Goal: Task Accomplishment & Management: Manage account settings

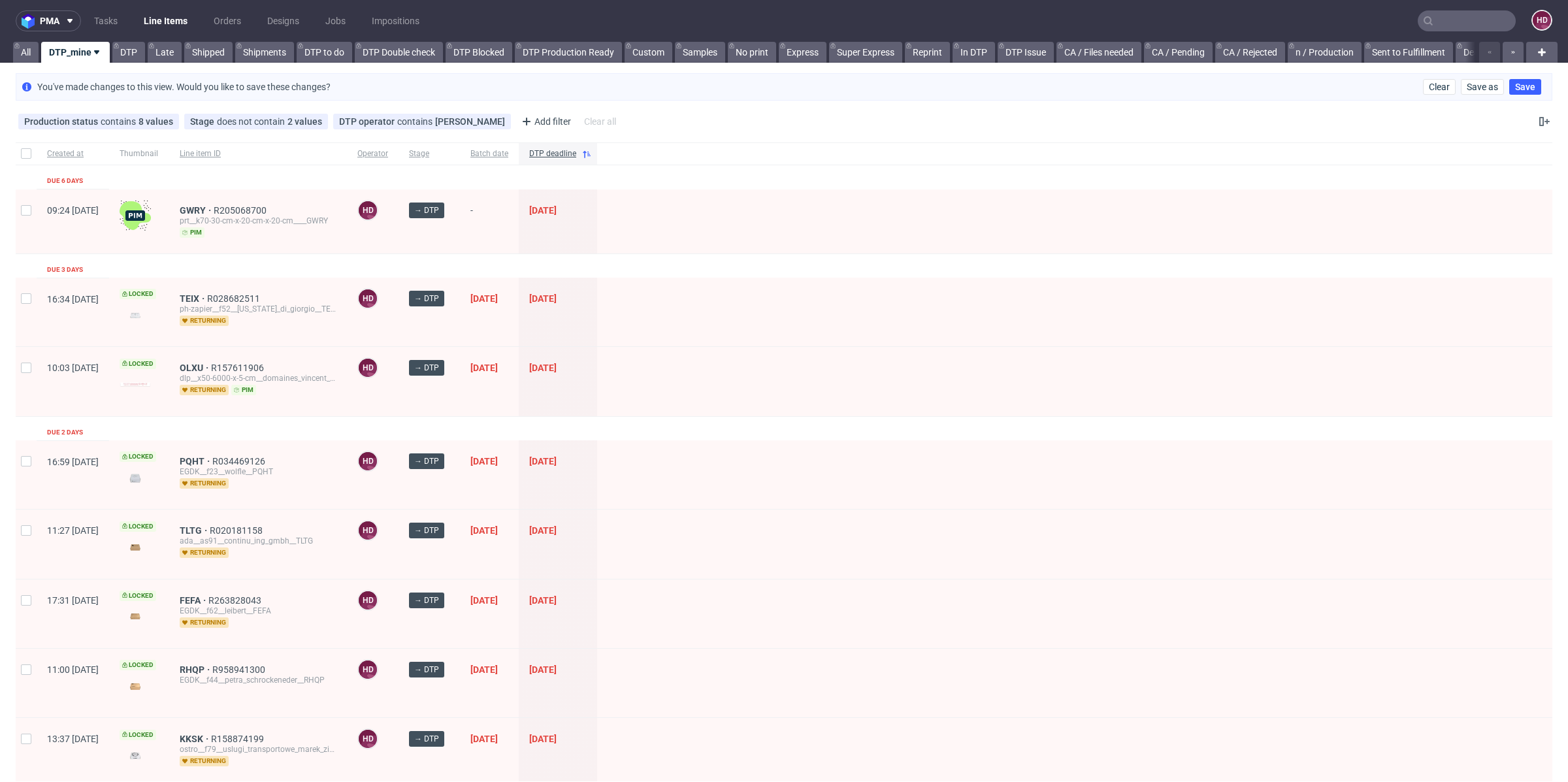
scroll to position [11, 0]
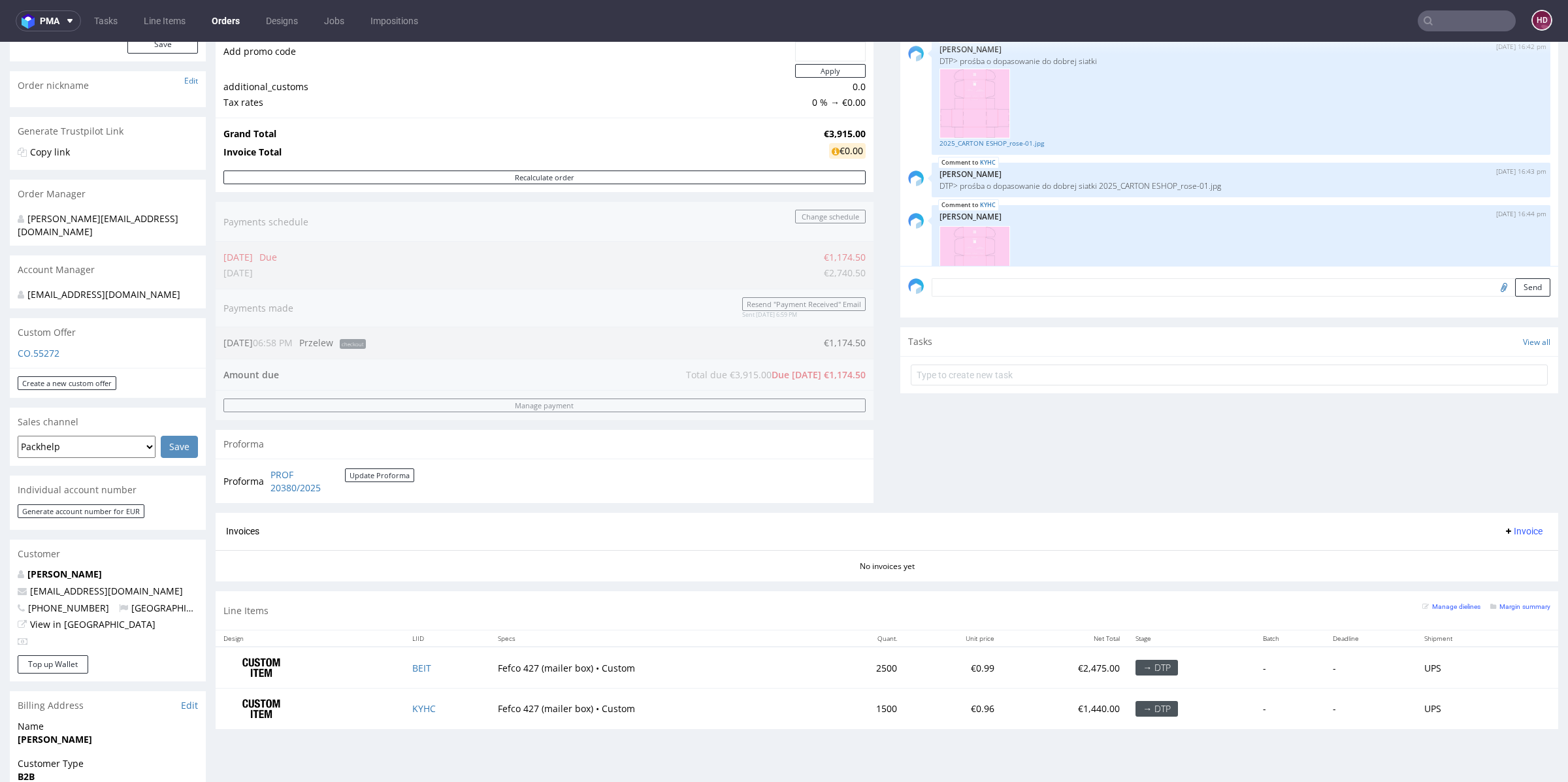
scroll to position [244, 0]
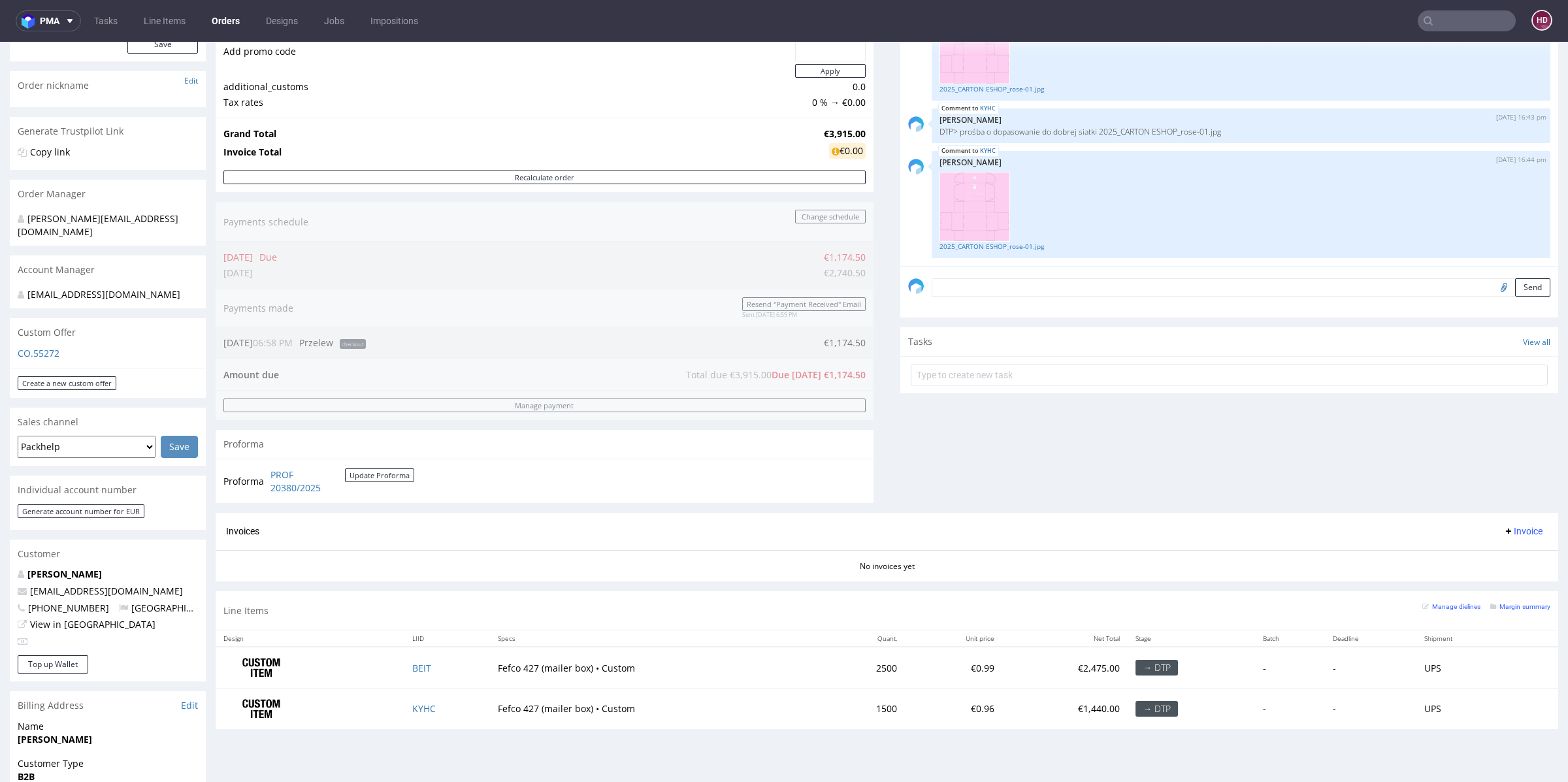
drag, startPoint x: 1162, startPoint y: 197, endPoint x: 1133, endPoint y: 416, distance: 220.9
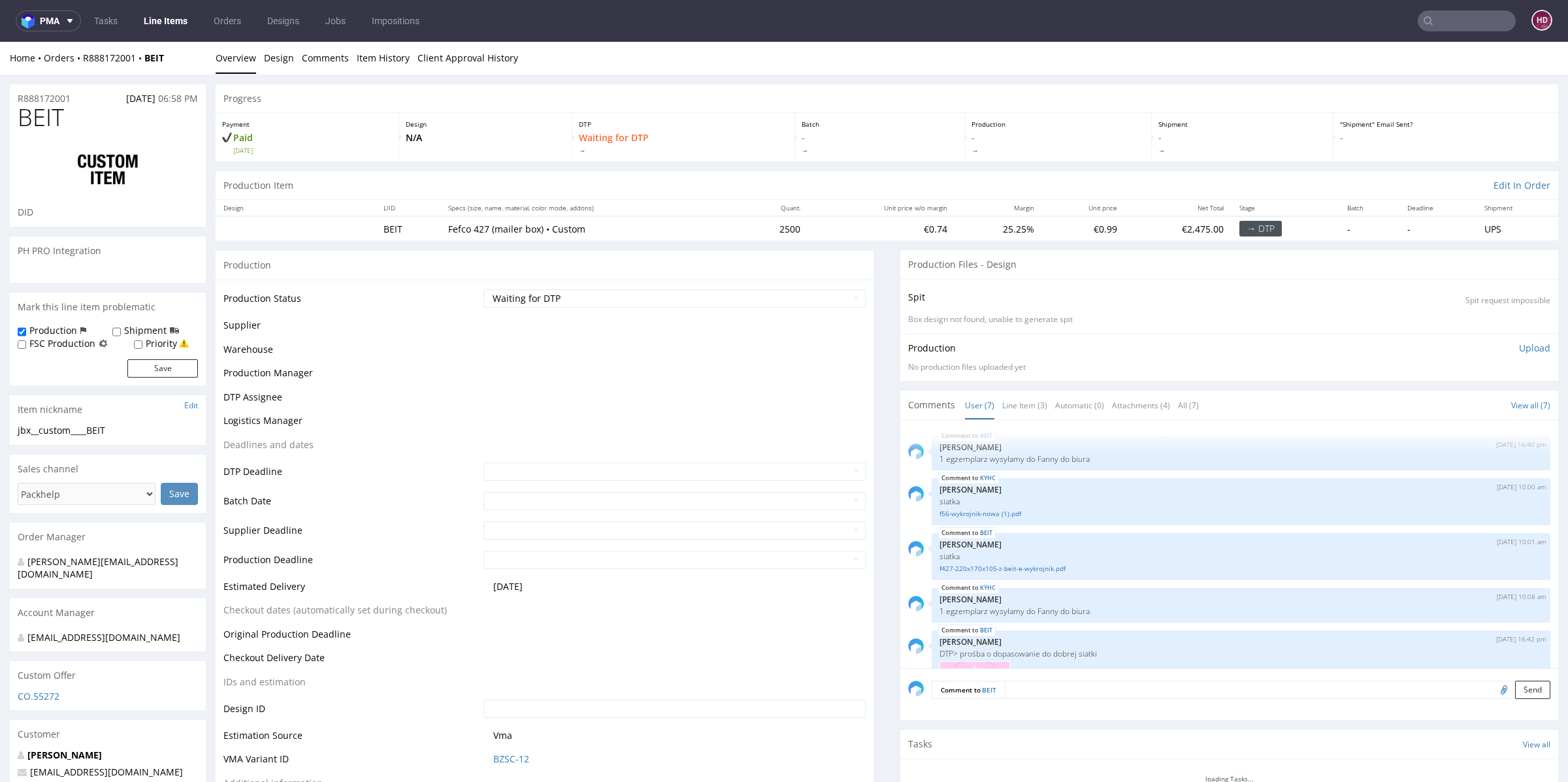
scroll to position [244, 0]
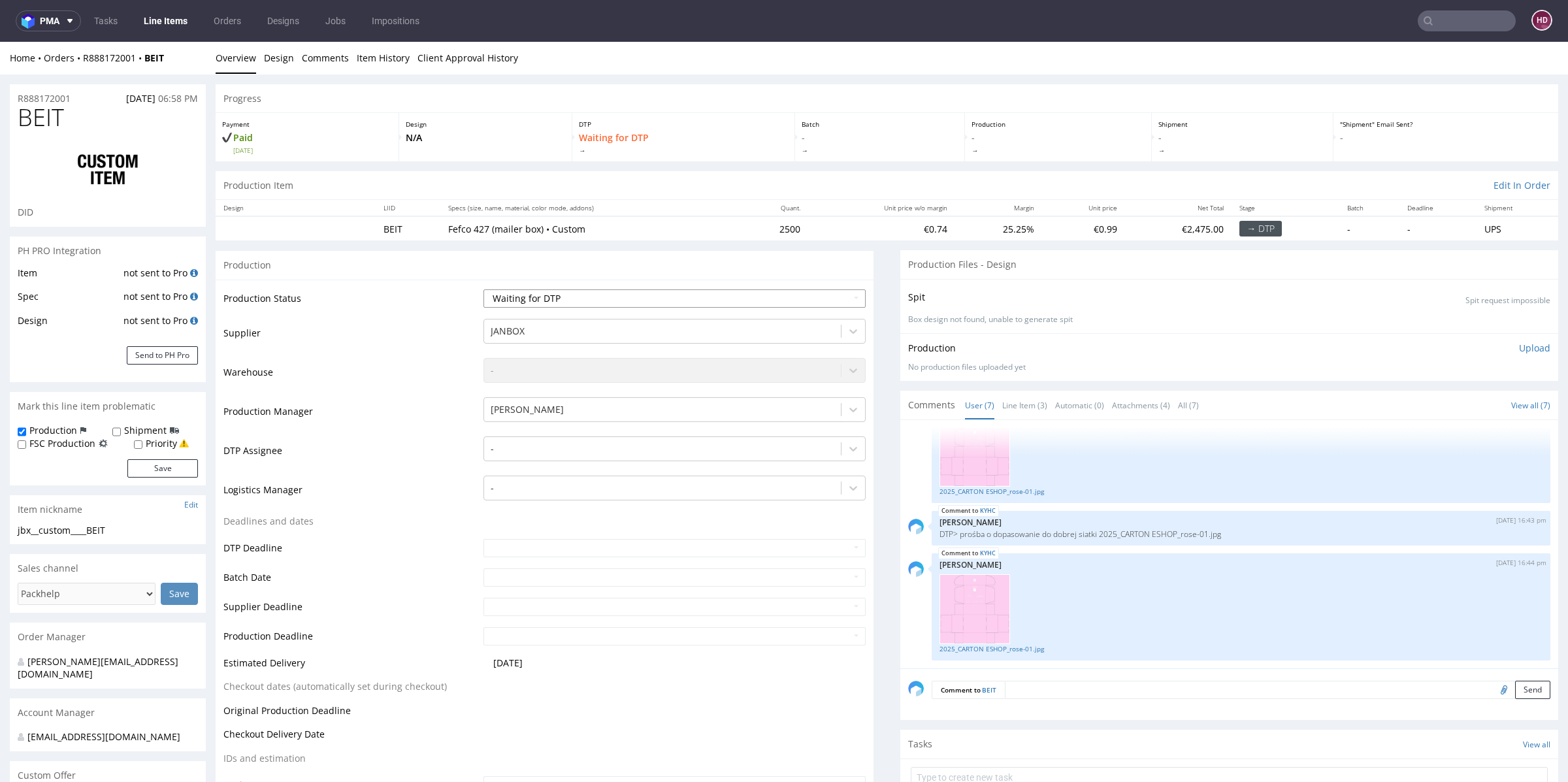
click at [557, 302] on select "Waiting for Artwork Waiting for Diecut Waiting for Mockup Waiting for DTP Waiti…" at bounding box center [674, 299] width 382 height 19
click at [546, 438] on div "-" at bounding box center [662, 448] width 356 height 21
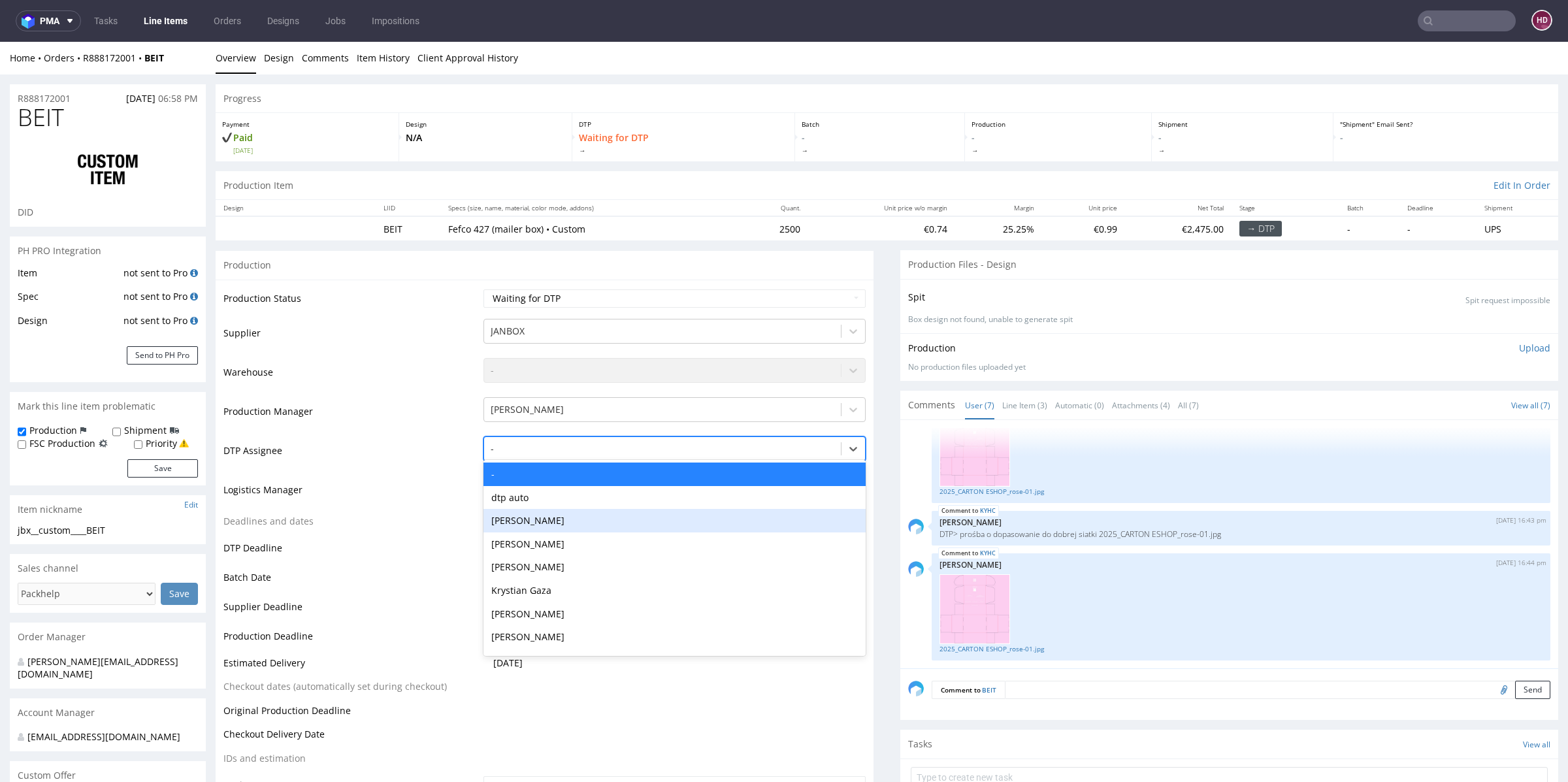
click at [518, 524] on div "[PERSON_NAME]" at bounding box center [674, 520] width 382 height 23
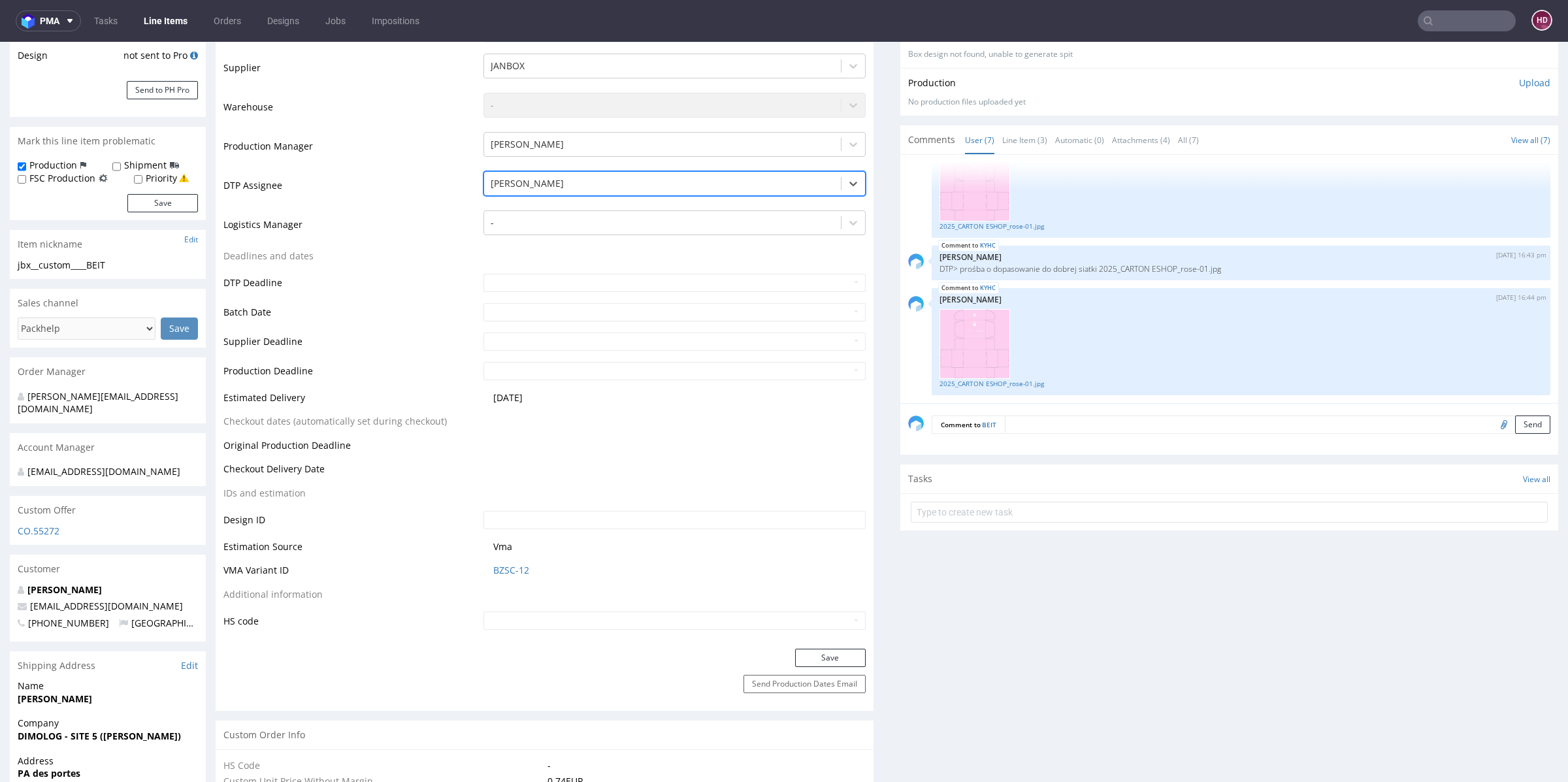
scroll to position [289, 0]
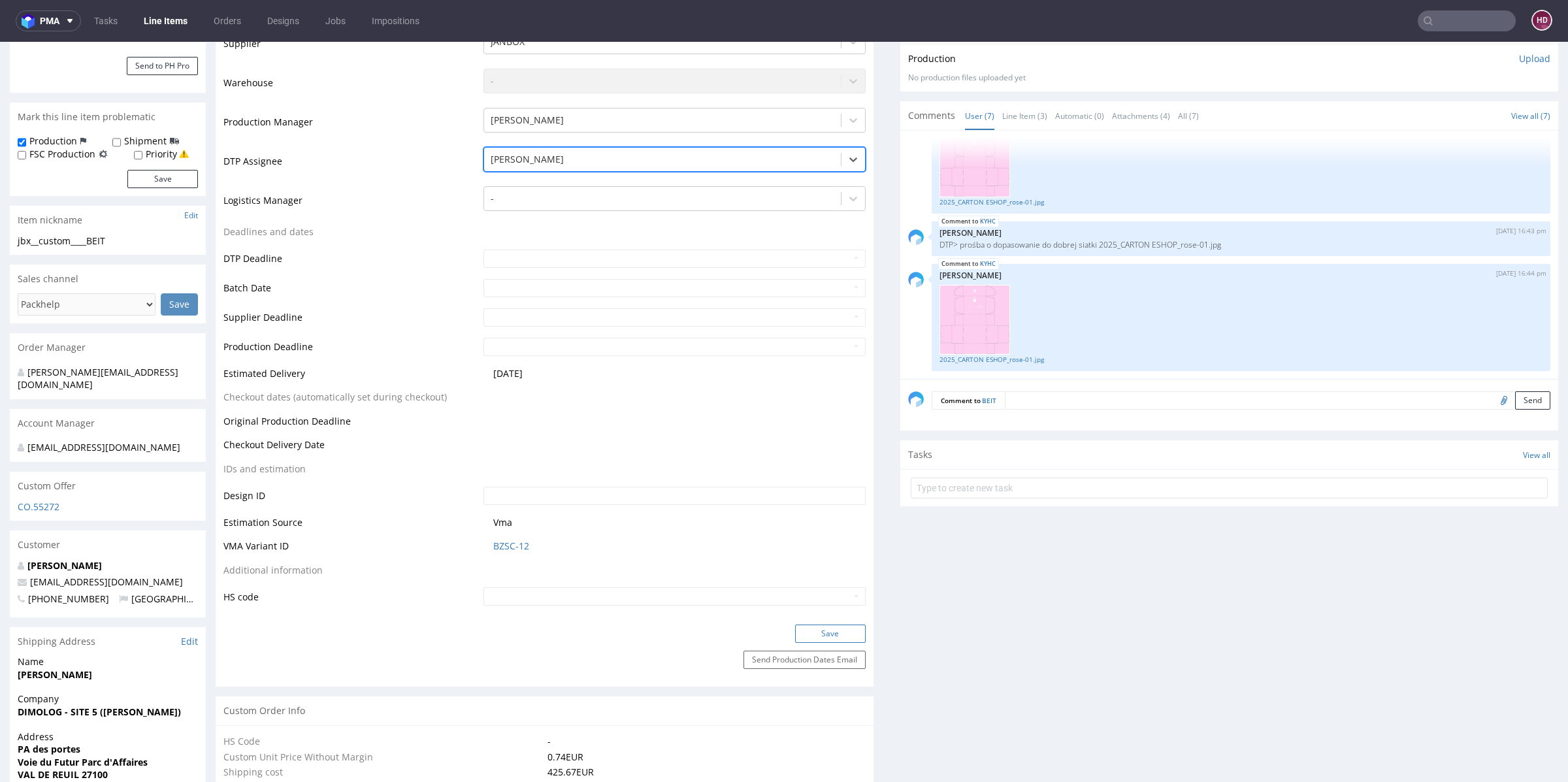
click at [795, 628] on button "Save" at bounding box center [830, 634] width 70 height 19
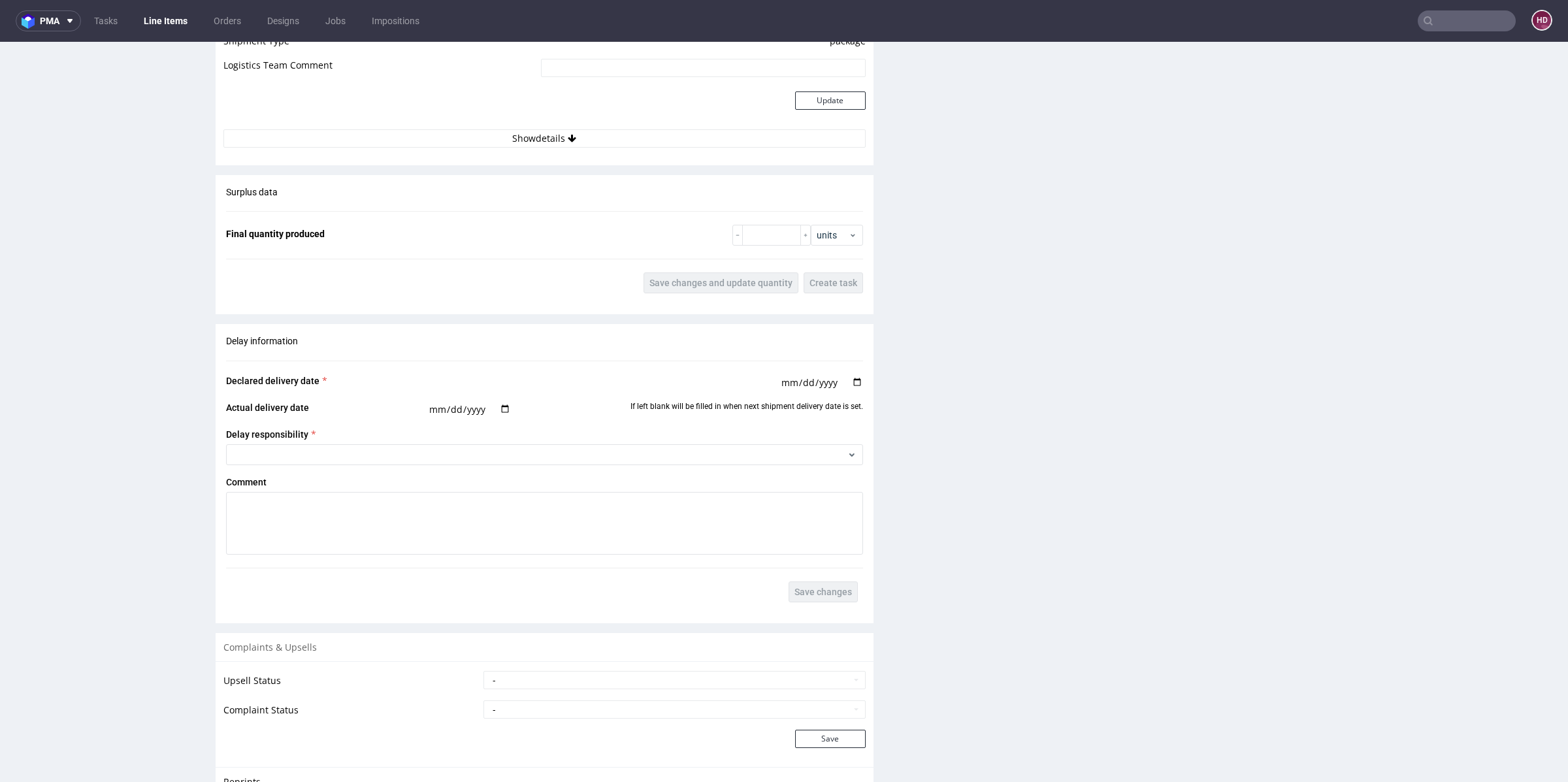
scroll to position [1954, 0]
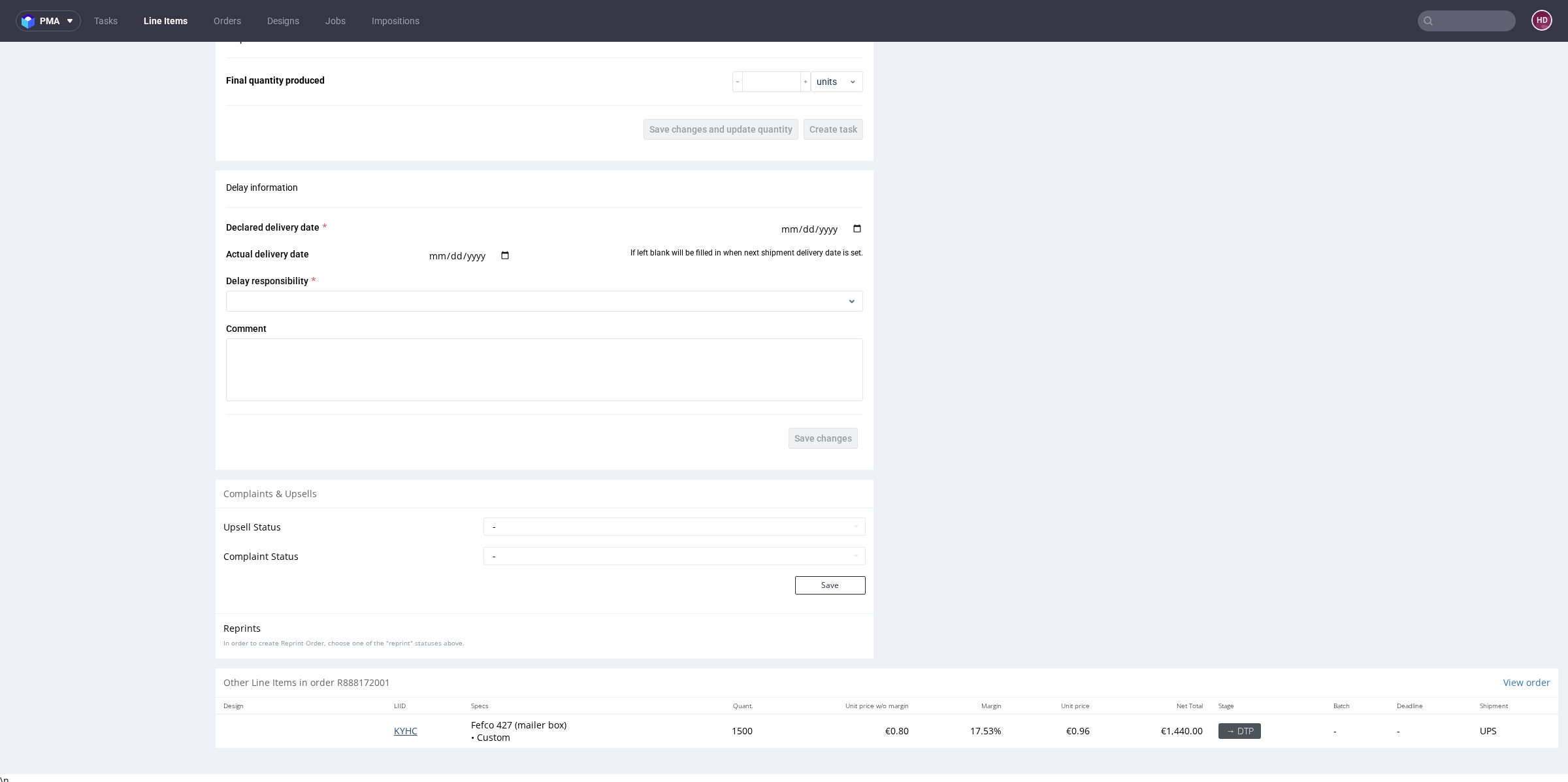
click at [400, 727] on span "KYHC" at bounding box center [405, 730] width 23 height 13
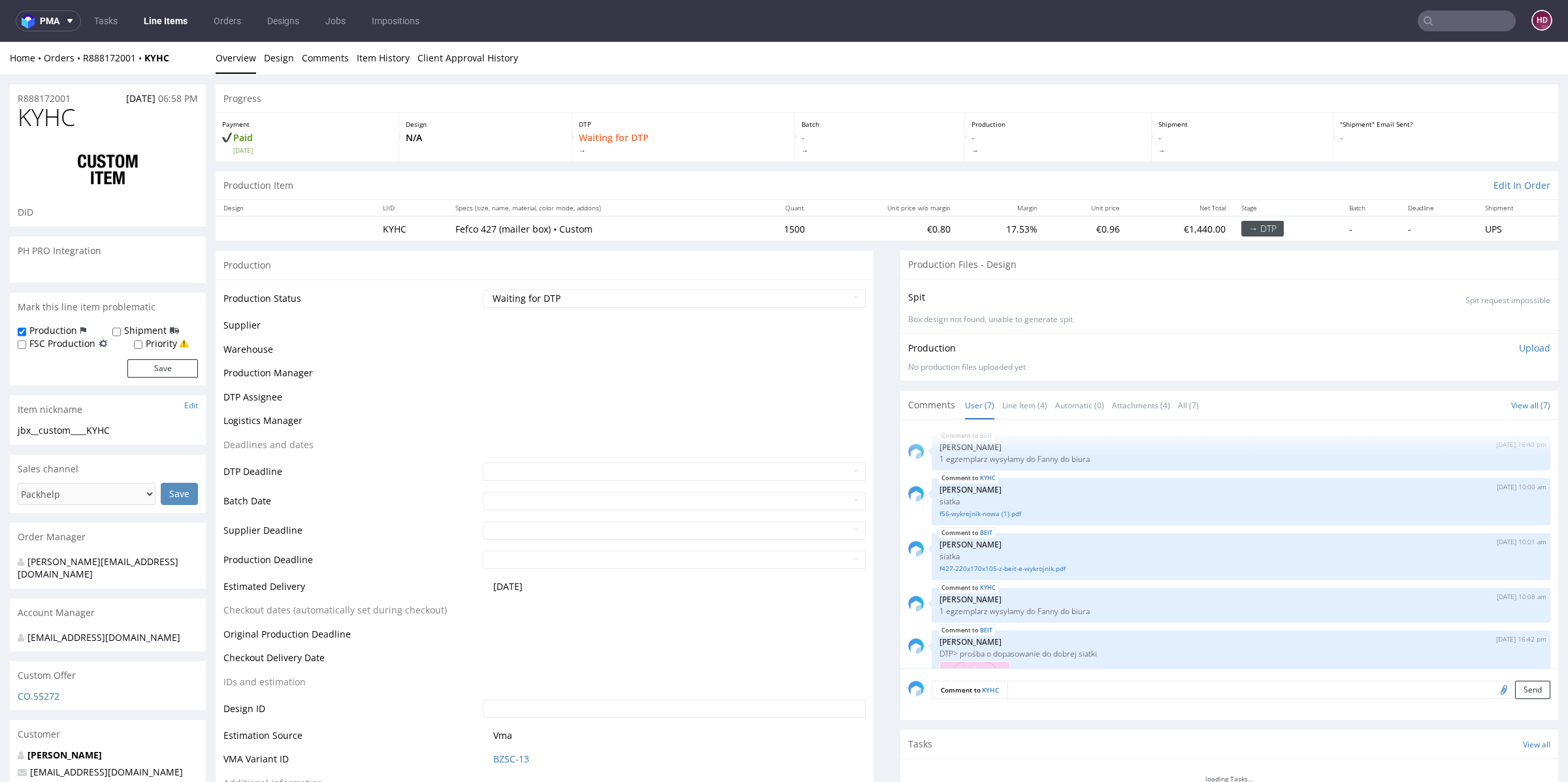
scroll to position [244, 0]
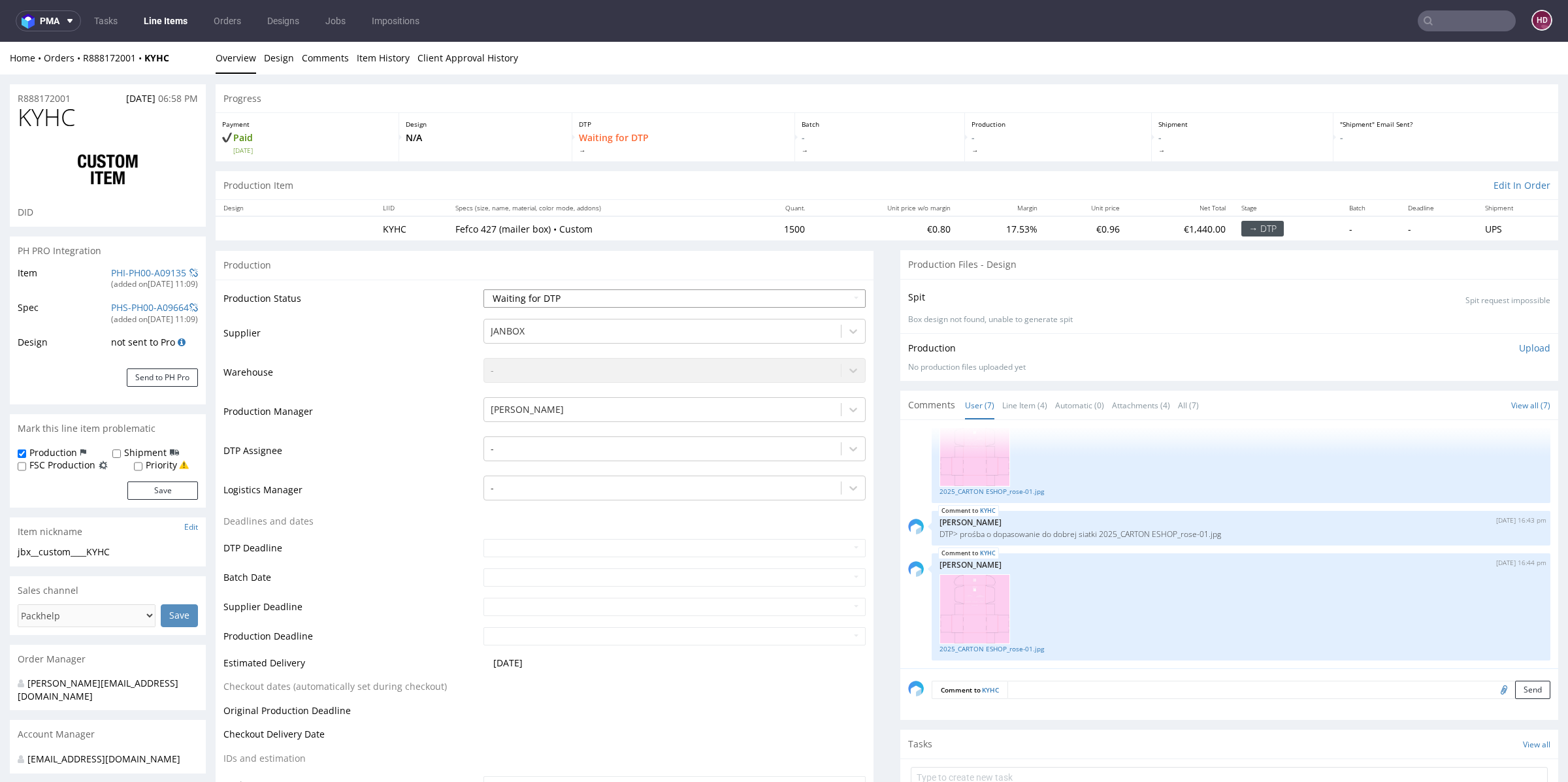
click at [510, 296] on select "Waiting for Artwork Waiting for Diecut Waiting for Mockup Waiting for DTP Waiti…" at bounding box center [674, 299] width 382 height 19
click at [528, 438] on div "-" at bounding box center [662, 448] width 356 height 21
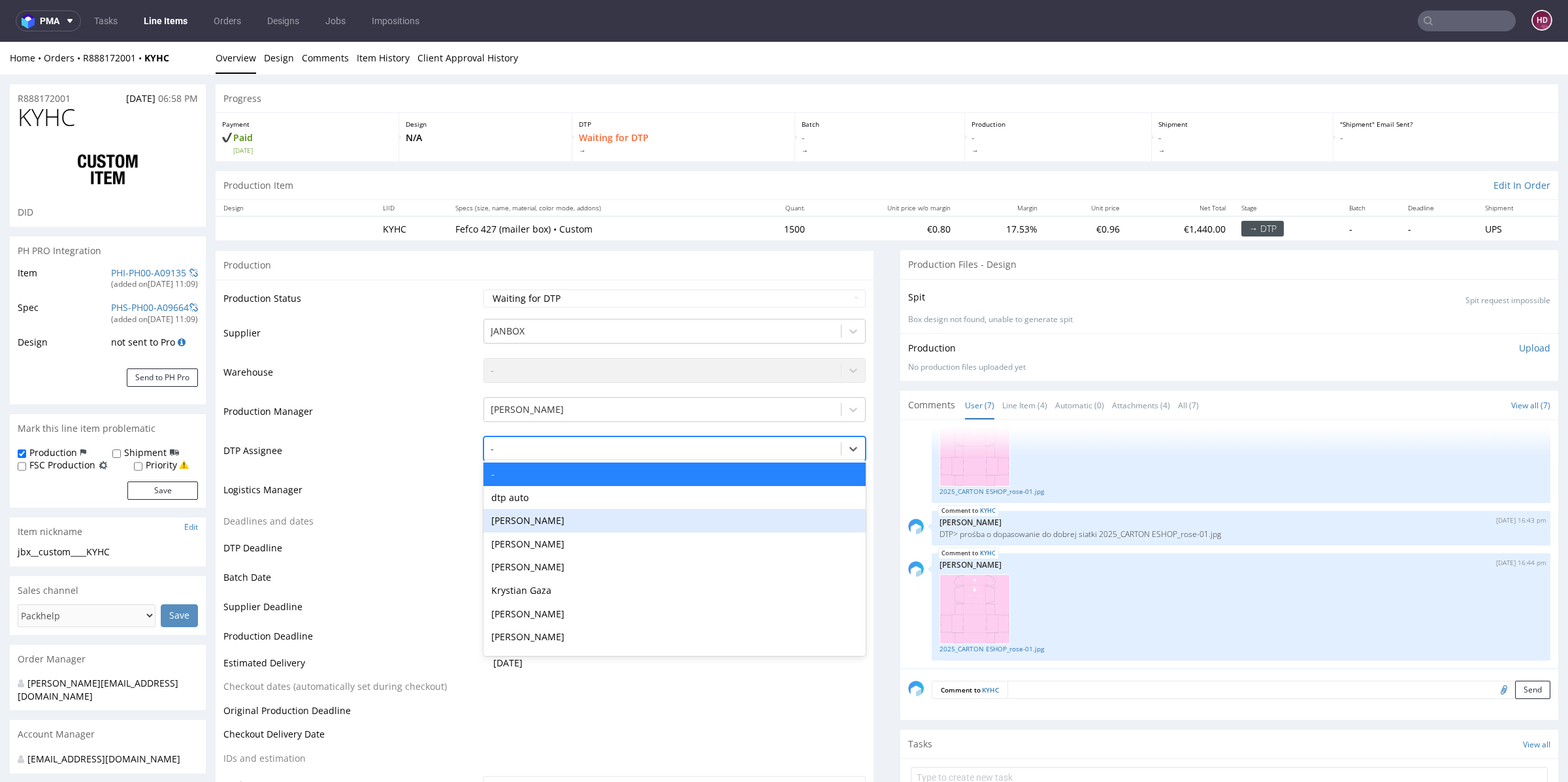
click at [530, 520] on div "[PERSON_NAME]" at bounding box center [674, 520] width 382 height 23
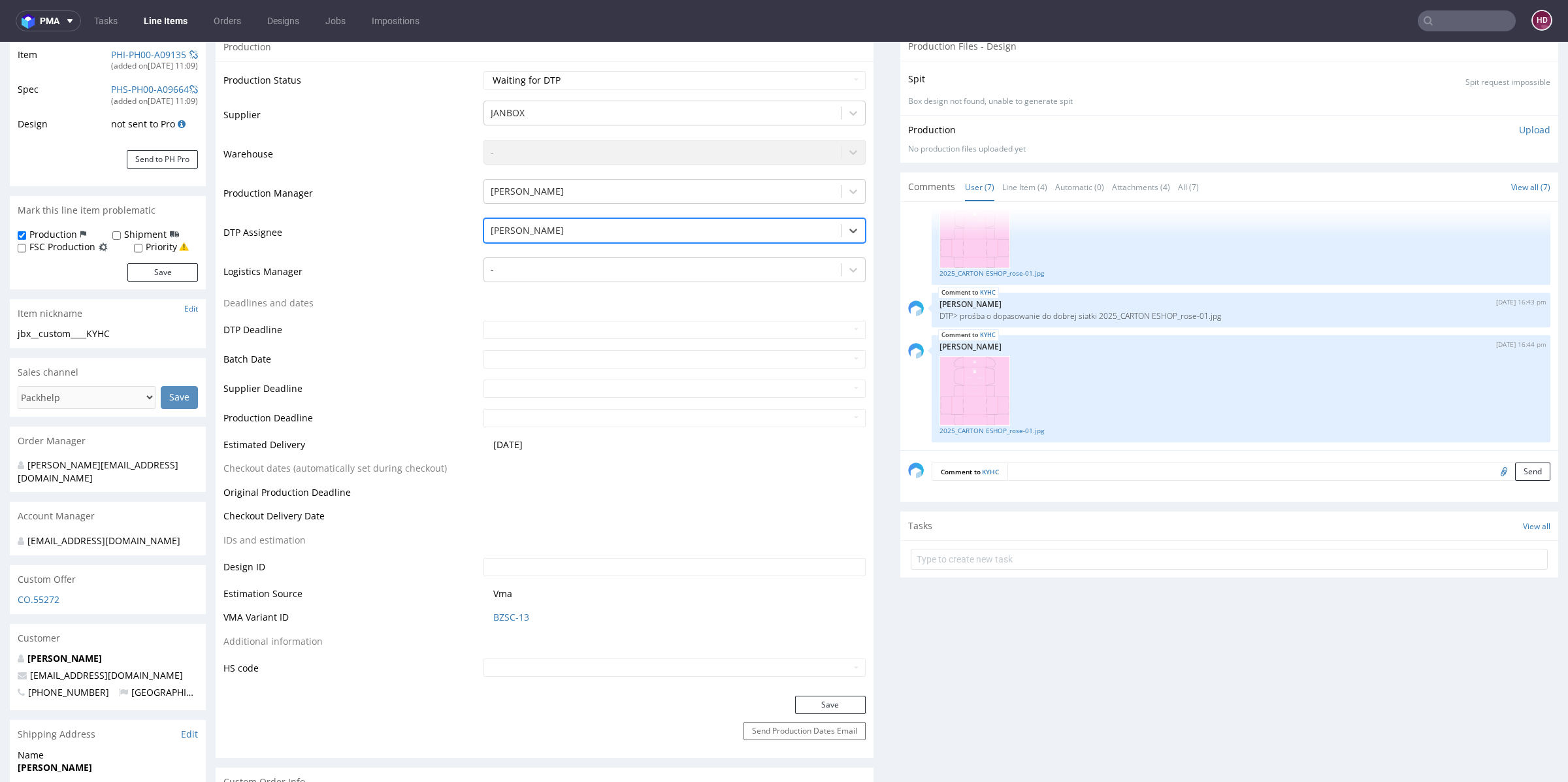
scroll to position [478, 0]
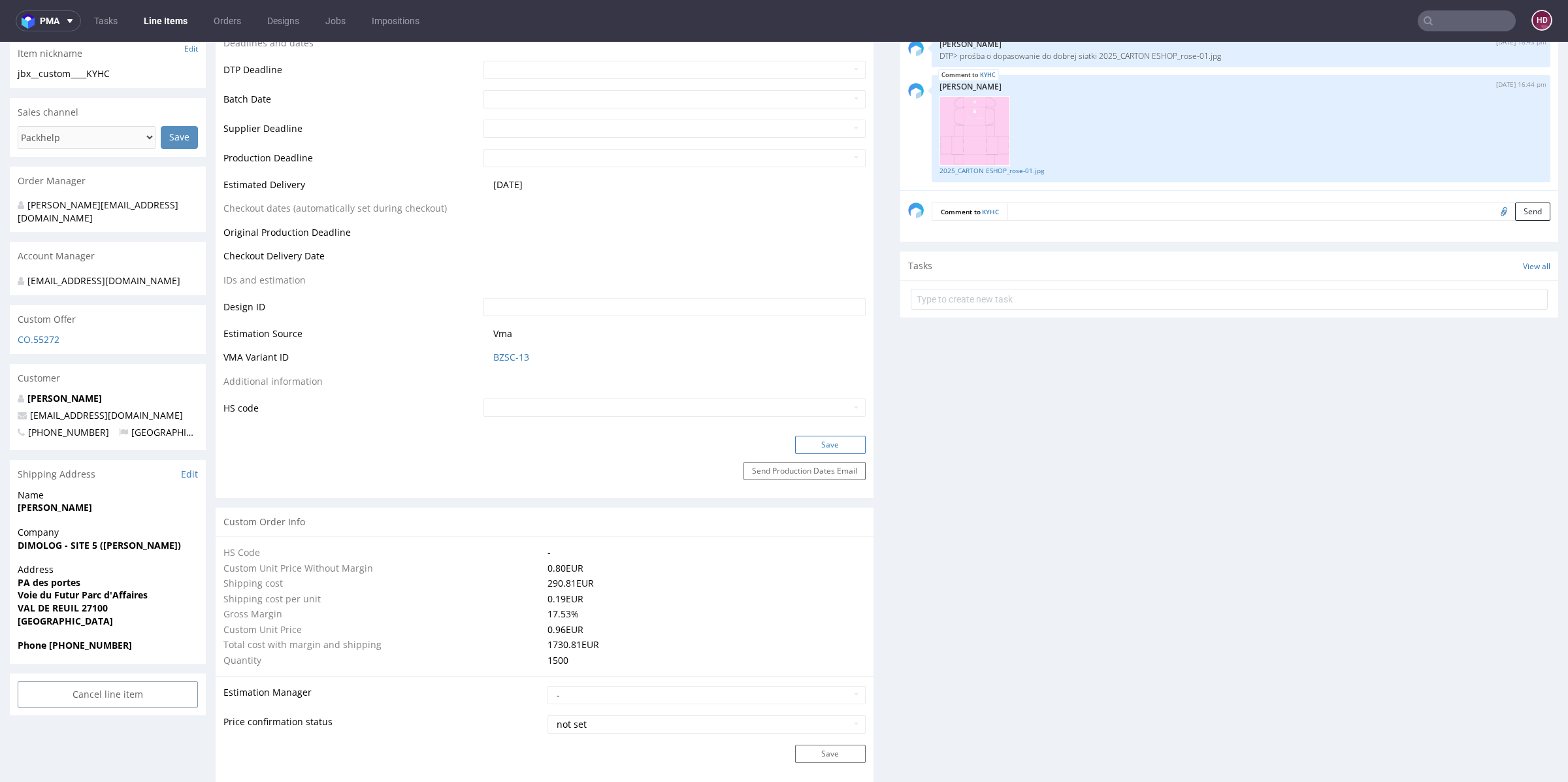
click at [840, 446] on button "Save" at bounding box center [830, 445] width 70 height 19
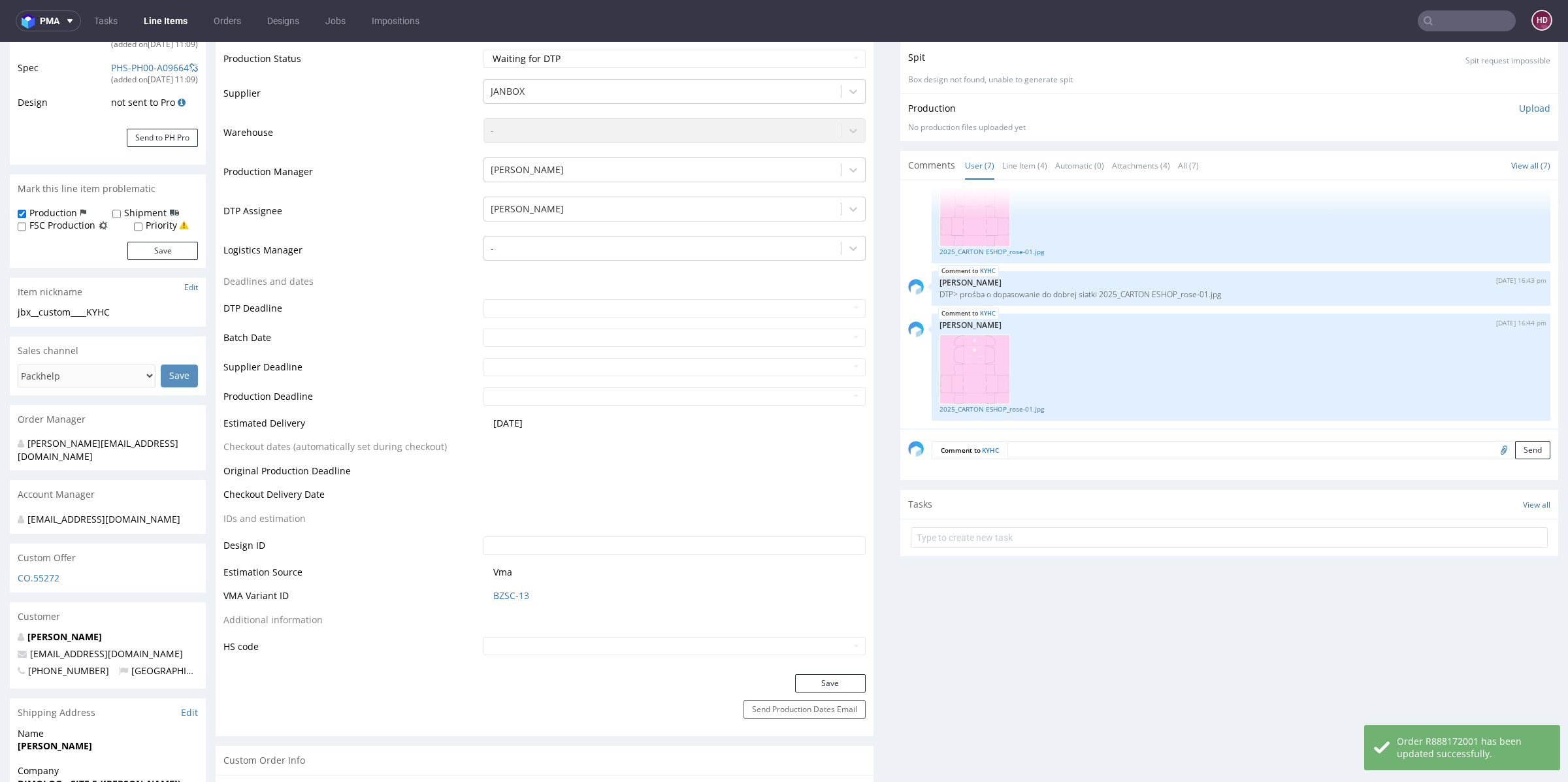
scroll to position [0, 0]
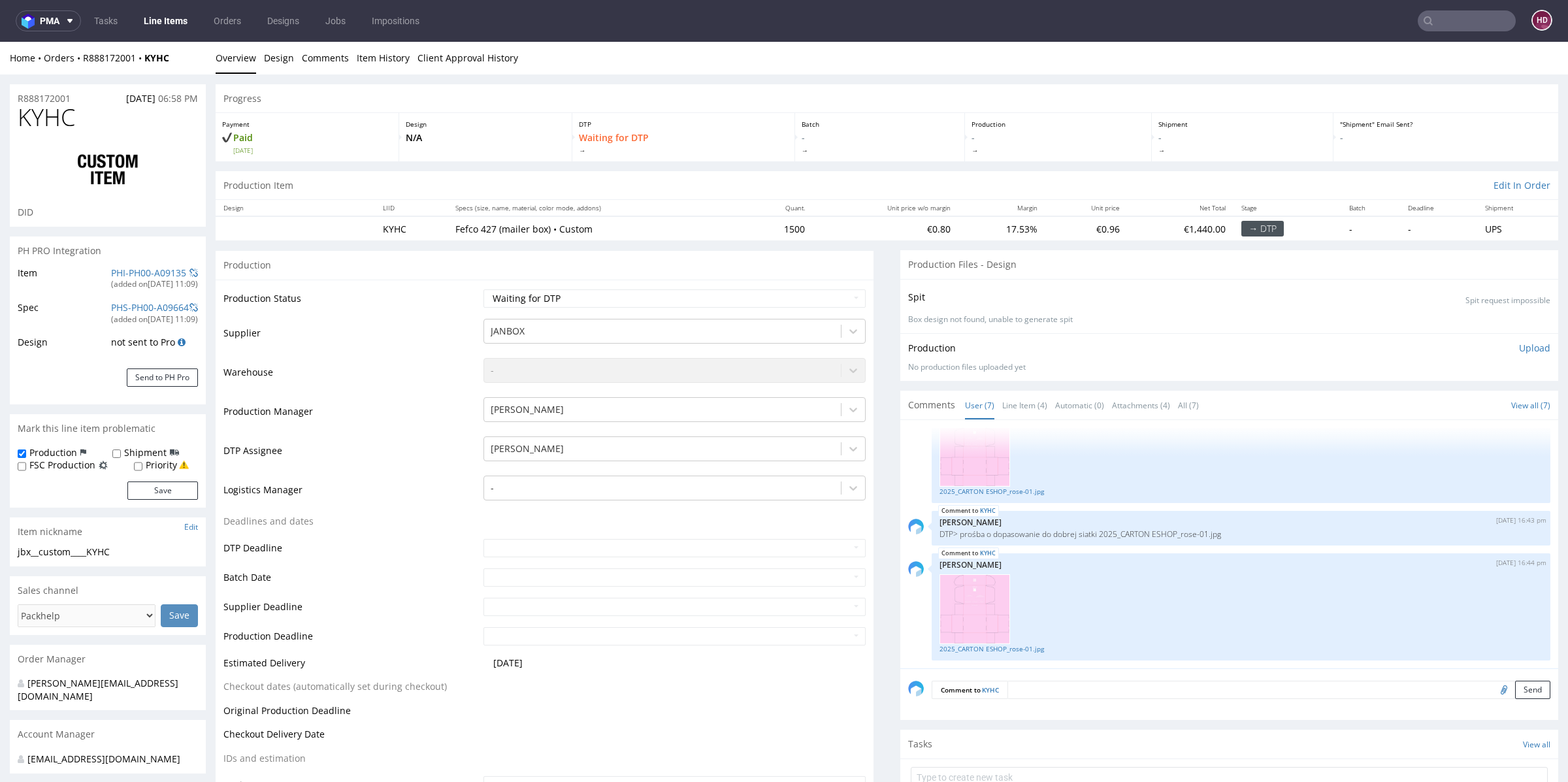
click at [164, 21] on link "Line Items" at bounding box center [166, 21] width 60 height 21
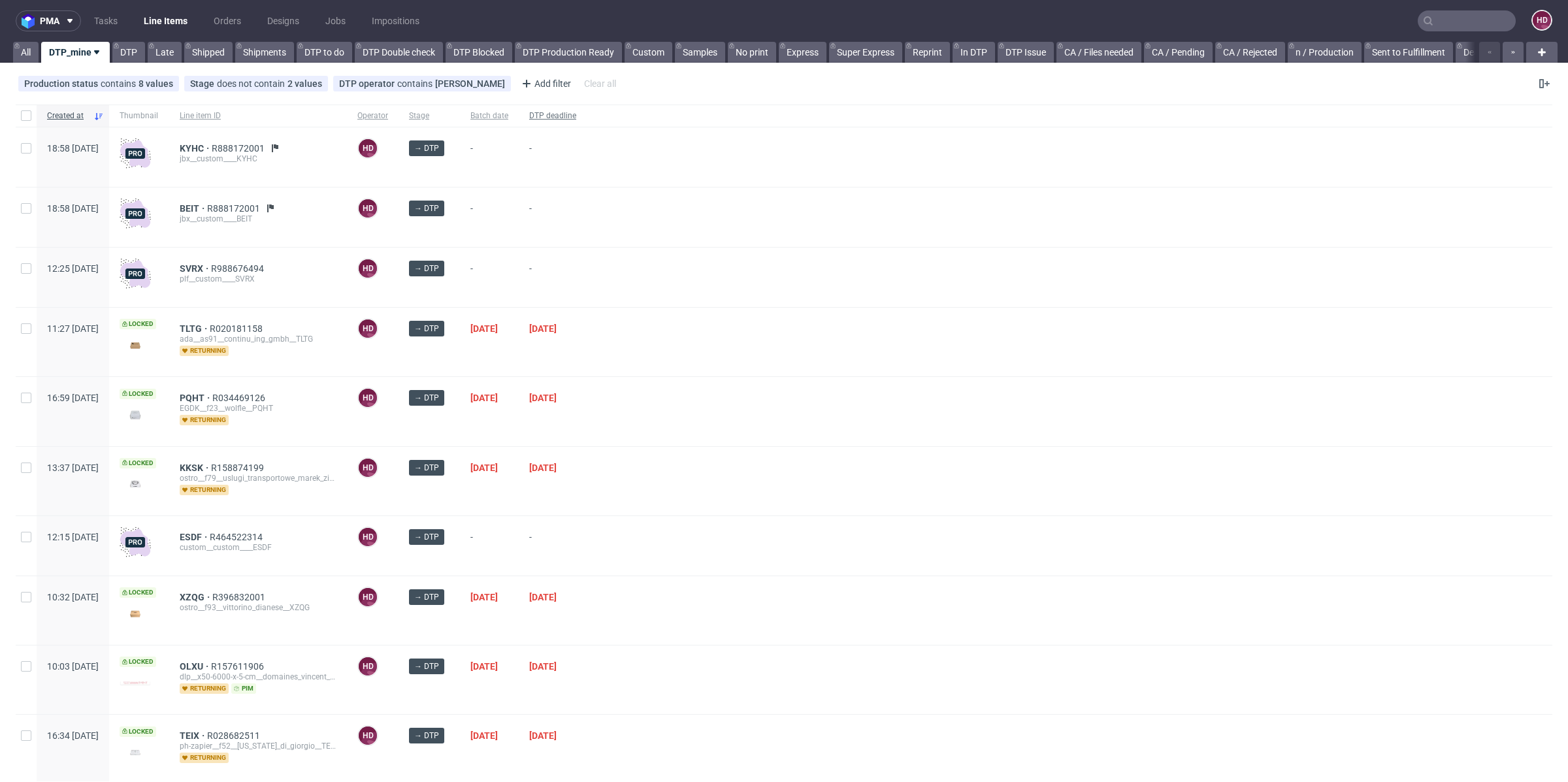
click at [576, 119] on span "DTP deadline" at bounding box center [552, 116] width 47 height 11
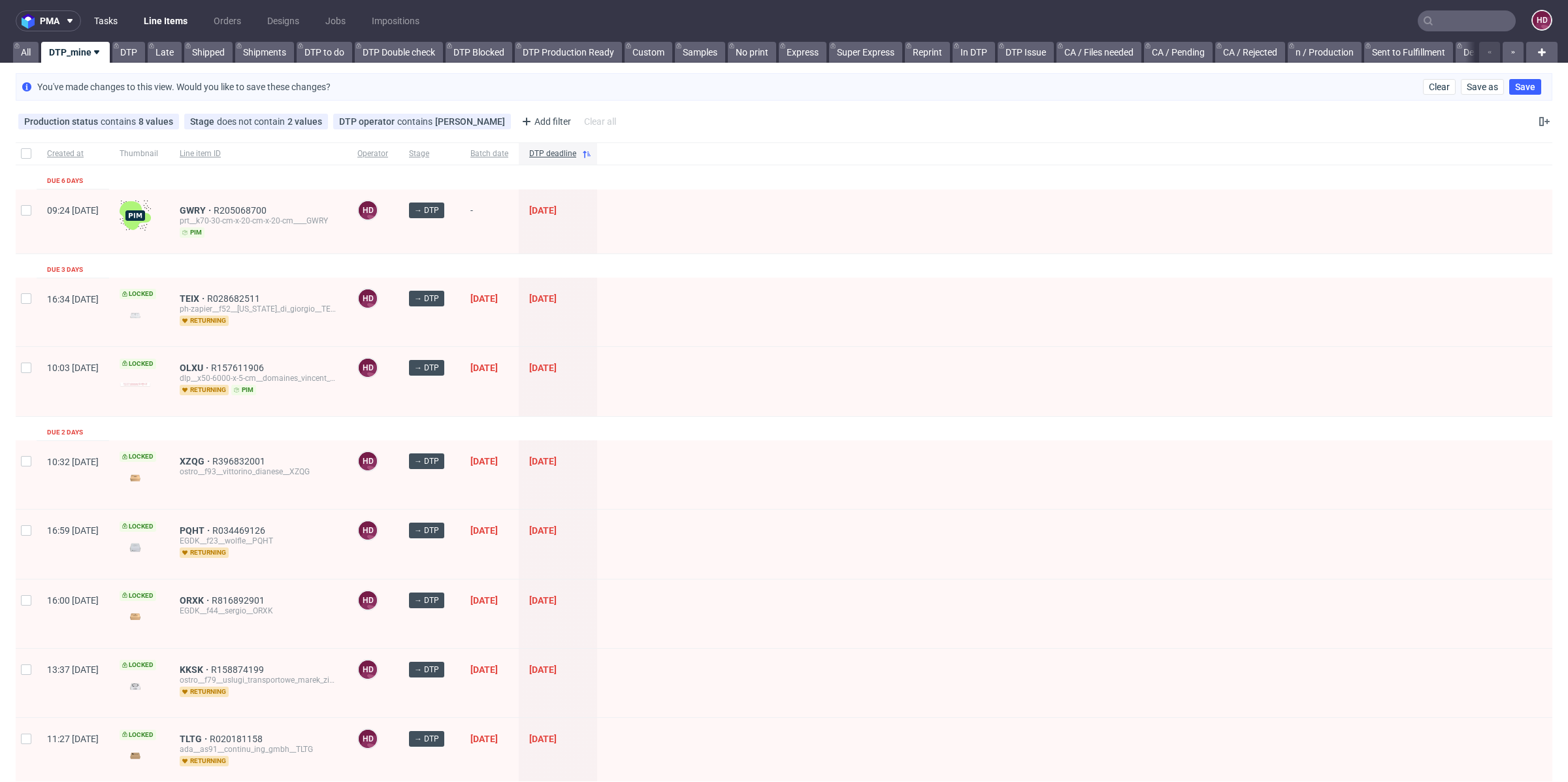
click at [112, 22] on link "Tasks" at bounding box center [106, 21] width 39 height 21
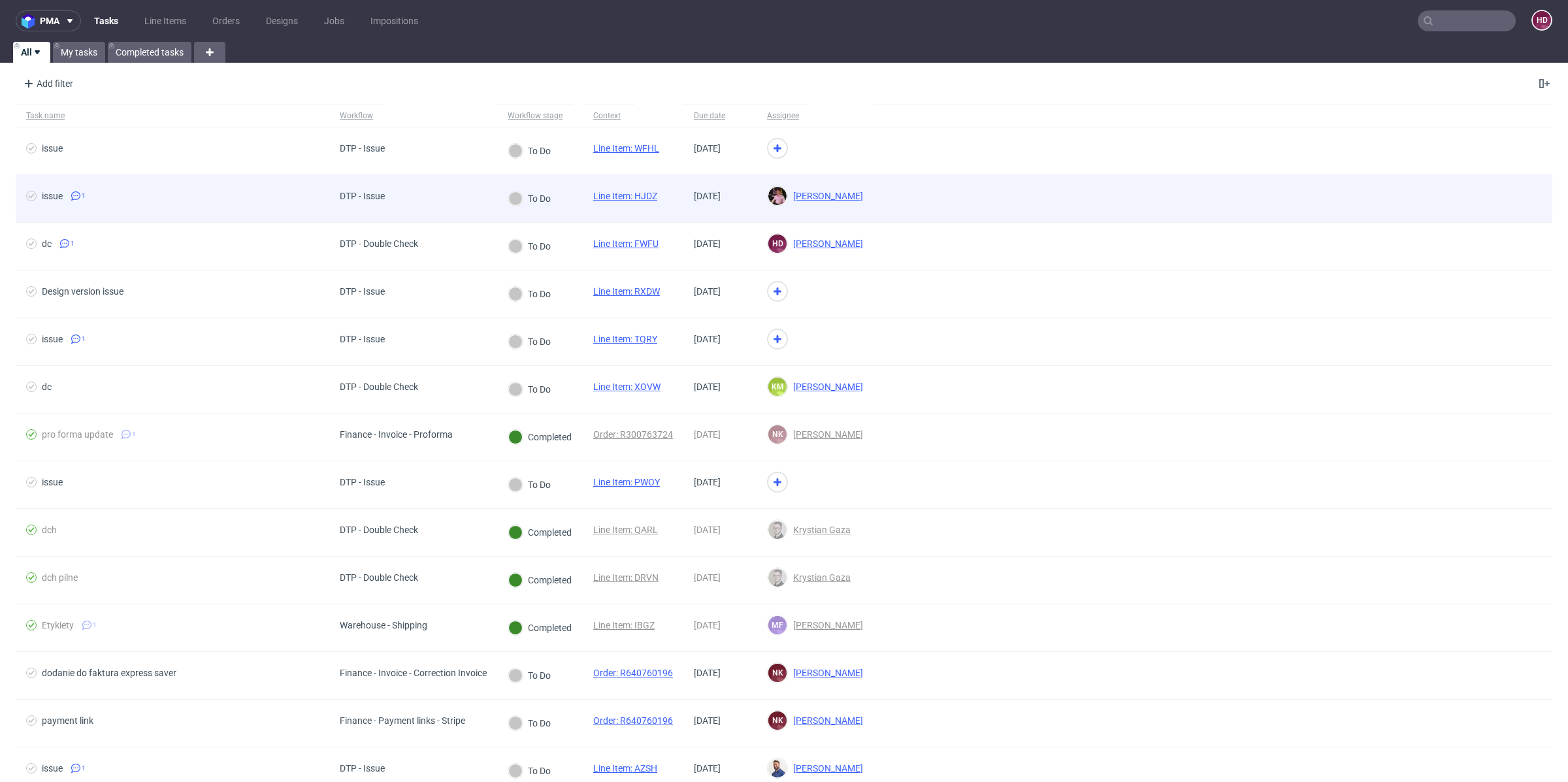
click at [627, 198] on link "Line Item: HJDZ" at bounding box center [625, 196] width 64 height 11
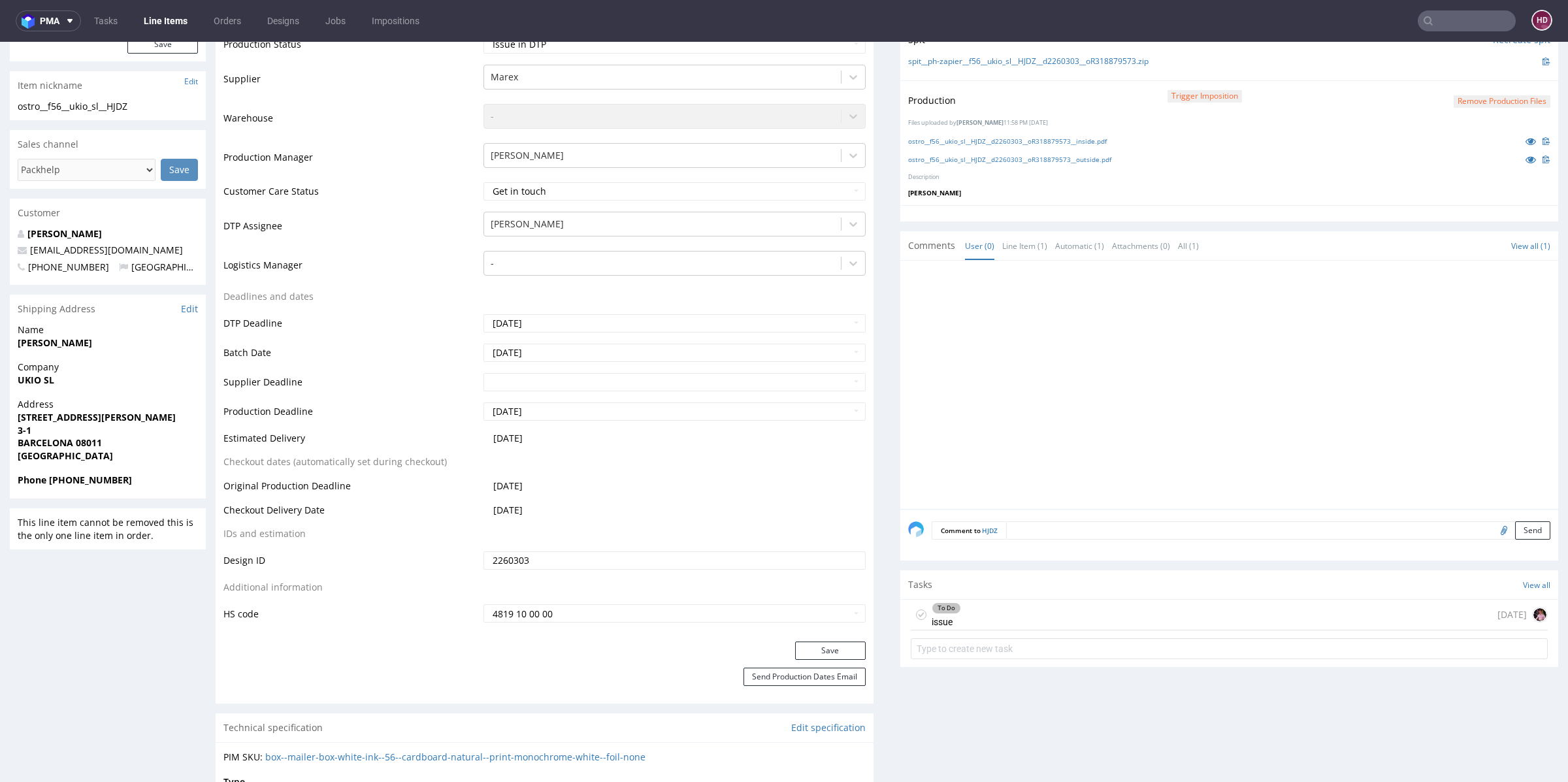
scroll to position [272, 0]
click at [1018, 623] on div "To Do issue 1 day ago" at bounding box center [1229, 618] width 637 height 31
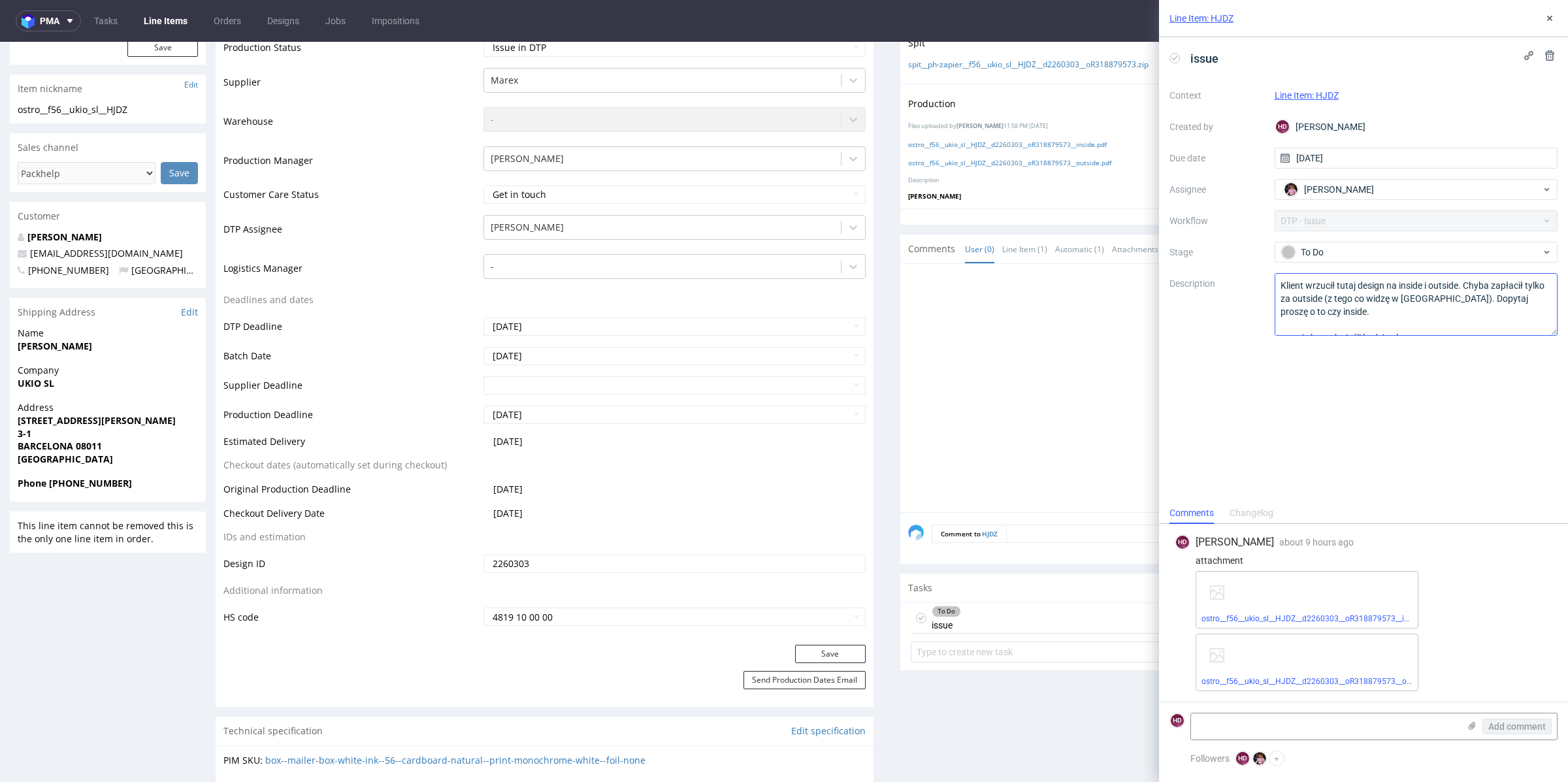
scroll to position [40, 0]
click at [1547, 22] on icon at bounding box center [1549, 19] width 11 height 11
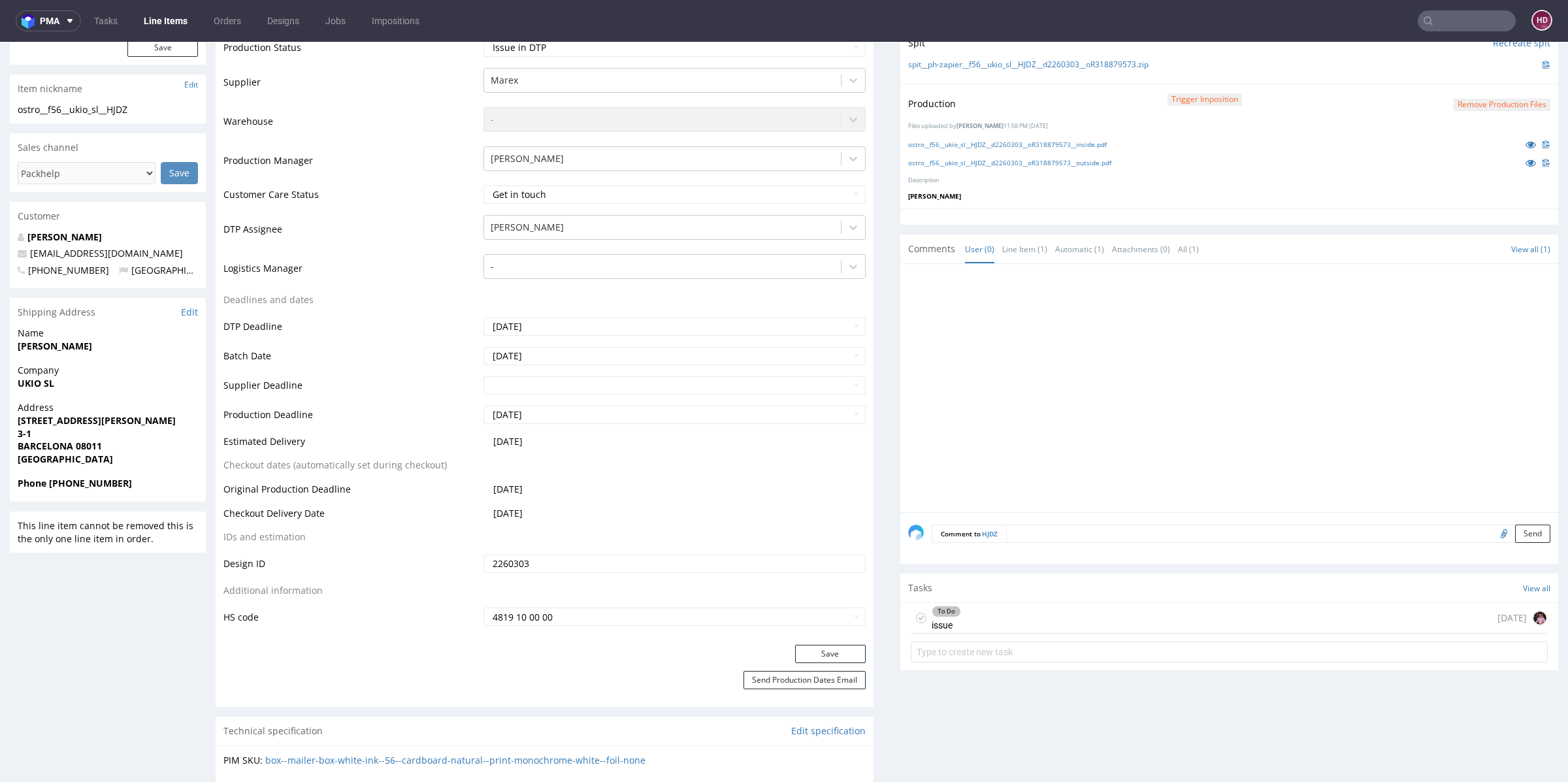
click at [202, 19] on ul "Tasks Line Items Orders Designs Jobs Impositions" at bounding box center [256, 21] width 351 height 21
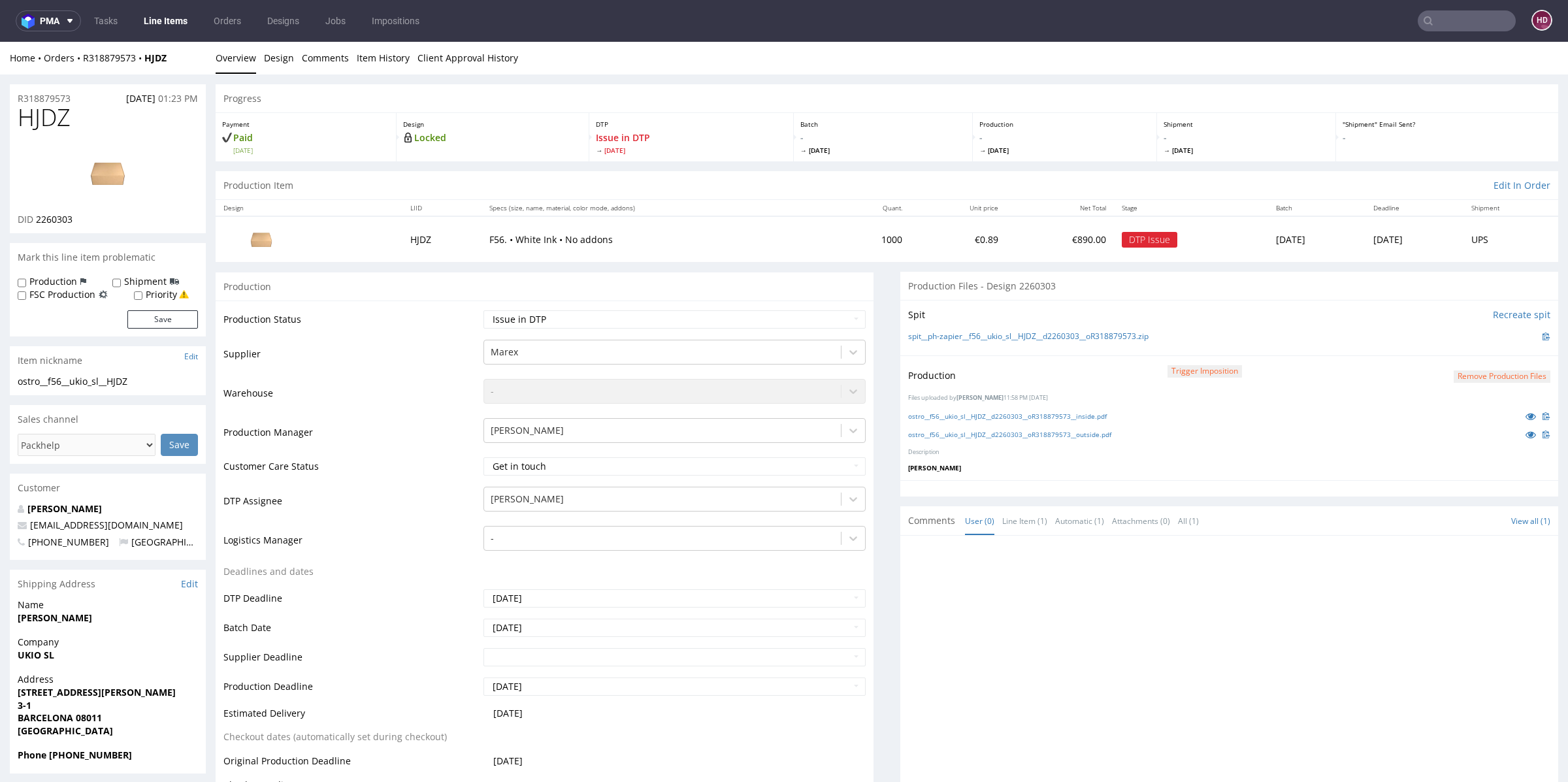
scroll to position [342, 0]
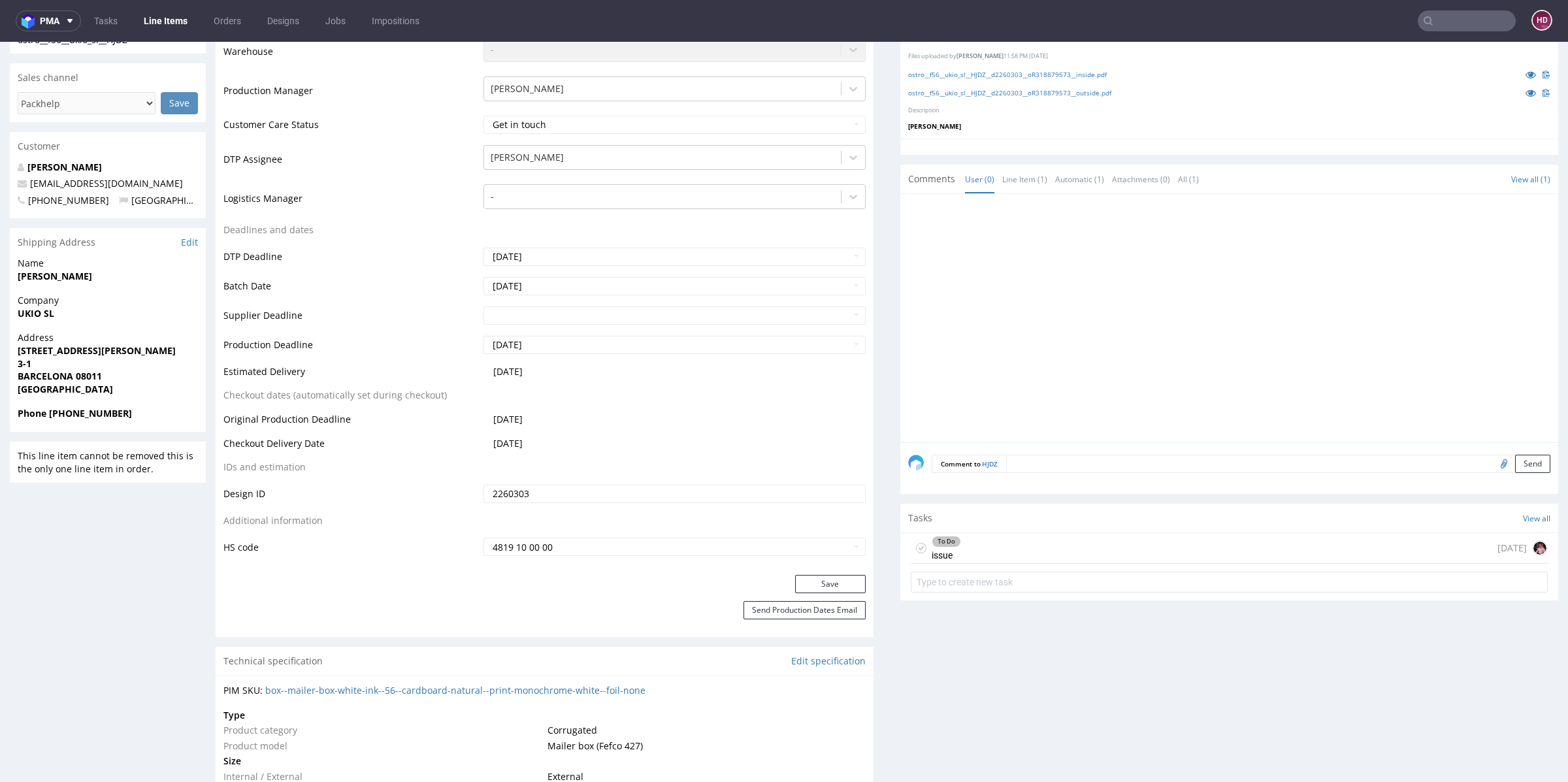
click at [1027, 553] on div "To Do issue 1 day ago" at bounding box center [1229, 548] width 637 height 31
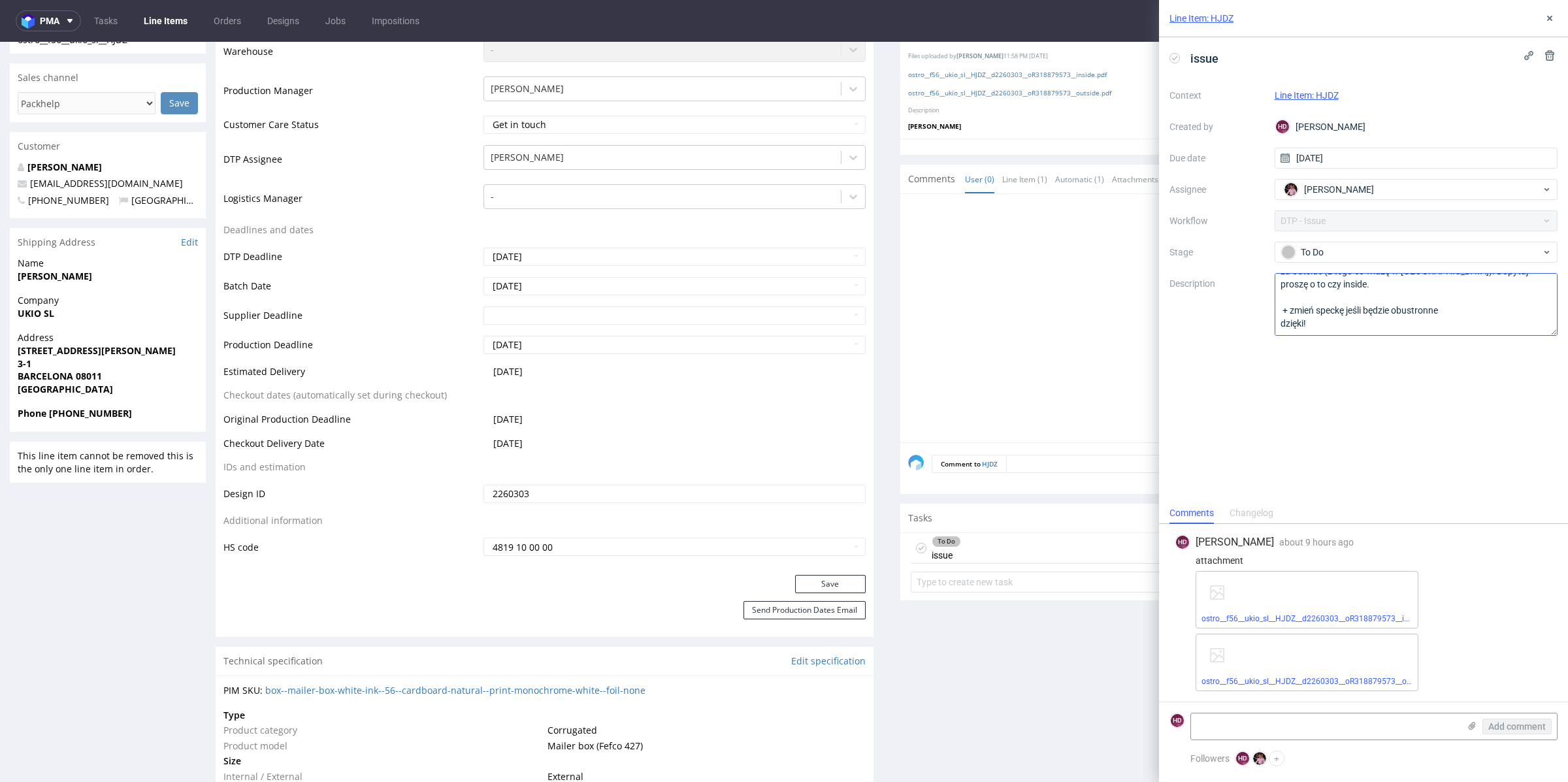
scroll to position [40, 0]
drag, startPoint x: 1293, startPoint y: 316, endPoint x: 1275, endPoint y: 294, distance: 28.4
click at [1275, 294] on textarea "Klient wrzucił tutaj design na inside i outside. Chyba zapłacił tylko za outsid…" at bounding box center [1416, 304] width 283 height 62
drag, startPoint x: 1366, startPoint y: 316, endPoint x: 1199, endPoint y: 226, distance: 189.7
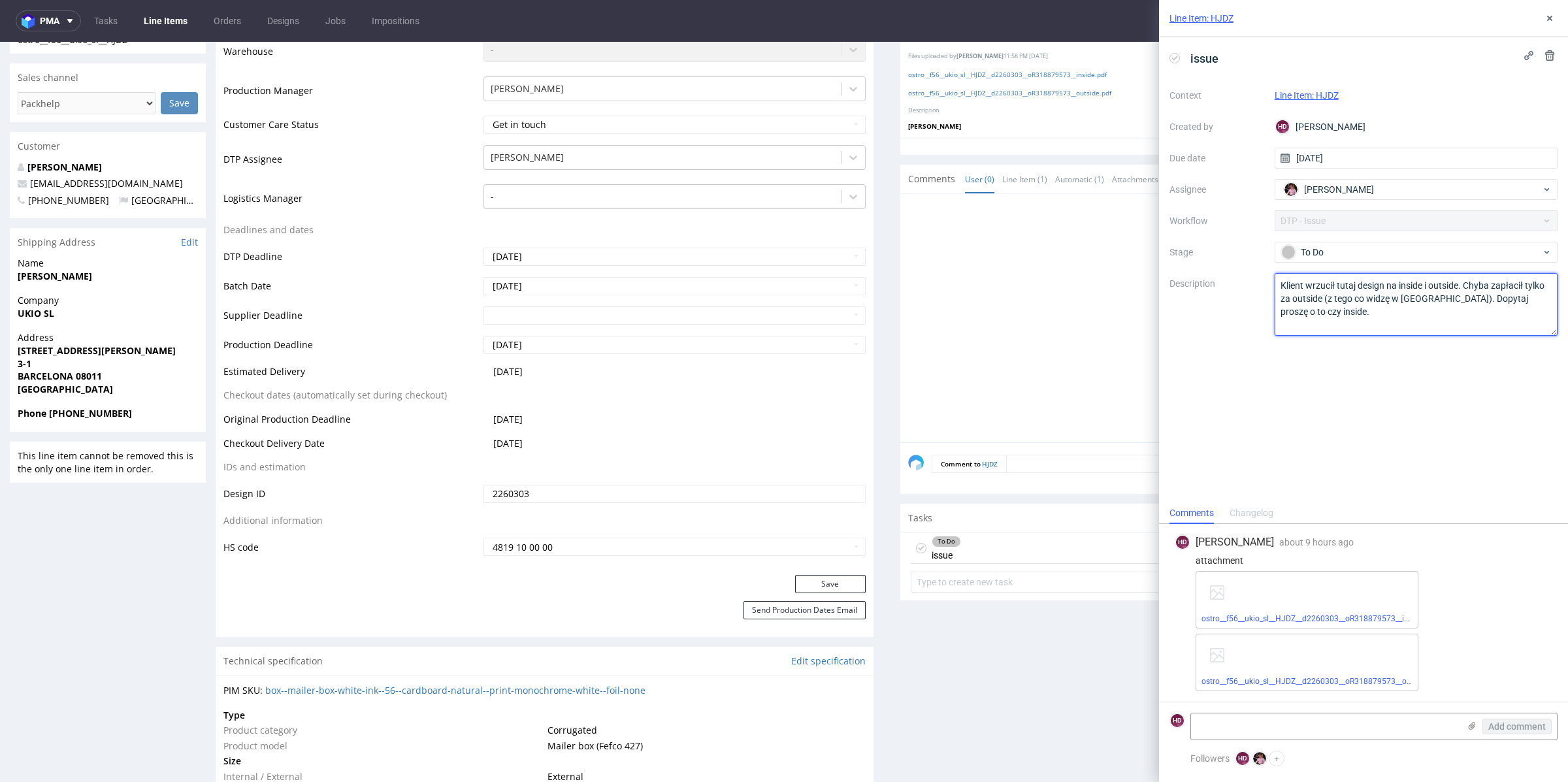
click at [1199, 226] on div "Context Line Item: HJDZ Created by HD Hapka Dominika Due date 24/09/2025 Assign…" at bounding box center [1364, 210] width 388 height 251
type textarea "Klient wrzucił tutaj design na inside i outside. Chyba zapłacił tylko za outsid…"
click at [1366, 333] on textarea "Klient wrzucił tutaj design na inside i outside. Chyba zapłacił tylko za outsid…" at bounding box center [1416, 304] width 283 height 62
drag, startPoint x: 1243, startPoint y: 280, endPoint x: 1156, endPoint y: 202, distance: 116.8
click at [1163, 218] on div "issue Context Line Item: HJDZ Created by HD Hapka Dominika Due date 24/09/2025 …" at bounding box center [1364, 270] width 409 height 465
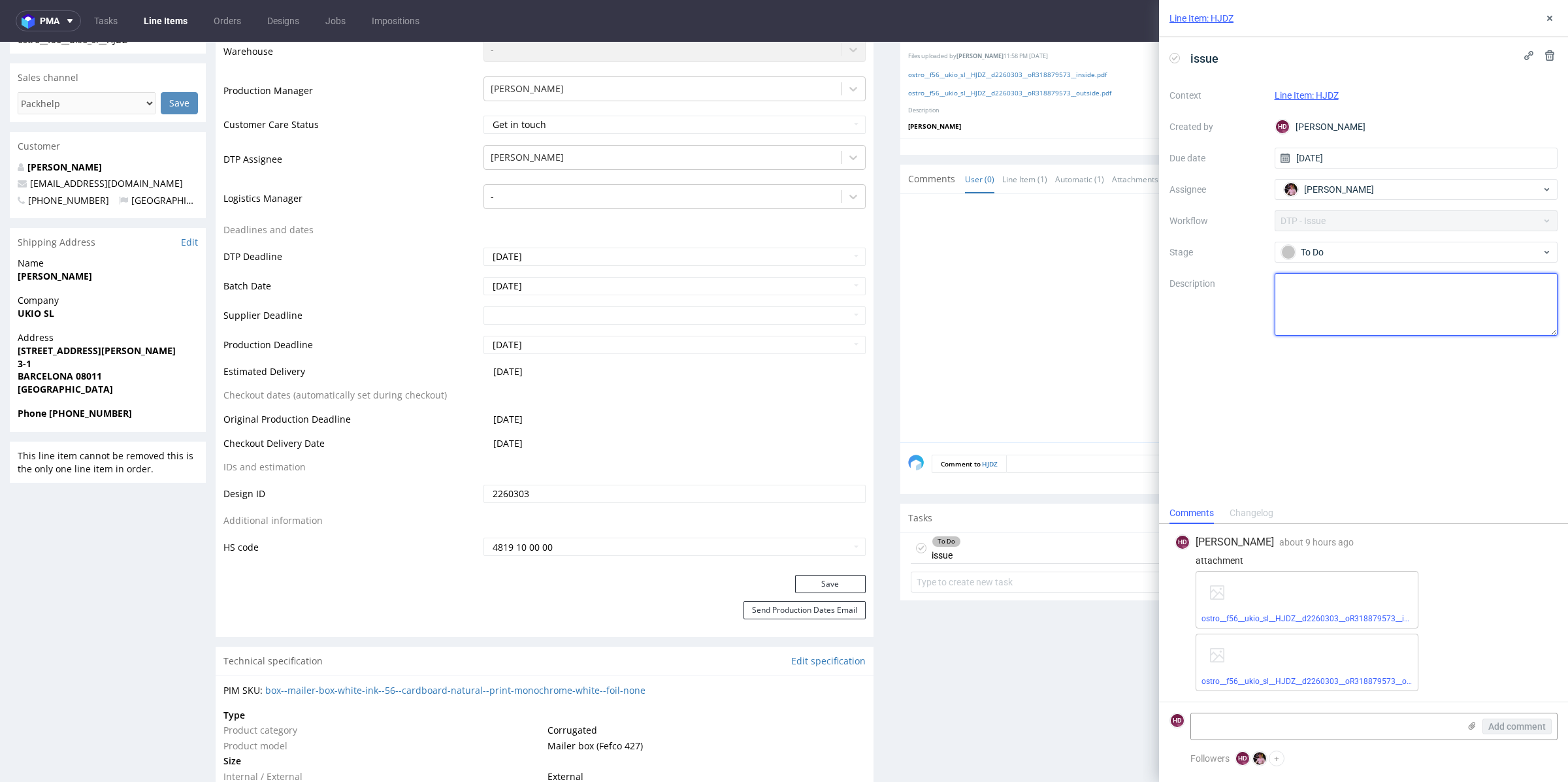
paste textarea "The customer uploaded designs for the inside and outside here. I think he only …"
type textarea "The customer uploaded designs for the inside and outside here. I think he only …"
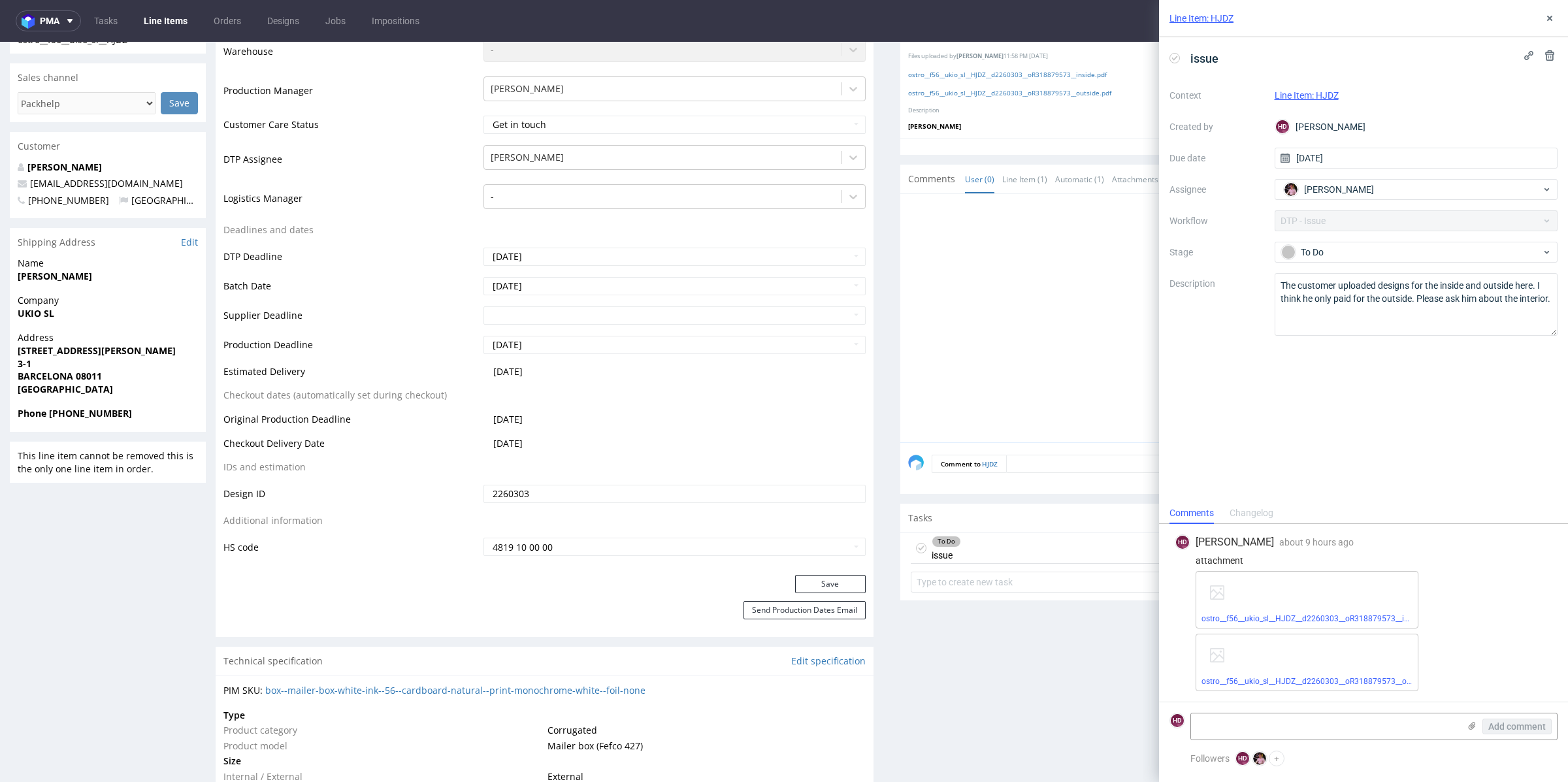
click at [1356, 200] on div "Context Line Item: HJDZ Created by HD Hapka Dominika Due date 24/09/2025 Assign…" at bounding box center [1364, 210] width 388 height 251
click at [1354, 189] on span "Aleks Ziemkowski" at bounding box center [1338, 190] width 70 height 13
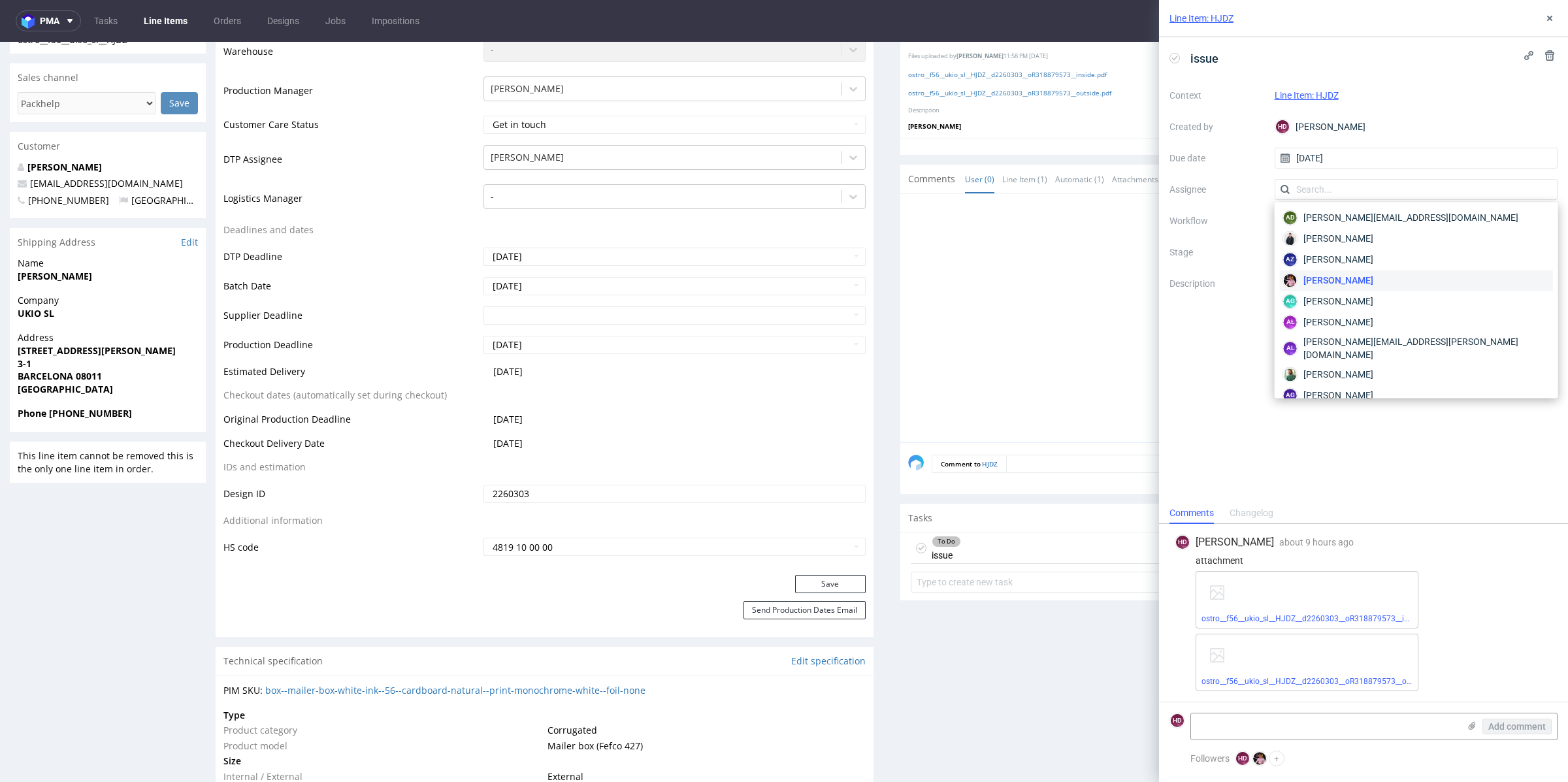
click at [1222, 192] on label "Assignee" at bounding box center [1217, 190] width 95 height 16
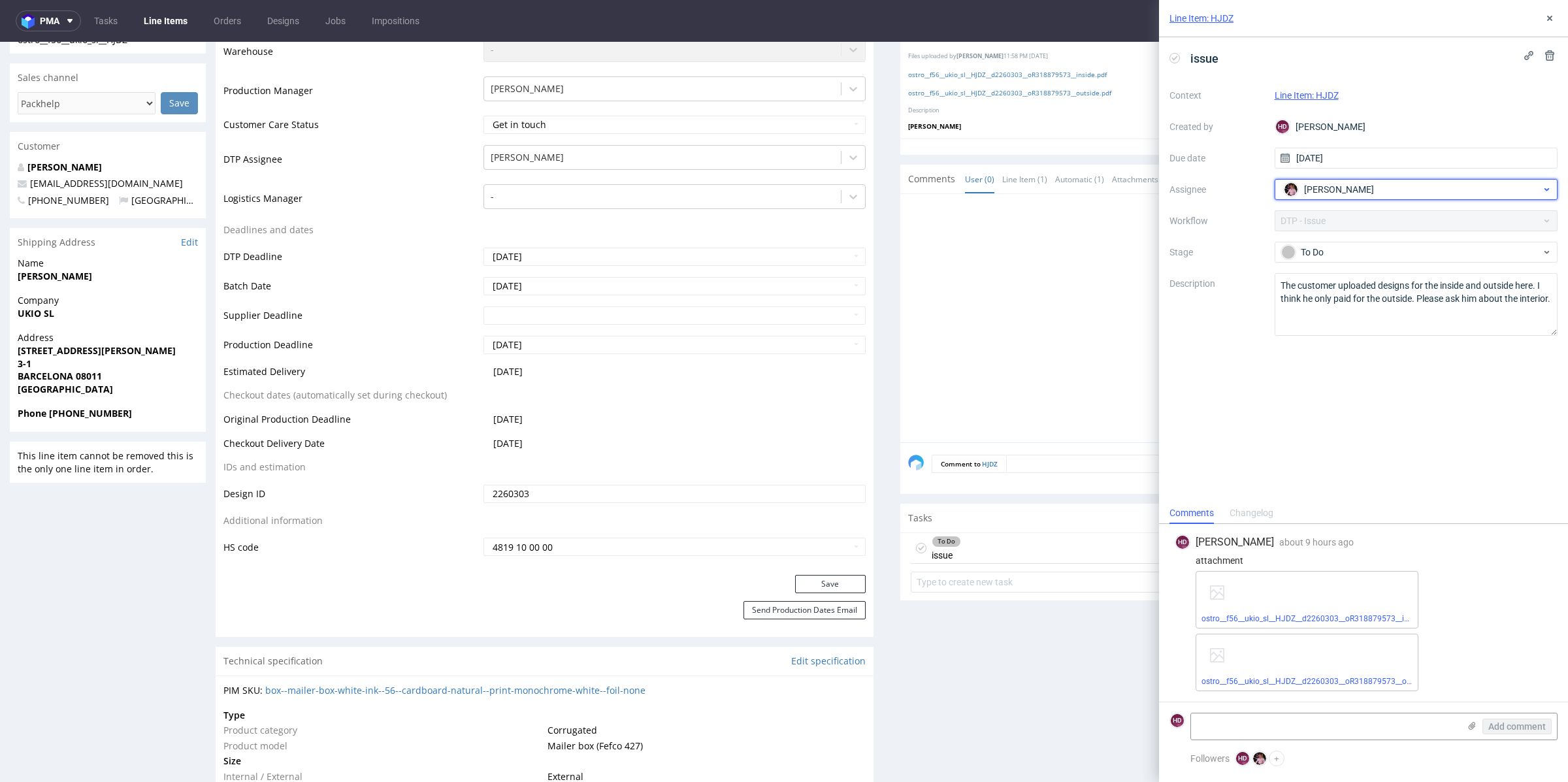
click at [1324, 188] on span "Aleks Ziemkowski" at bounding box center [1338, 190] width 70 height 13
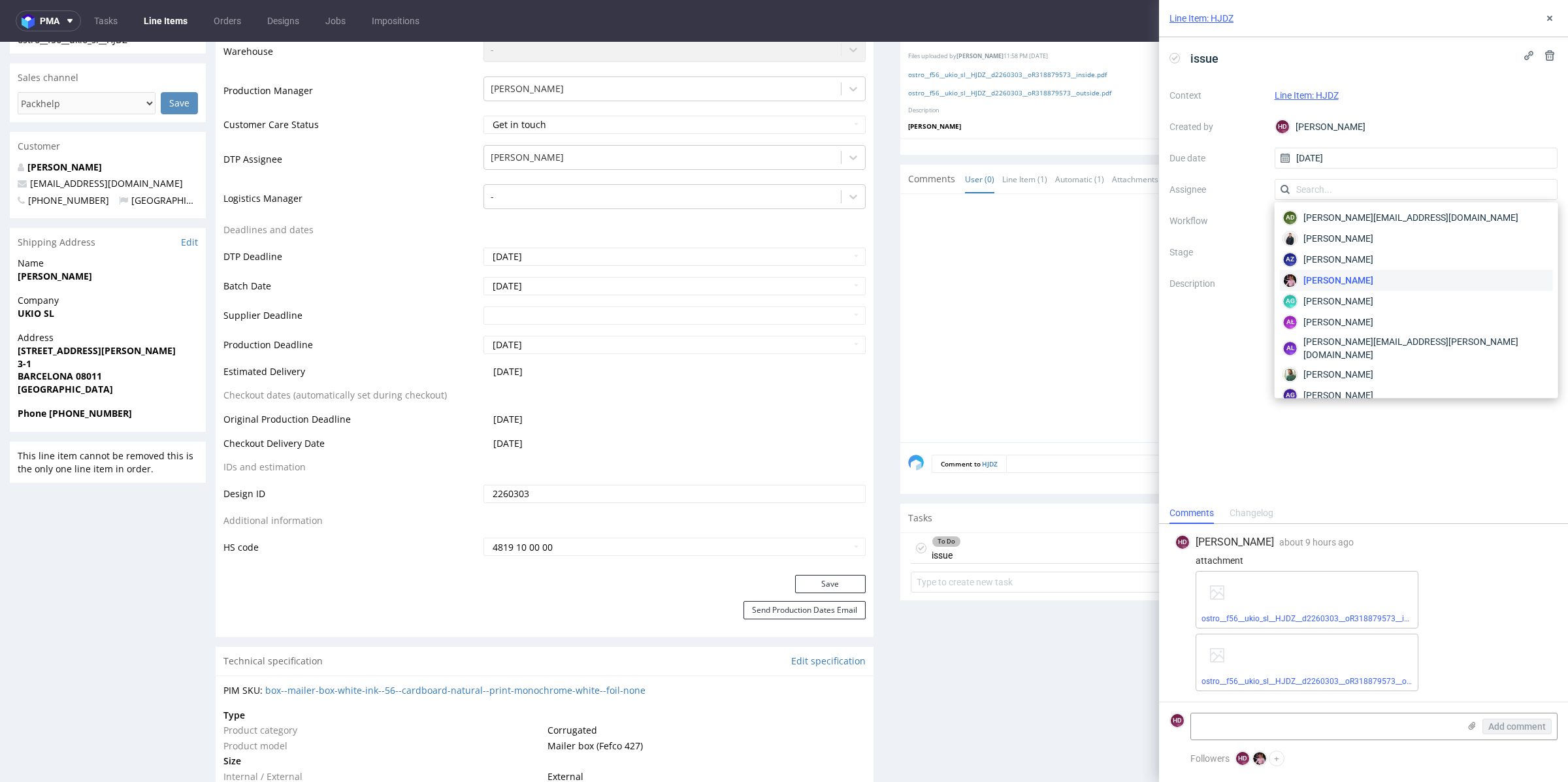
drag, startPoint x: 1395, startPoint y: 188, endPoint x: 1156, endPoint y: 145, distance: 242.8
click at [1174, 151] on div "Context Line Item: HJDZ Created by HD Hapka Dominika Due date 24/09/2025 Assign…" at bounding box center [1364, 210] width 388 height 251
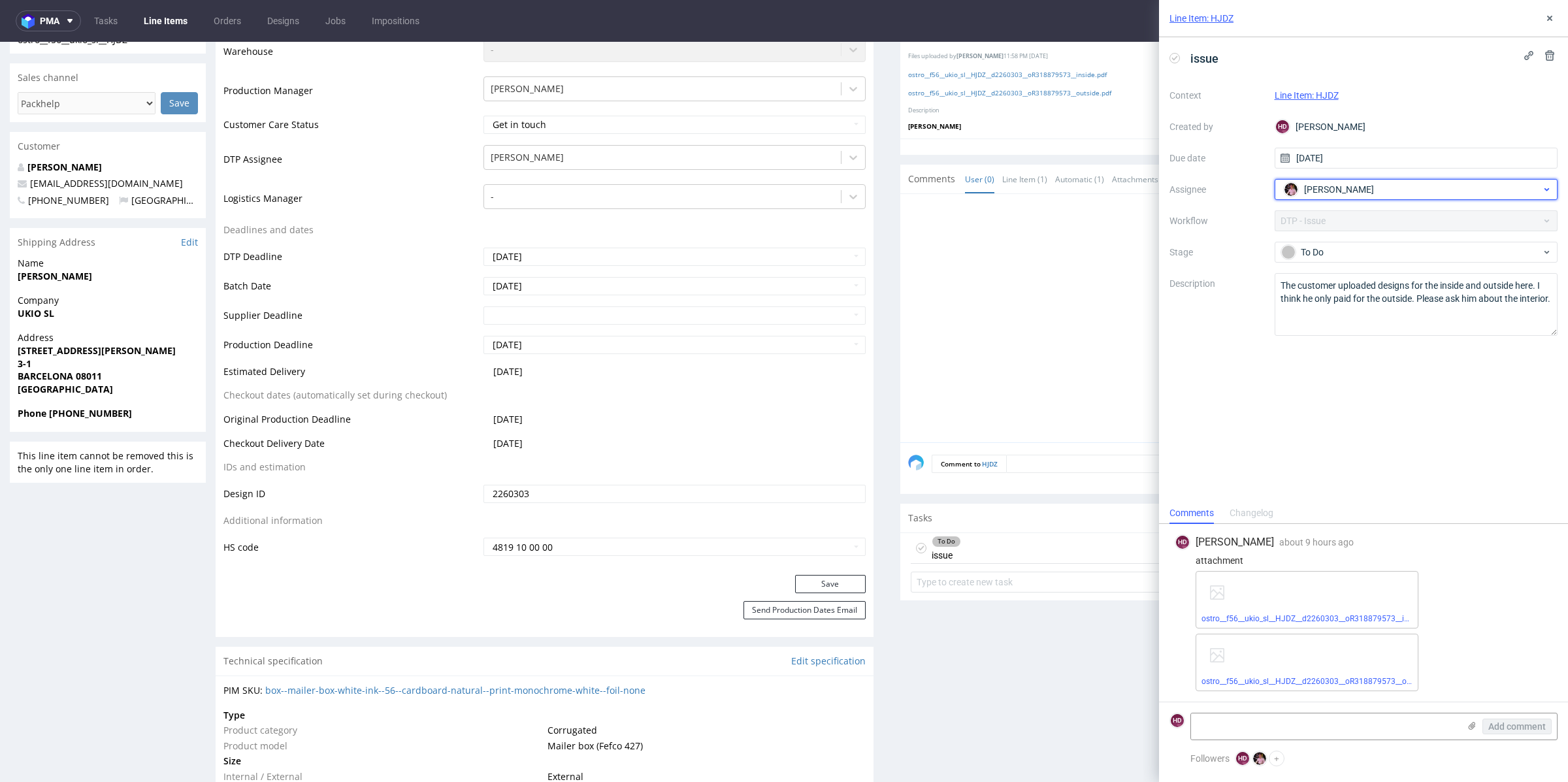
click at [1485, 188] on div "Aleks Ziemkowski" at bounding box center [1411, 189] width 262 height 21
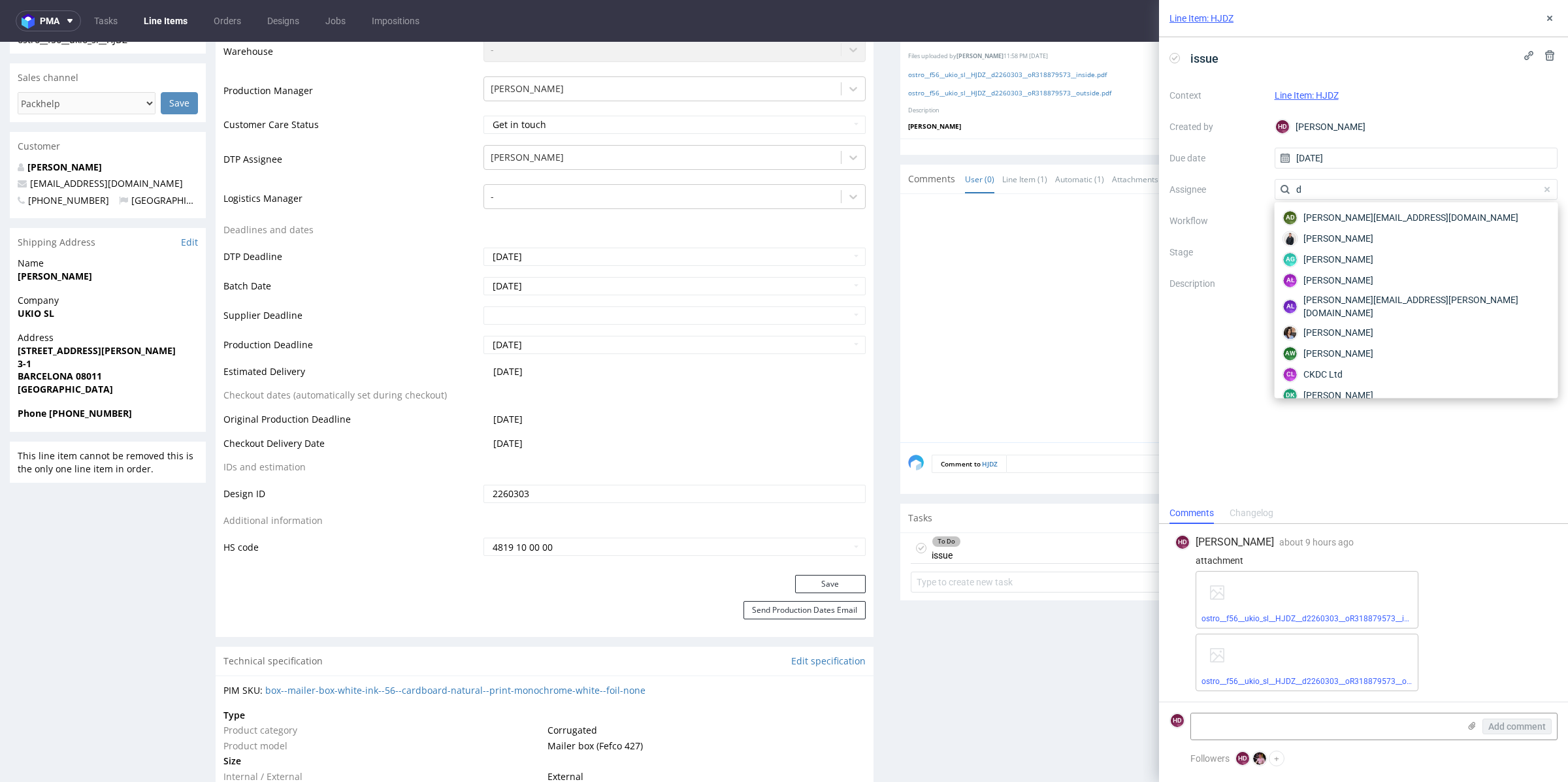
type input "d"
click at [1289, 445] on div "issue Context Line Item: HJDZ Created by HD Hapka Dominika Due date 24/09/2025 …" at bounding box center [1364, 270] width 409 height 465
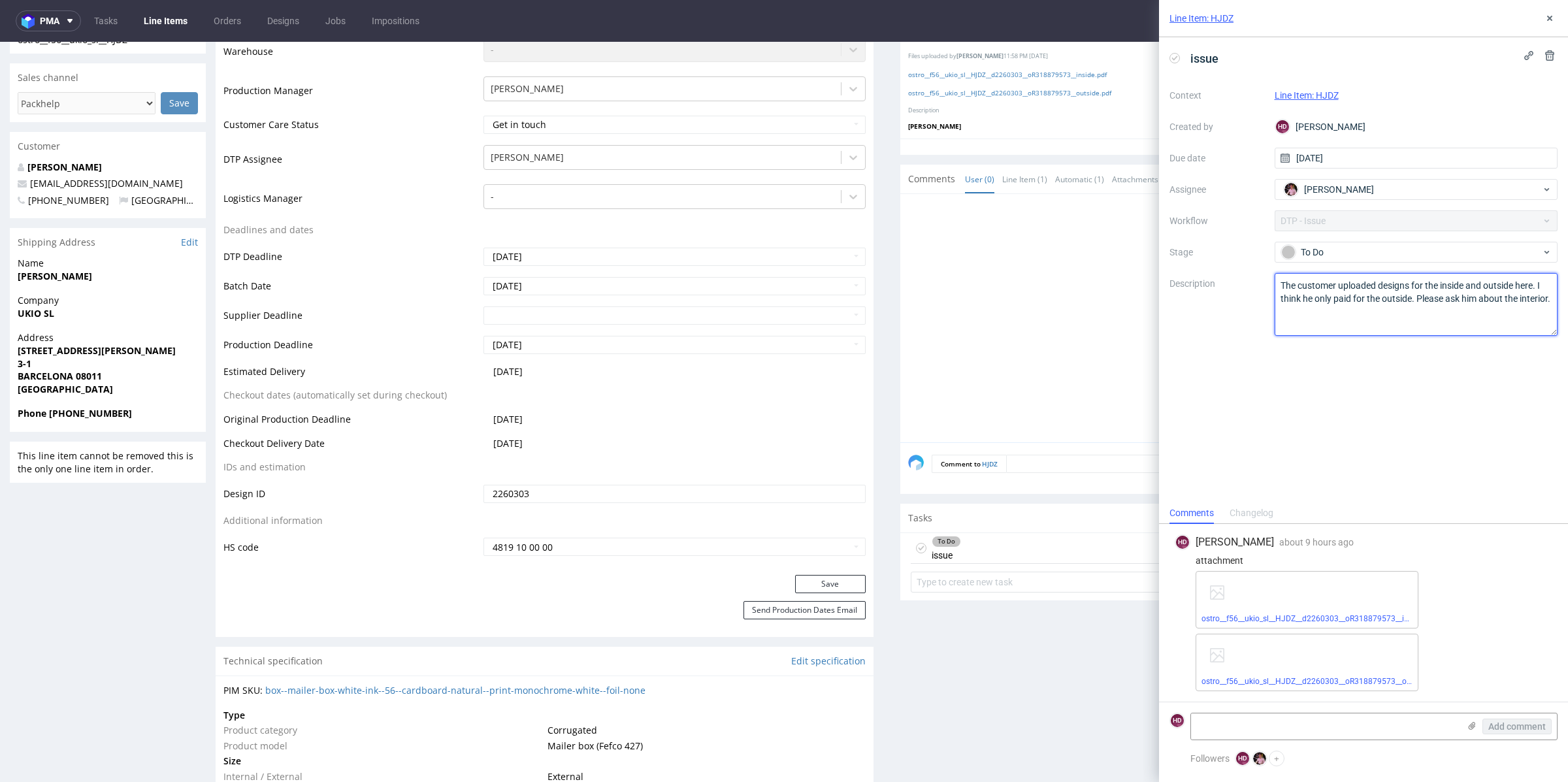
drag, startPoint x: 1283, startPoint y: 313, endPoint x: 1222, endPoint y: 267, distance: 76.4
click at [1222, 267] on div "Context Line Item: HJDZ Created by HD Hapka Dominika Due date 24/09/2025 Assign…" at bounding box center [1364, 210] width 388 height 251
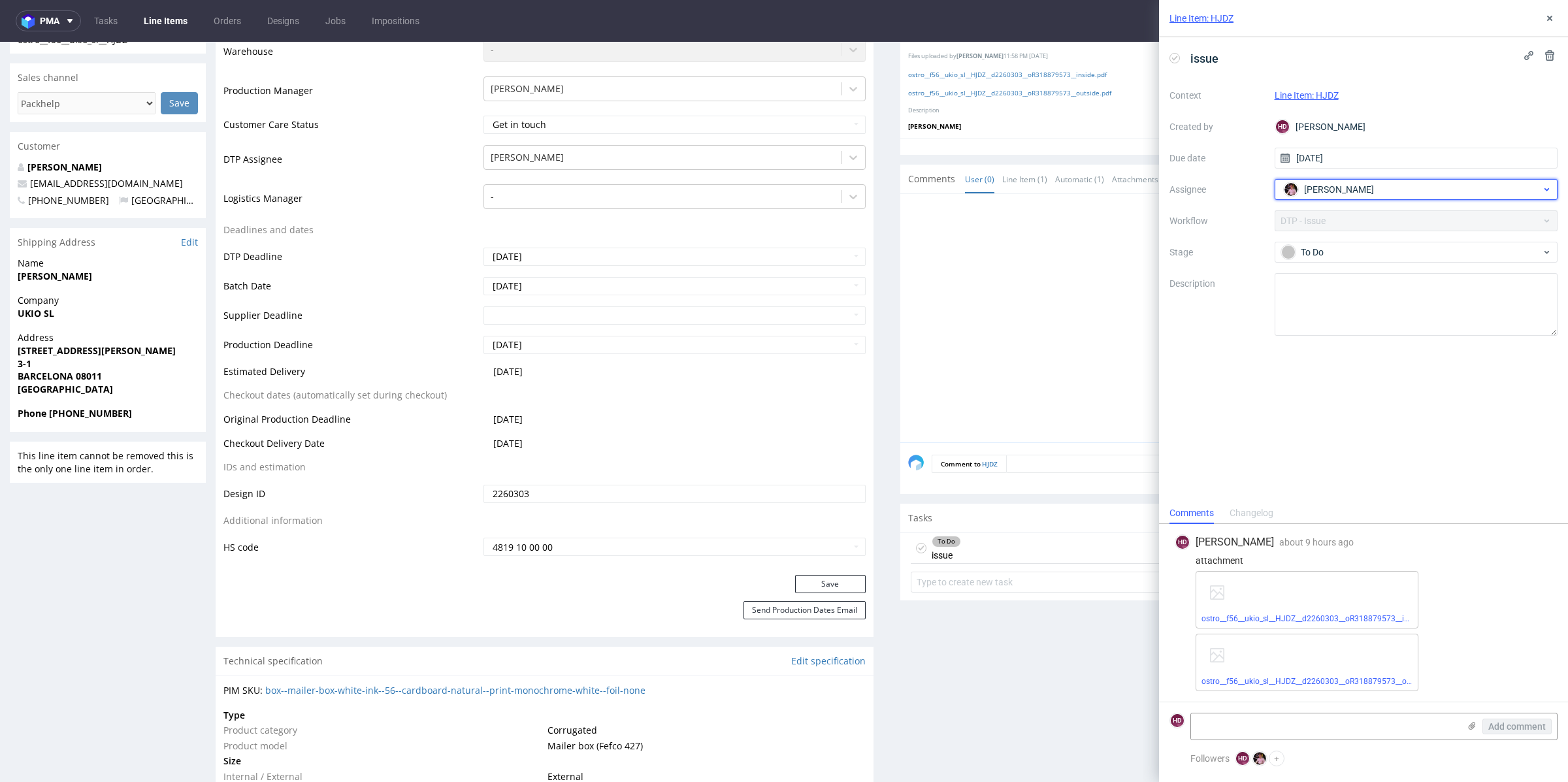
click at [1364, 186] on span "Aleks Ziemkowski" at bounding box center [1338, 190] width 70 height 13
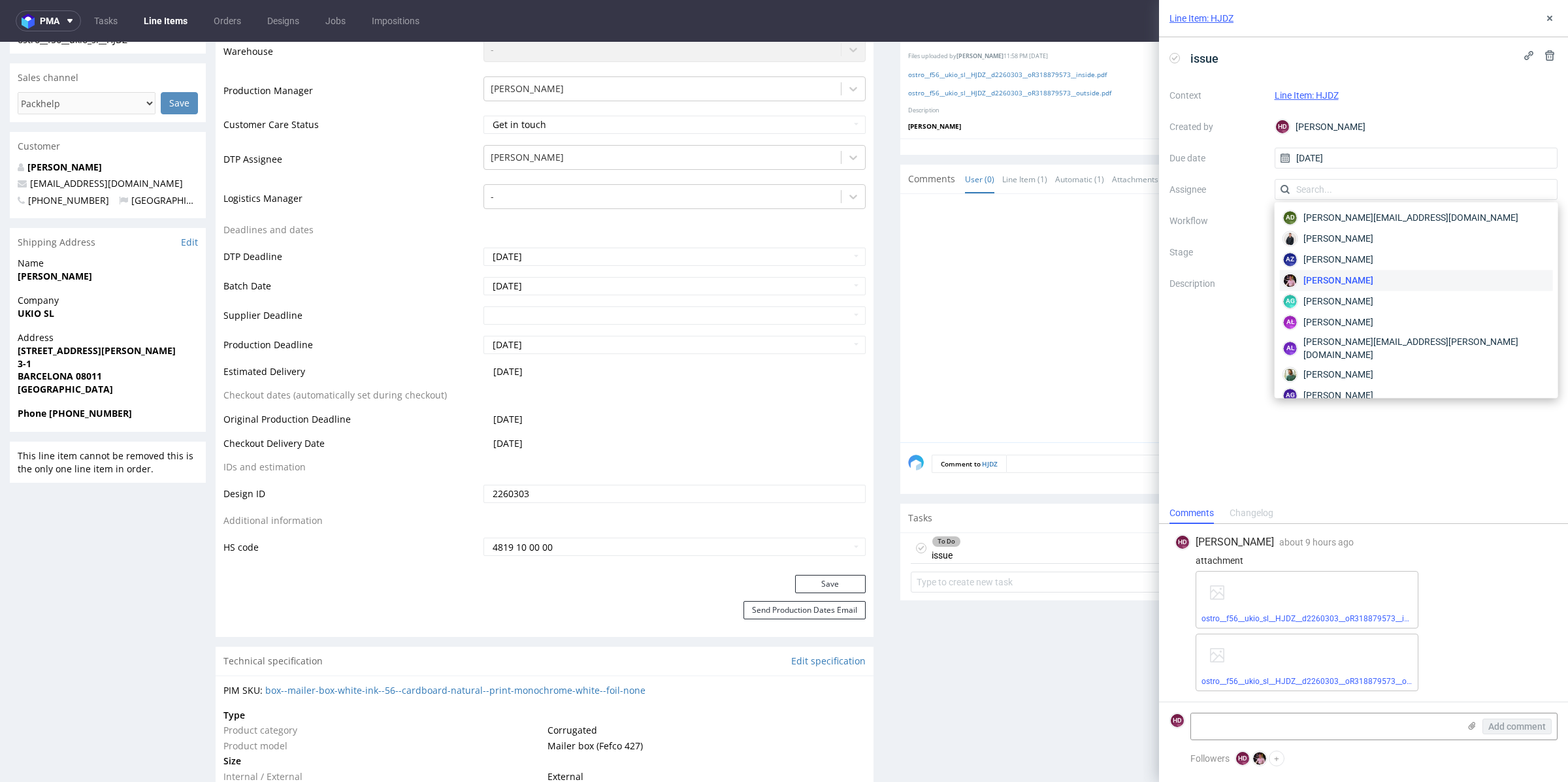
click at [1360, 101] on div "Line Item: HJDZ" at bounding box center [1416, 96] width 283 height 16
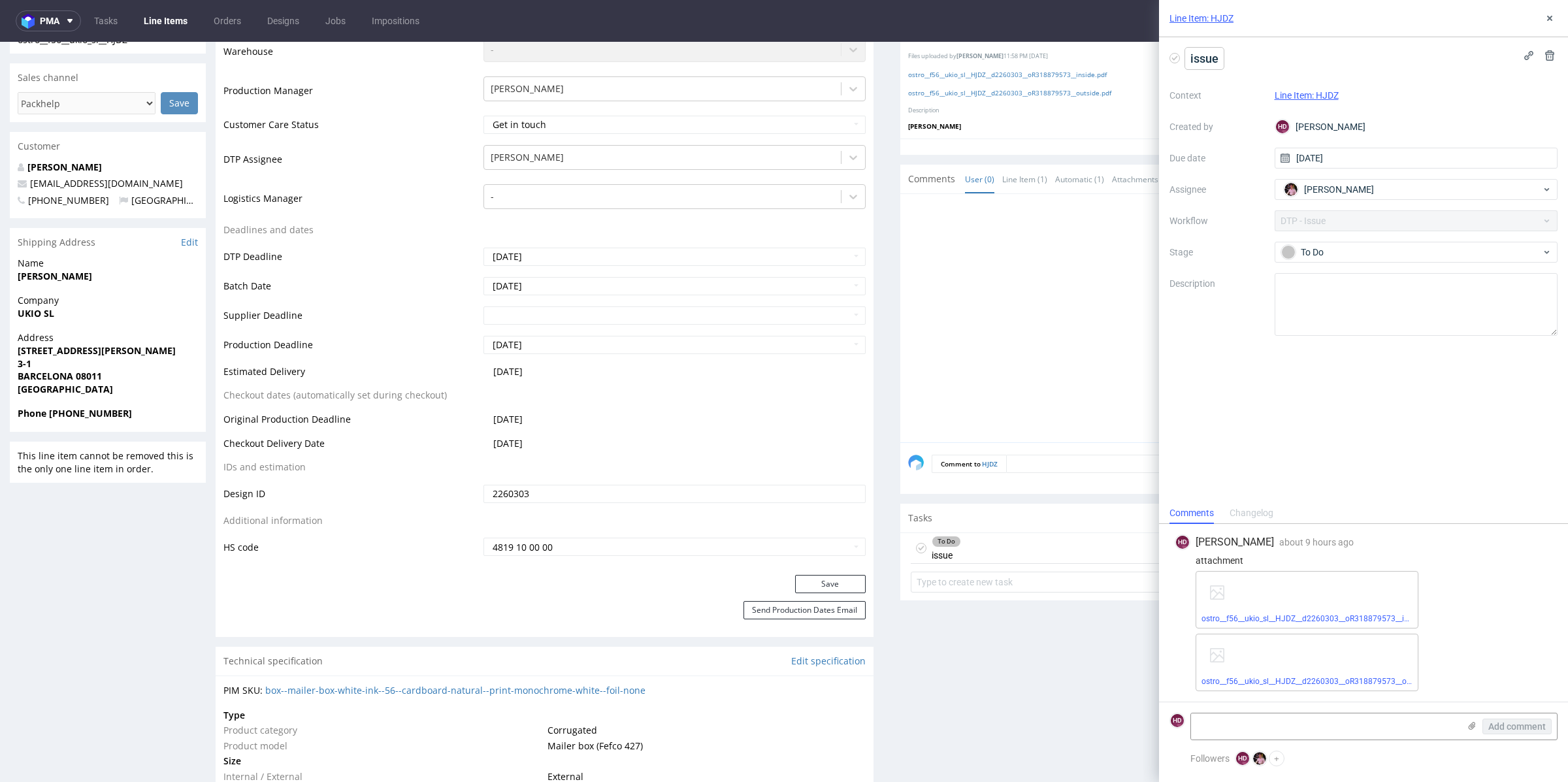
click at [1205, 58] on span "issue" at bounding box center [1204, 58] width 39 height 21
click at [1390, 65] on div "issue" at bounding box center [1364, 58] width 388 height 21
click at [1389, 185] on div "Aleks Ziemkowski" at bounding box center [1411, 189] width 262 height 21
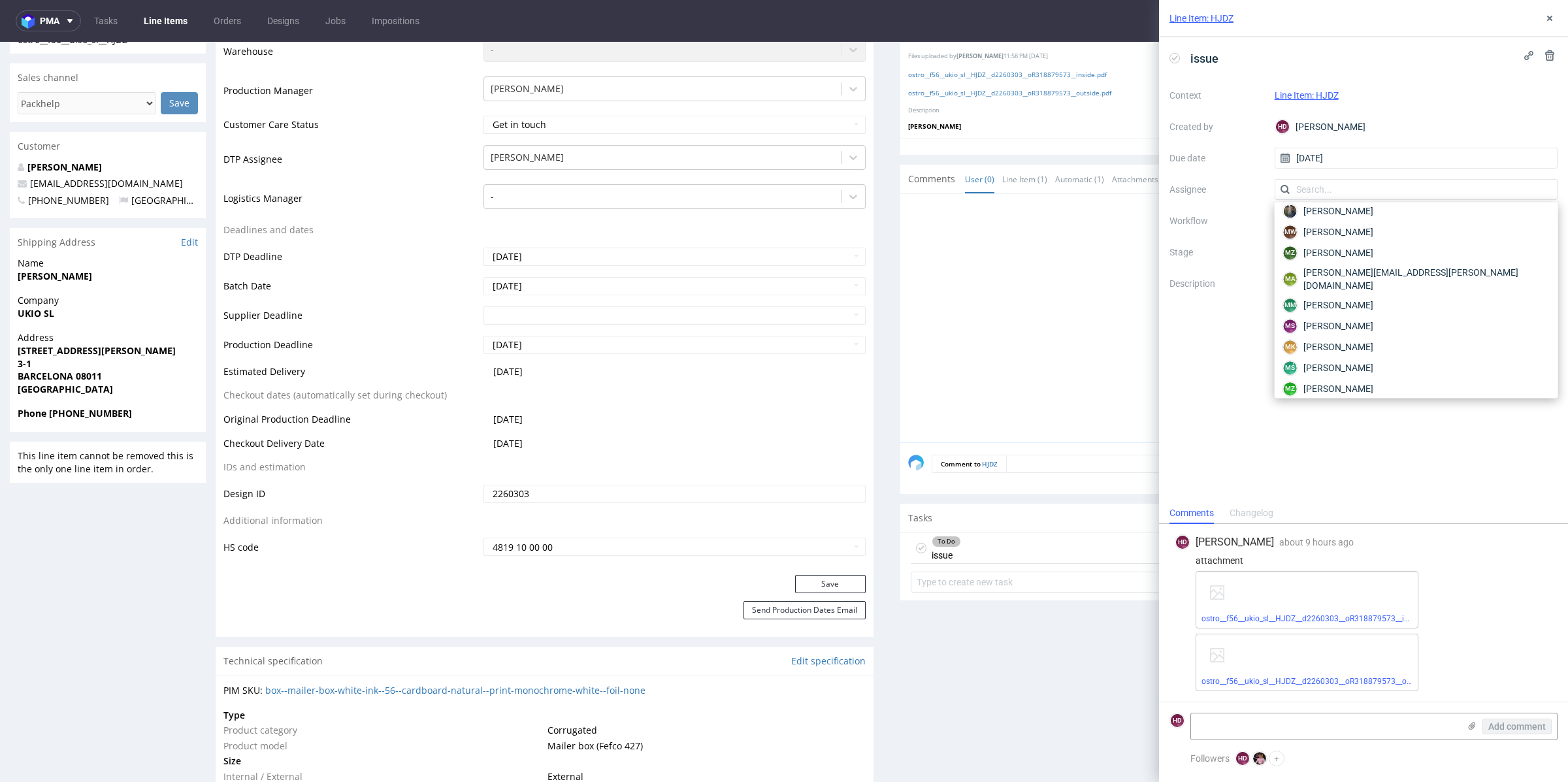
scroll to position [3638, 0]
click at [1474, 479] on div "issue Context Line Item: HJDZ Created by HD Hapka Dominika Due date 24/09/2025 …" at bounding box center [1364, 270] width 409 height 465
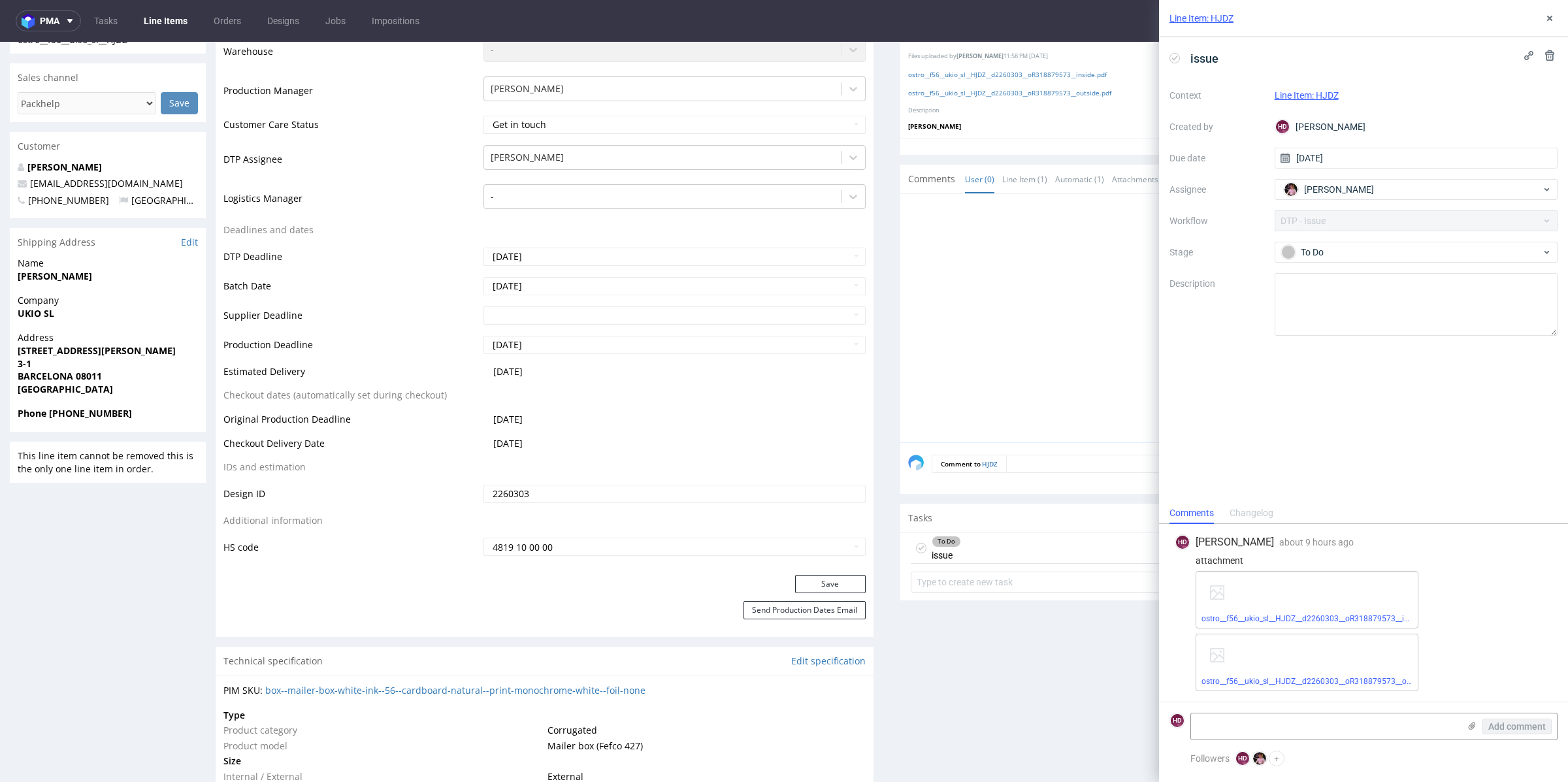
click at [1512, 88] on div "Line Item: HJDZ" at bounding box center [1416, 96] width 283 height 16
click at [1413, 196] on div "Aleks Ziemkowski" at bounding box center [1411, 189] width 262 height 21
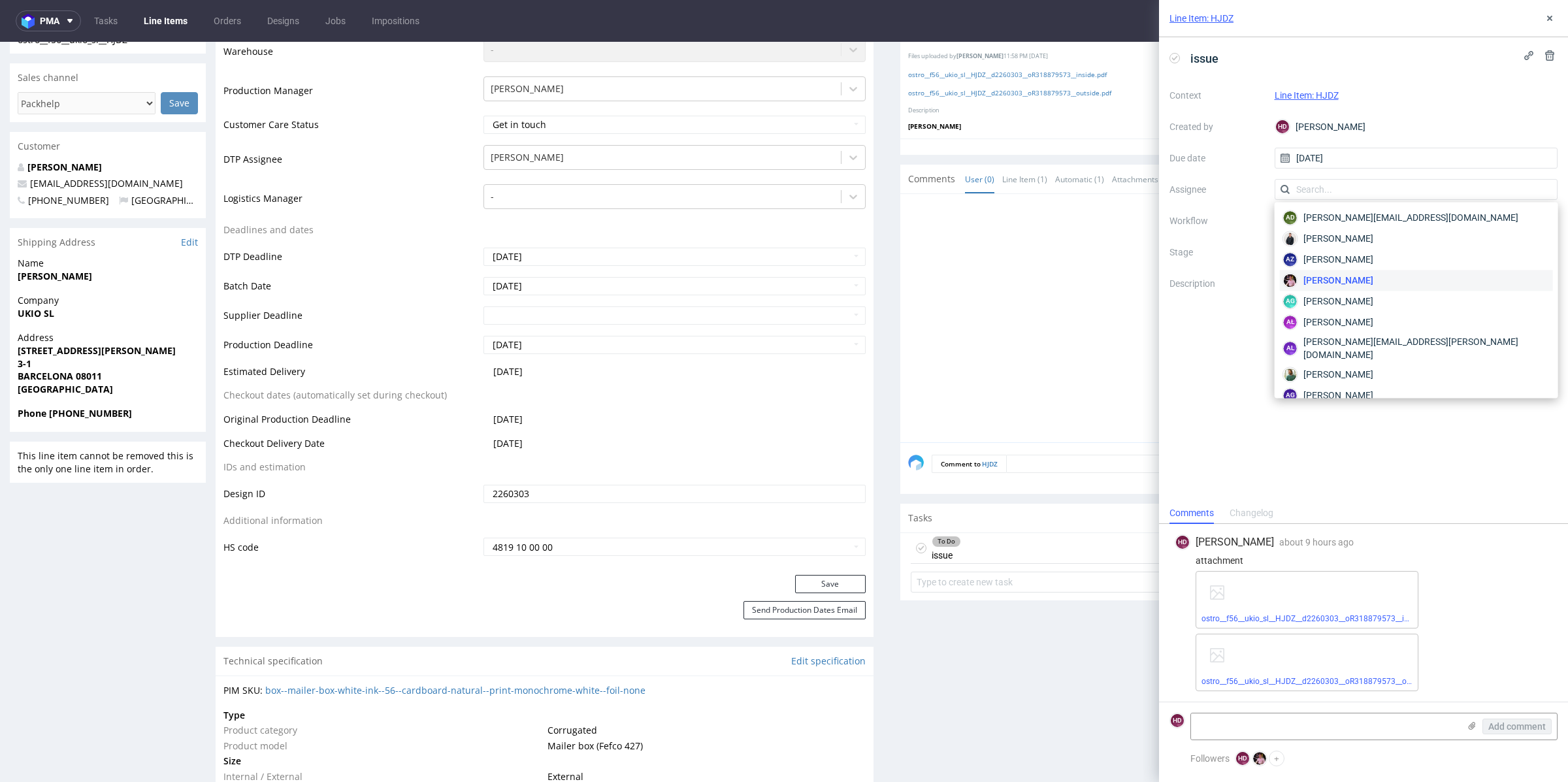
click at [1238, 132] on label "Created by" at bounding box center [1217, 127] width 95 height 16
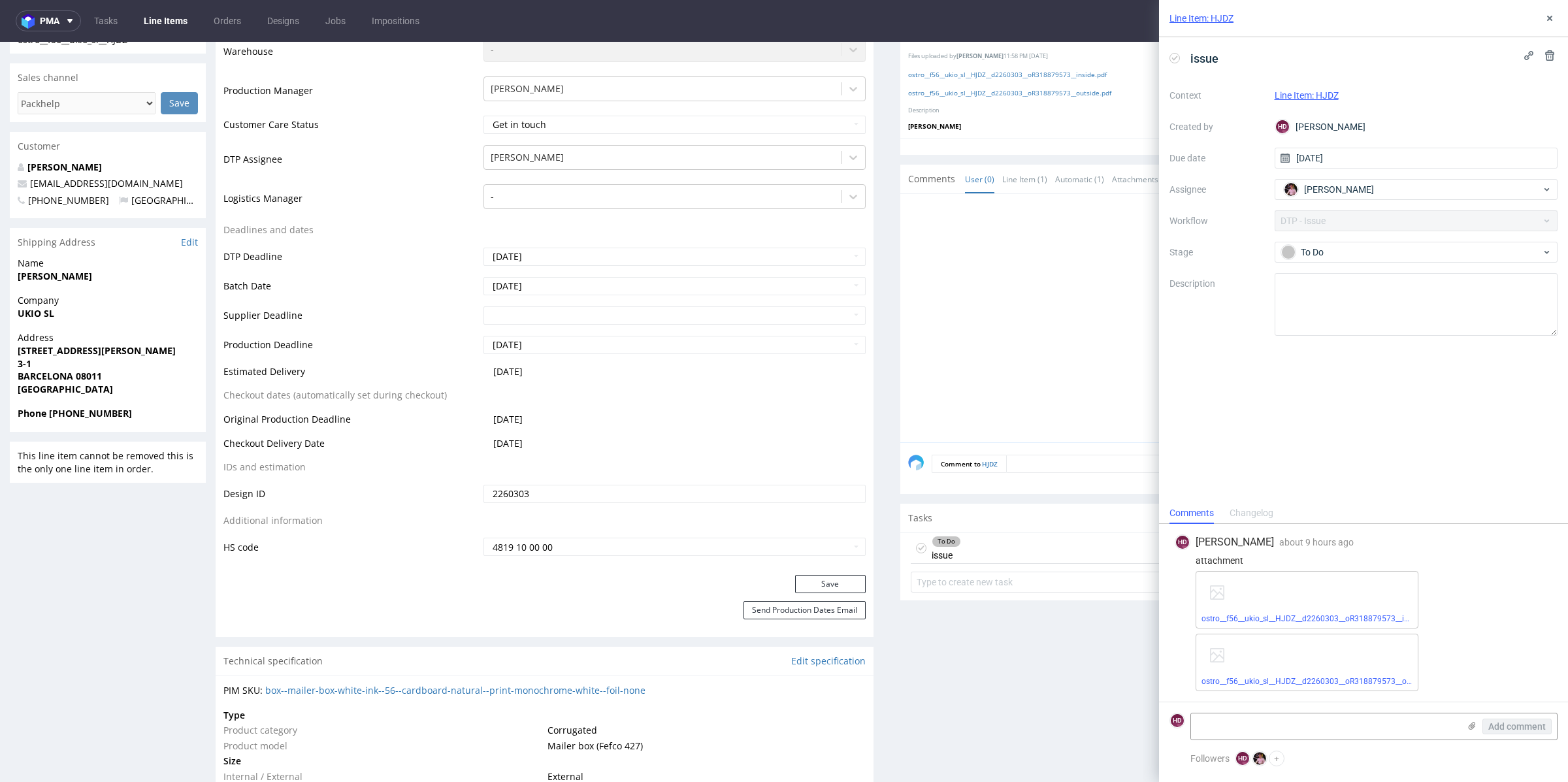
click at [1289, 220] on div "Context Line Item: HJDZ Created by HD Hapka Dominika Due date 24/09/2025 Assign…" at bounding box center [1364, 210] width 388 height 251
click at [1435, 245] on div "To Do" at bounding box center [1411, 252] width 260 height 15
click at [1390, 278] on div "To Do" at bounding box center [1417, 283] width 262 height 15
click at [1445, 218] on div "Context Line Item: HJDZ Created by HD Hapka Dominika Due date 24/09/2025 Assign…" at bounding box center [1364, 210] width 388 height 251
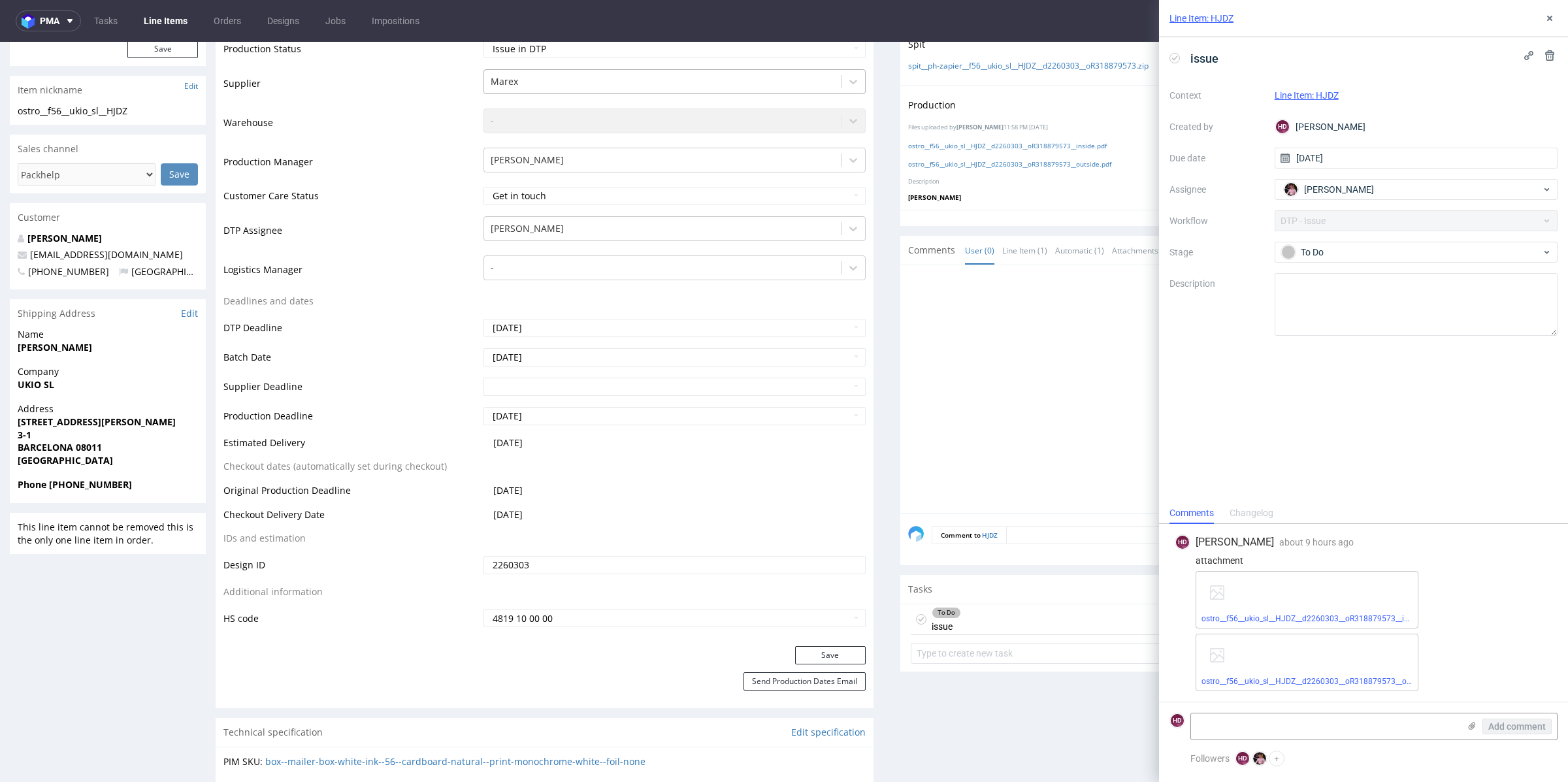
scroll to position [248, 0]
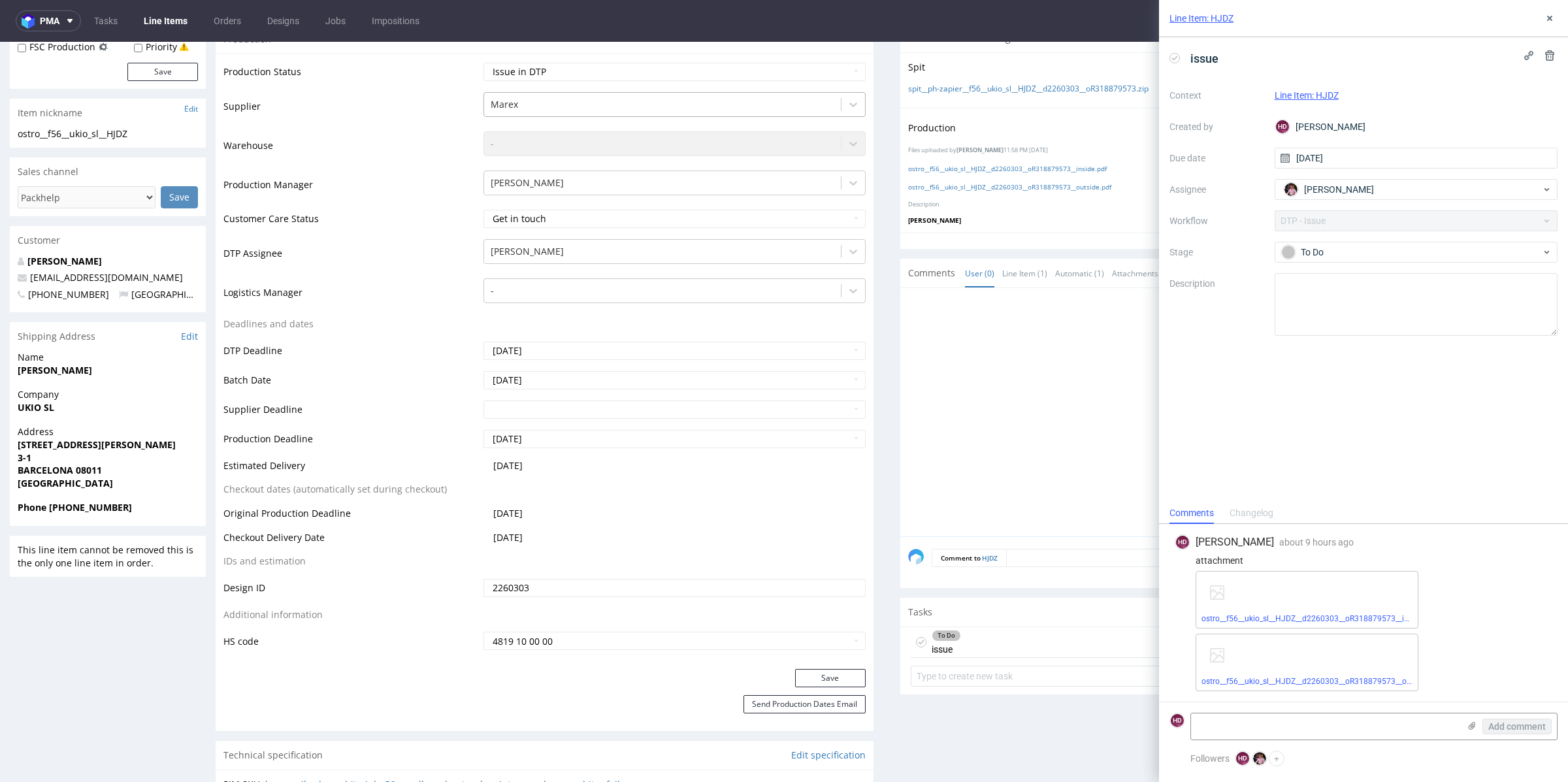
click at [556, 66] on select "Waiting for Artwork Waiting for Diecut Waiting for Mockup Waiting for DTP Waiti…" at bounding box center [674, 72] width 382 height 19
select select "dtp_in_process"
click at [483, 62] on select "Waiting for Artwork Waiting for Diecut Waiting for Mockup Waiting for DTP Waiti…" at bounding box center [674, 72] width 382 height 19
click at [844, 676] on button "Save" at bounding box center [830, 678] width 70 height 19
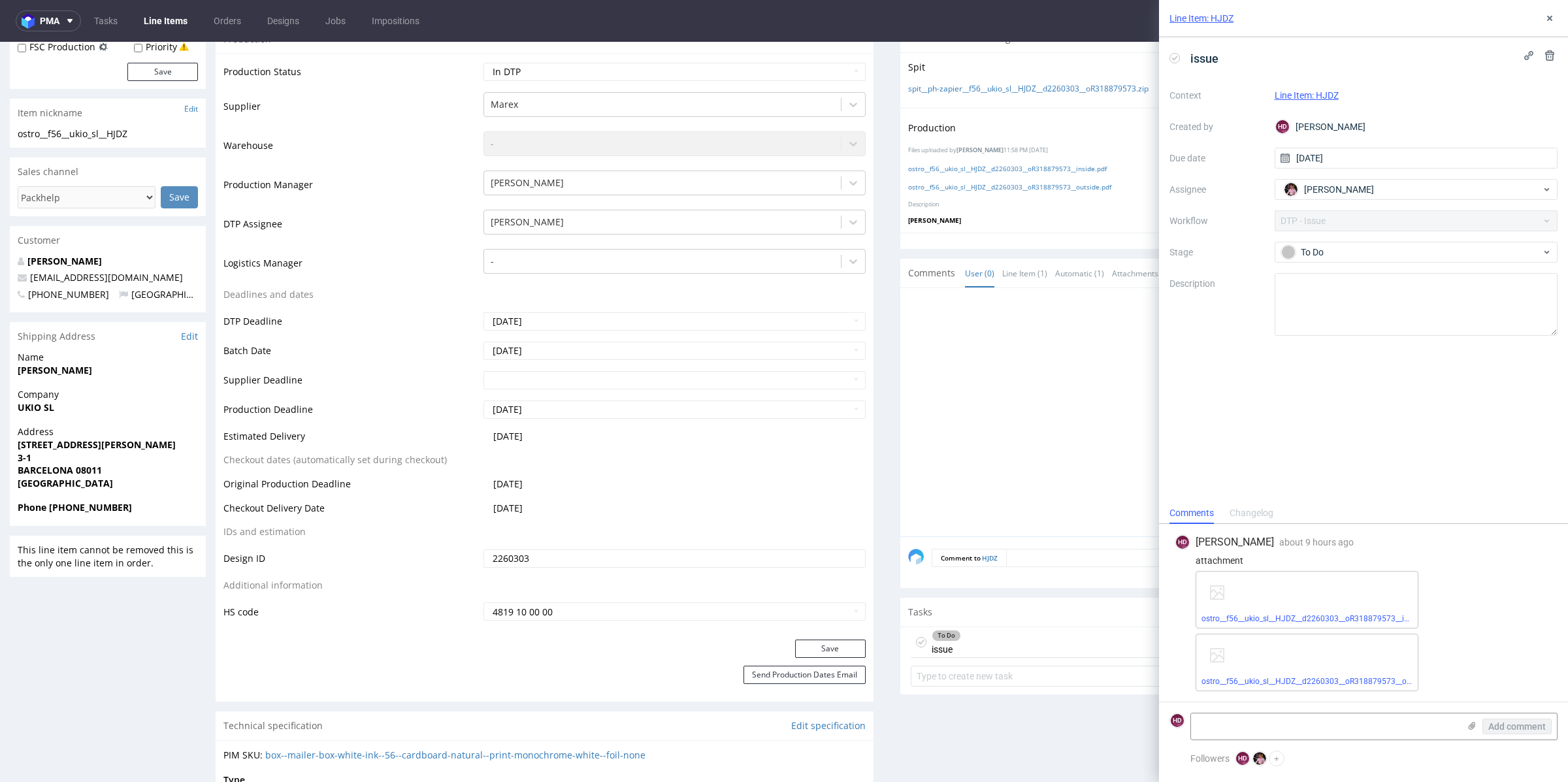
click at [1348, 213] on div "Context Line Item: HJDZ Created by HD Hapka Dominika Due date 24/09/2025 Assign…" at bounding box center [1364, 210] width 388 height 251
click at [1356, 215] on div "Context Line Item: HJDZ Created by HD Hapka Dominika Due date 24/09/2025 Assign…" at bounding box center [1364, 210] width 388 height 251
click at [1355, 191] on span "Aleks Ziemkowski" at bounding box center [1338, 190] width 70 height 13
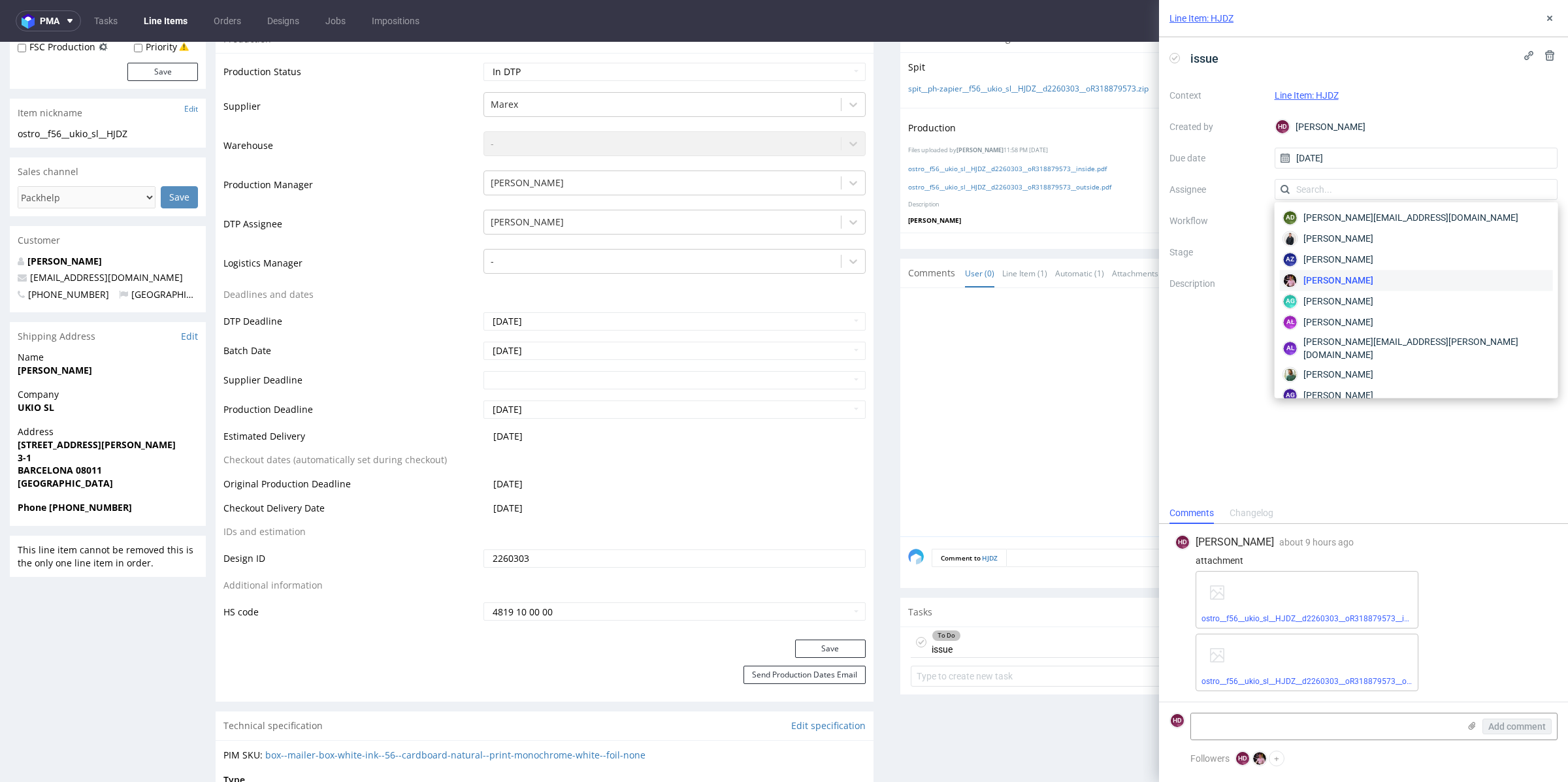
click at [1212, 283] on label "Description" at bounding box center [1217, 304] width 95 height 58
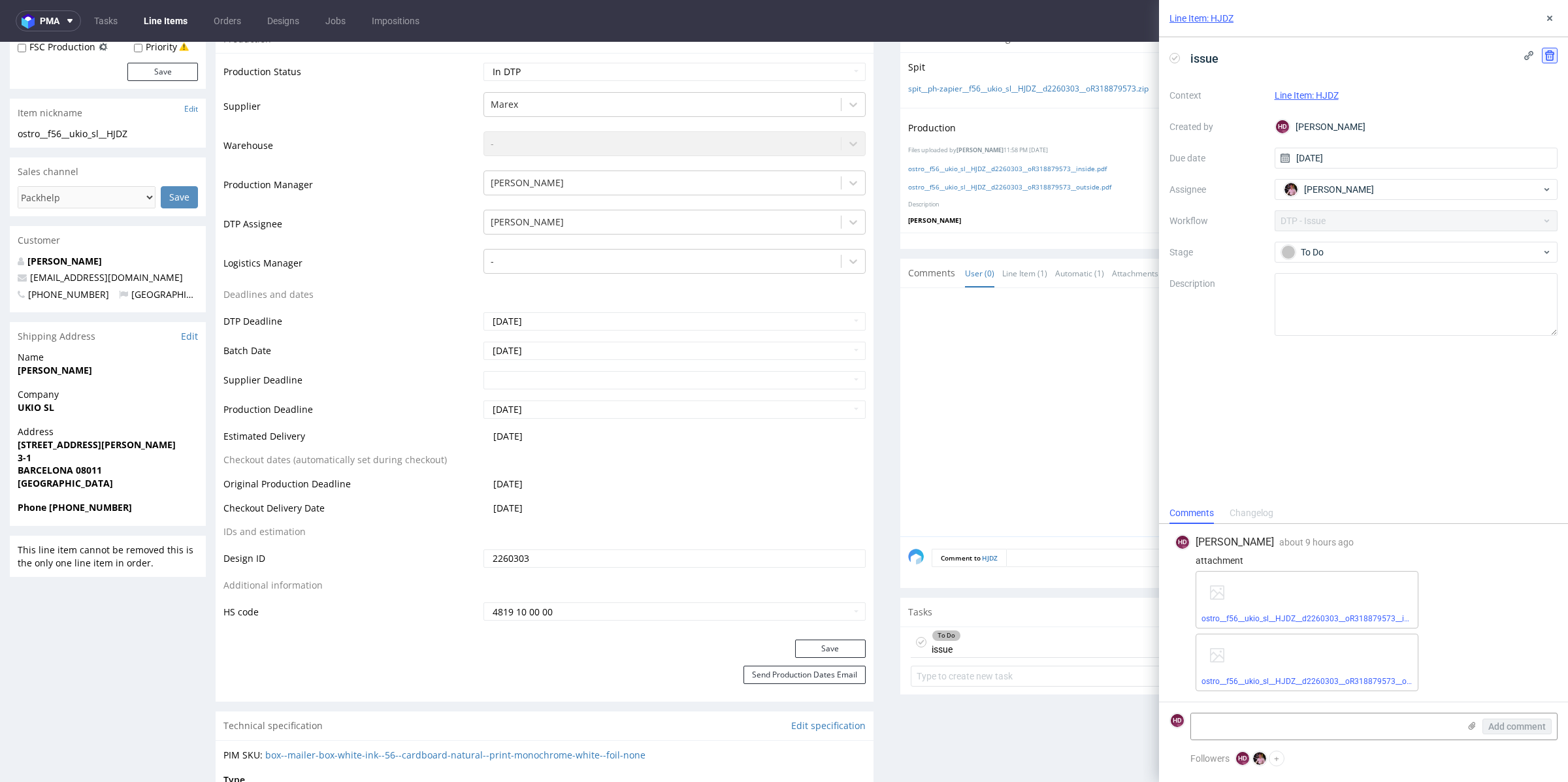
click at [1545, 54] on use at bounding box center [1549, 56] width 9 height 11
click at [1537, 121] on span "Delete" at bounding box center [1540, 119] width 27 height 9
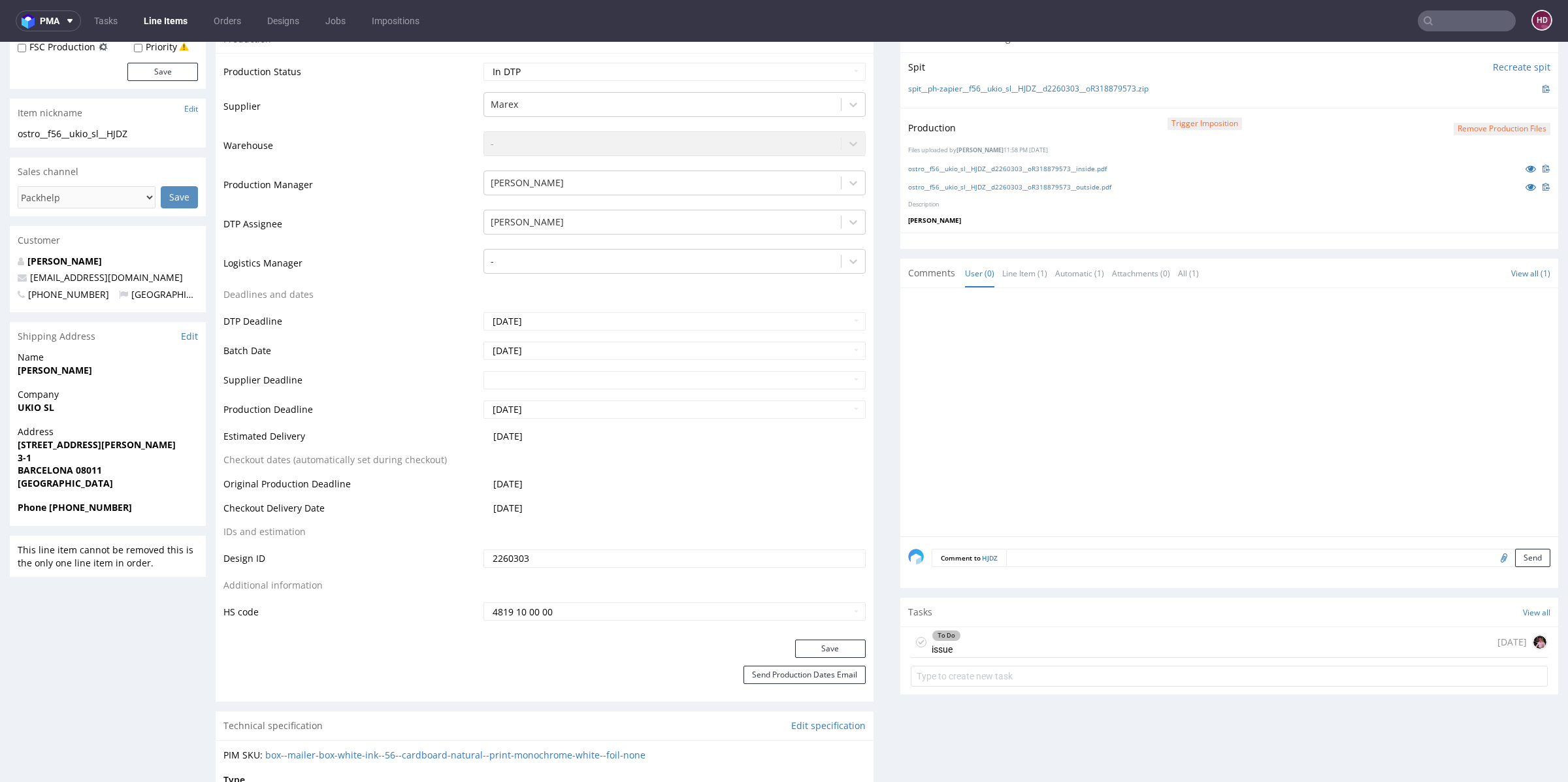
click at [1433, 639] on div "To Do issue 1 day ago" at bounding box center [1229, 643] width 637 height 31
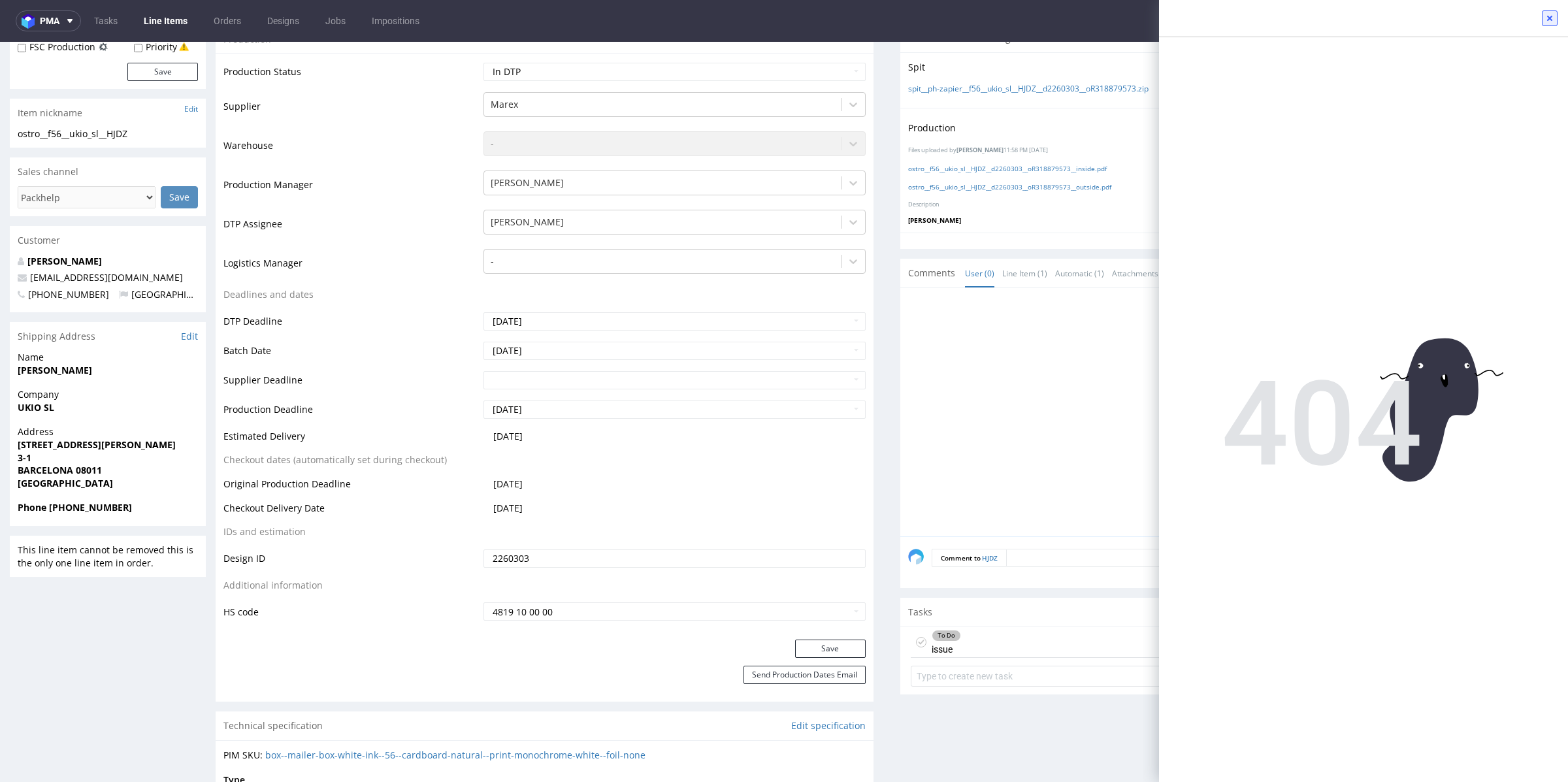
click at [1549, 17] on icon at bounding box center [1549, 19] width 11 height 11
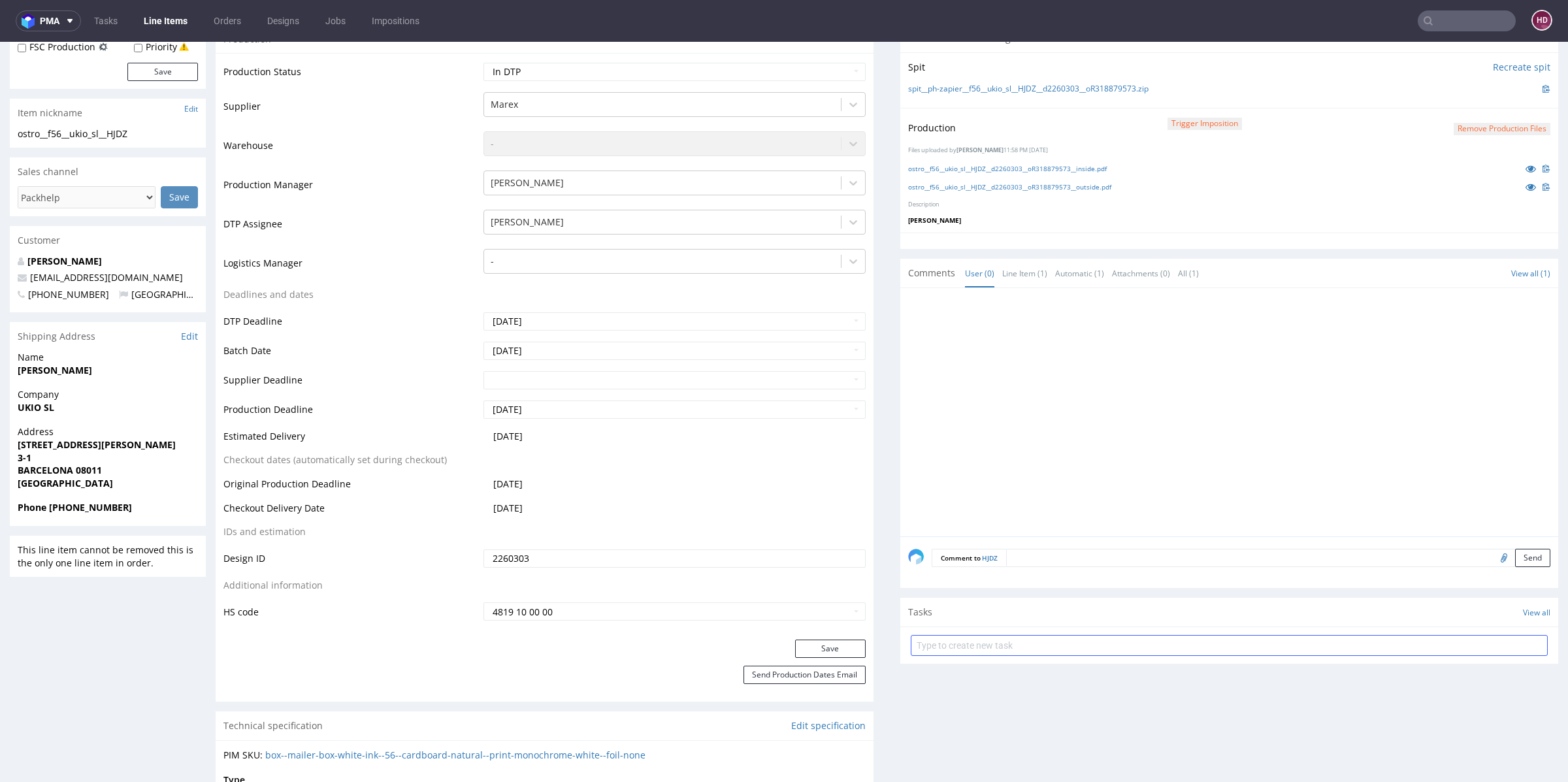
click at [1089, 646] on input "text" at bounding box center [1229, 645] width 637 height 21
type input "issue"
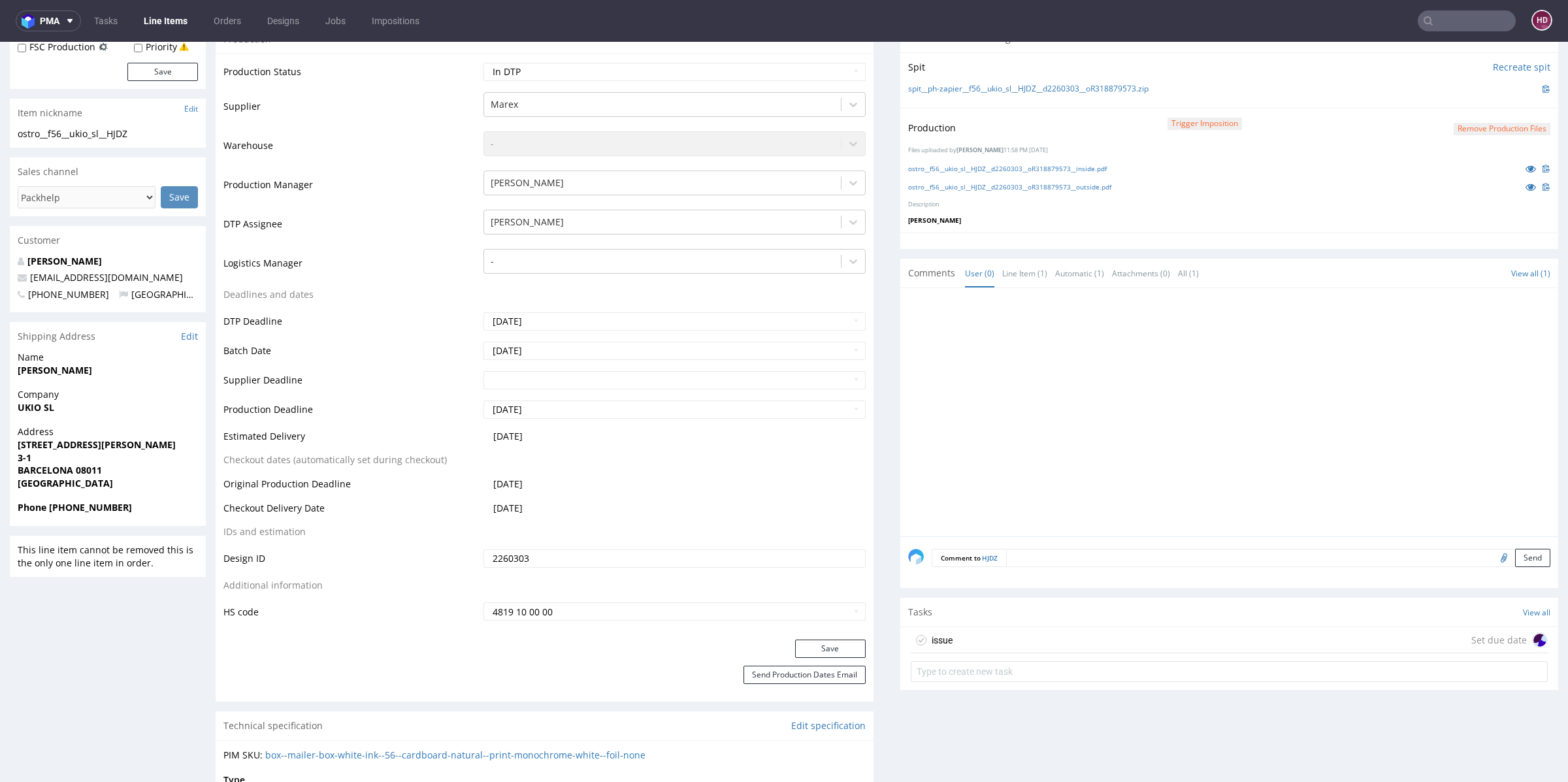
click at [1225, 656] on form at bounding box center [1229, 671] width 637 height 31
drag, startPoint x: 1210, startPoint y: 642, endPoint x: 1208, endPoint y: 679, distance: 37.1
click at [1210, 642] on div "issue Set due date" at bounding box center [1229, 640] width 637 height 26
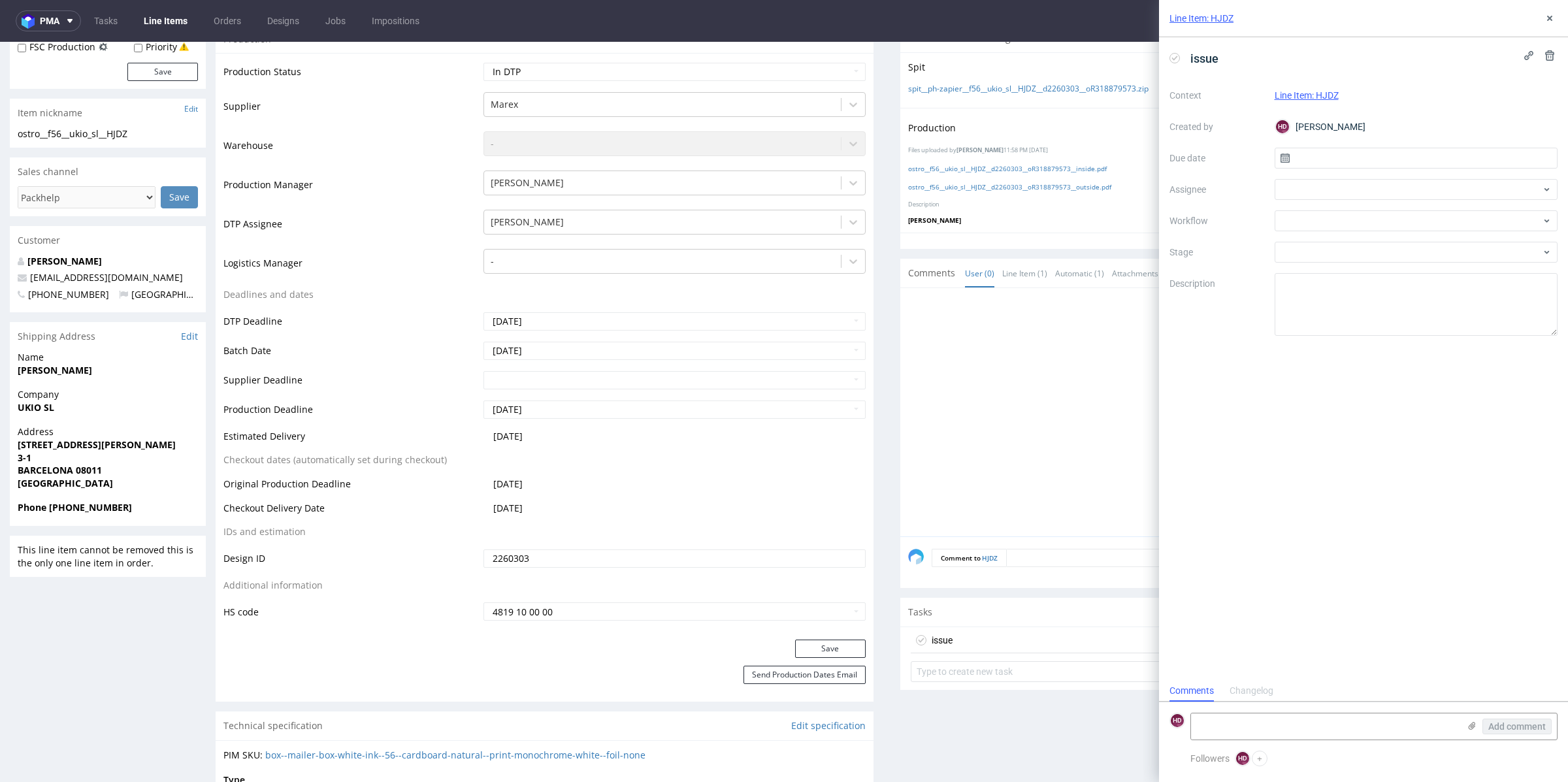
scroll to position [11, 0]
click at [1472, 728] on use at bounding box center [1472, 726] width 7 height 8
click at [0, 0] on input "file" at bounding box center [0, 0] width 0 height 0
click at [1498, 724] on span "Add comment" at bounding box center [1517, 726] width 58 height 9
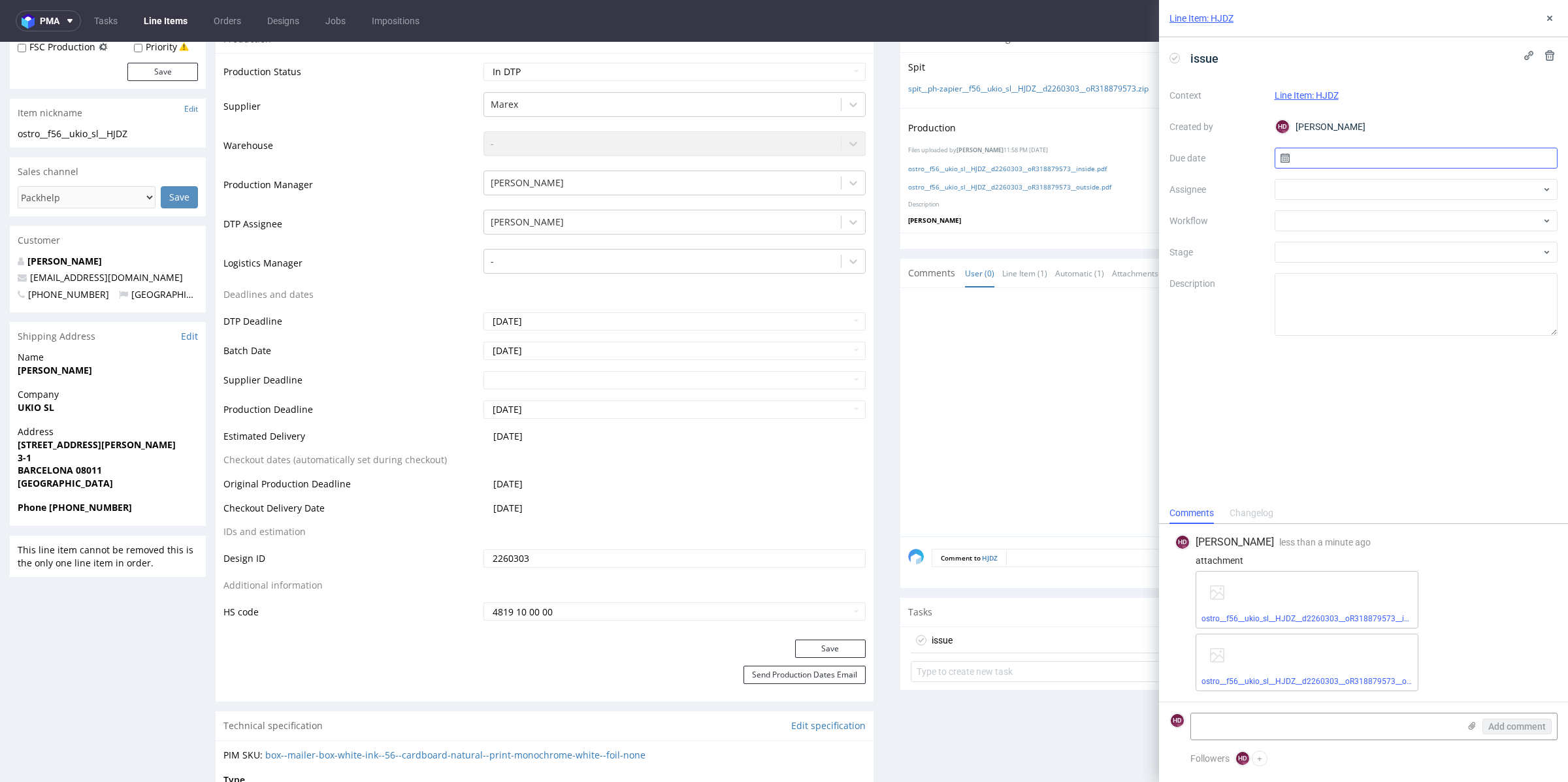
click at [1326, 160] on input "text" at bounding box center [1416, 157] width 283 height 21
click at [1444, 314] on button "25" at bounding box center [1437, 313] width 21 height 21
type input "[DATE]"
click at [1353, 185] on div at bounding box center [1416, 189] width 283 height 21
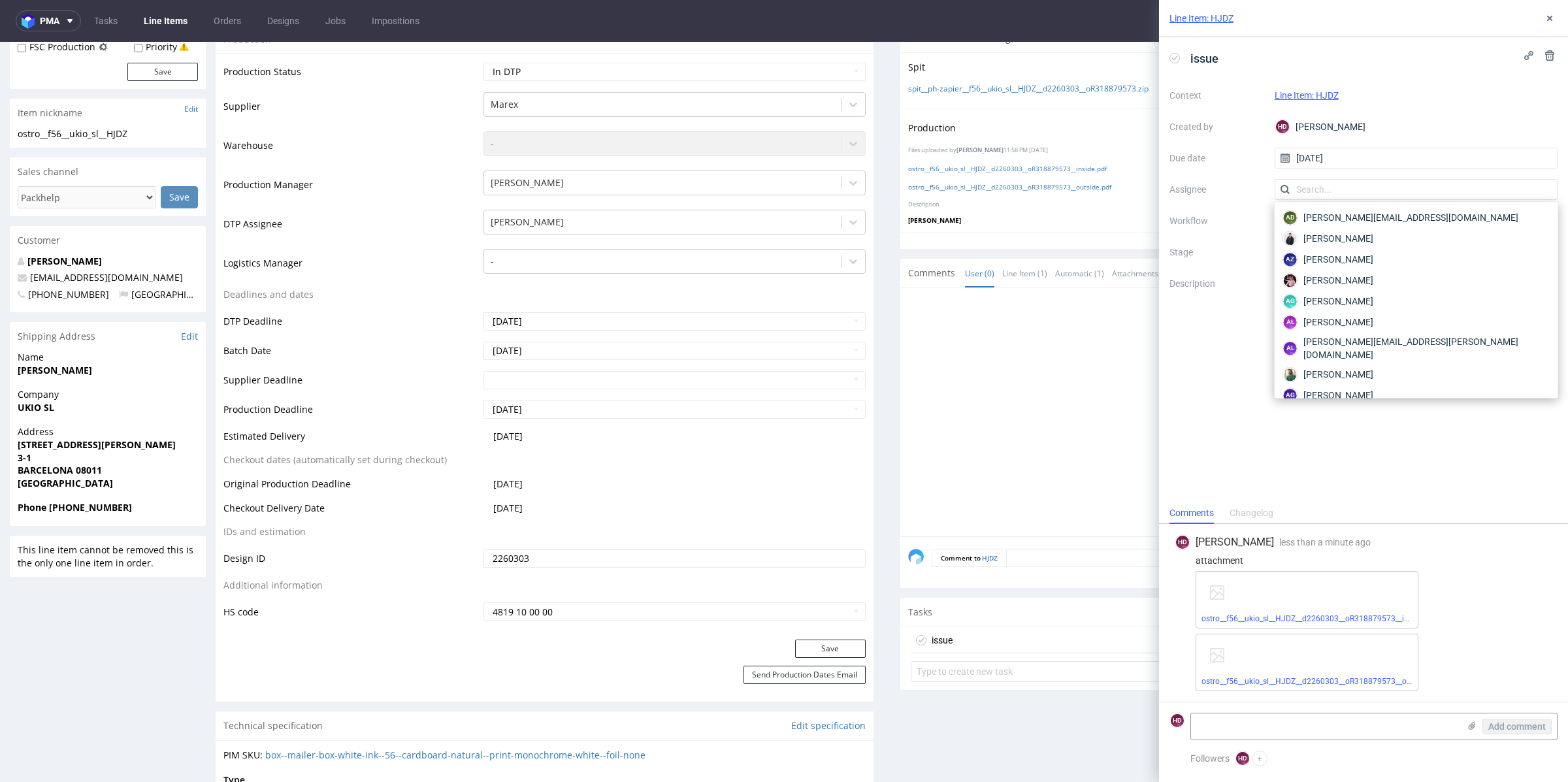
click at [1160, 229] on div "issue Context Line Item: HJDZ Created by HD Hapka Dominika Due date 25/09/2025 …" at bounding box center [1364, 270] width 409 height 465
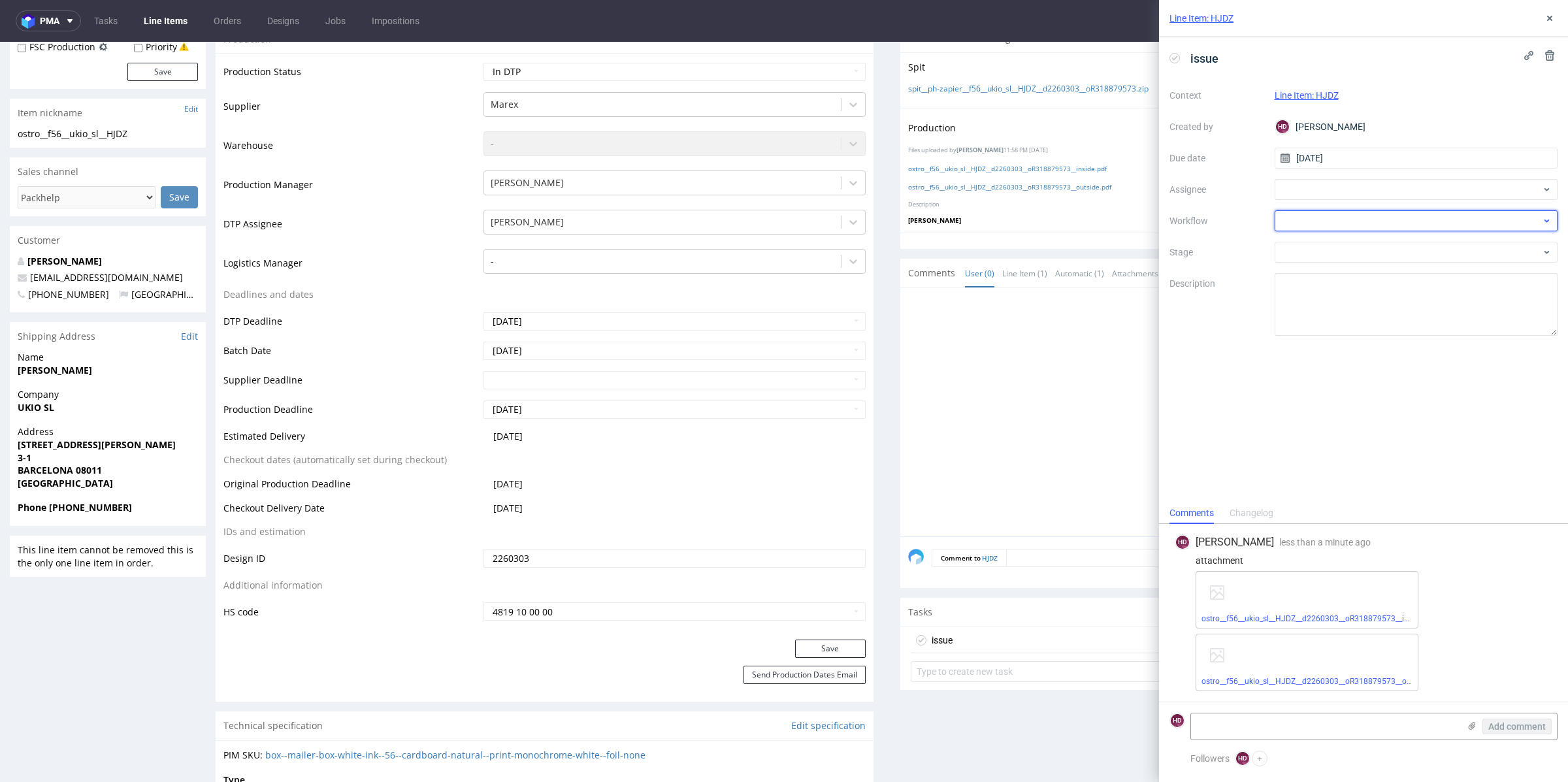
click at [1350, 214] on div at bounding box center [1416, 220] width 283 height 21
click at [1366, 286] on div "DTP - Issue" at bounding box center [1416, 291] width 273 height 23
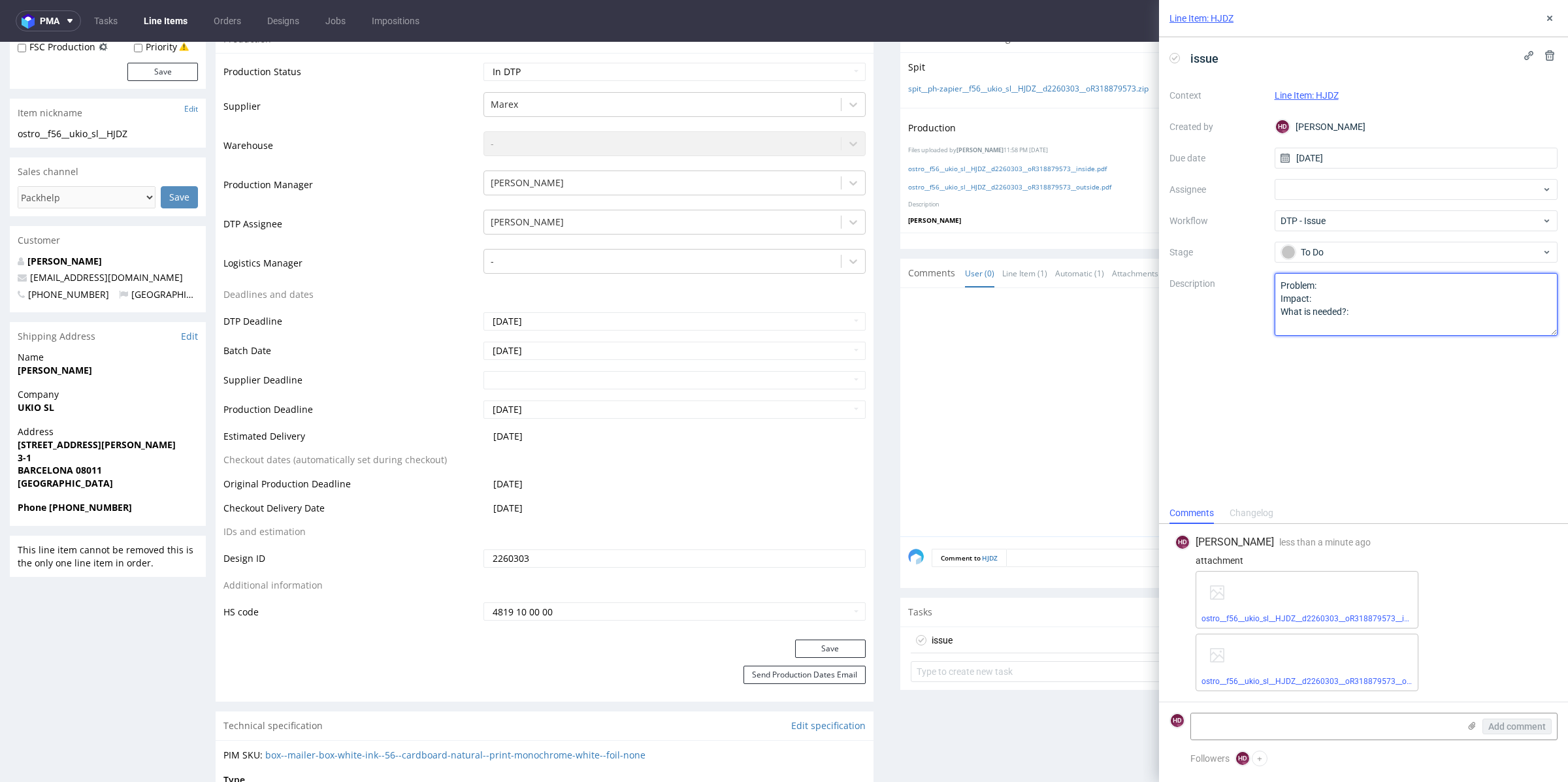
drag, startPoint x: 1364, startPoint y: 359, endPoint x: 1105, endPoint y: 226, distance: 291.2
paste textarea "The customer uploaded designs for the inside and outside here. I think he only …"
type textarea "The customer uploaded designs for the inside and outside here. I think he only …"
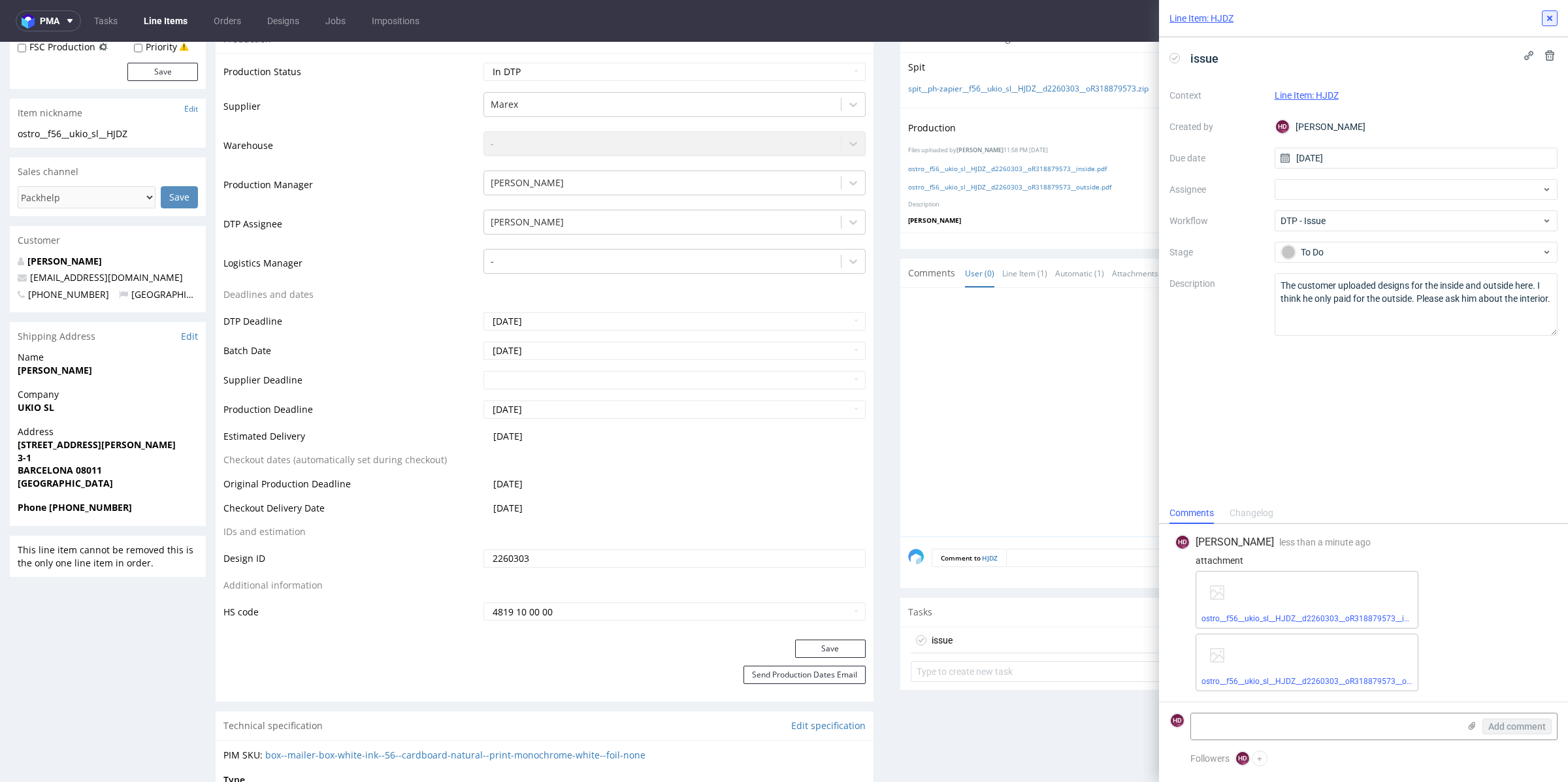
click at [1551, 19] on icon at bounding box center [1549, 19] width 11 height 11
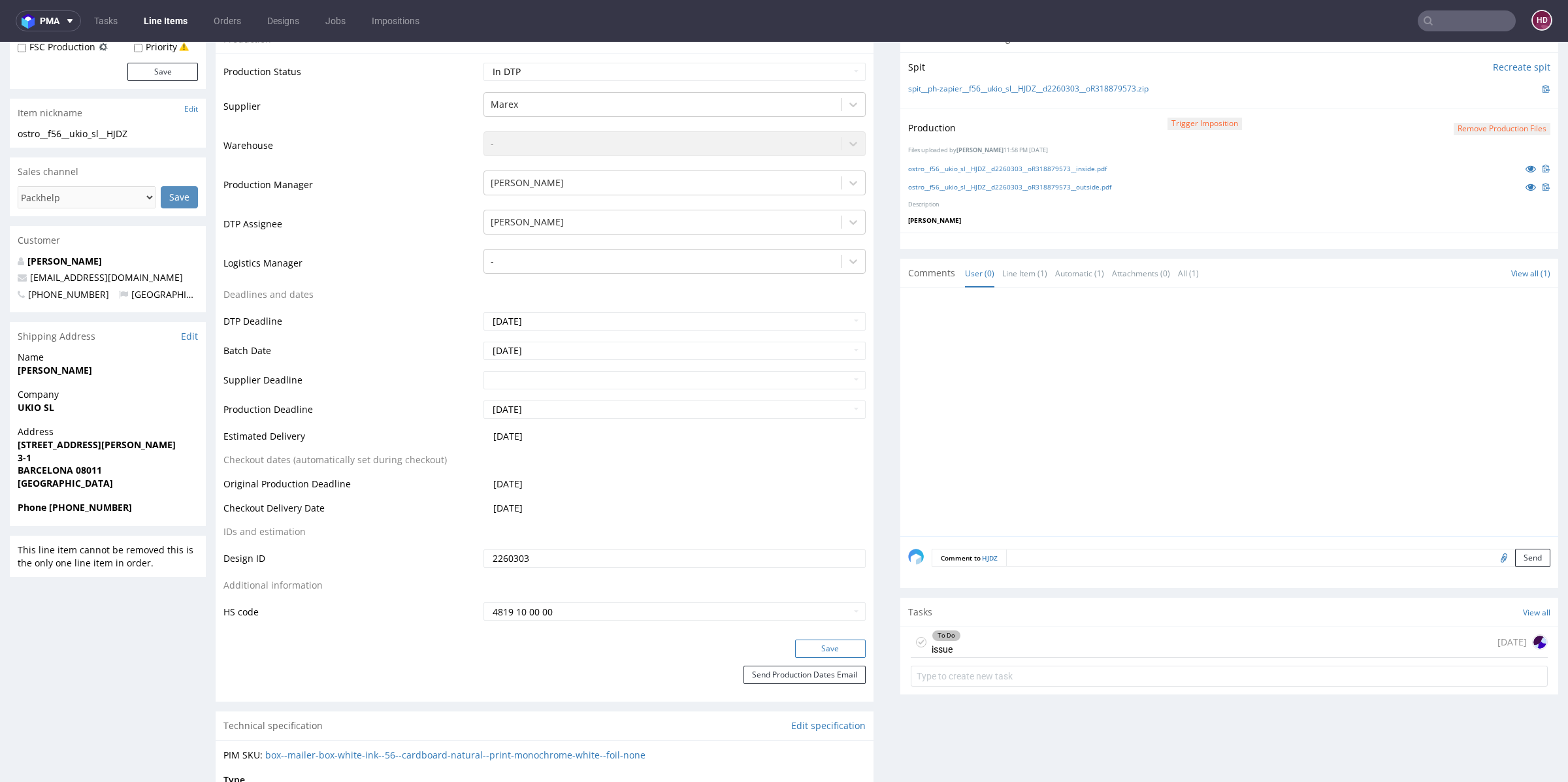
click at [846, 650] on button "Save" at bounding box center [830, 649] width 70 height 19
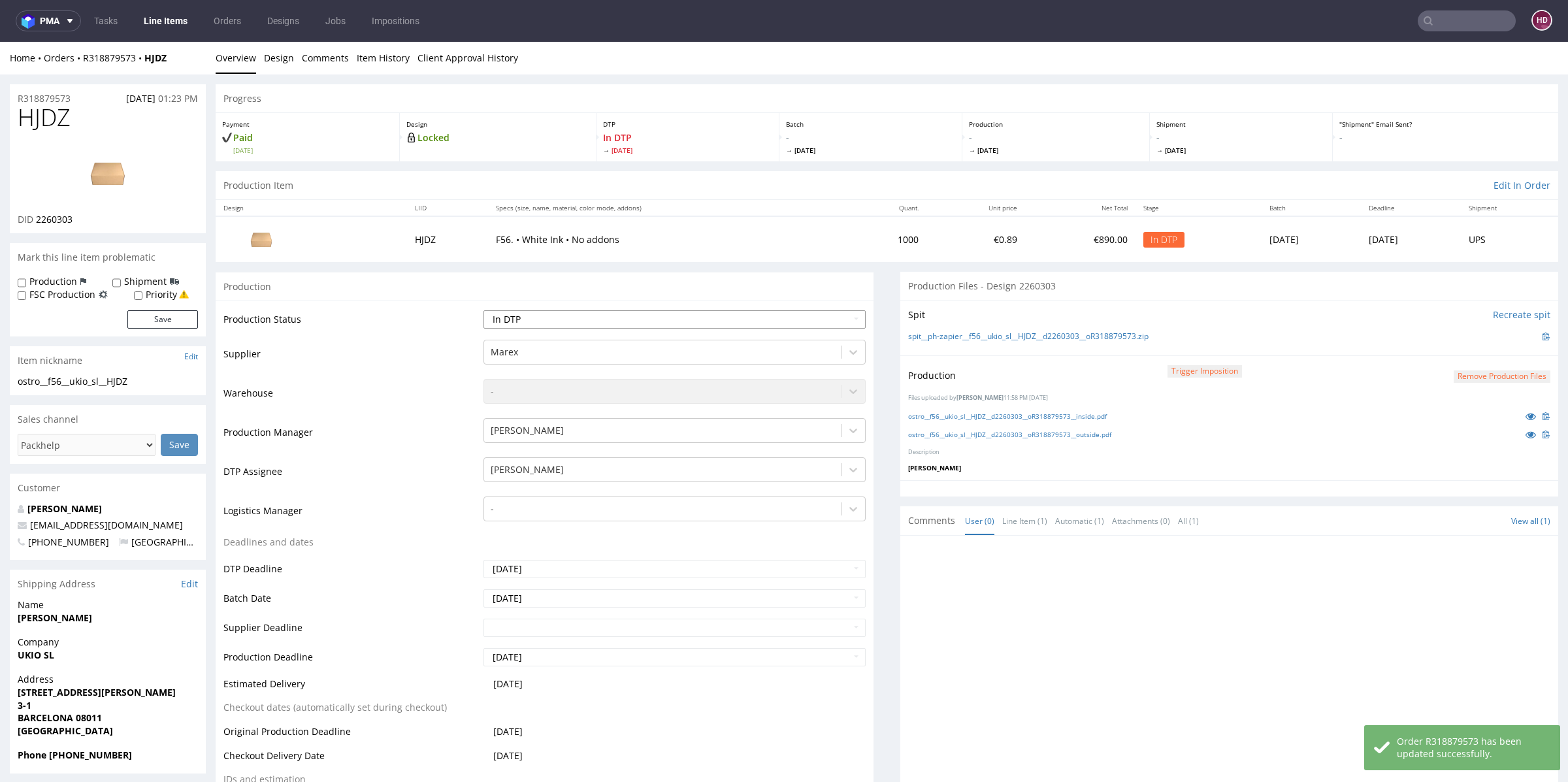
click at [653, 324] on select "Waiting for Artwork Waiting for Diecut Waiting for Mockup Waiting for DTP Waiti…" at bounding box center [674, 319] width 382 height 19
select select "dtp_issue"
click at [483, 310] on select "Waiting for Artwork Waiting for Diecut Waiting for Mockup Waiting for DTP Waiti…" at bounding box center [674, 319] width 382 height 19
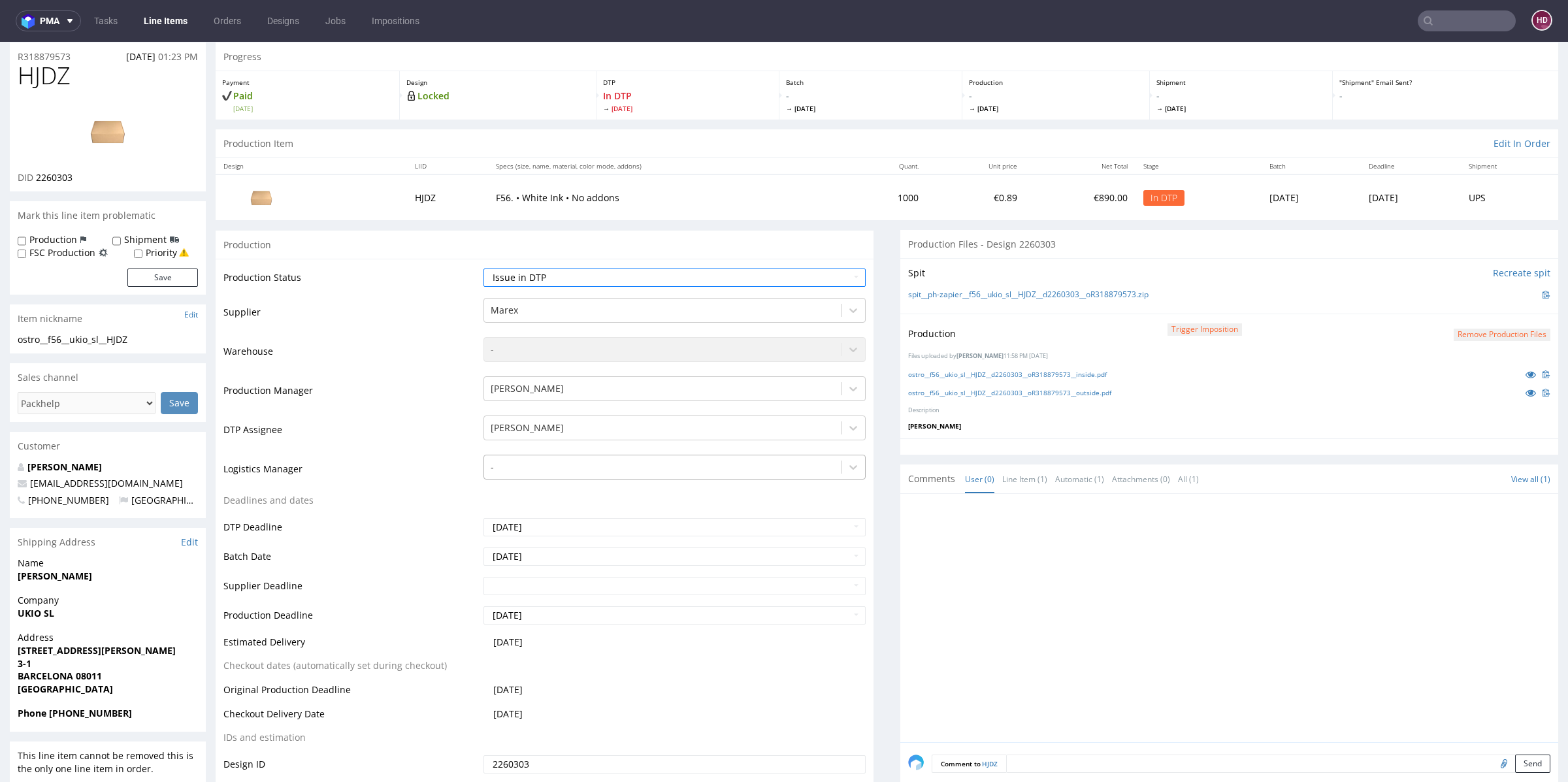
scroll to position [285, 0]
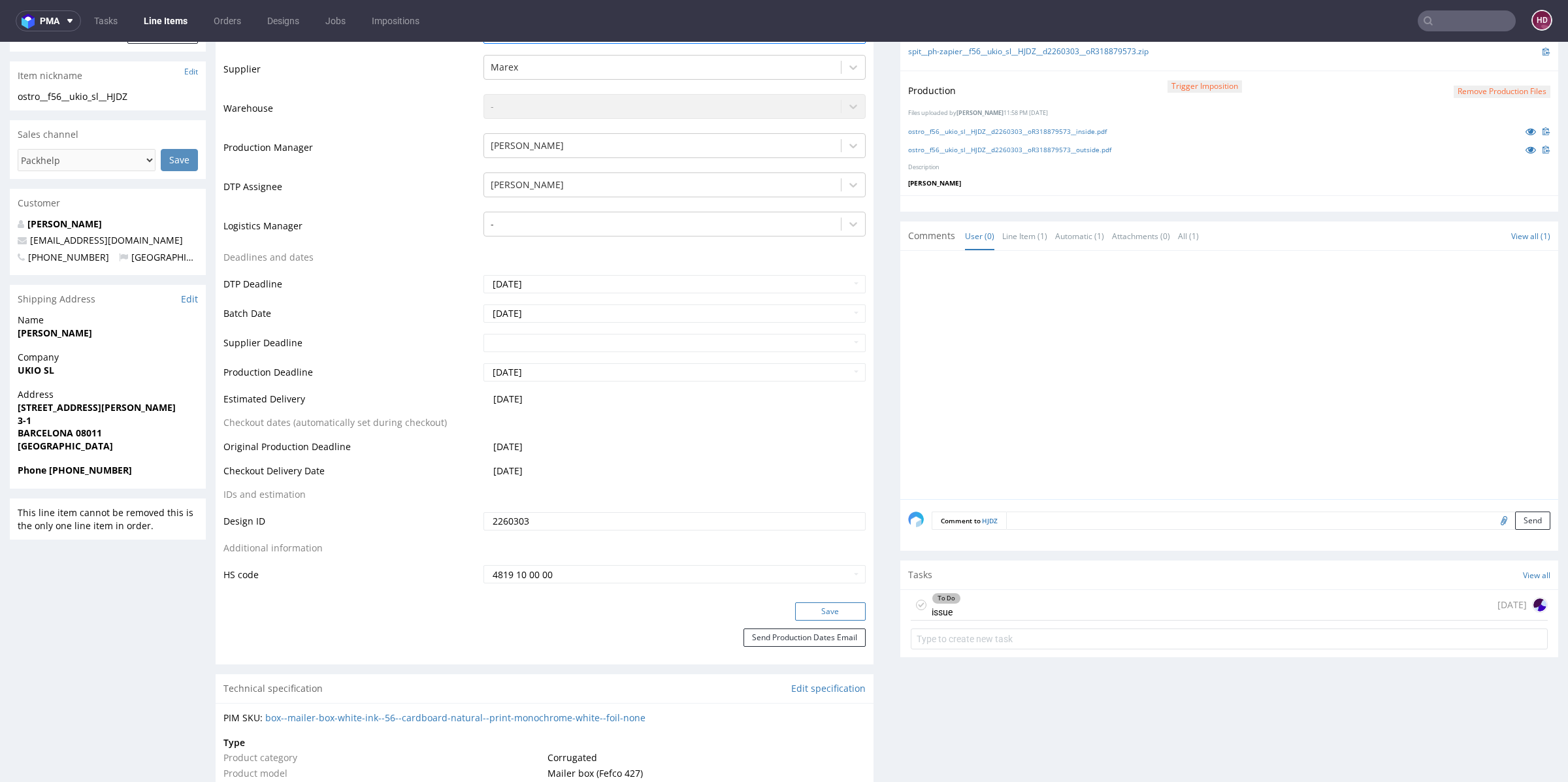
click at [823, 611] on button "Save" at bounding box center [830, 611] width 70 height 19
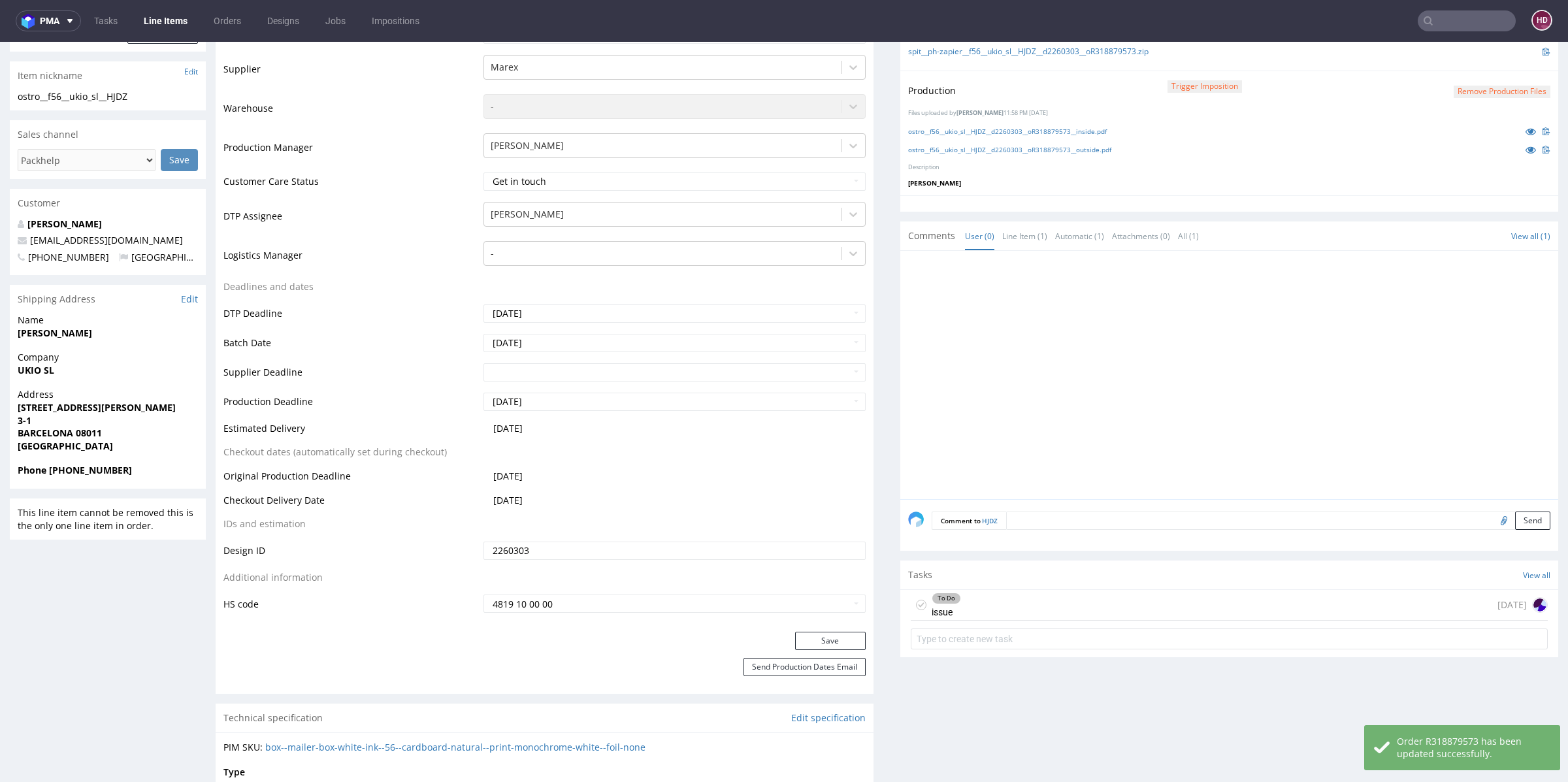
click at [148, 24] on link "Line Items" at bounding box center [166, 21] width 60 height 21
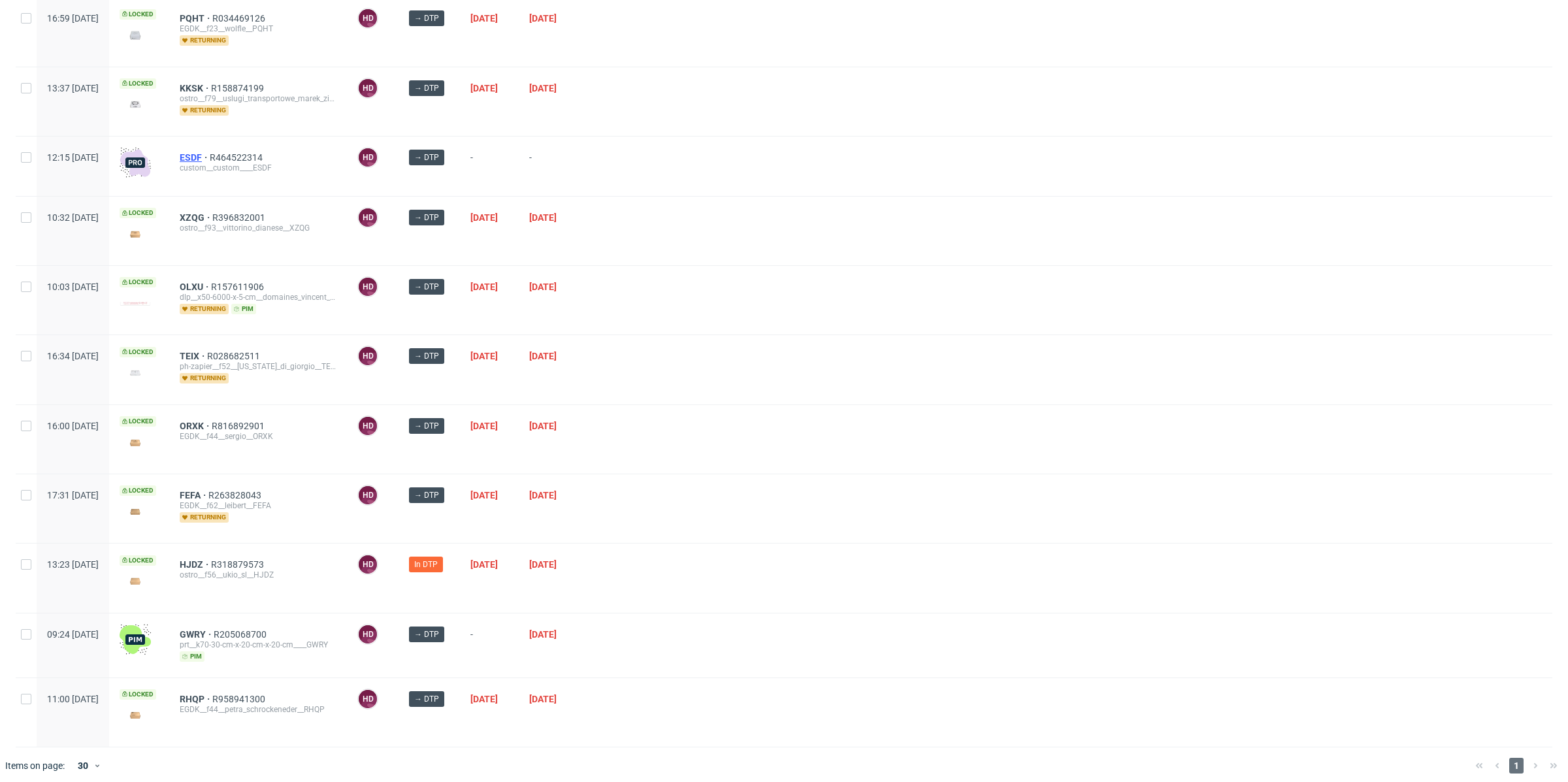
scroll to position [380, 0]
click at [211, 561] on span "HJDZ" at bounding box center [195, 564] width 31 height 11
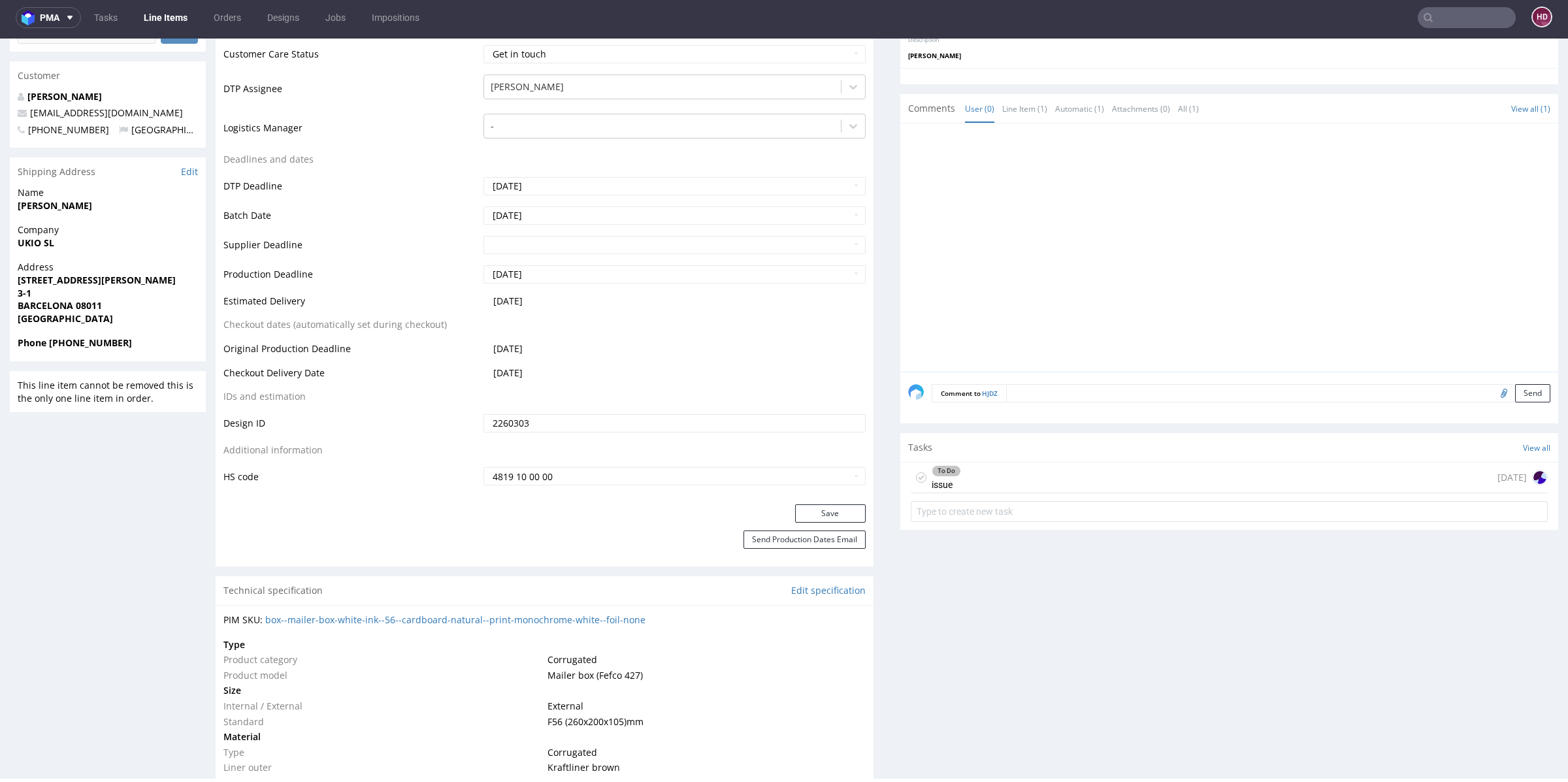
scroll to position [503, 0]
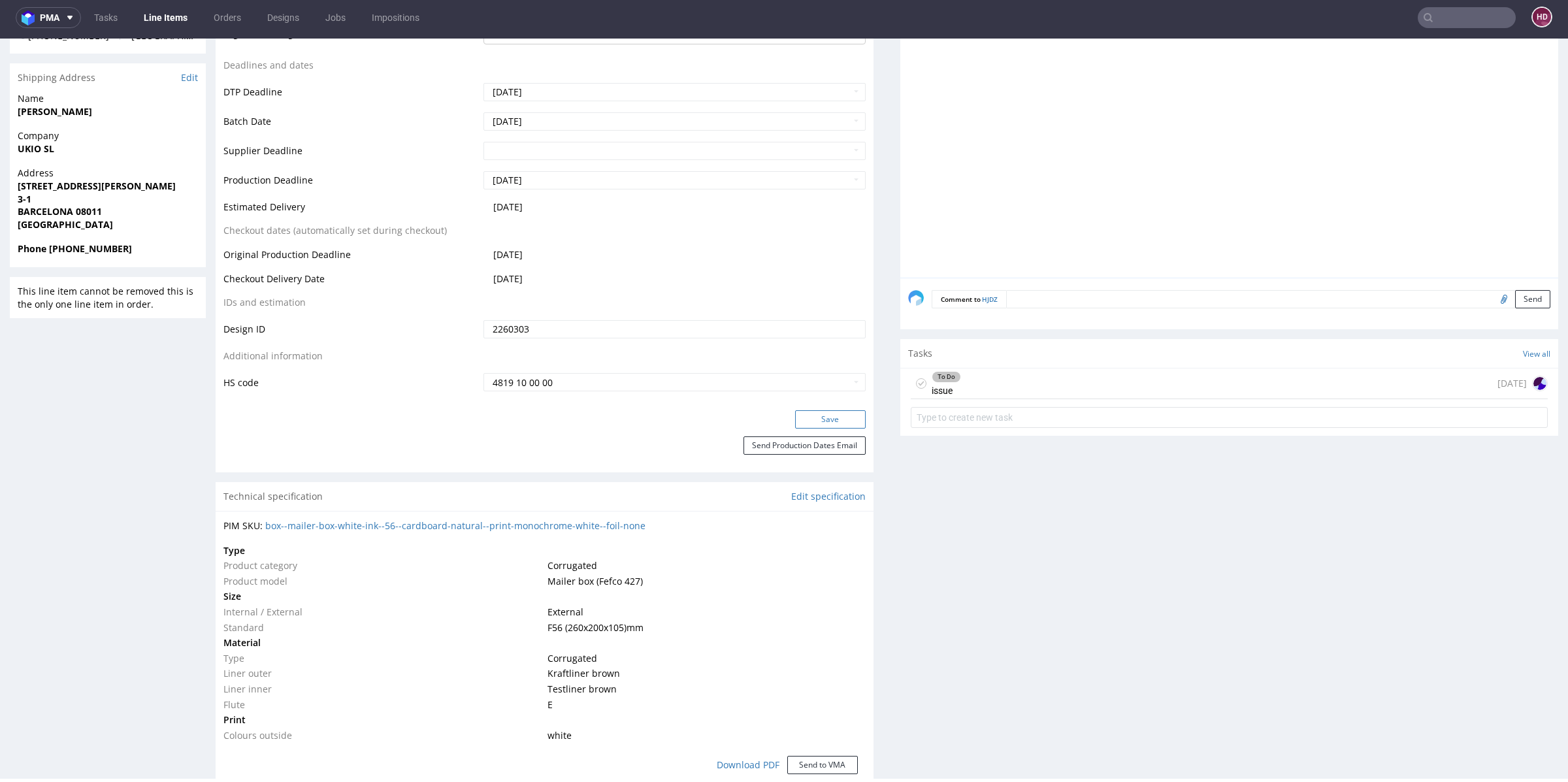
click at [801, 420] on button "Save" at bounding box center [830, 420] width 70 height 19
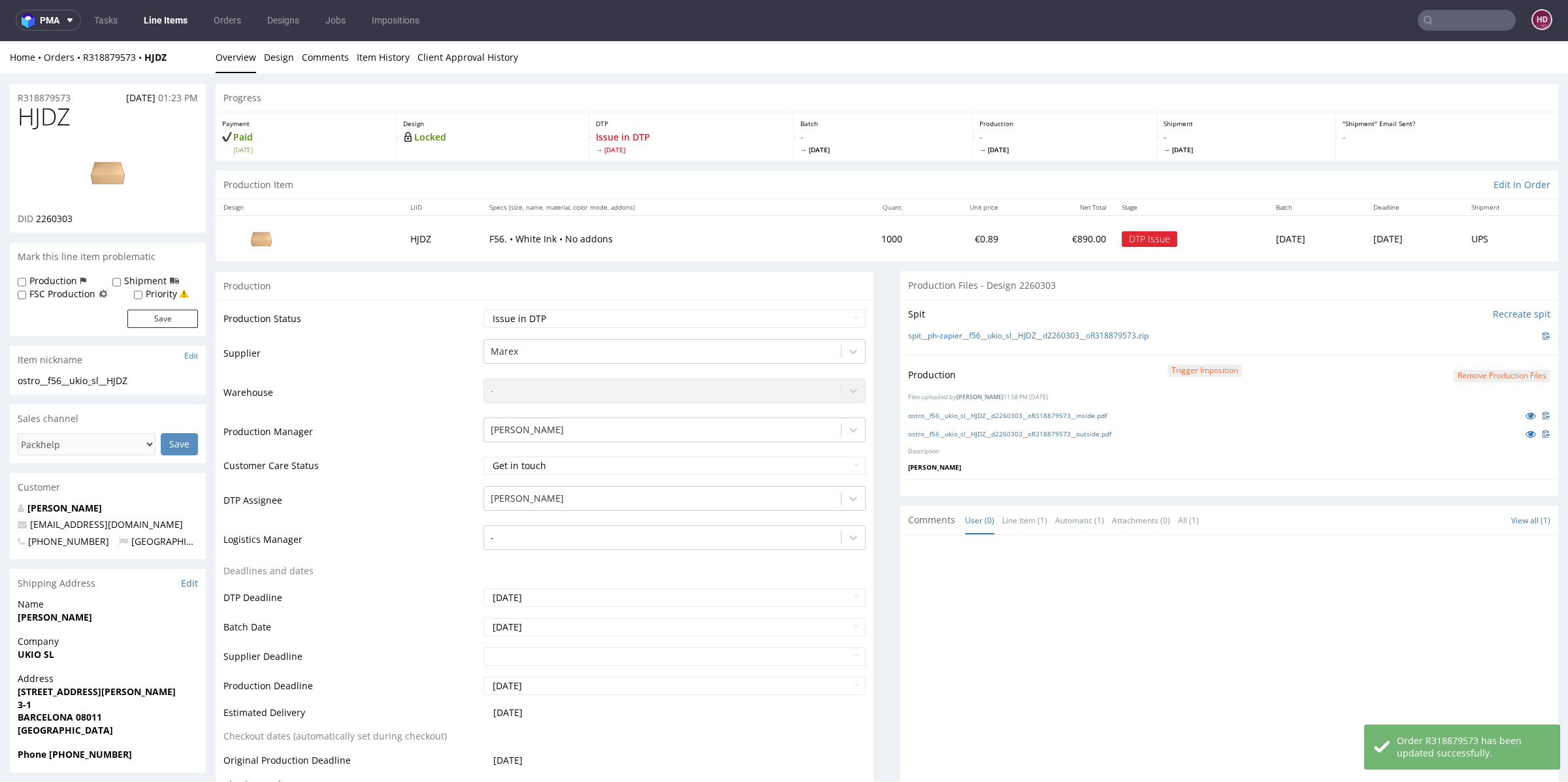
scroll to position [0, 0]
click at [169, 18] on link "Line Items" at bounding box center [166, 21] width 60 height 21
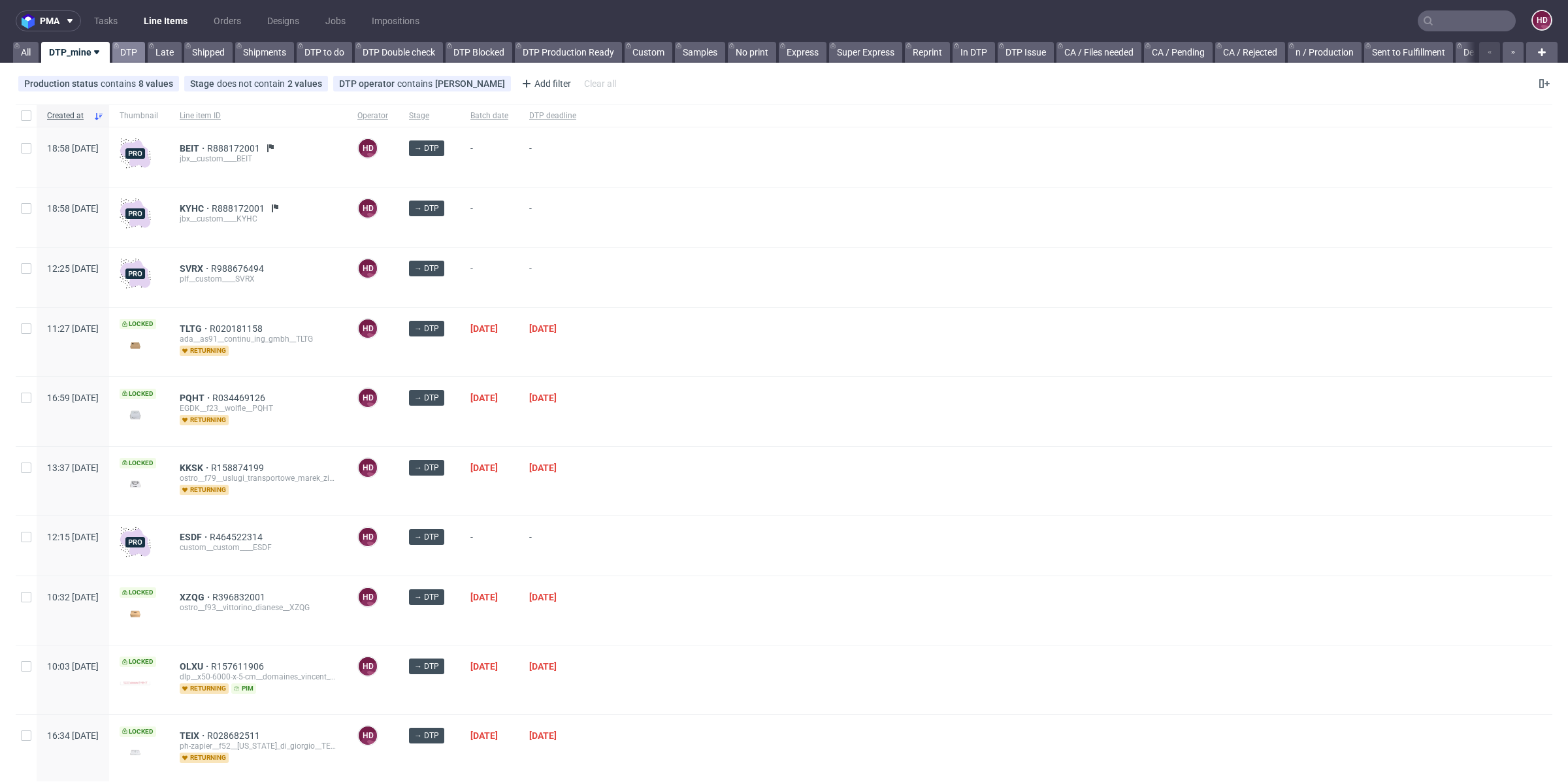
click at [131, 49] on link "DTP" at bounding box center [128, 52] width 33 height 21
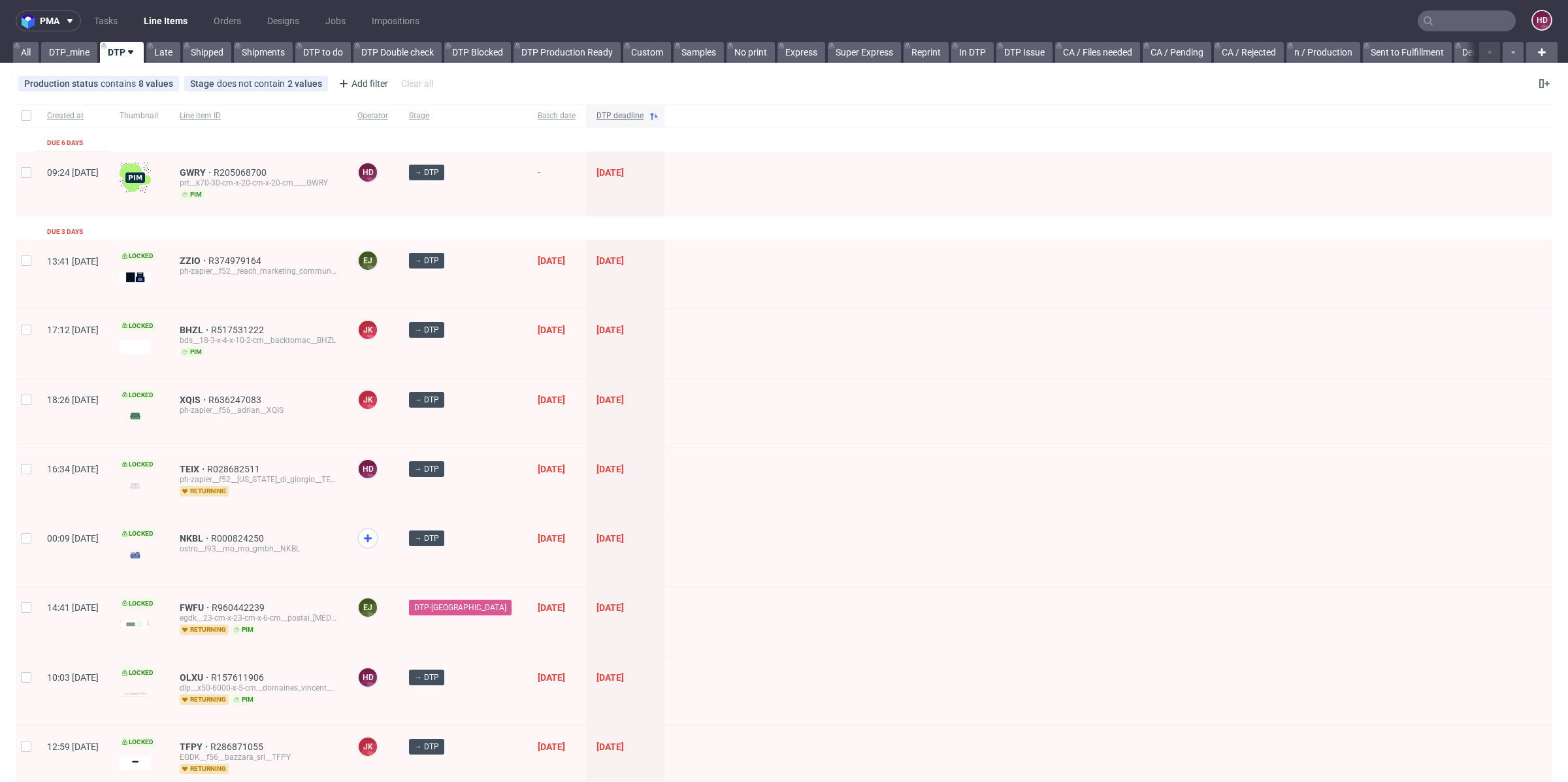
click at [608, 114] on span "DTP deadline" at bounding box center [620, 116] width 47 height 11
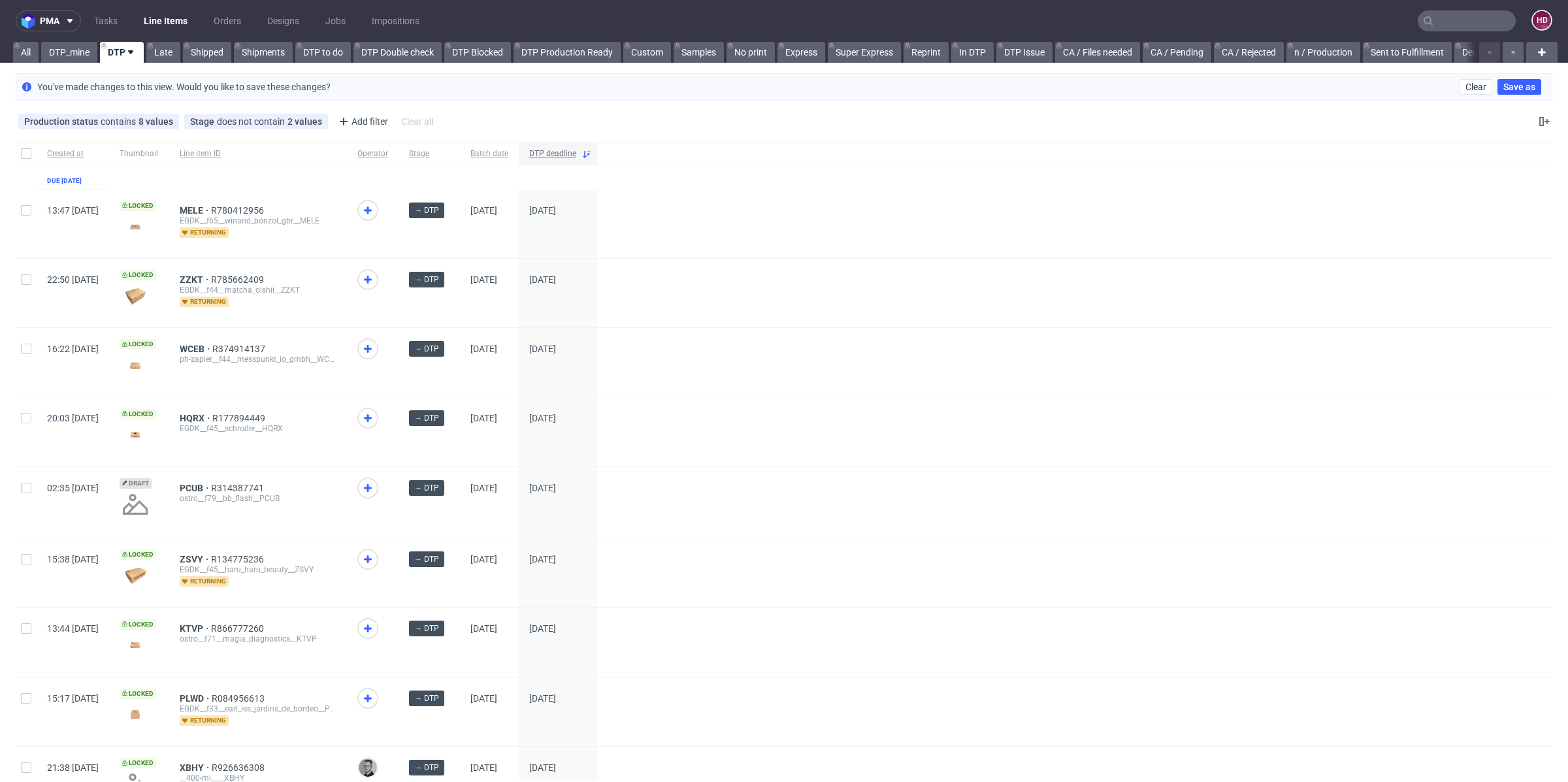
click at [576, 153] on span "DTP deadline" at bounding box center [552, 153] width 47 height 11
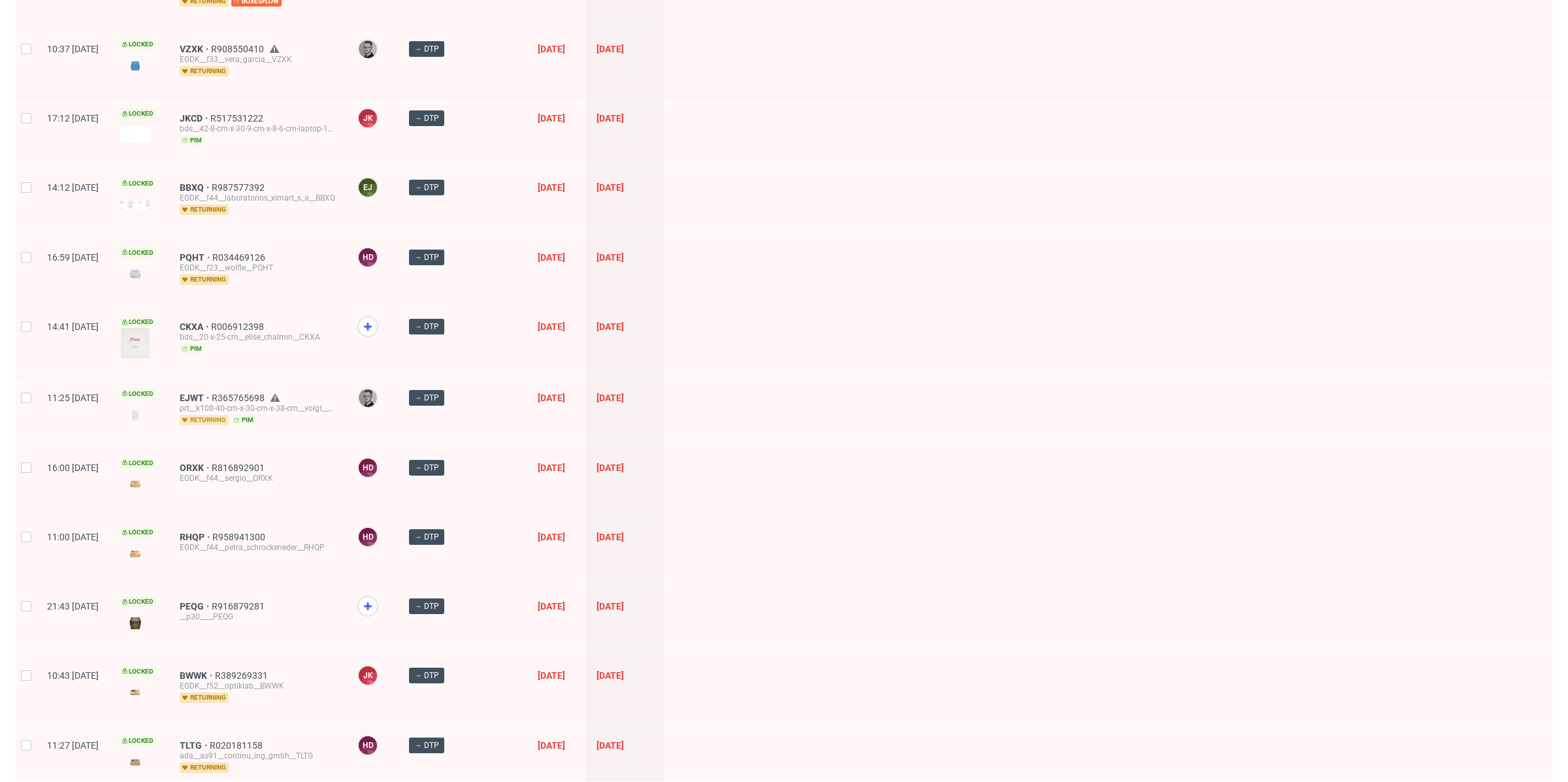
scroll to position [999, 0]
click at [211, 322] on span "CKXA" at bounding box center [195, 327] width 31 height 11
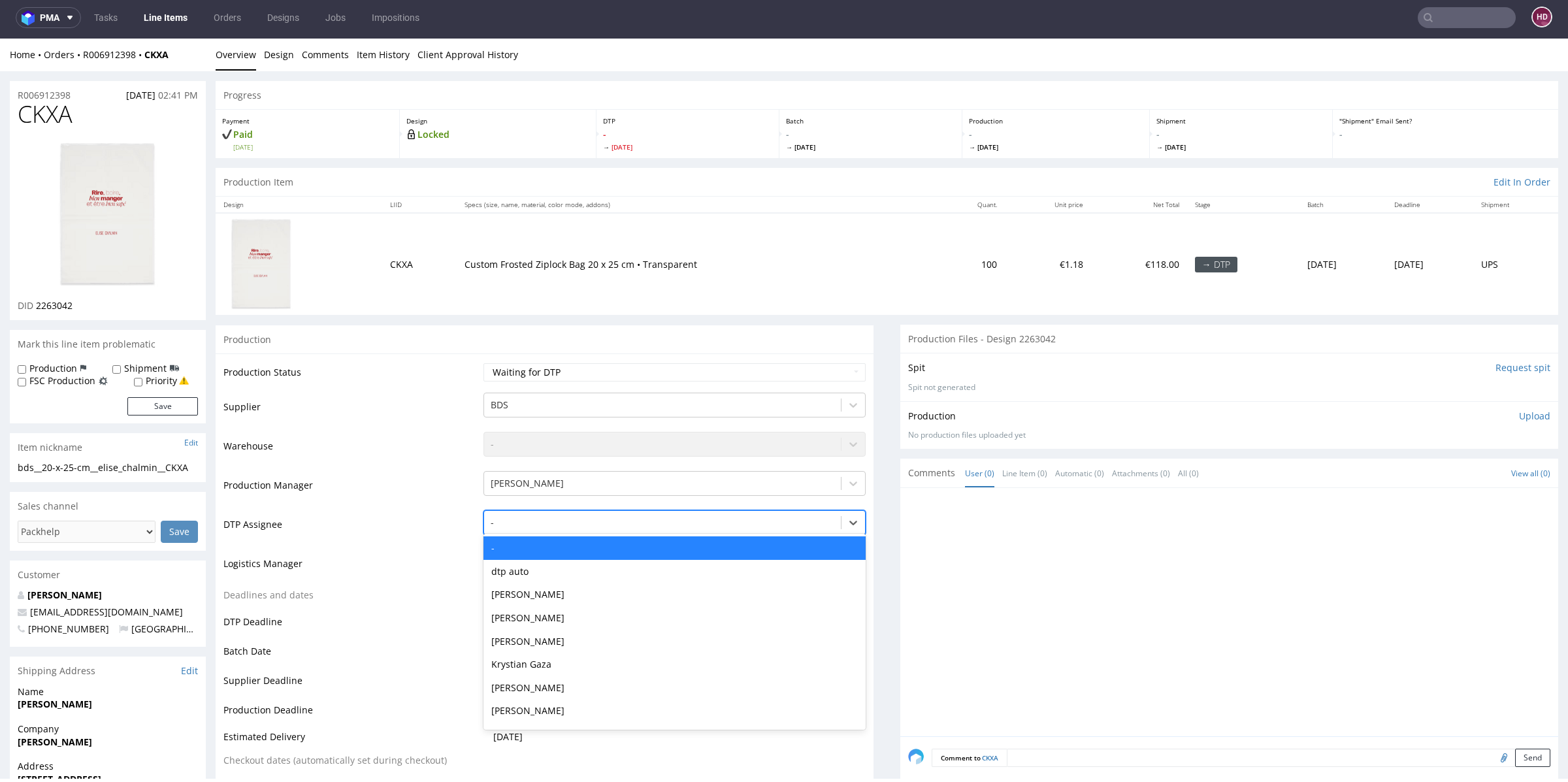
click at [517, 526] on div at bounding box center [663, 522] width 344 height 16
click at [539, 597] on div "[PERSON_NAME]" at bounding box center [674, 594] width 382 height 23
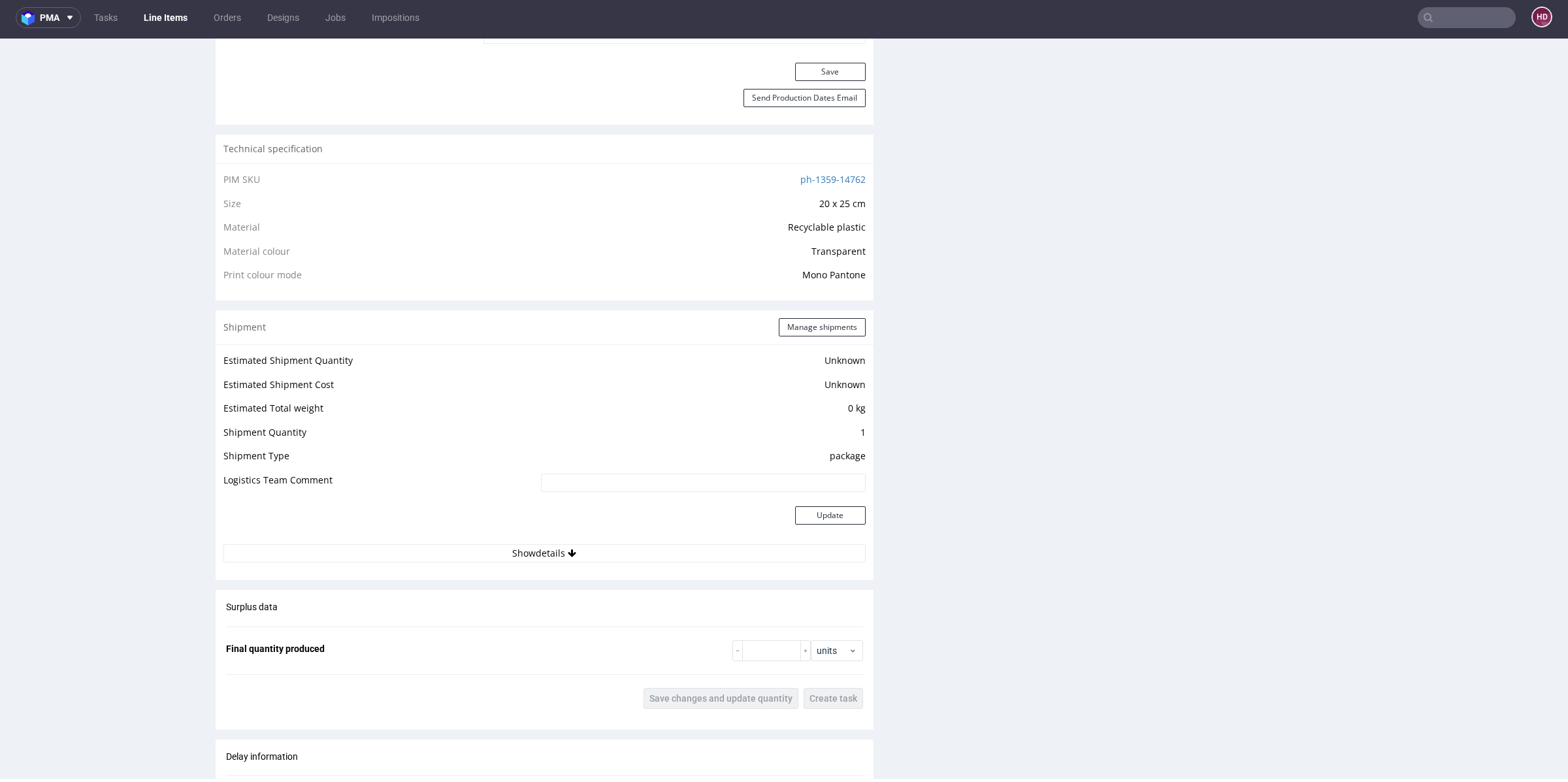
scroll to position [872, 0]
click at [812, 75] on button "Save" at bounding box center [830, 77] width 70 height 19
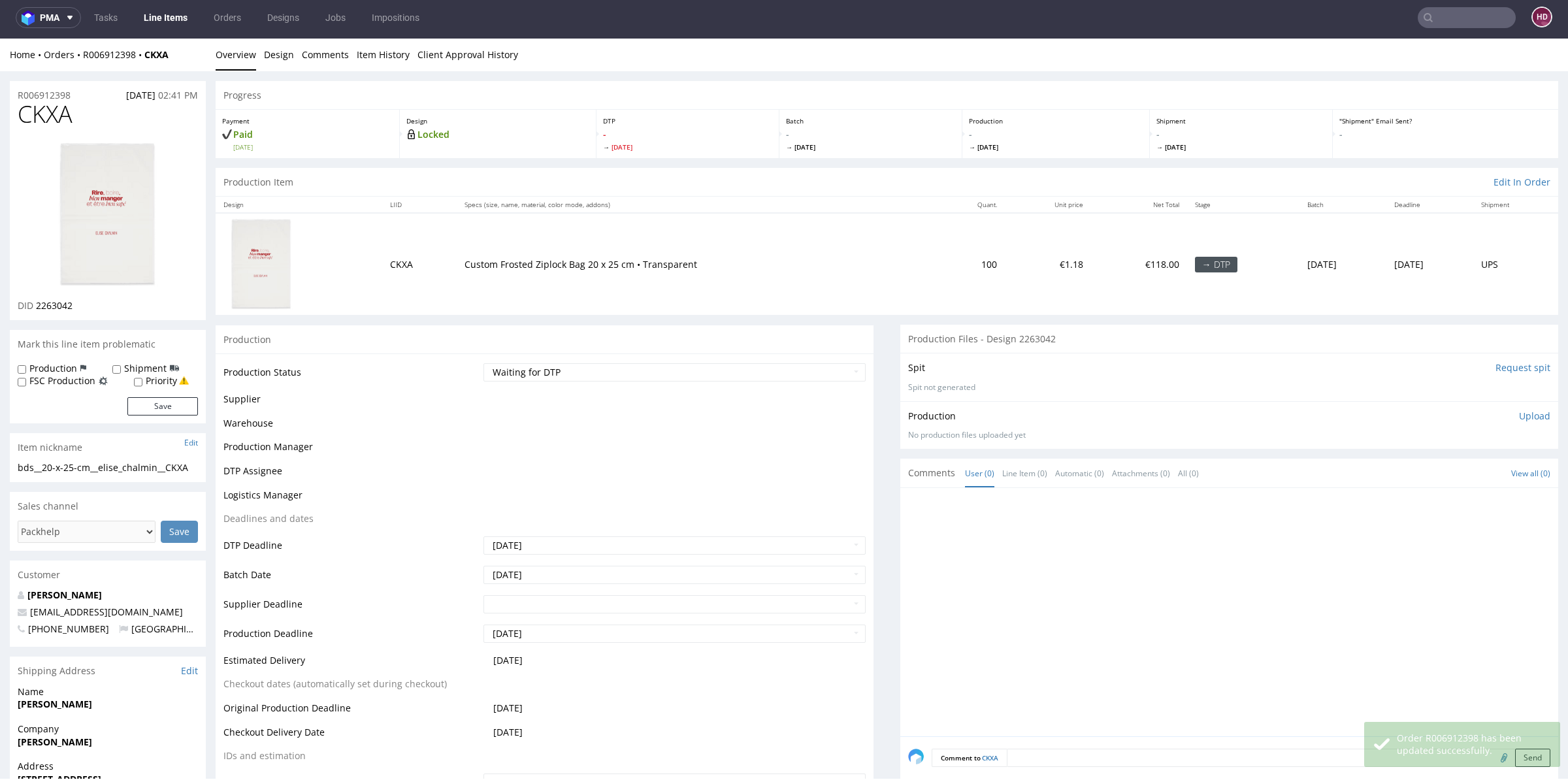
scroll to position [767, 0]
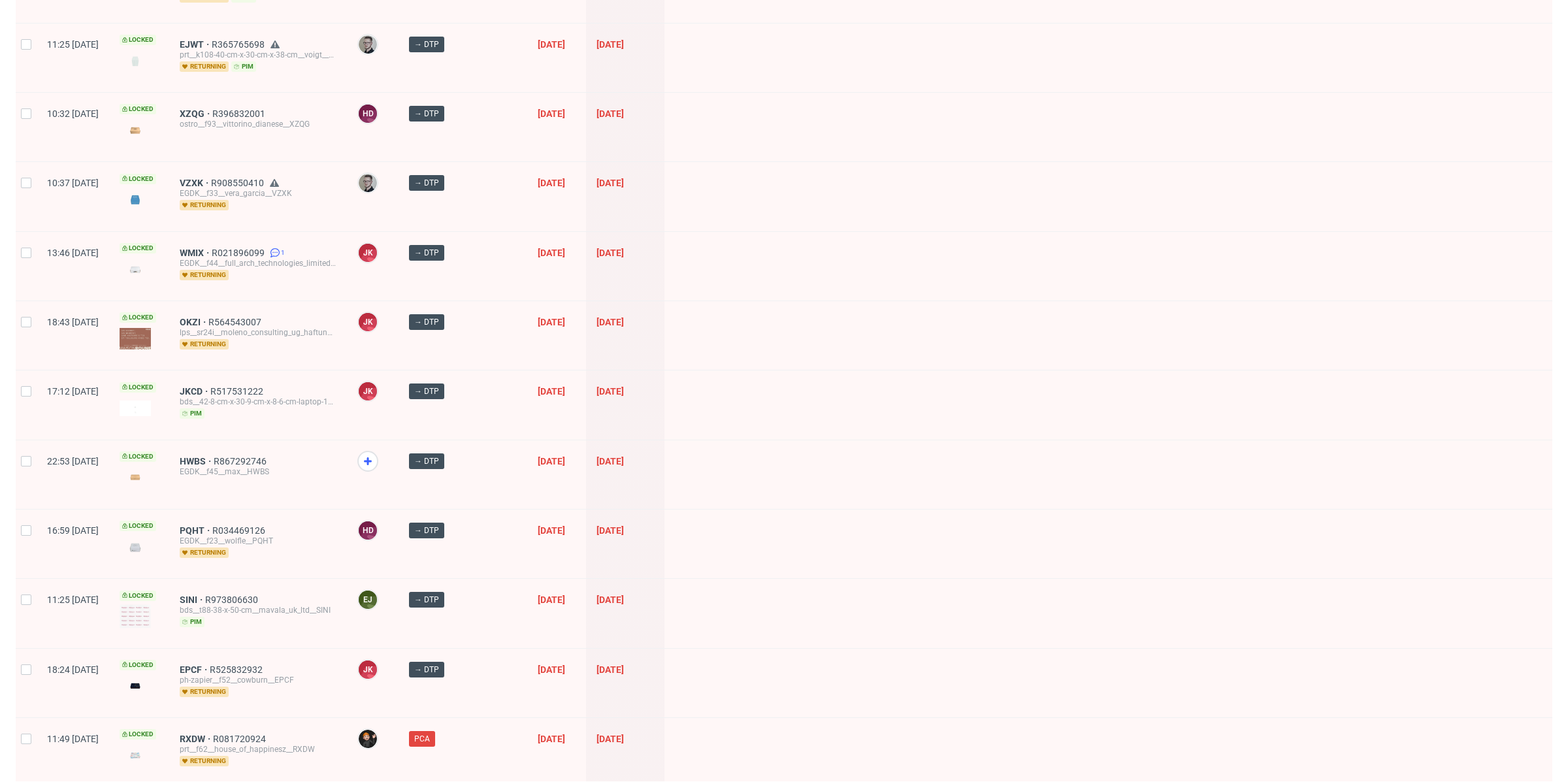
scroll to position [1487, 0]
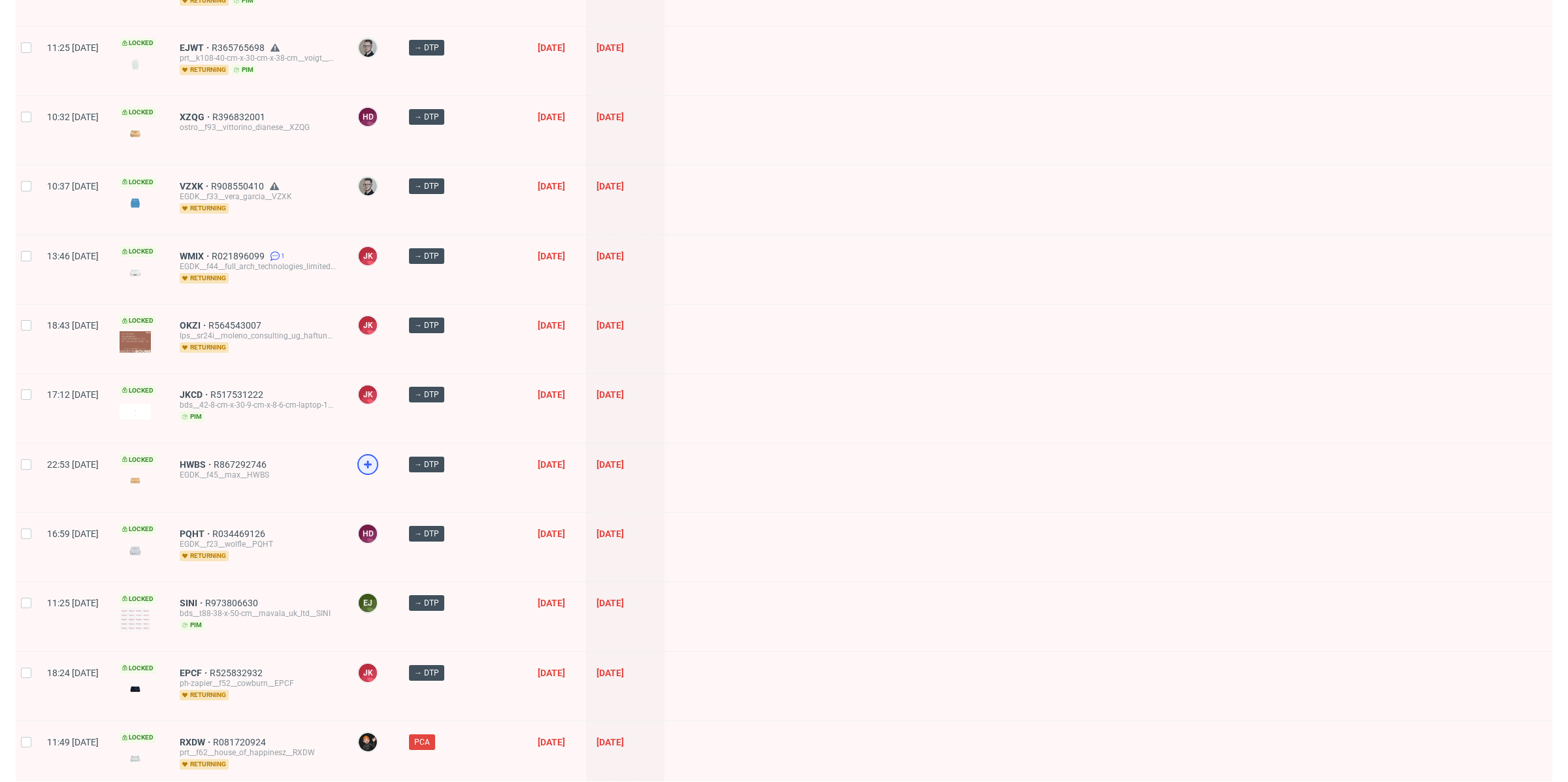
click at [376, 457] on icon at bounding box center [368, 465] width 16 height 16
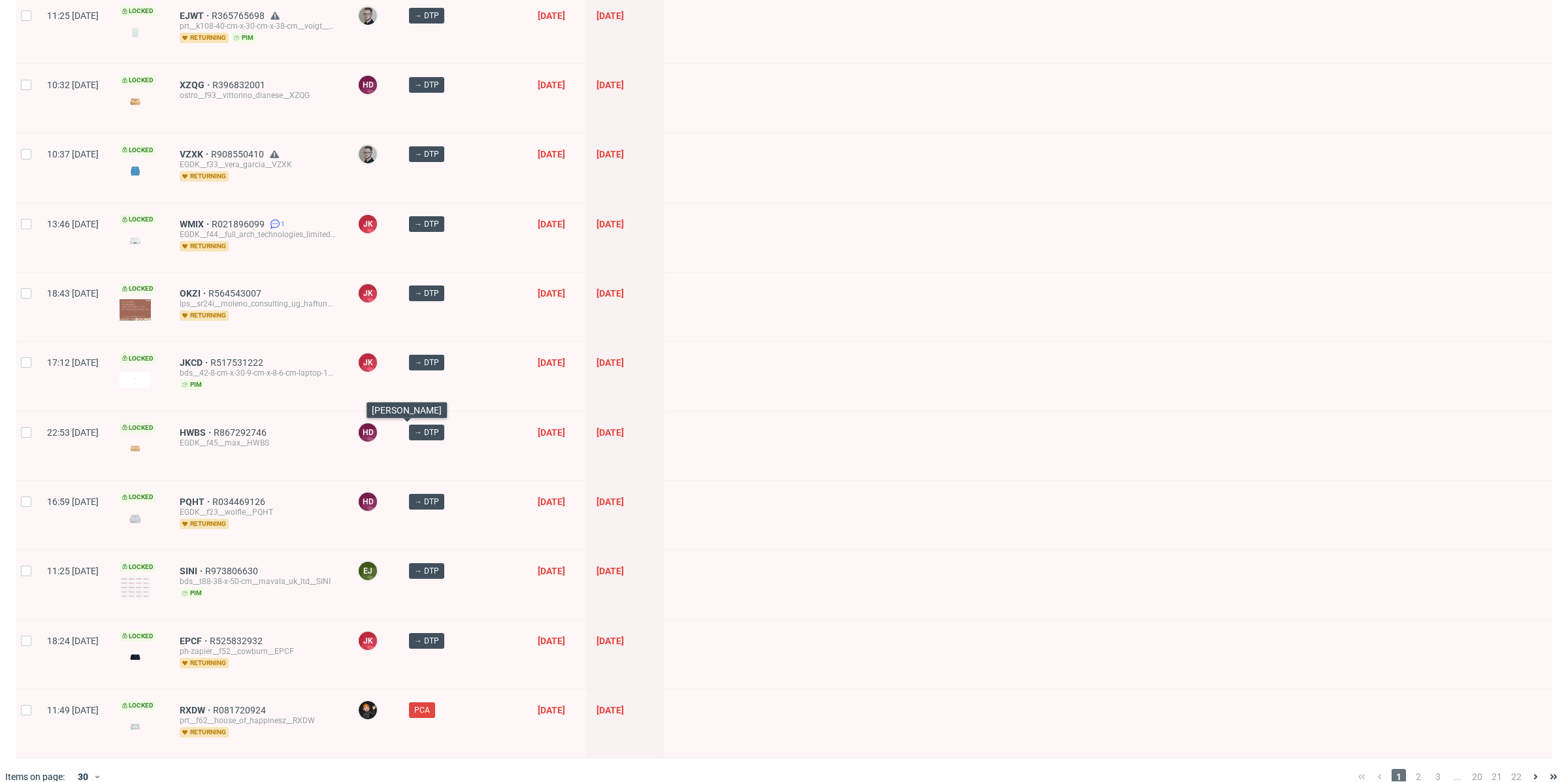
scroll to position [0, 0]
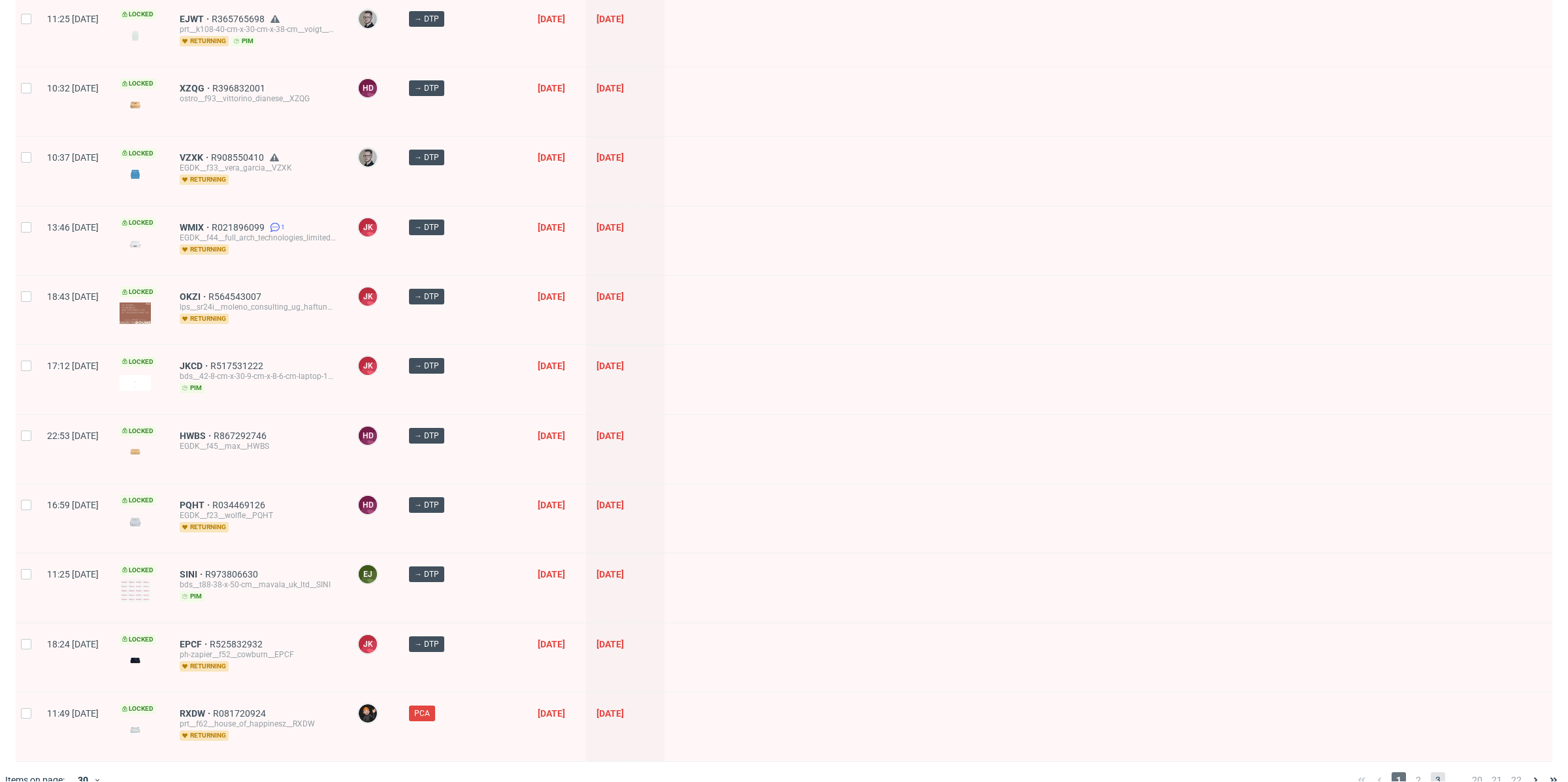
click at [1431, 772] on span "3" at bounding box center [1438, 780] width 15 height 16
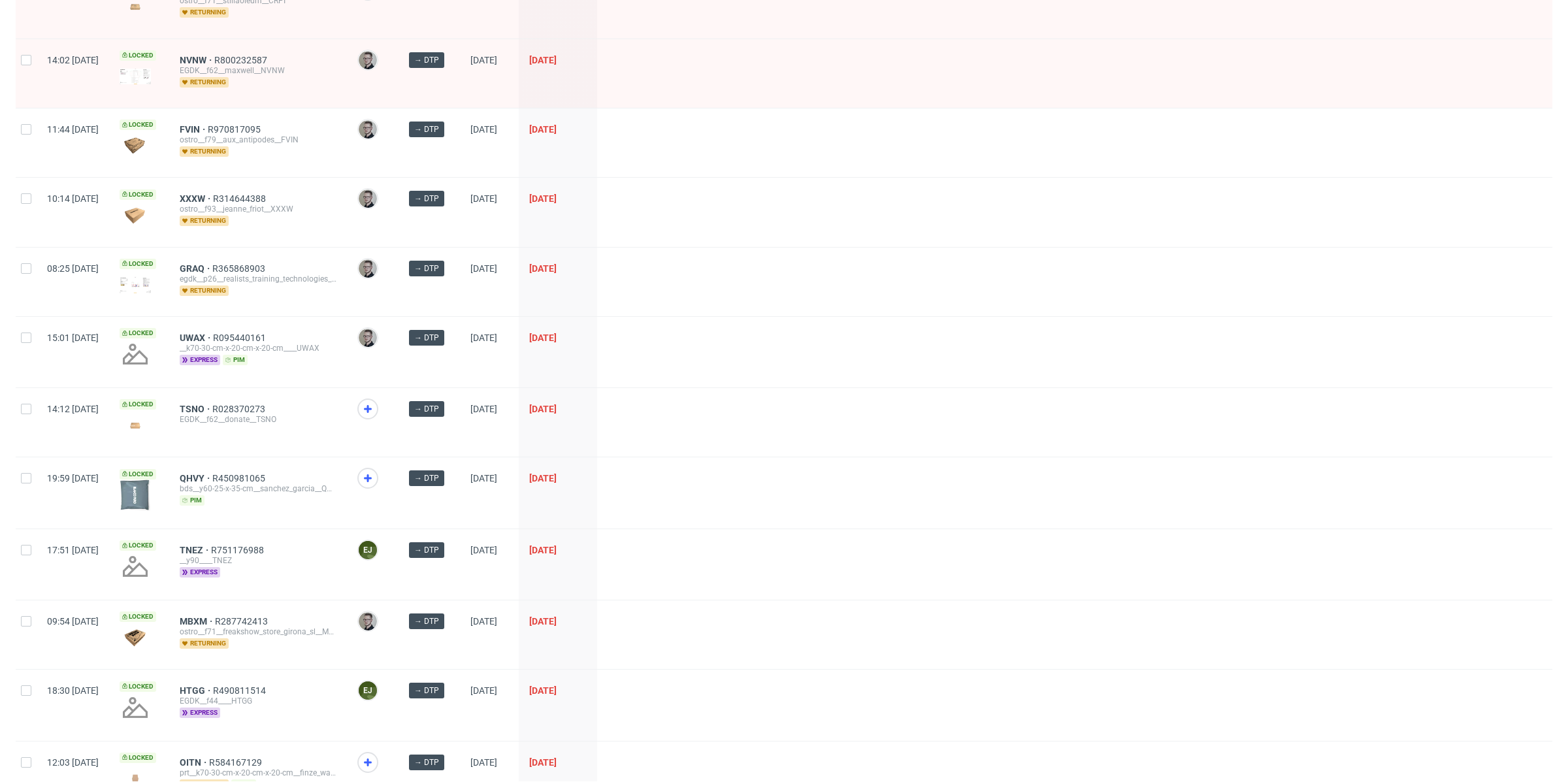
scroll to position [1514, 0]
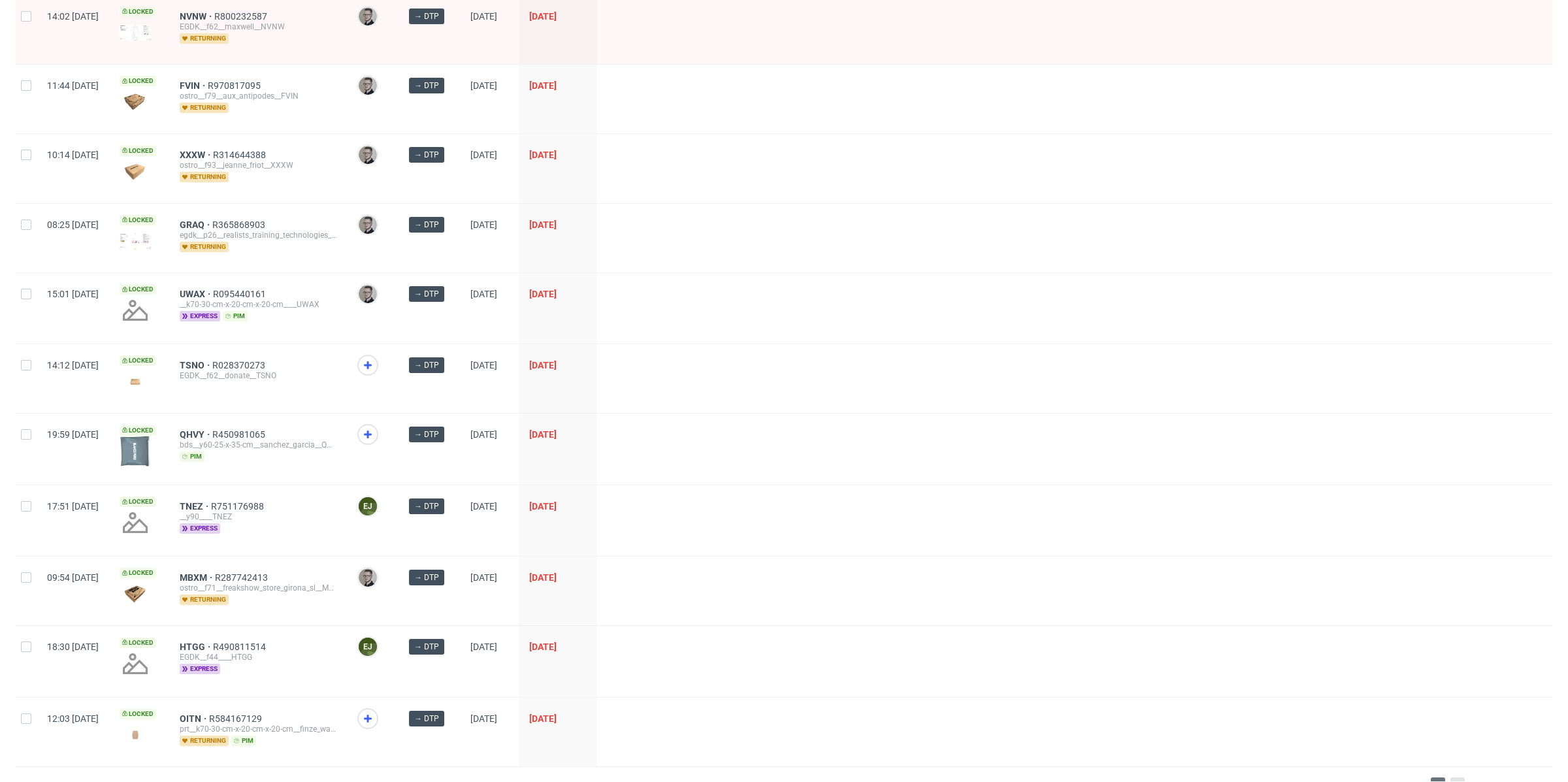
click at [1450, 777] on span "4" at bounding box center [1458, 785] width 15 height 16
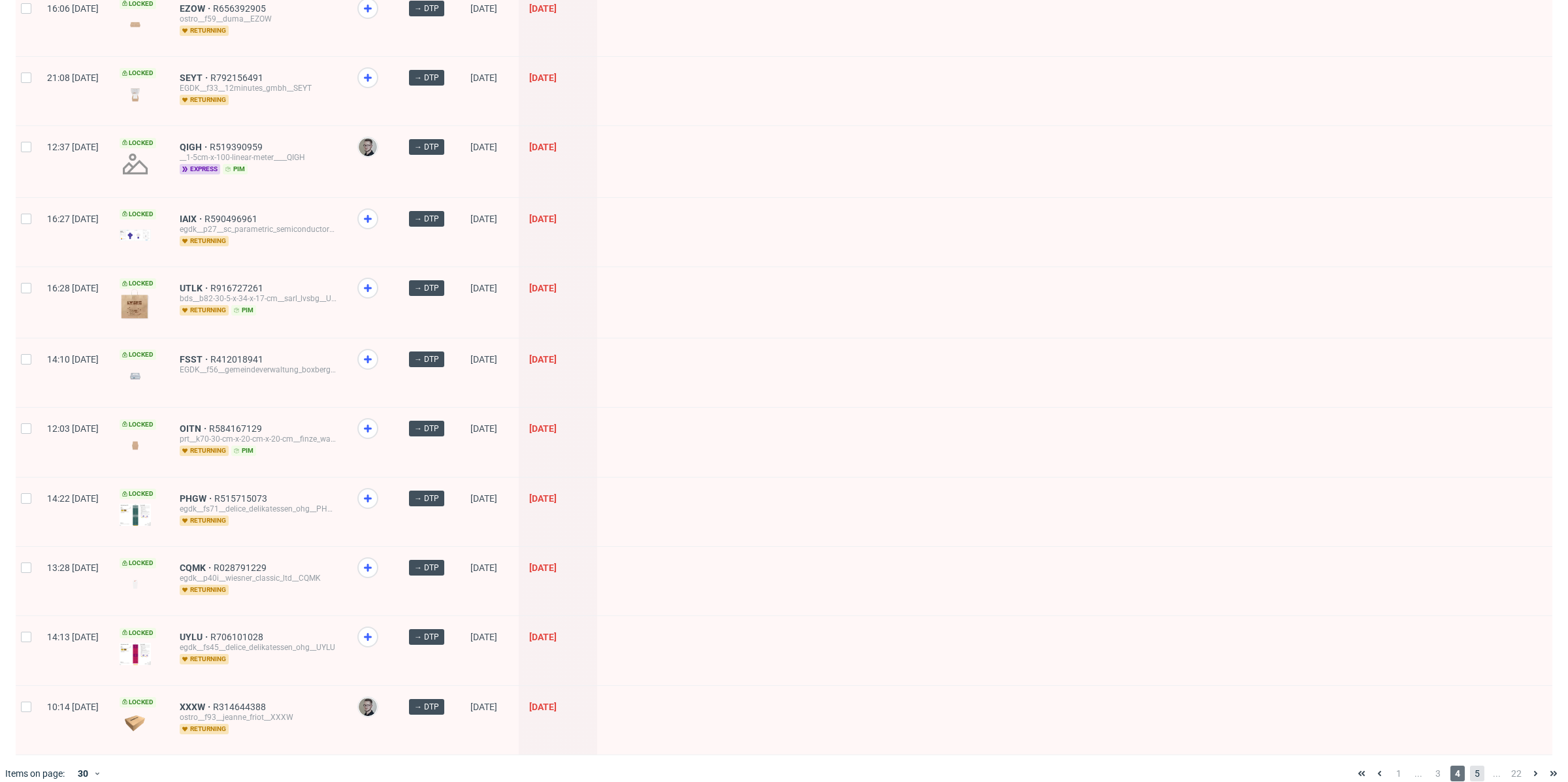
click at [1470, 765] on span "5" at bounding box center [1477, 773] width 15 height 16
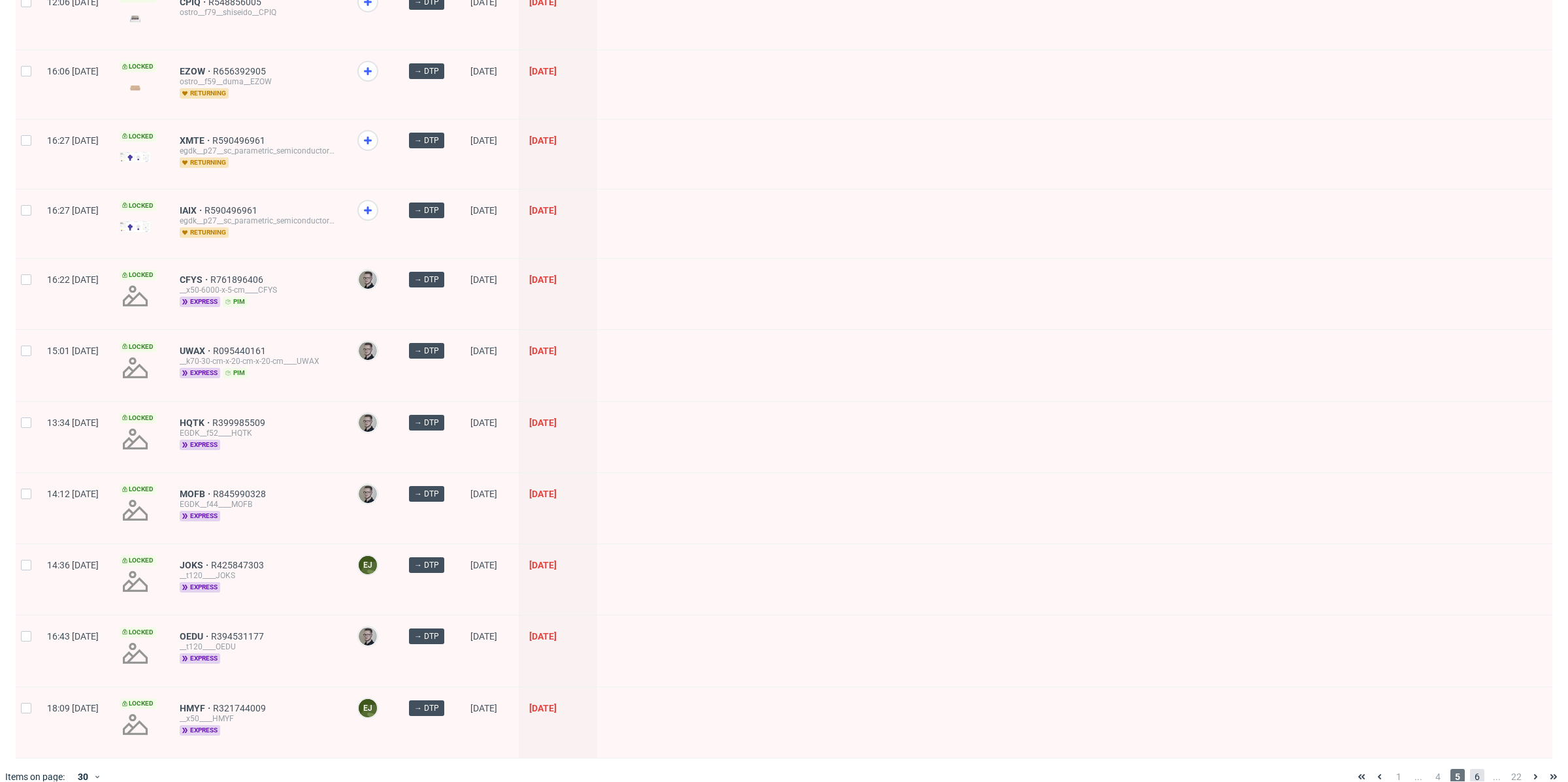
click at [1470, 769] on span "6" at bounding box center [1477, 777] width 15 height 16
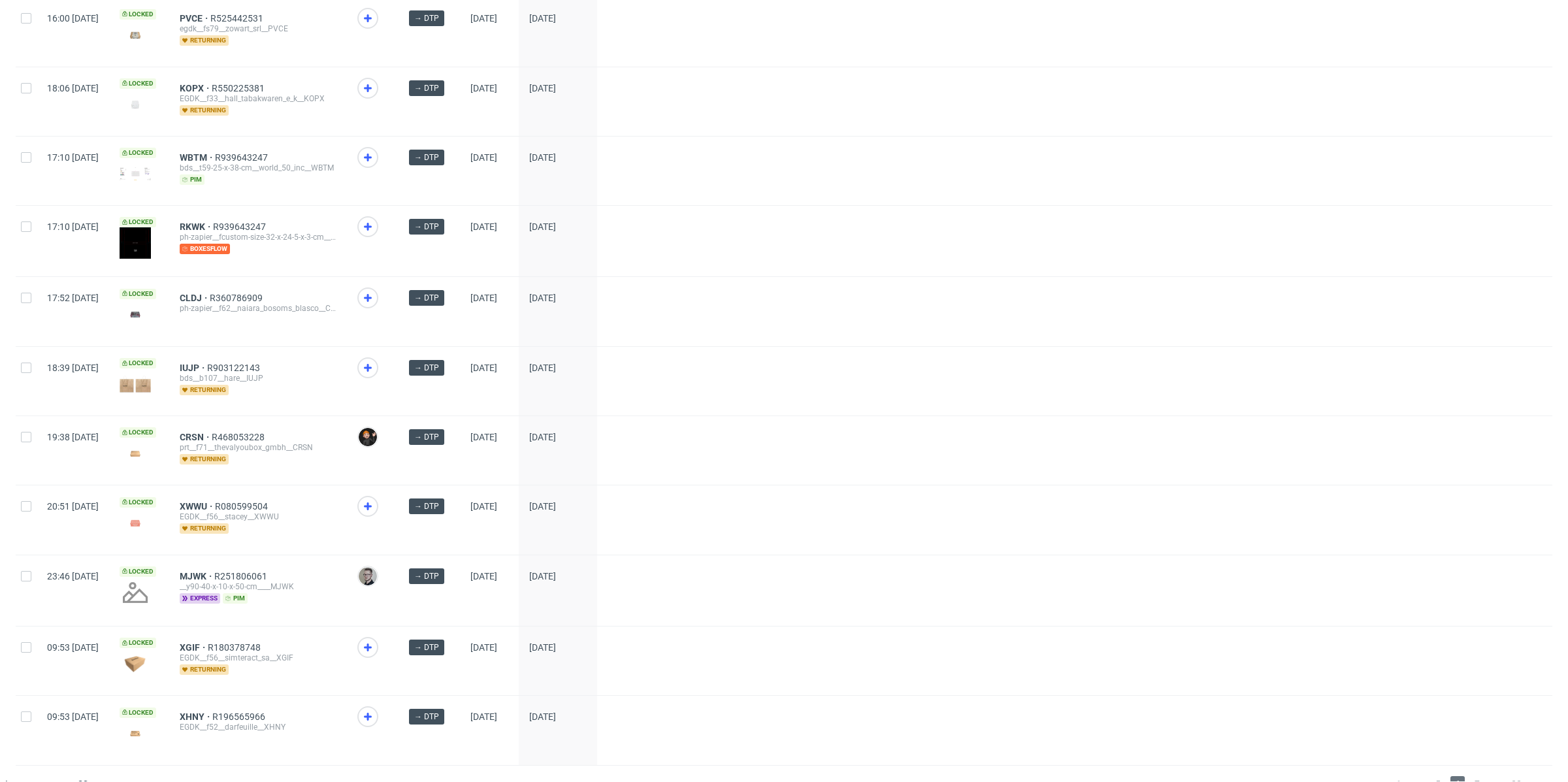
scroll to position [1492, 0]
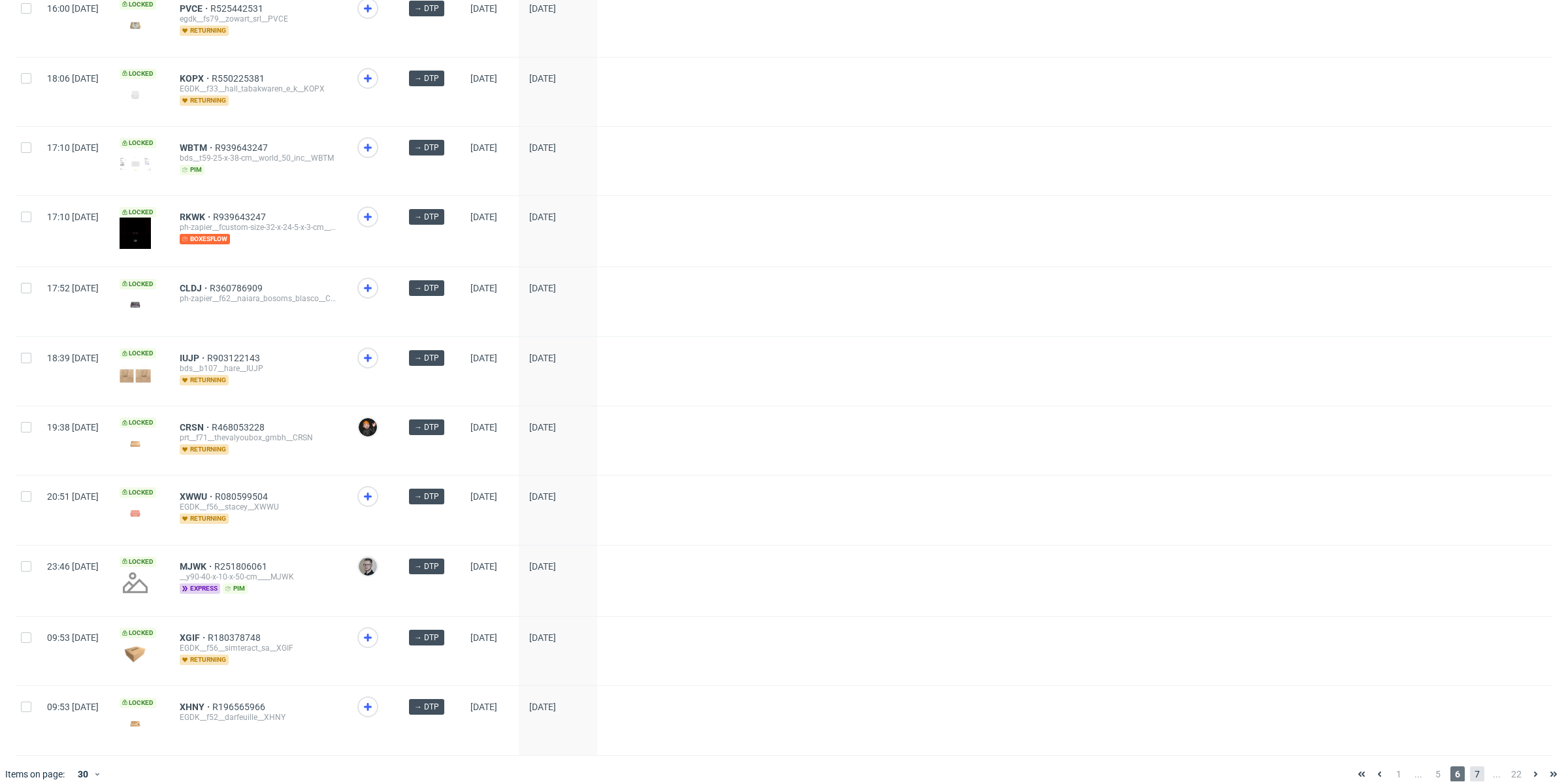
click at [1470, 766] on span "7" at bounding box center [1477, 774] width 15 height 16
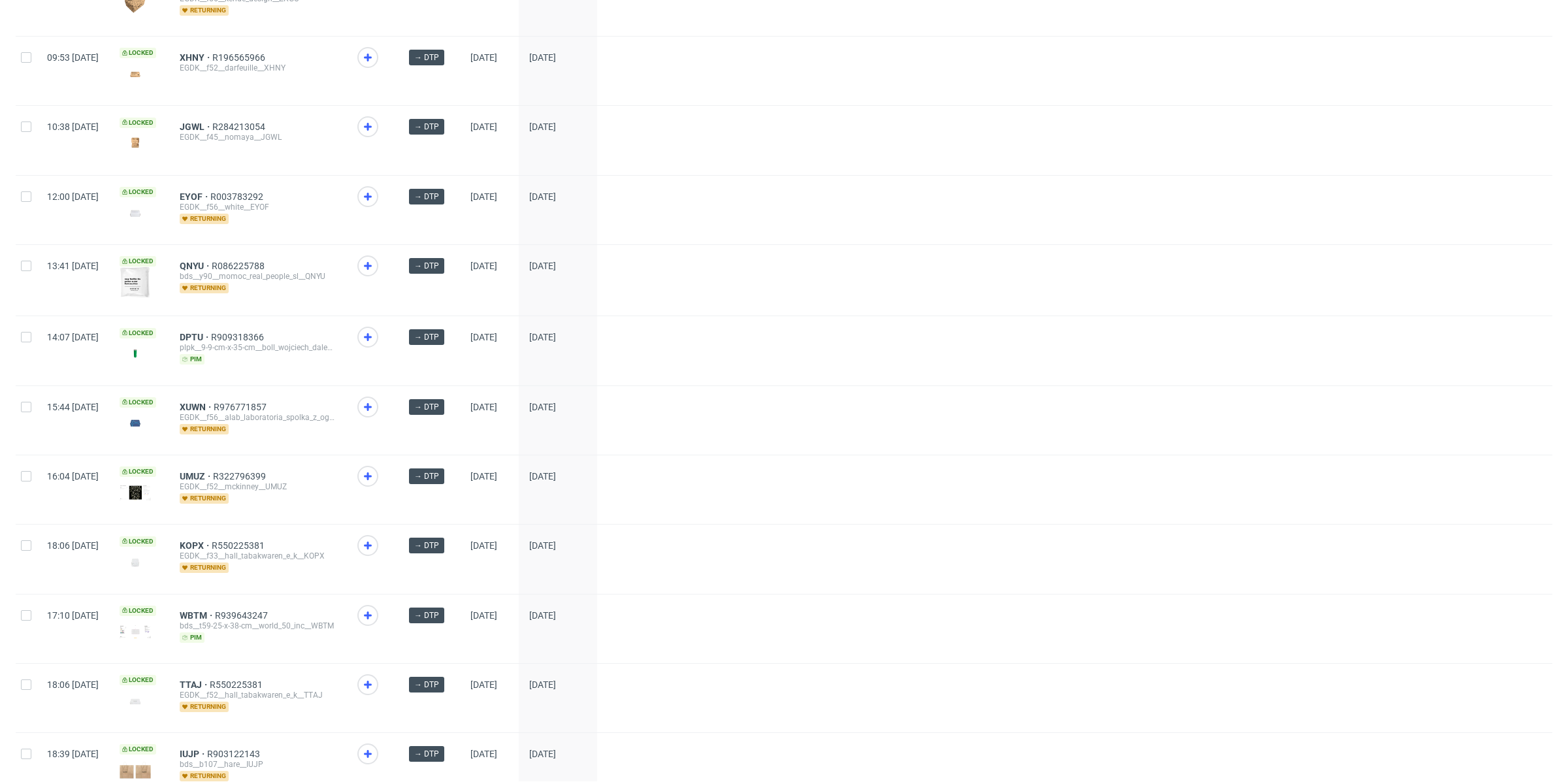
scroll to position [1490, 0]
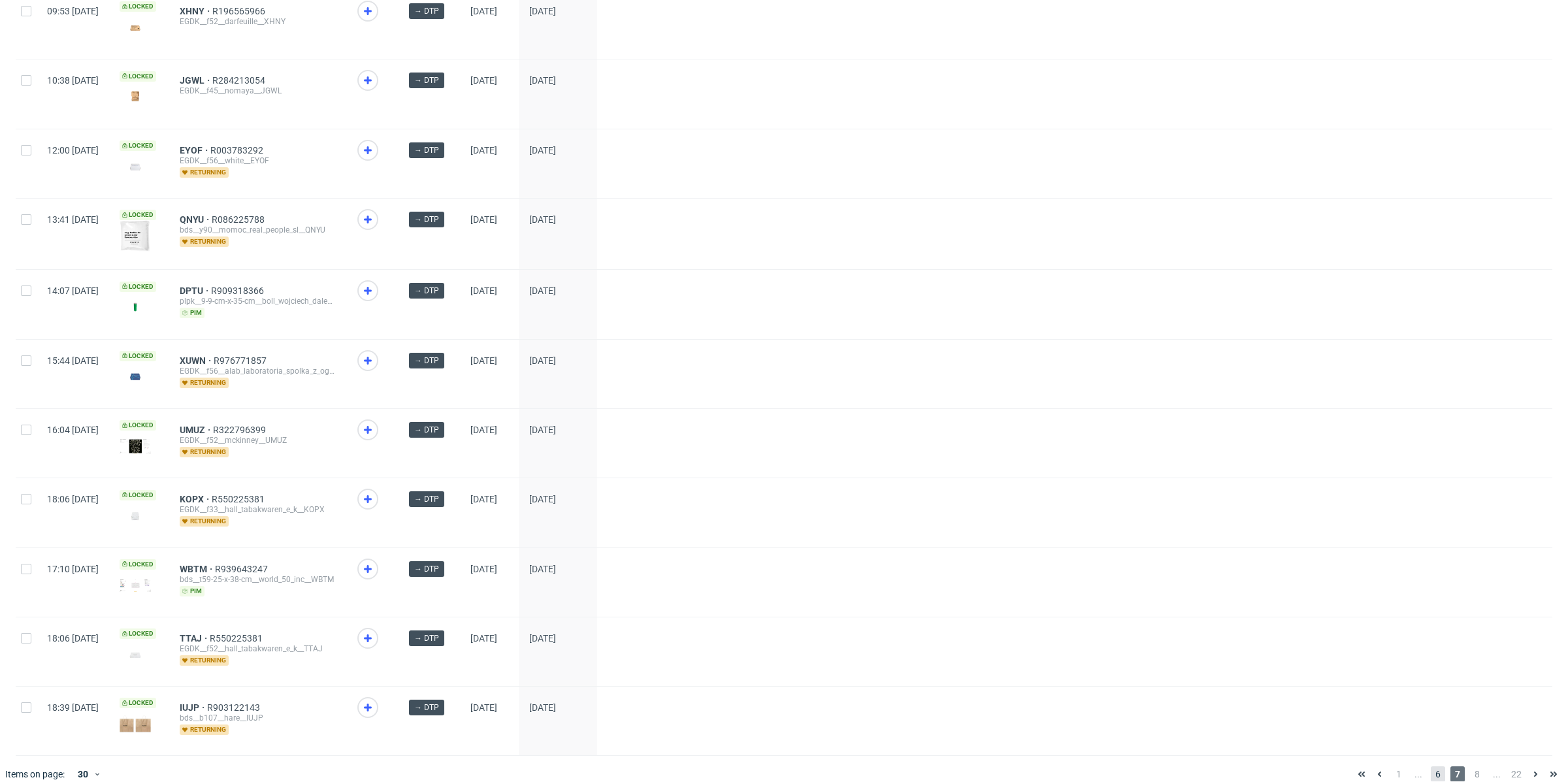
click at [1431, 766] on span "6" at bounding box center [1438, 774] width 15 height 16
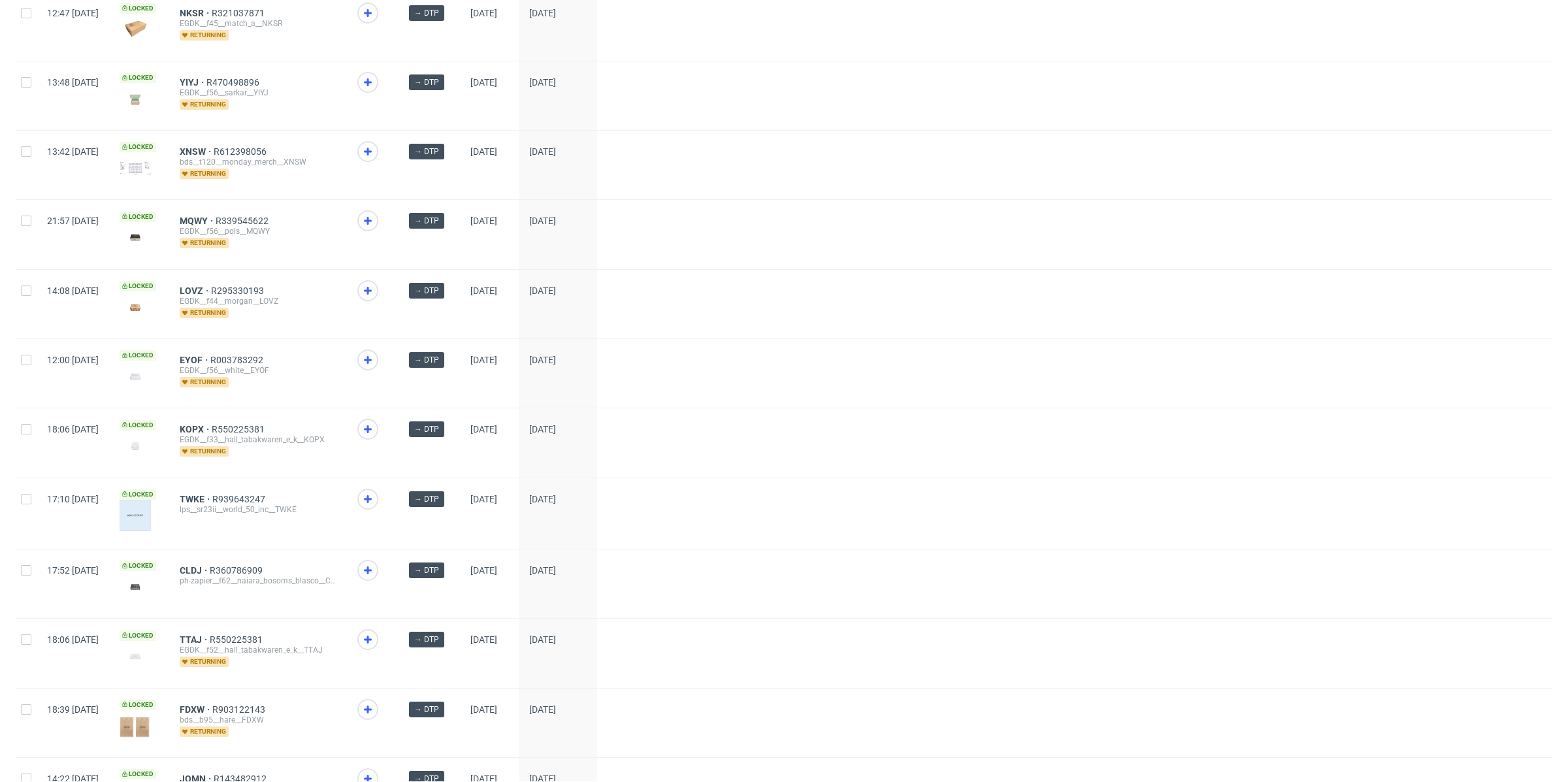
scroll to position [1490, 0]
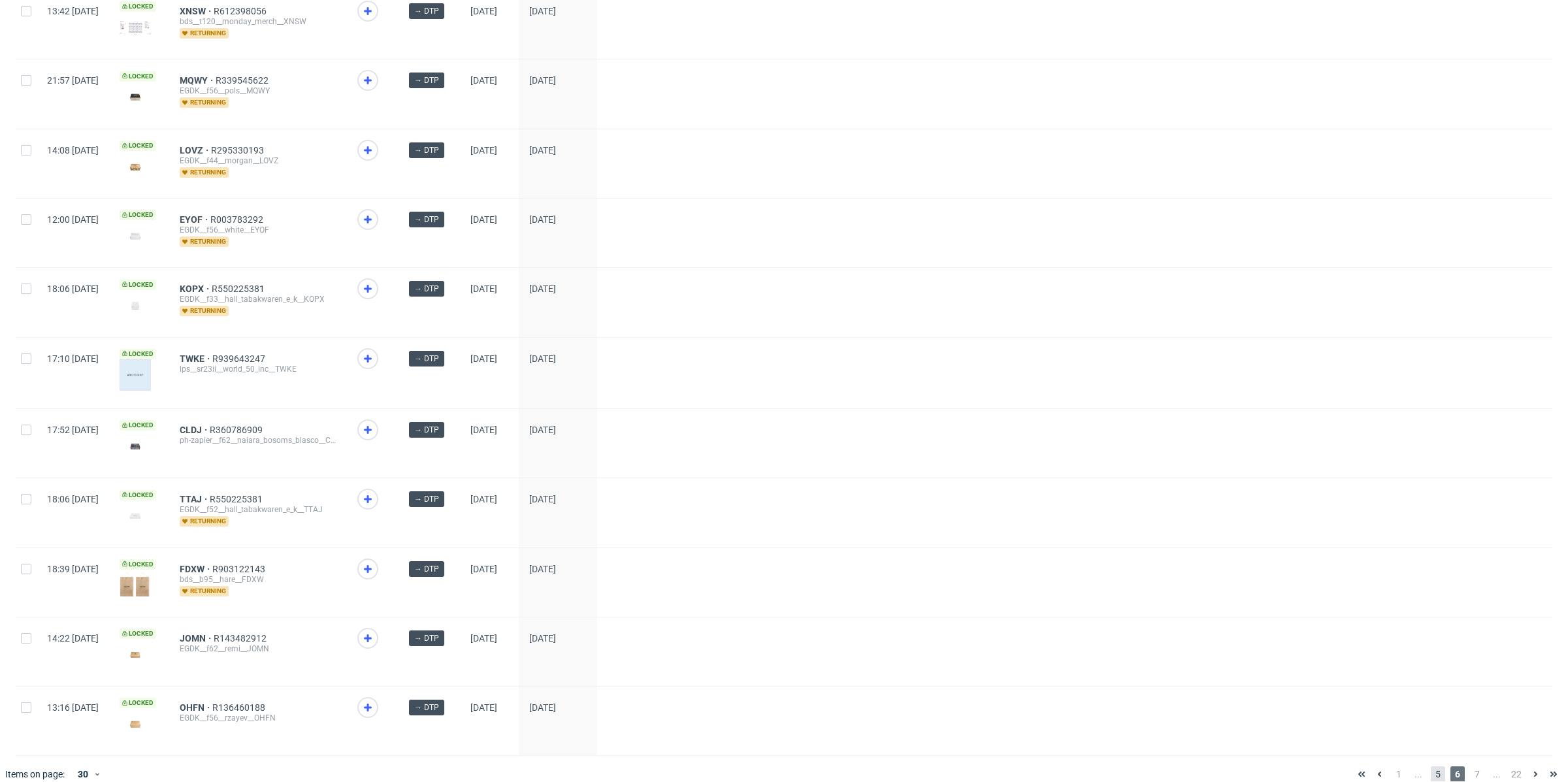
click at [1431, 766] on span "5" at bounding box center [1438, 774] width 15 height 16
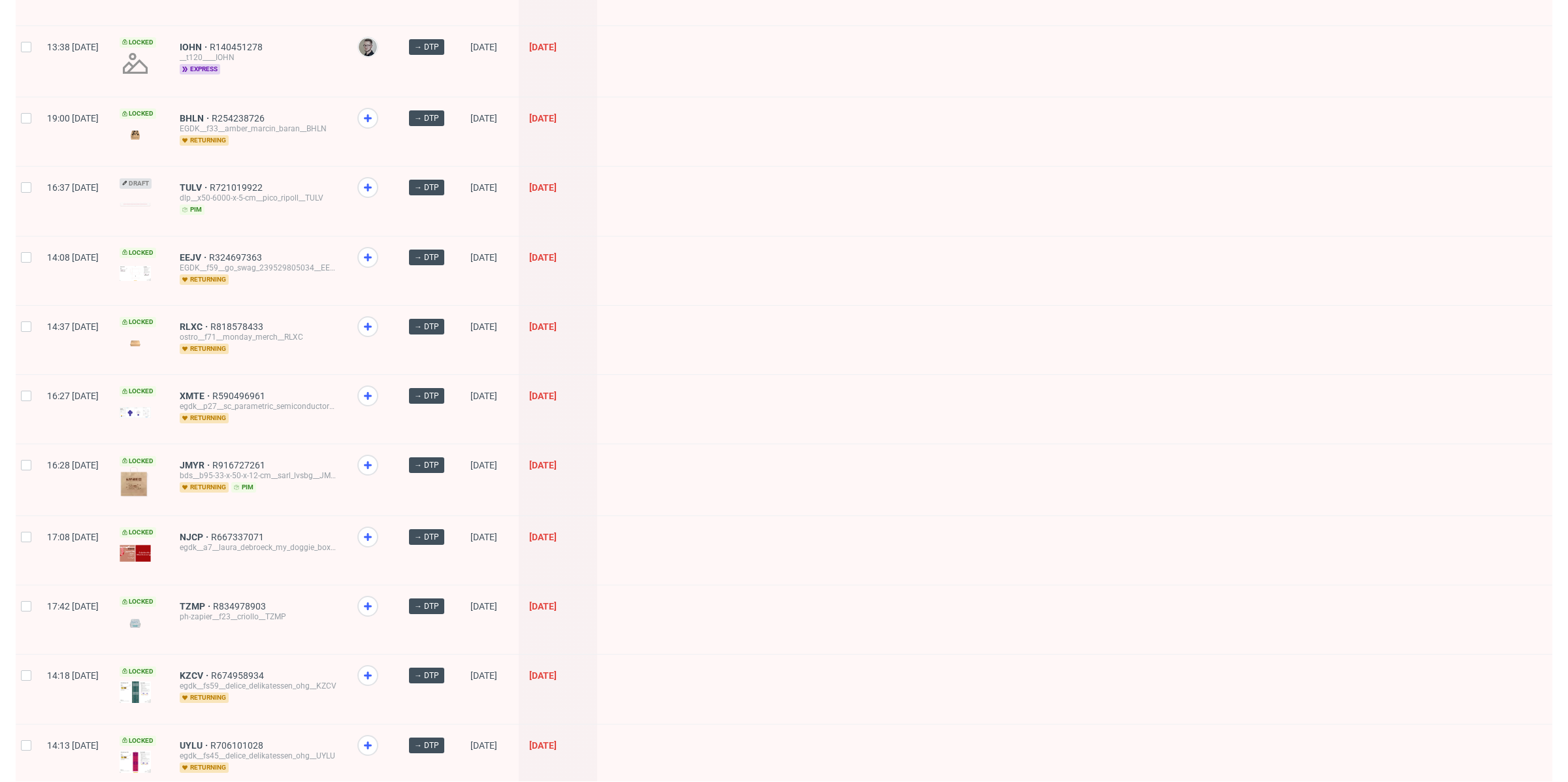
scroll to position [1478, 0]
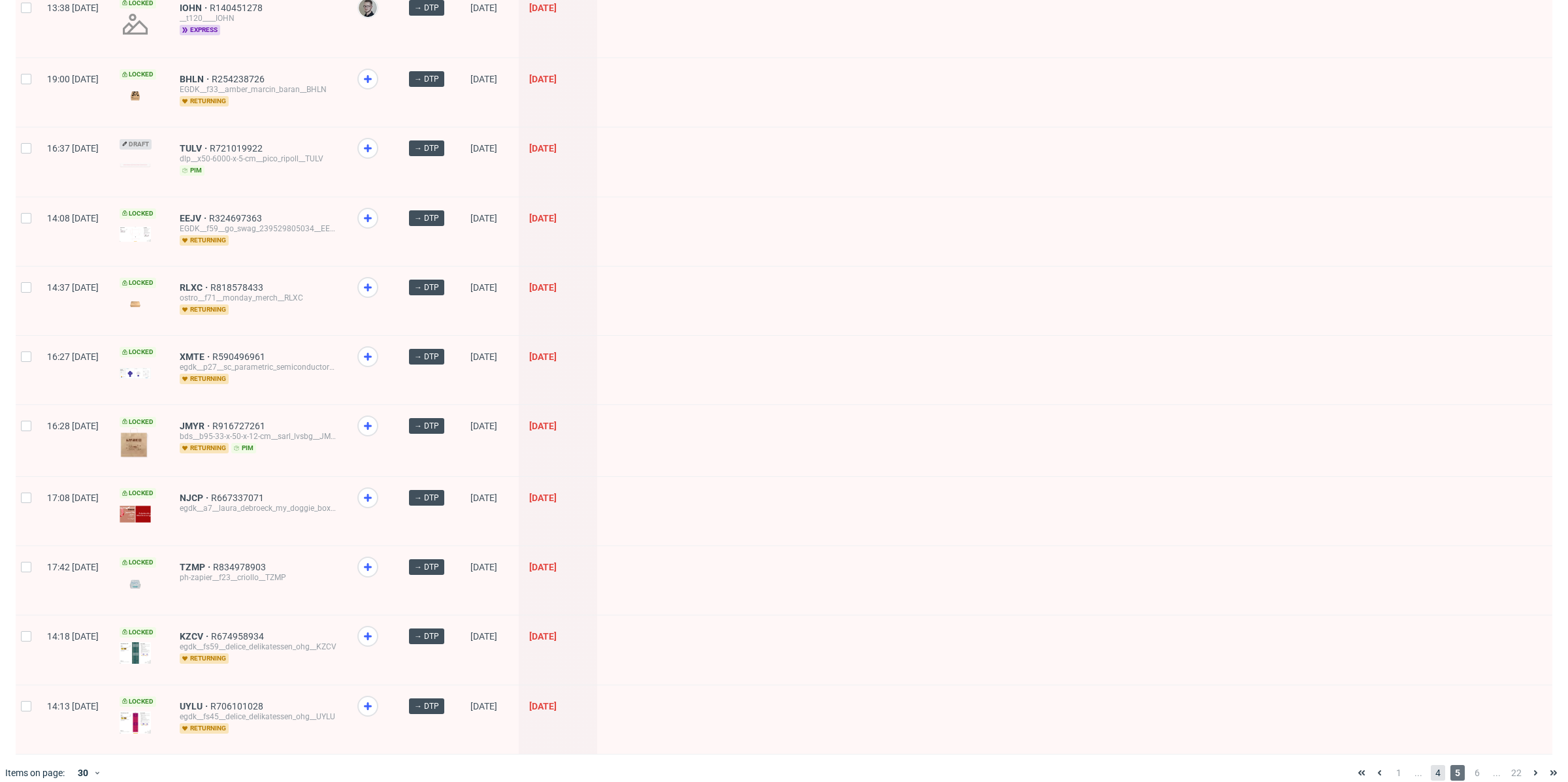
click at [1431, 765] on span "4" at bounding box center [1438, 773] width 15 height 16
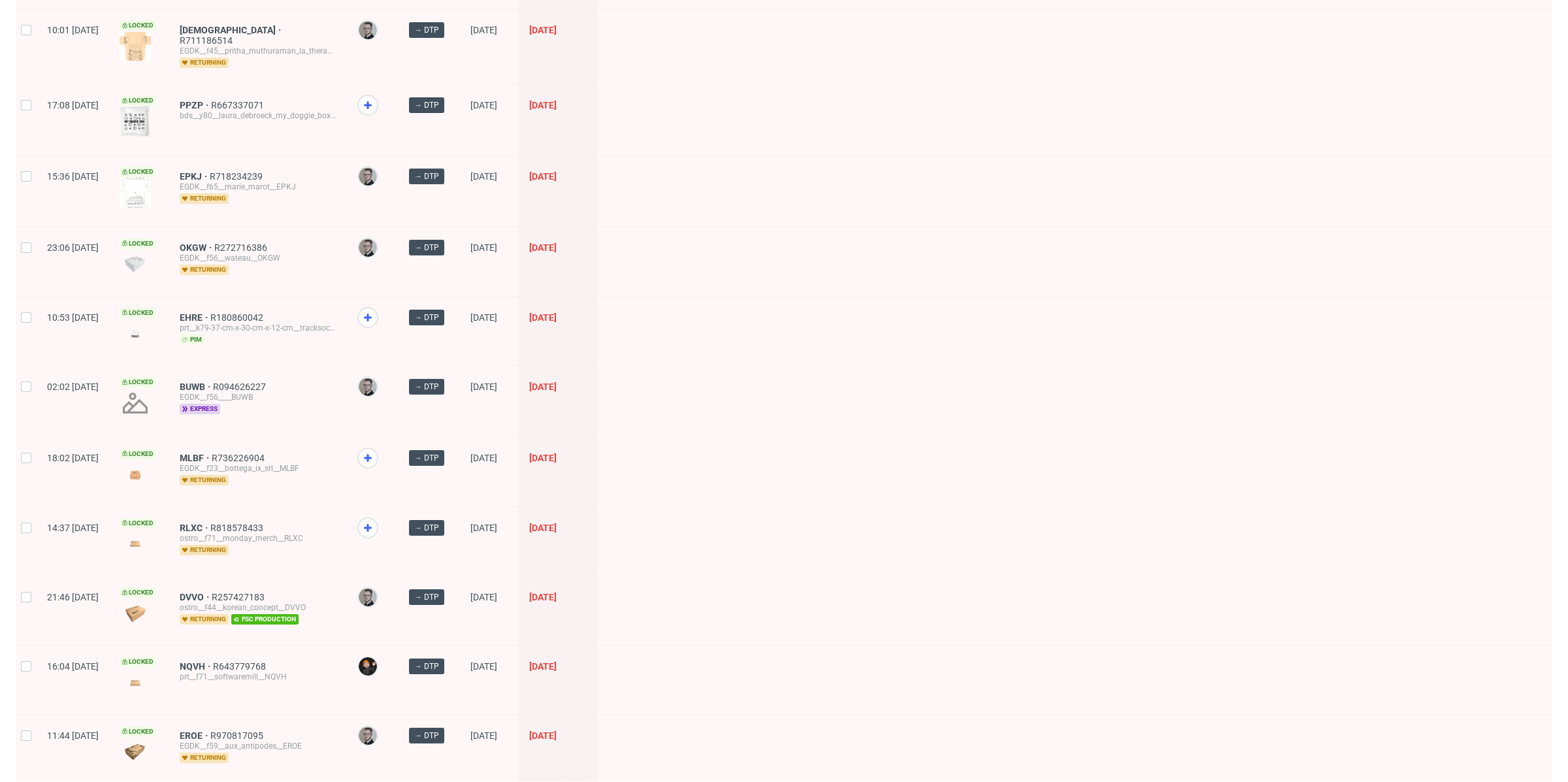
scroll to position [1480, 0]
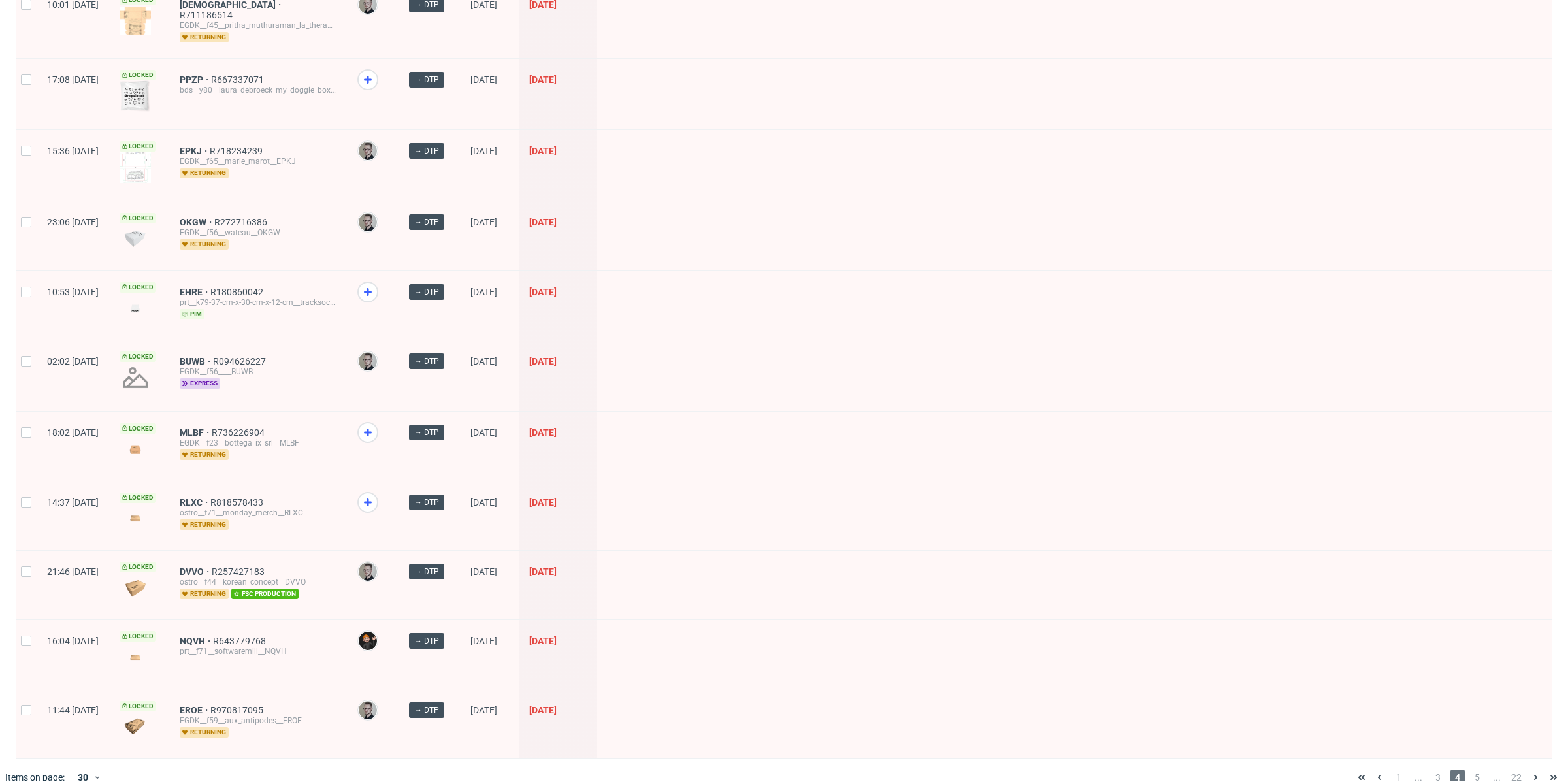
click at [1450, 769] on span "4" at bounding box center [1458, 777] width 15 height 16
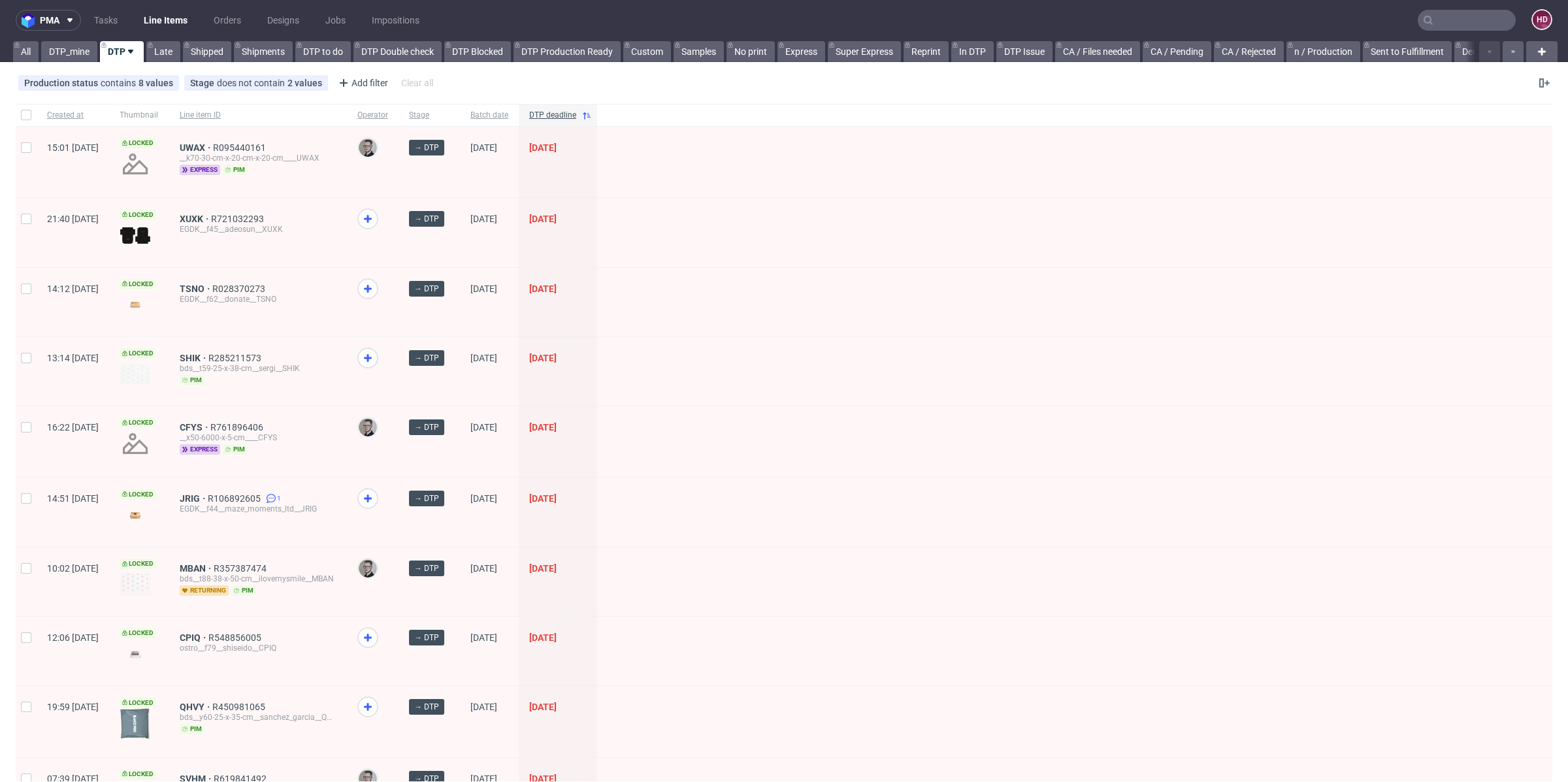
scroll to position [0, 0]
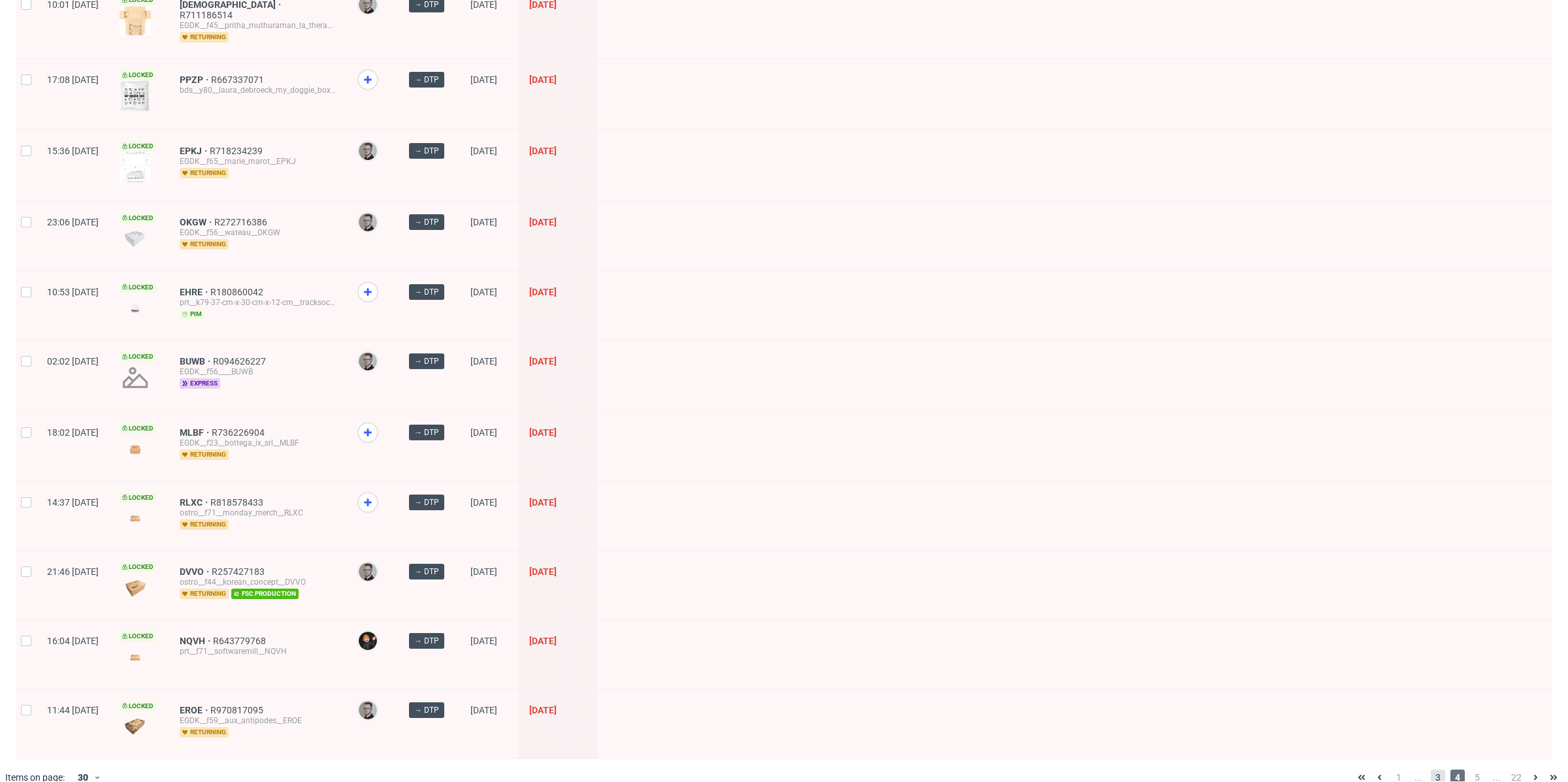
click at [1431, 769] on span "3" at bounding box center [1438, 777] width 15 height 16
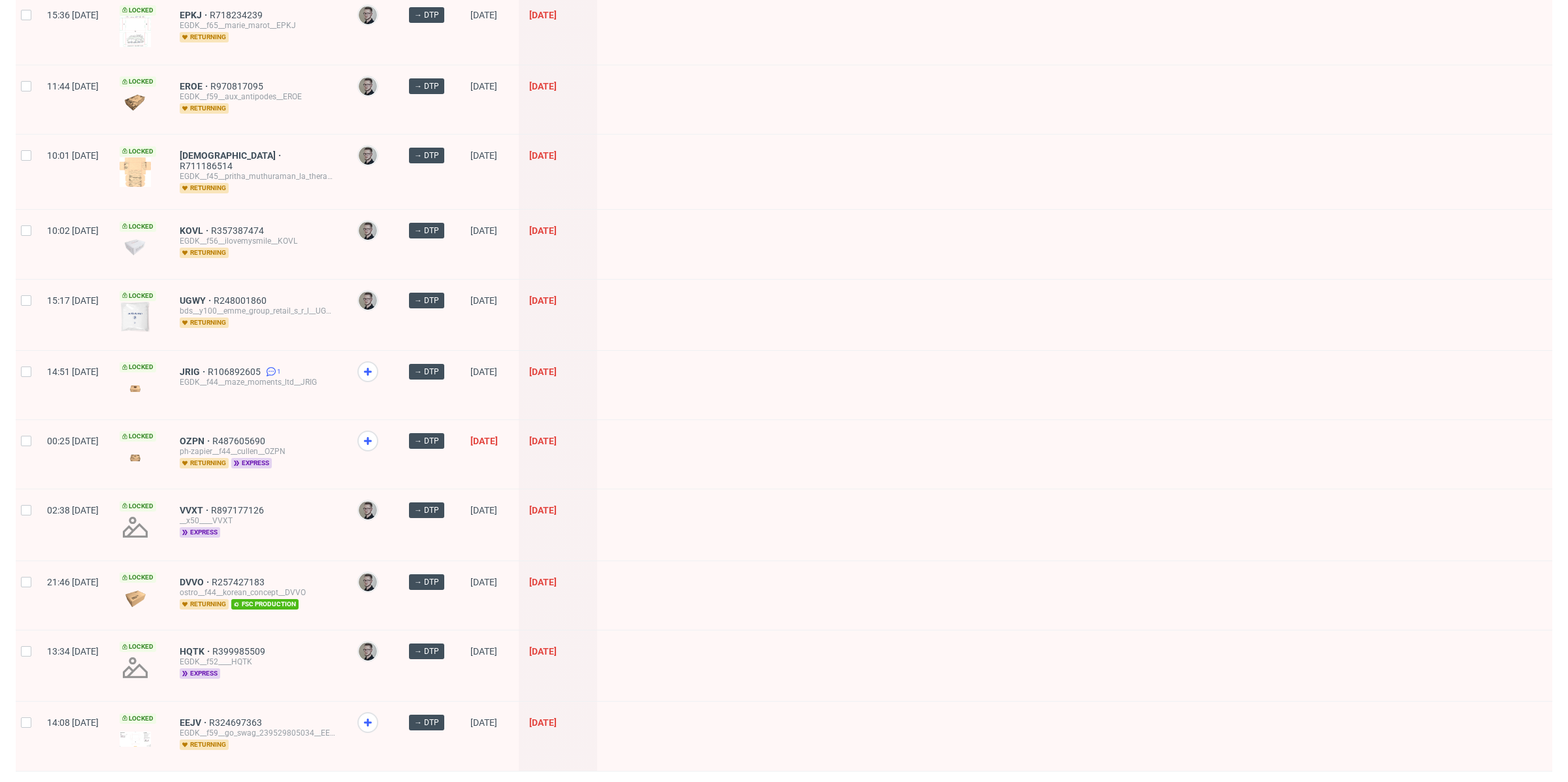
click at [1411, 781] on span "2" at bounding box center [1419, 790] width 15 height 16
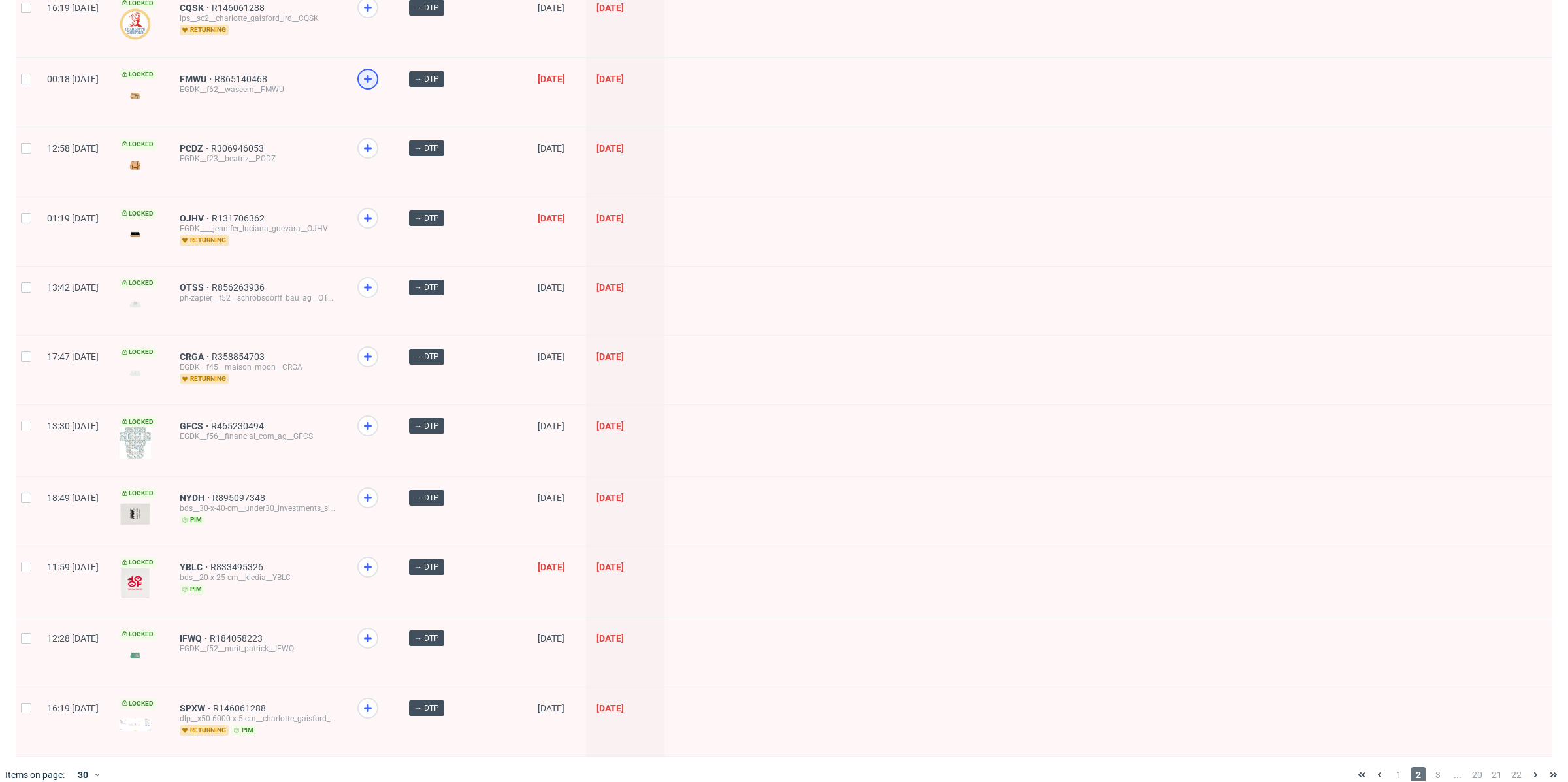
click at [376, 74] on icon at bounding box center [368, 79] width 16 height 16
click at [376, 559] on icon at bounding box center [368, 567] width 16 height 16
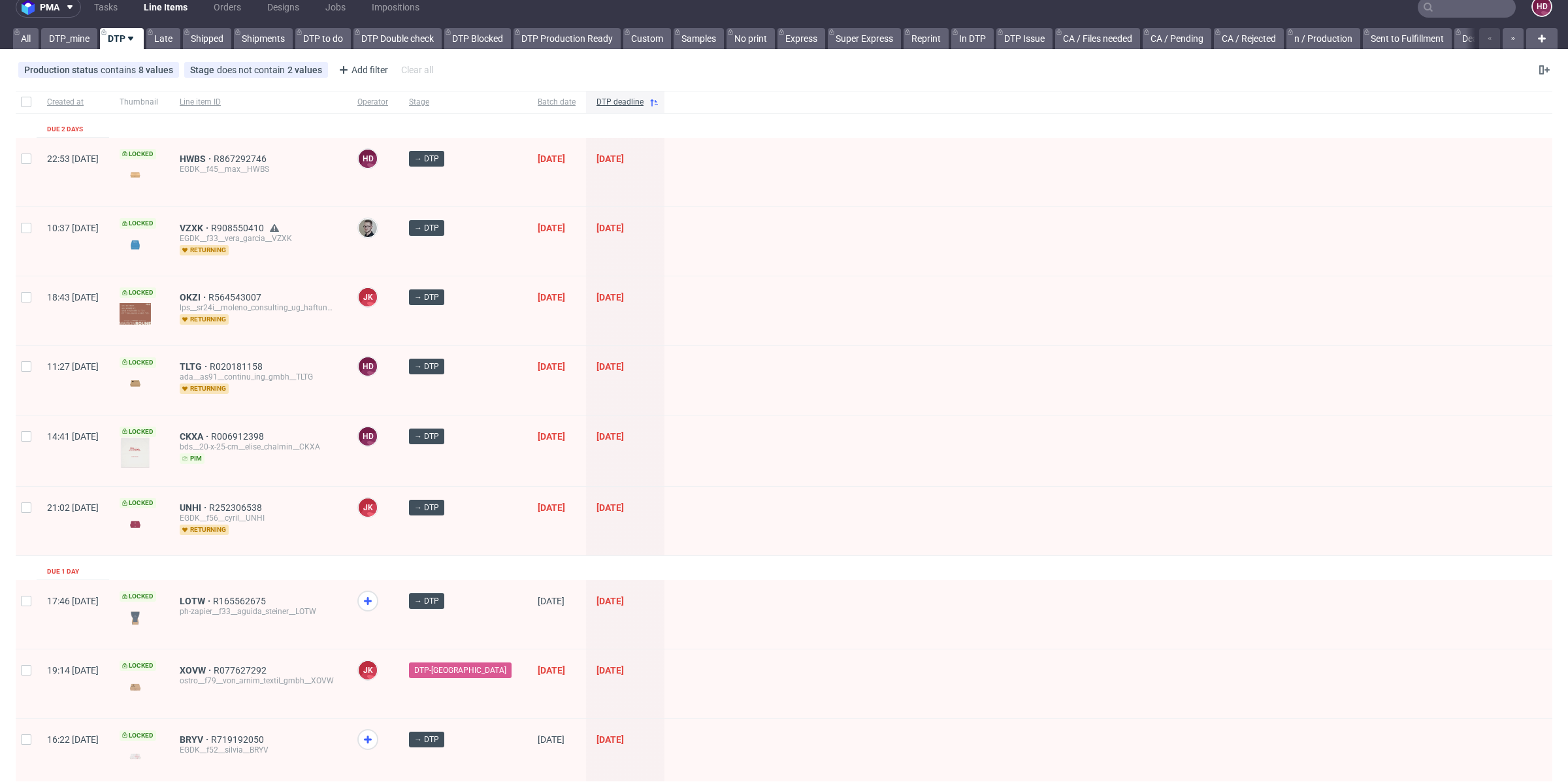
scroll to position [16, 0]
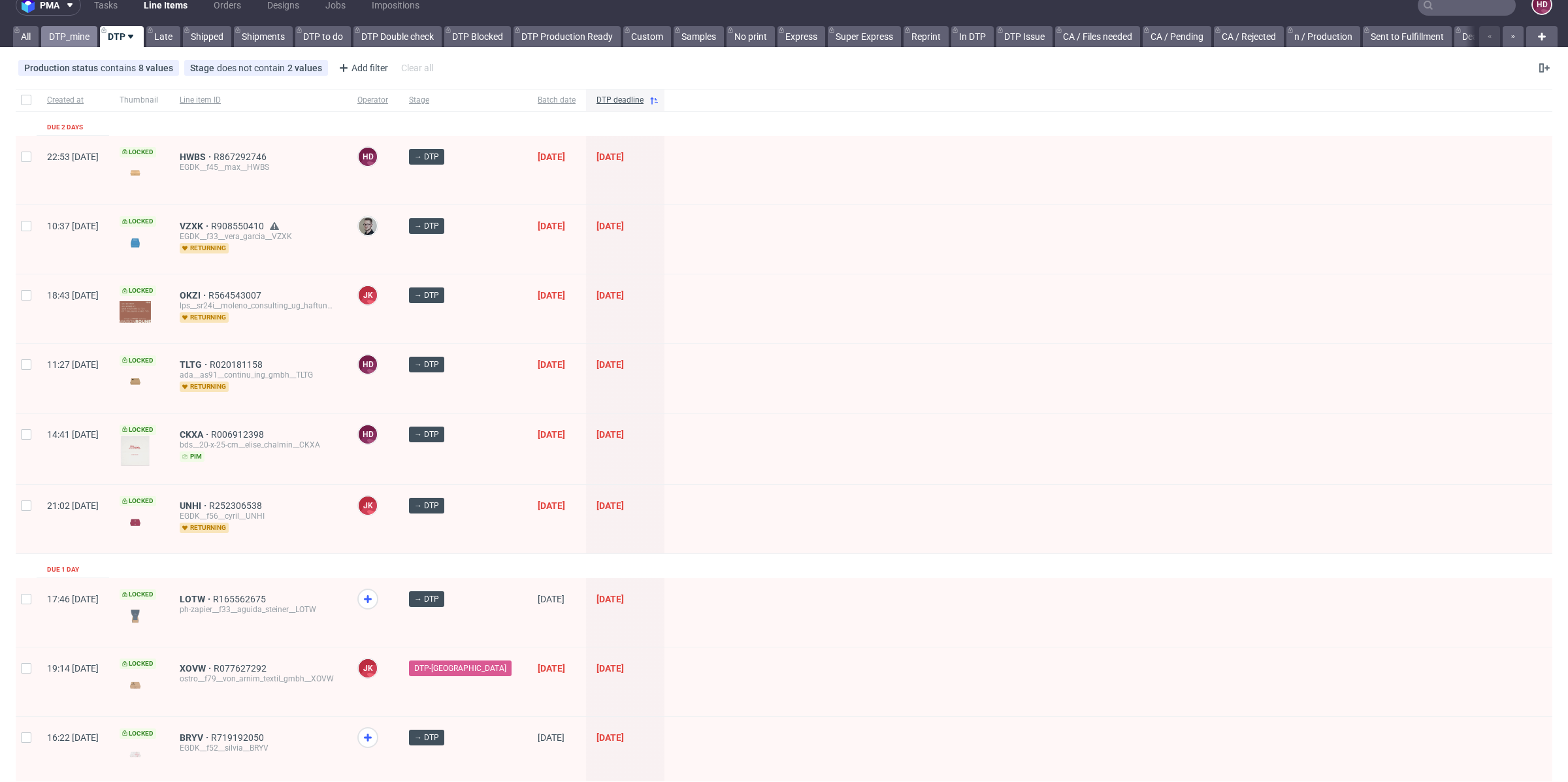
click at [69, 33] on link "DTP_mine" at bounding box center [69, 36] width 56 height 21
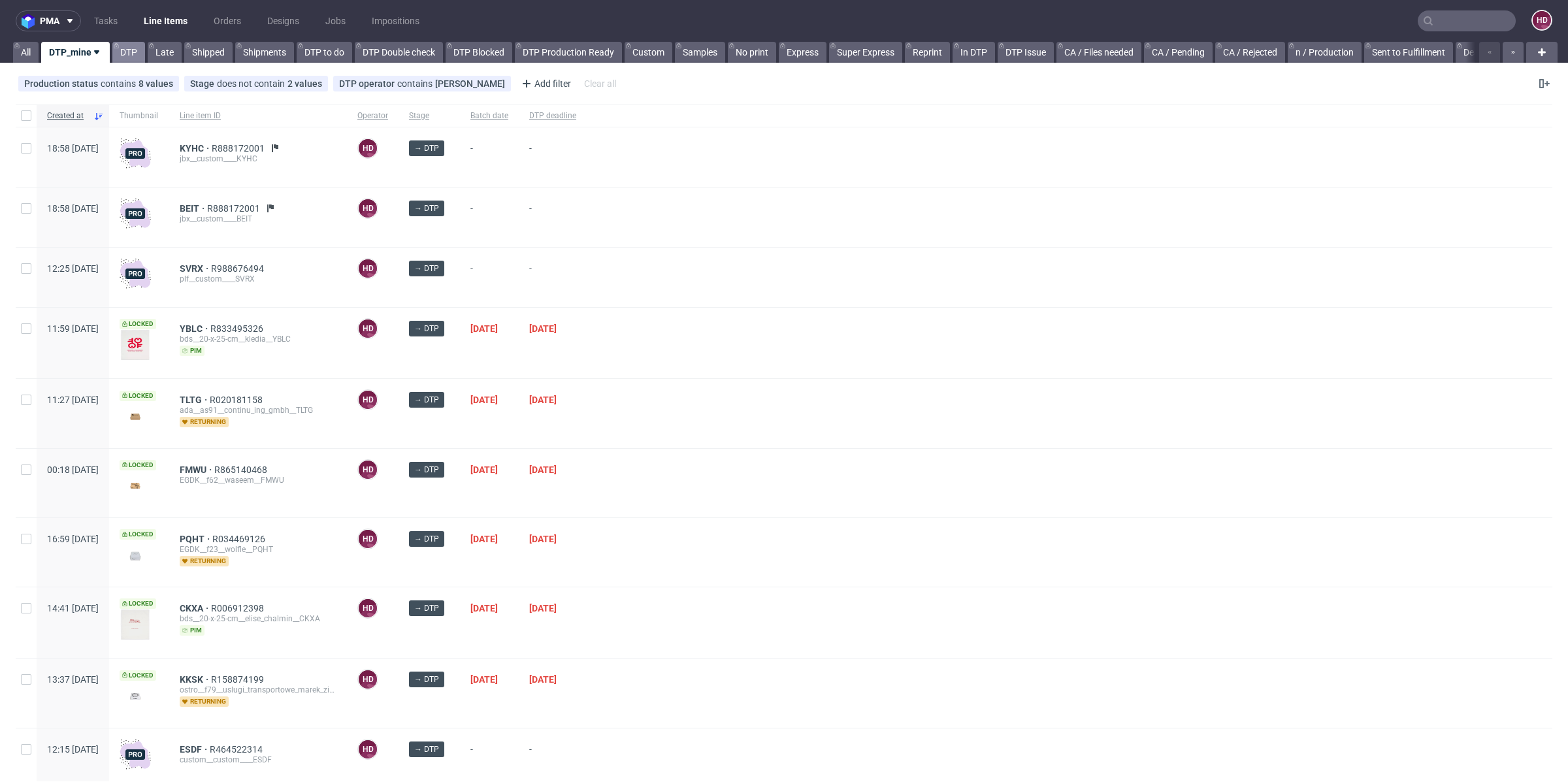
click at [134, 55] on link "DTP" at bounding box center [128, 52] width 33 height 21
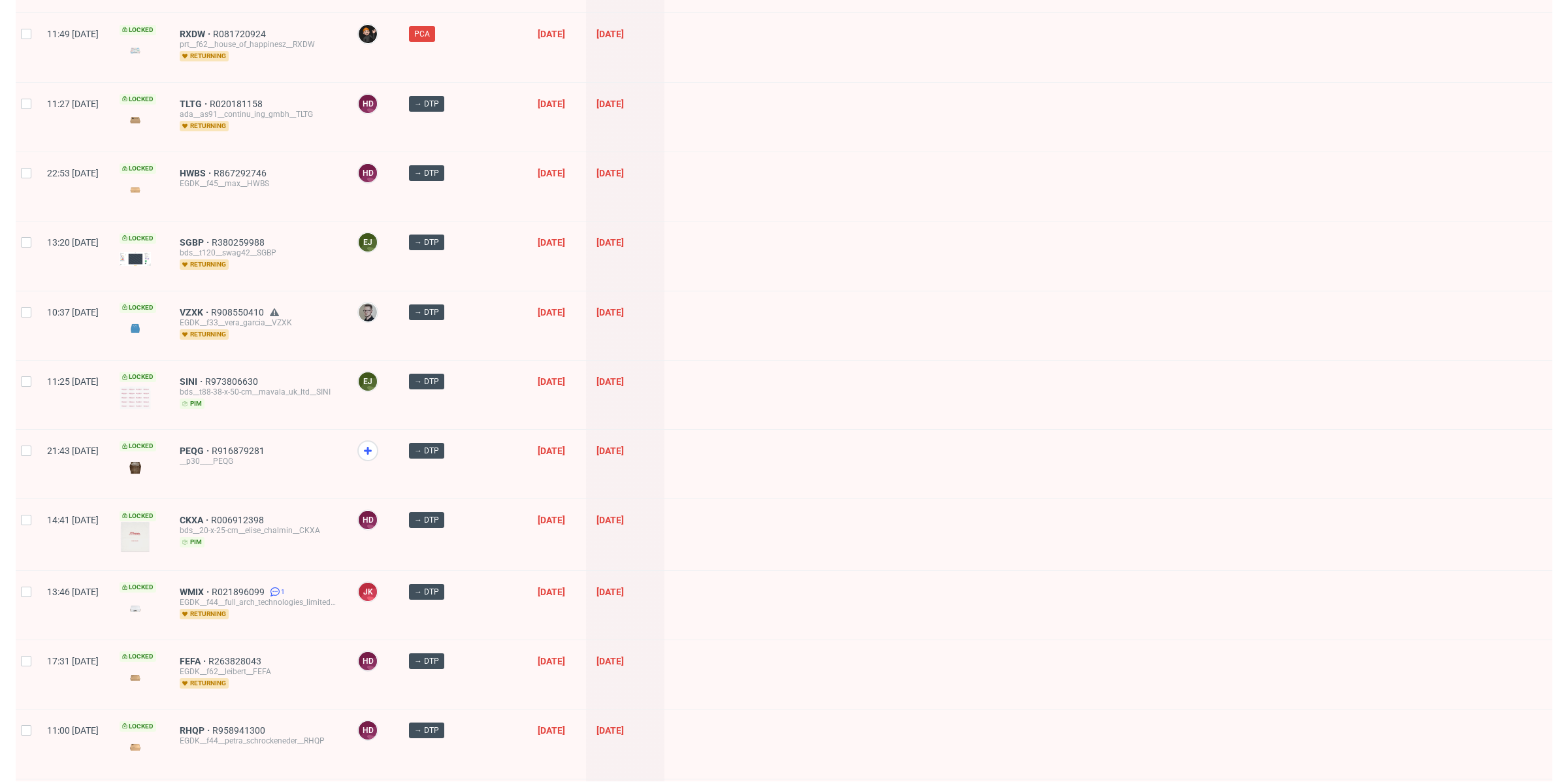
scroll to position [1522, 0]
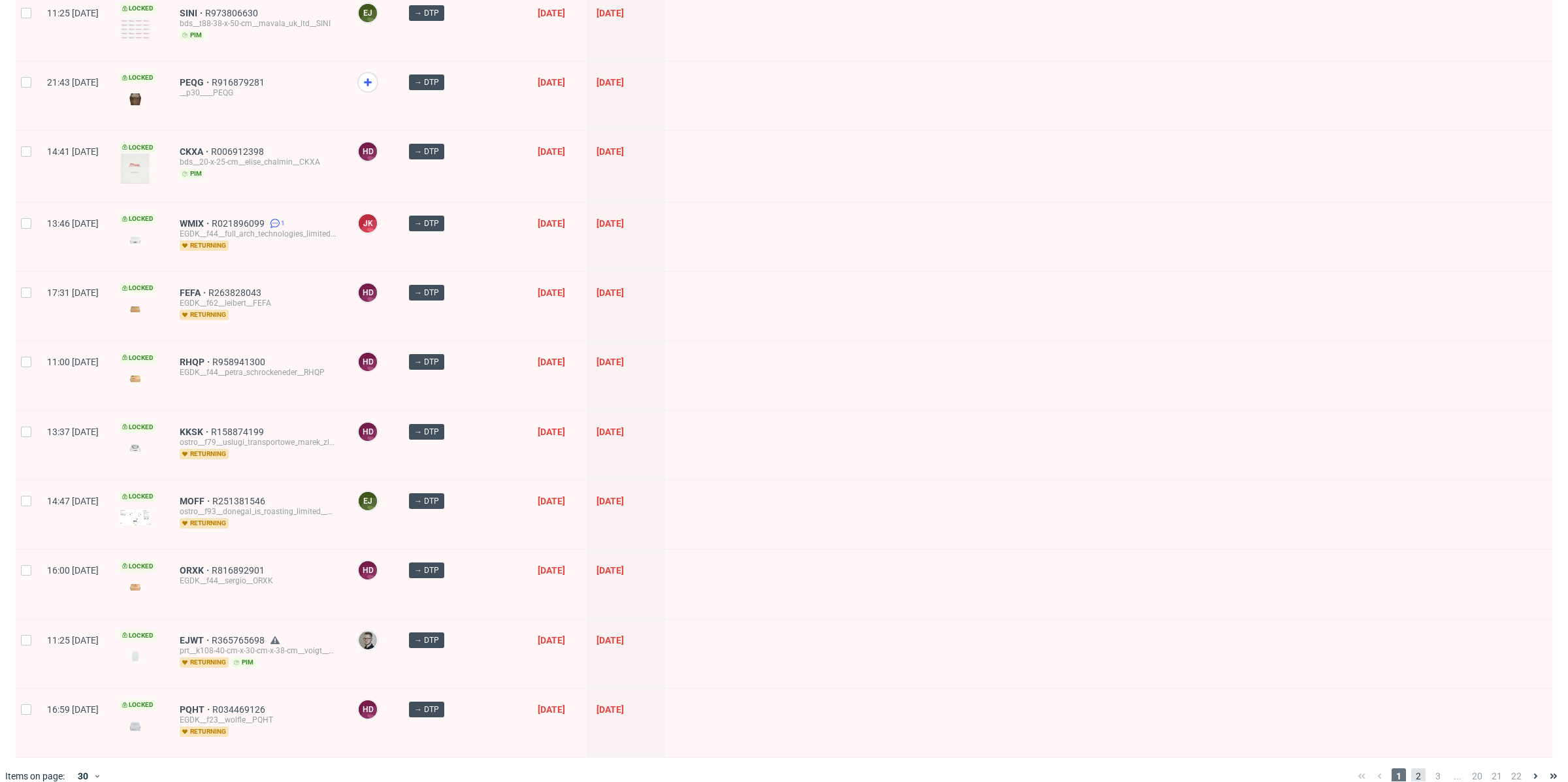
click at [1411, 768] on span "2" at bounding box center [1419, 776] width 15 height 16
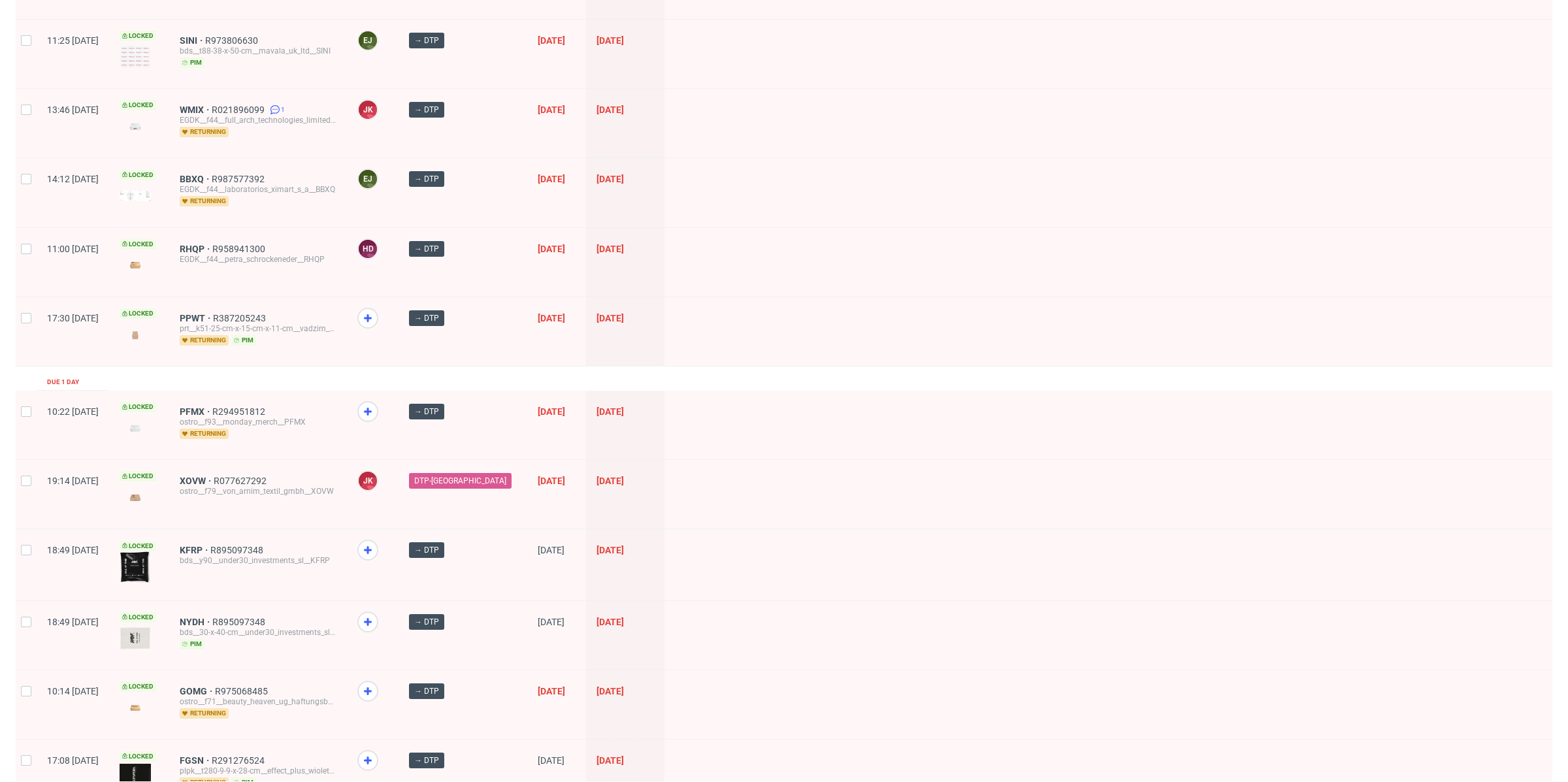
scroll to position [443, 0]
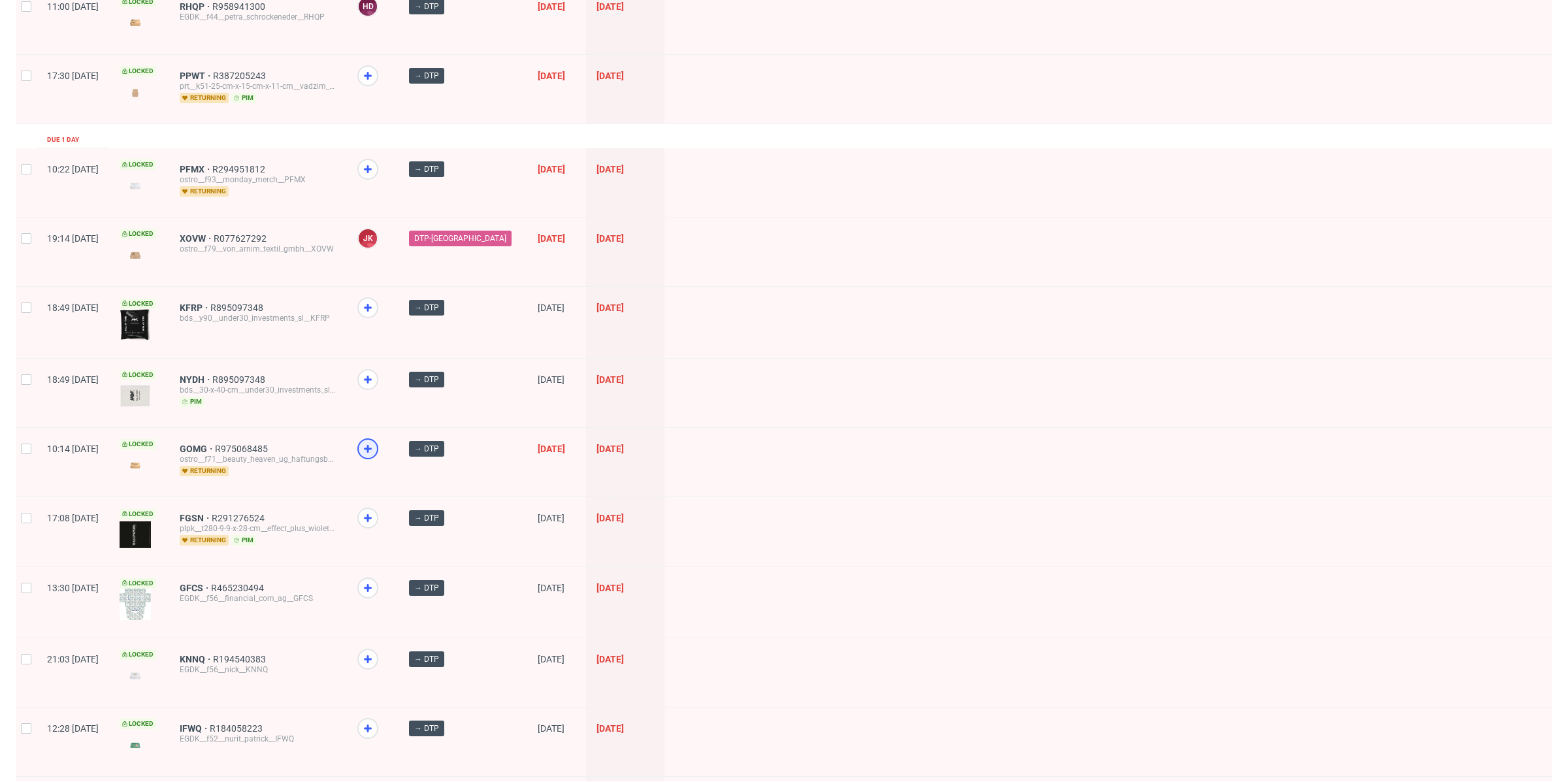
click at [376, 444] on icon at bounding box center [368, 449] width 16 height 16
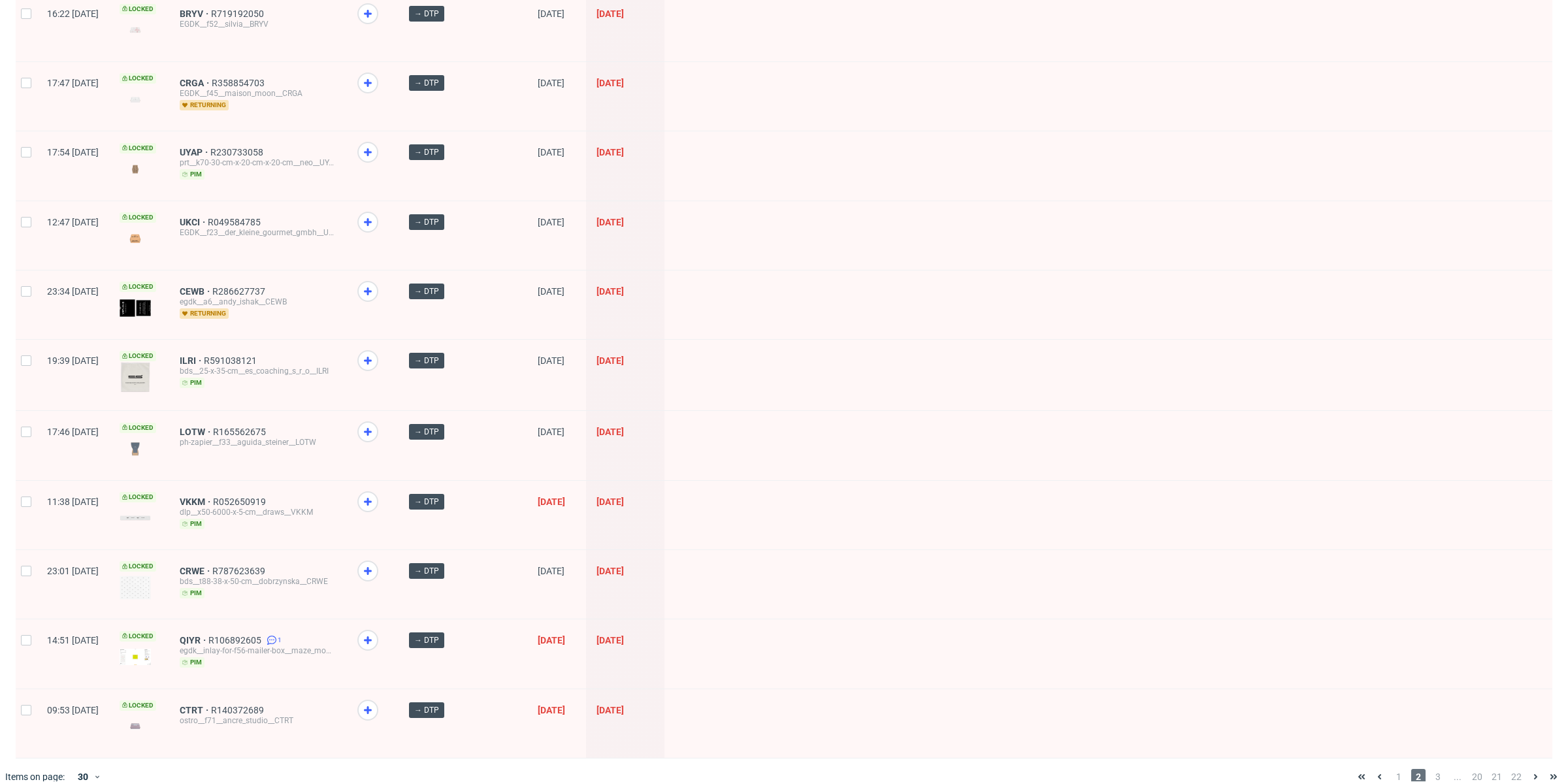
scroll to position [1507, 0]
click at [388, 352] on span at bounding box center [372, 371] width 31 height 44
click at [376, 351] on icon at bounding box center [368, 359] width 16 height 16
click at [376, 213] on icon at bounding box center [368, 221] width 16 height 16
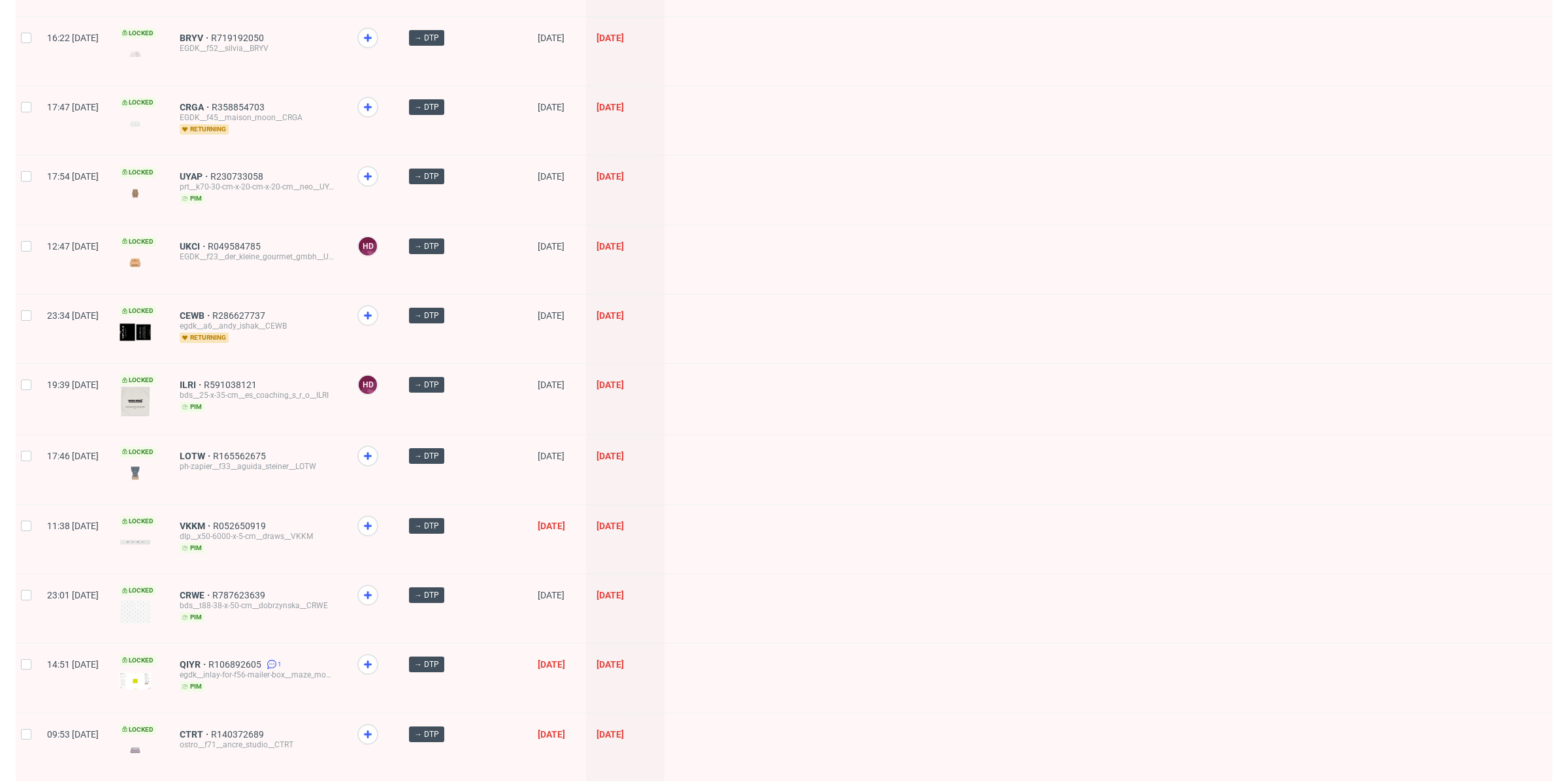
scroll to position [1484, 0]
click at [376, 28] on icon at bounding box center [368, 36] width 16 height 16
click at [376, 586] on icon at bounding box center [368, 593] width 16 height 16
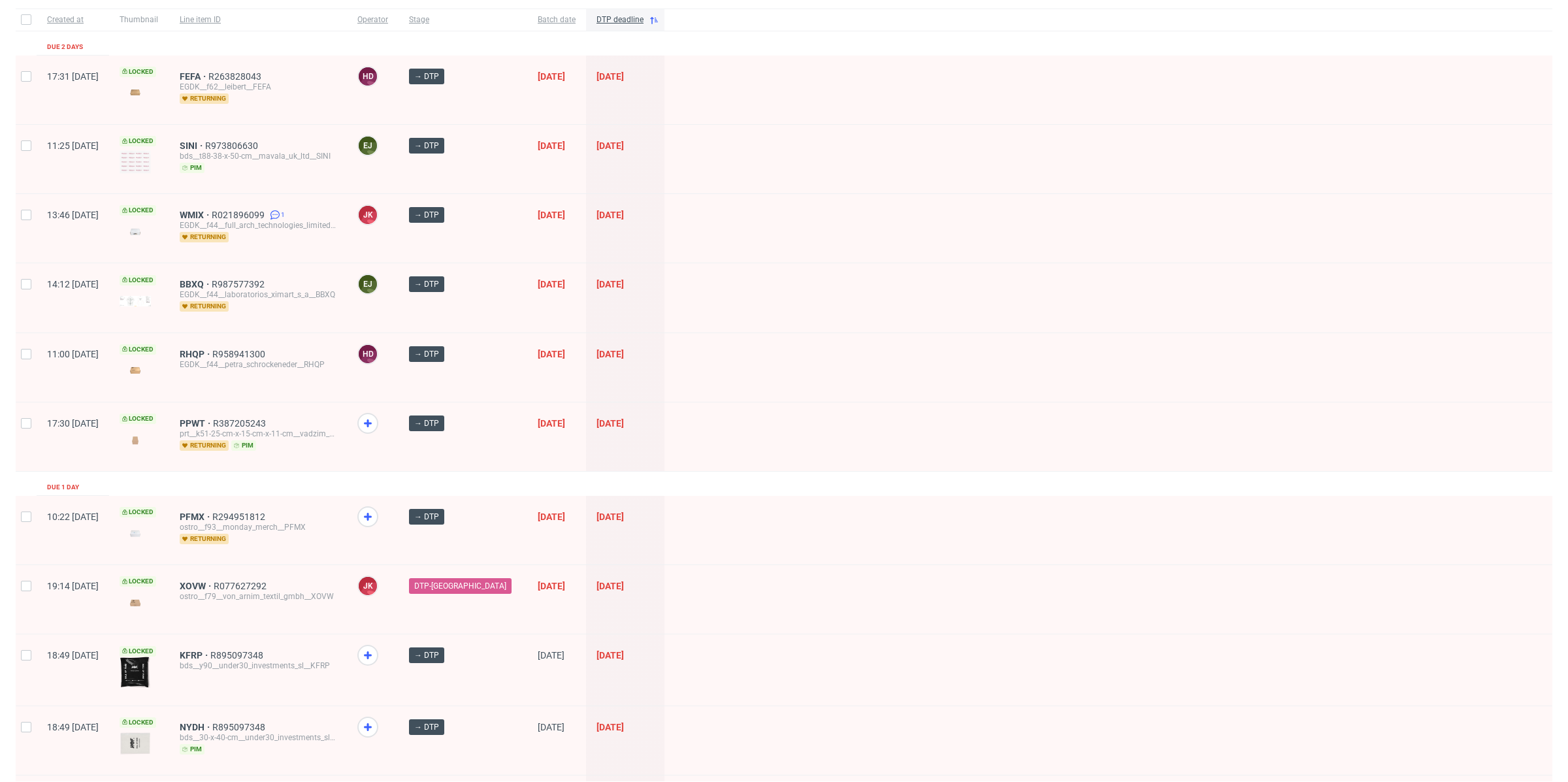
scroll to position [219, 0]
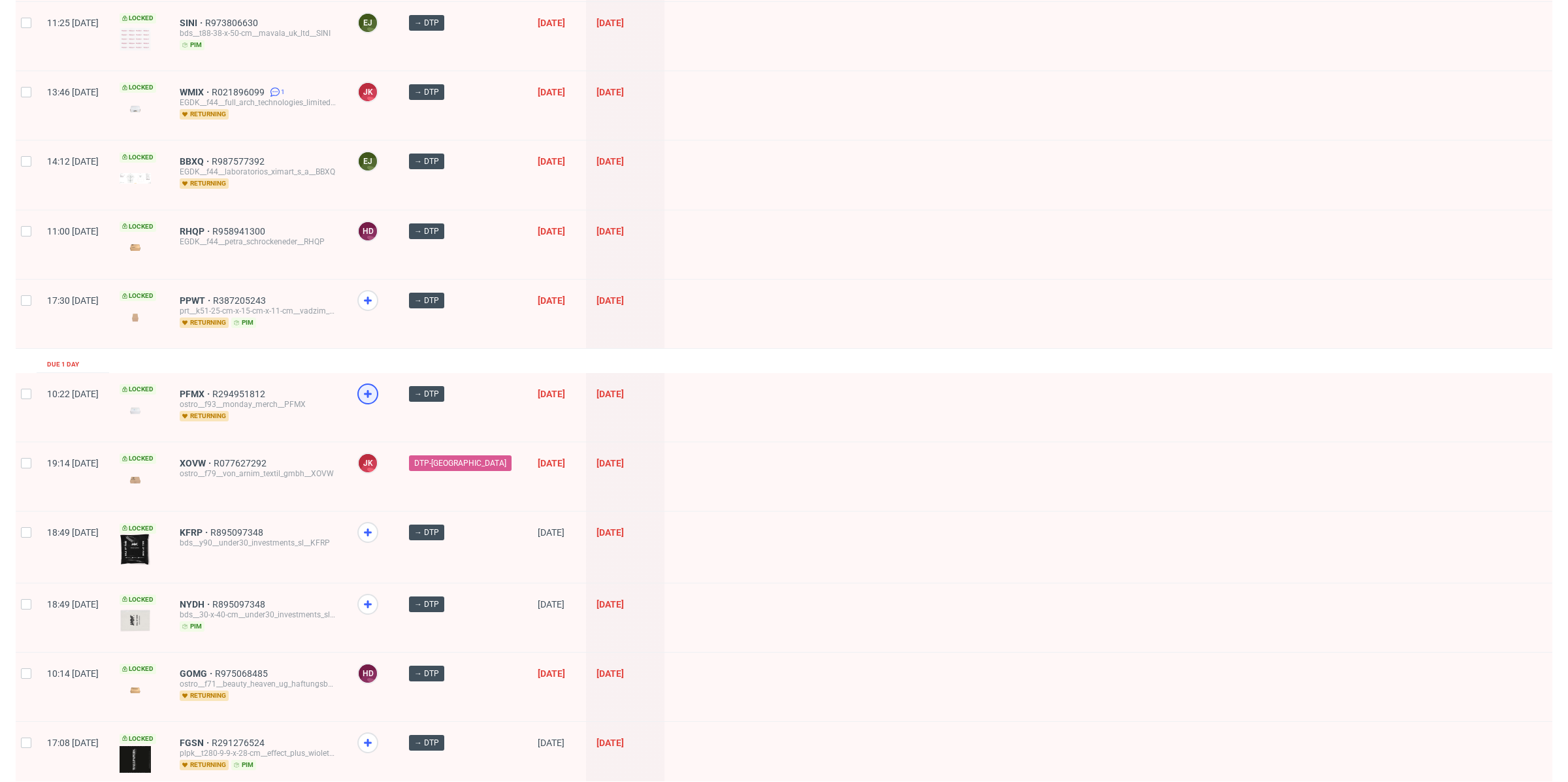
click at [372, 391] on use at bounding box center [368, 394] width 8 height 8
click at [388, 542] on span at bounding box center [372, 544] width 31 height 44
click at [376, 532] on icon at bounding box center [368, 532] width 16 height 16
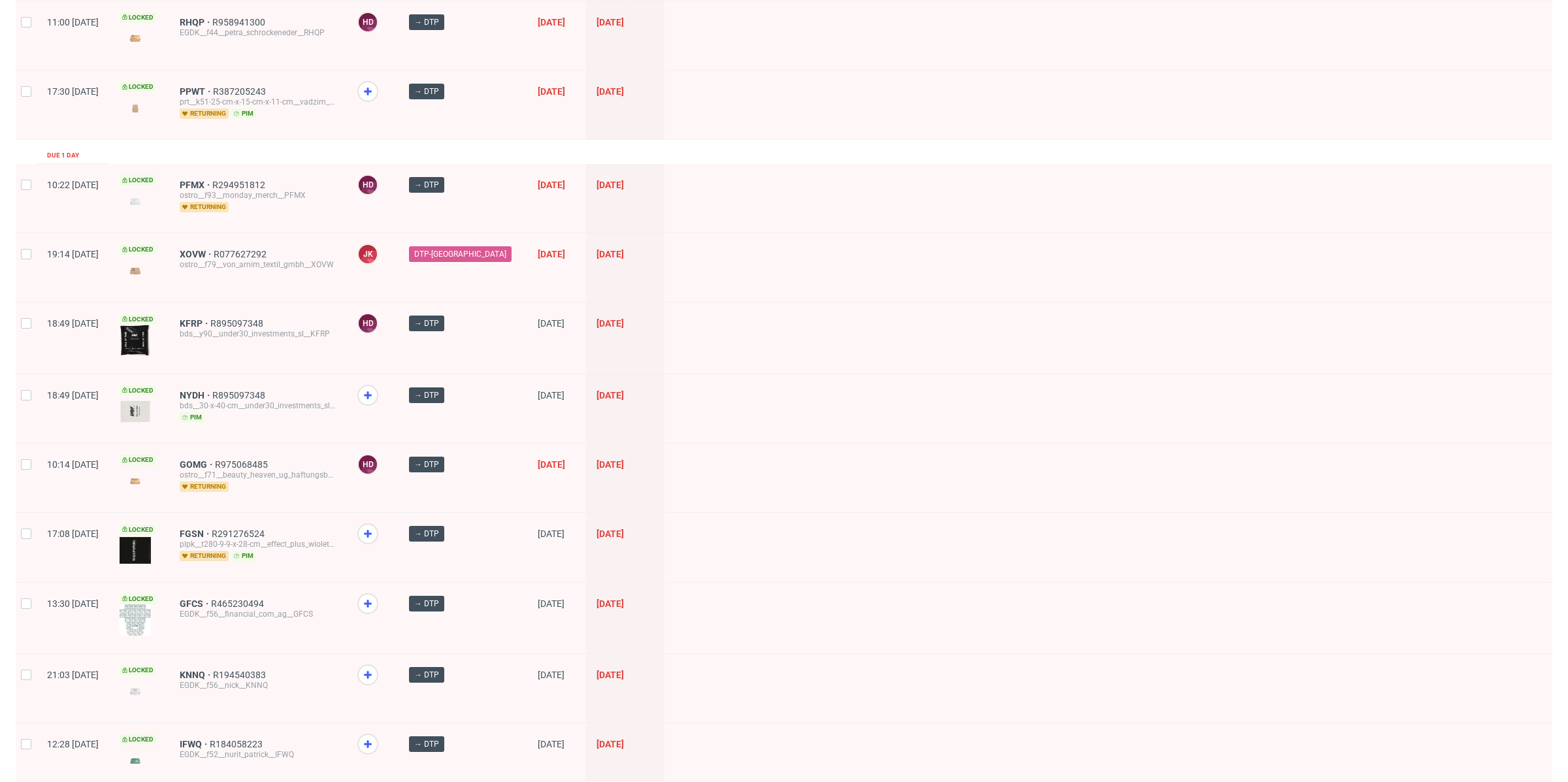
scroll to position [471, 0]
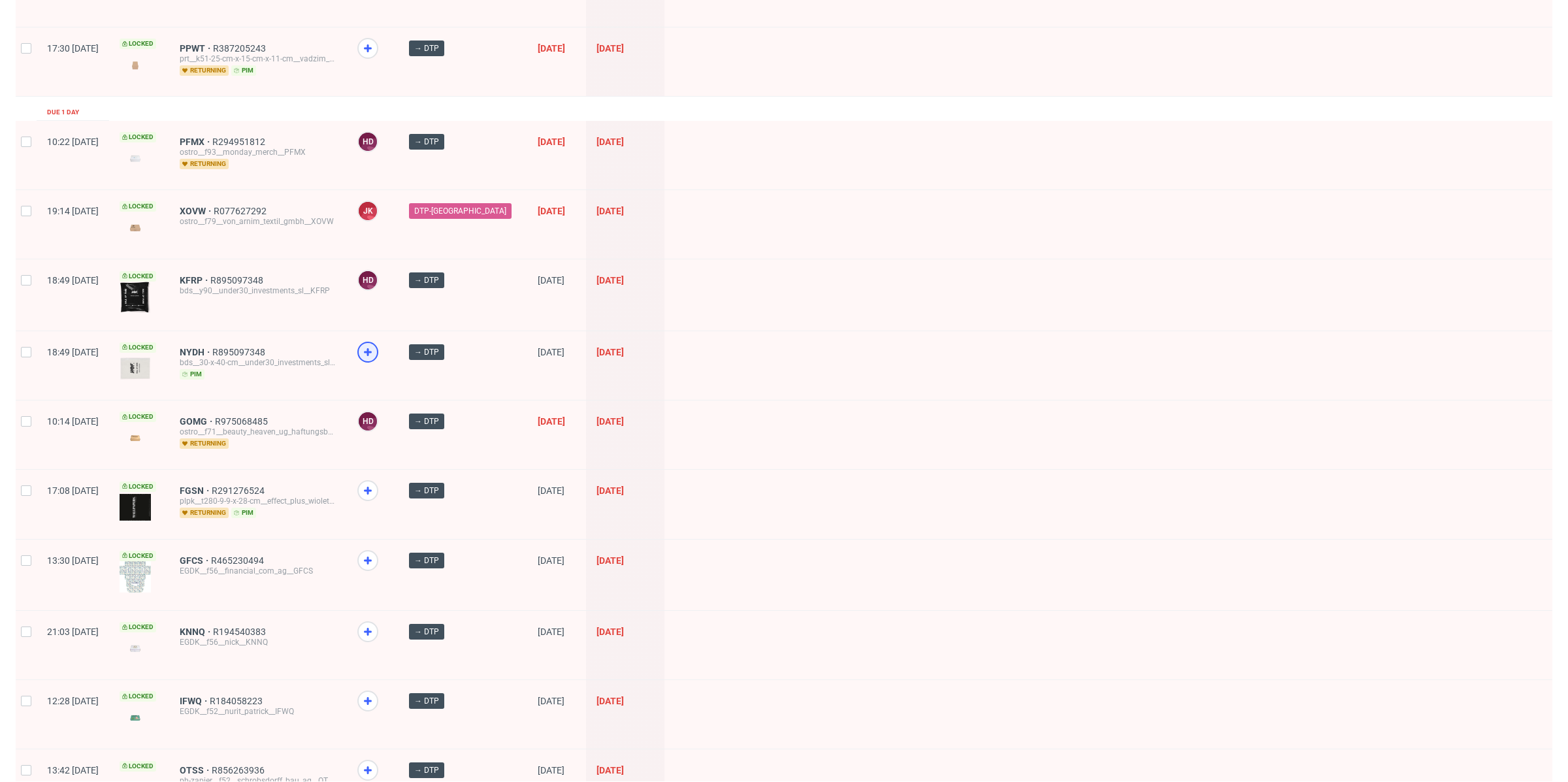
click at [376, 345] on icon at bounding box center [368, 352] width 16 height 16
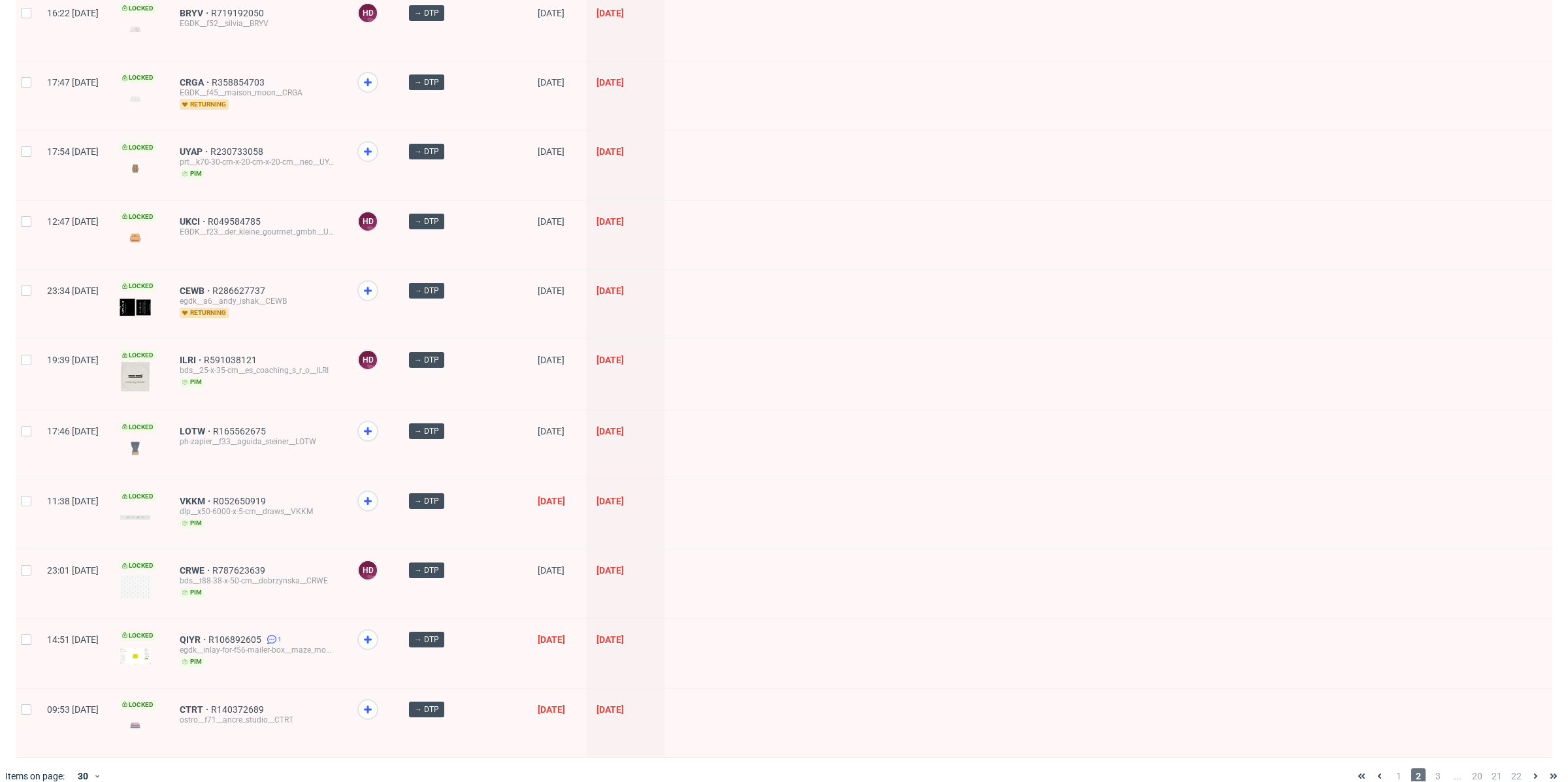
scroll to position [1507, 0]
click at [1431, 767] on span "3" at bounding box center [1438, 775] width 15 height 16
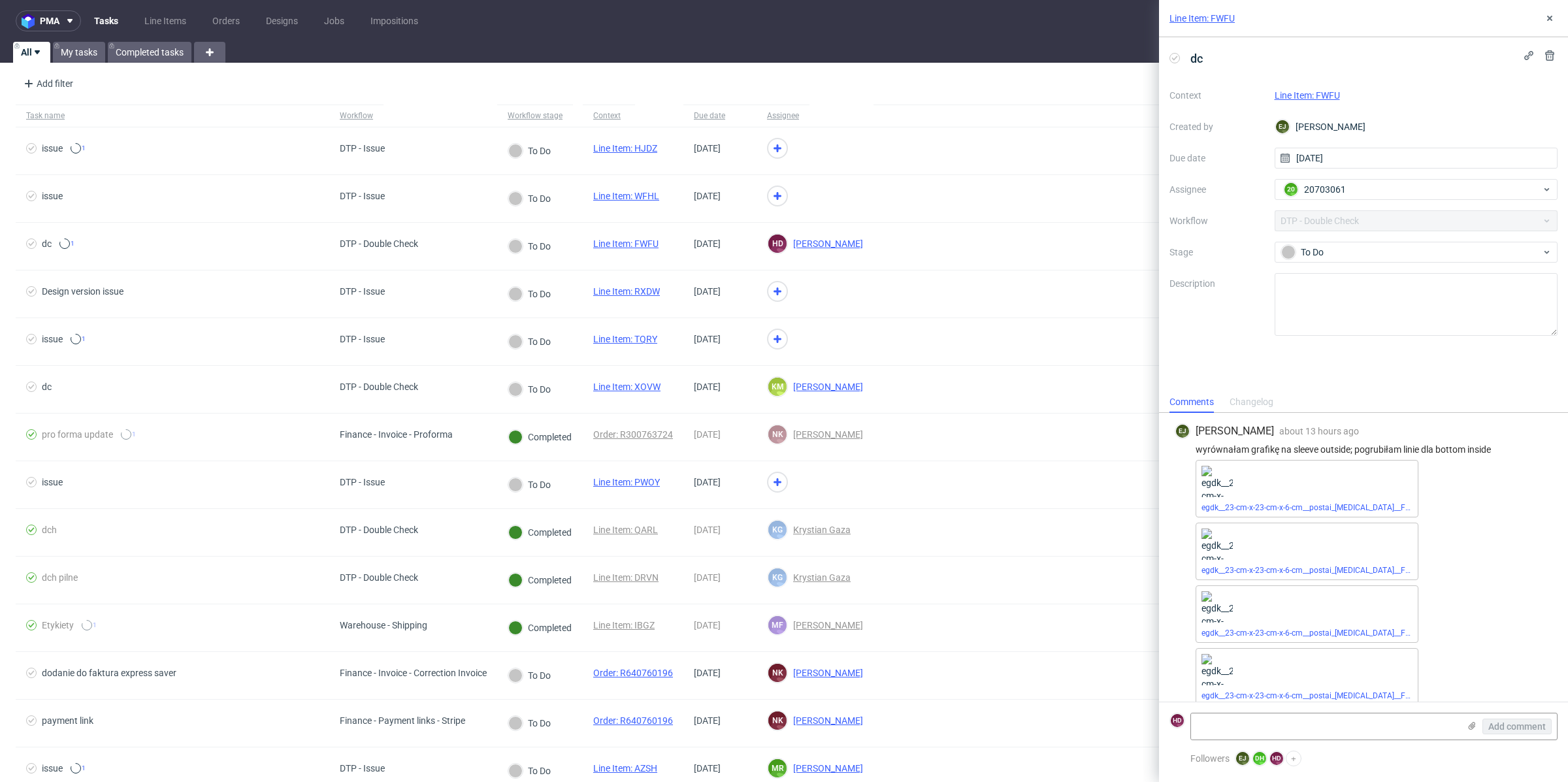
scroll to position [13, 0]
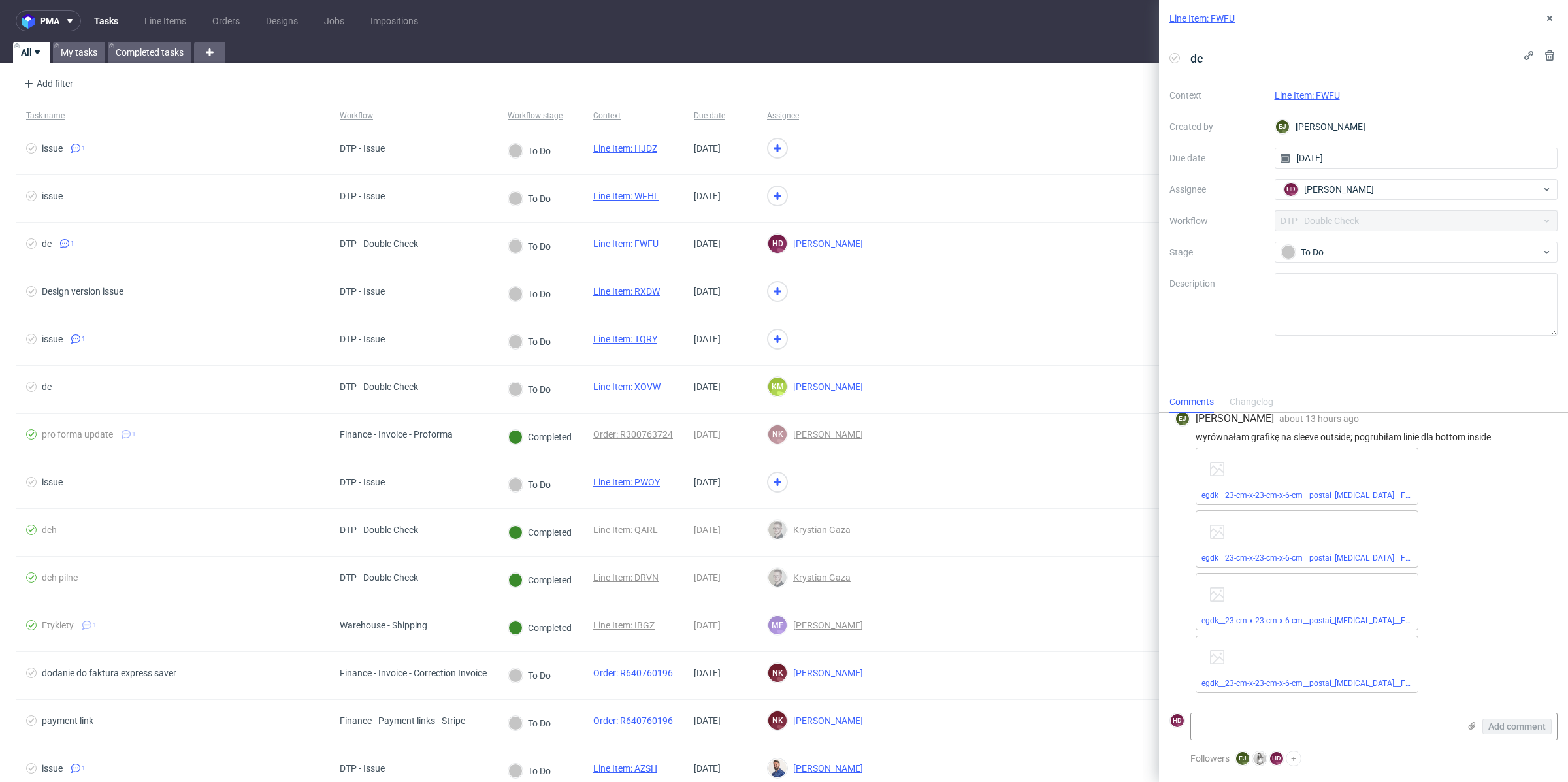
click at [1330, 94] on link "Line Item: FWFU" at bounding box center [1307, 96] width 65 height 11
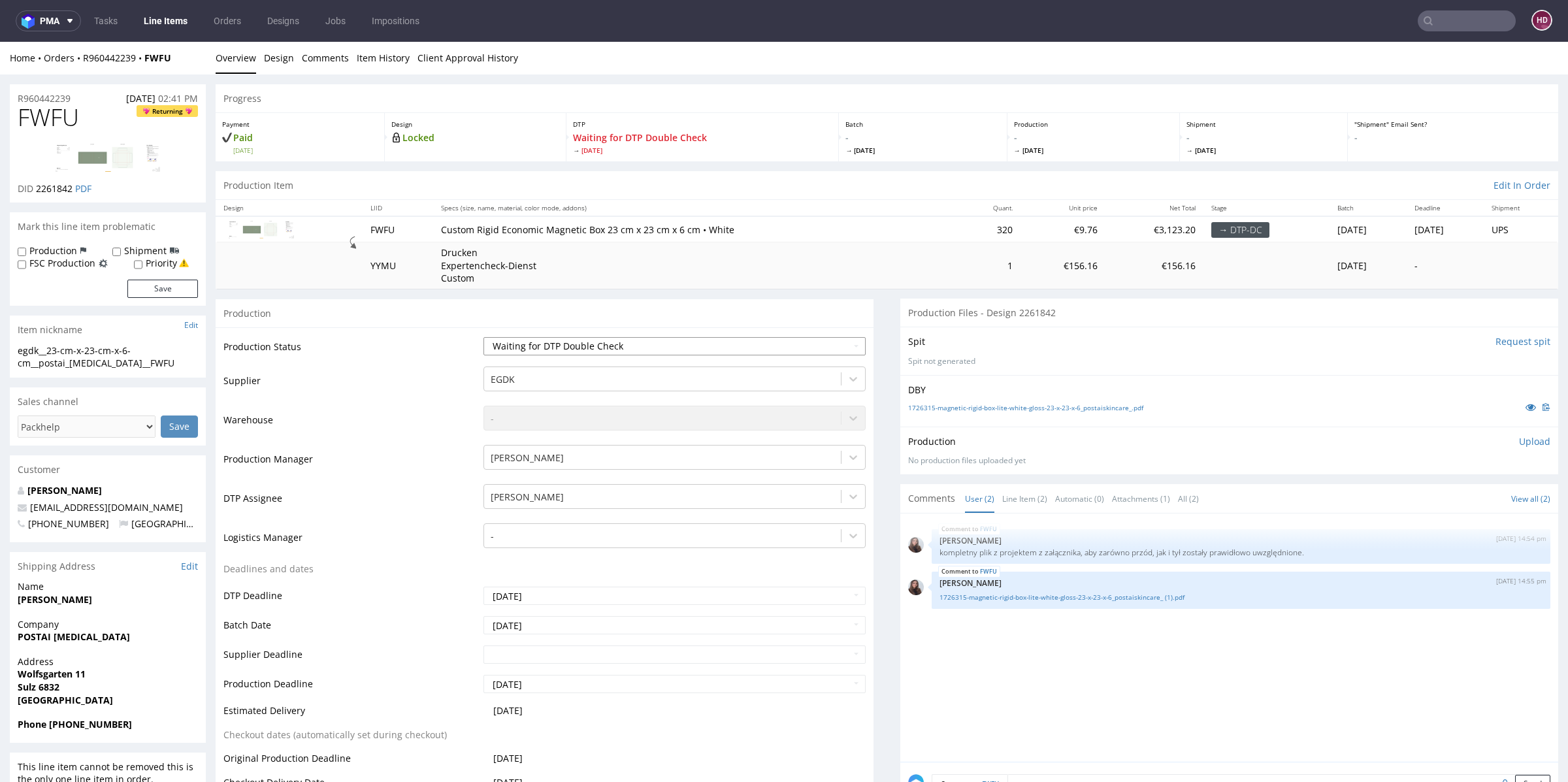
click at [734, 349] on select "Waiting for Artwork Waiting for Diecut Waiting for Mockup Waiting for DTP Waiti…" at bounding box center [674, 347] width 382 height 19
click at [483, 337] on select "Waiting for Artwork Waiting for Diecut Waiting for Mockup Waiting for DTP Waiti…" at bounding box center [674, 347] width 382 height 19
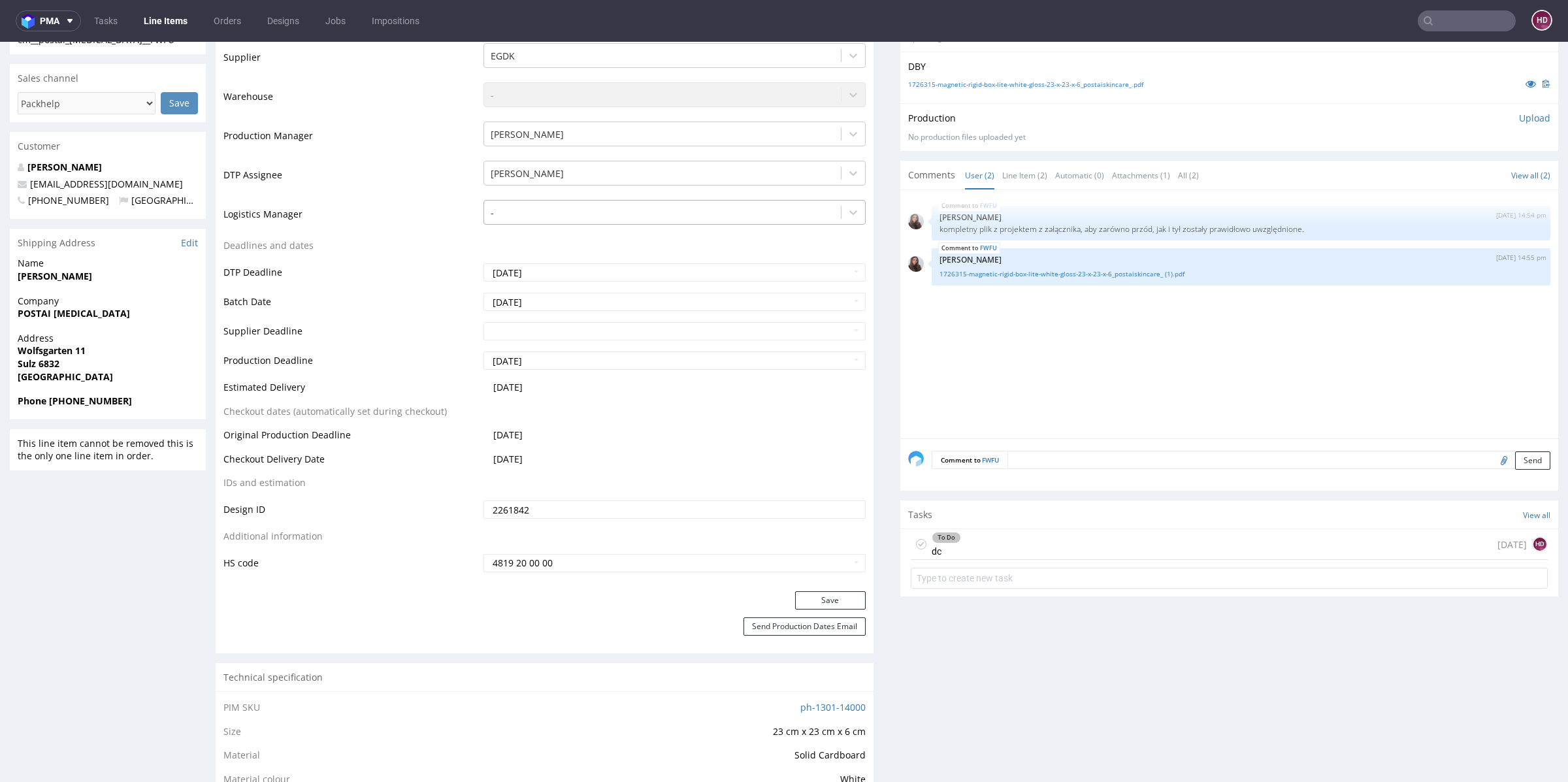
scroll to position [327, 0]
click at [812, 597] on button "Save" at bounding box center [830, 597] width 70 height 19
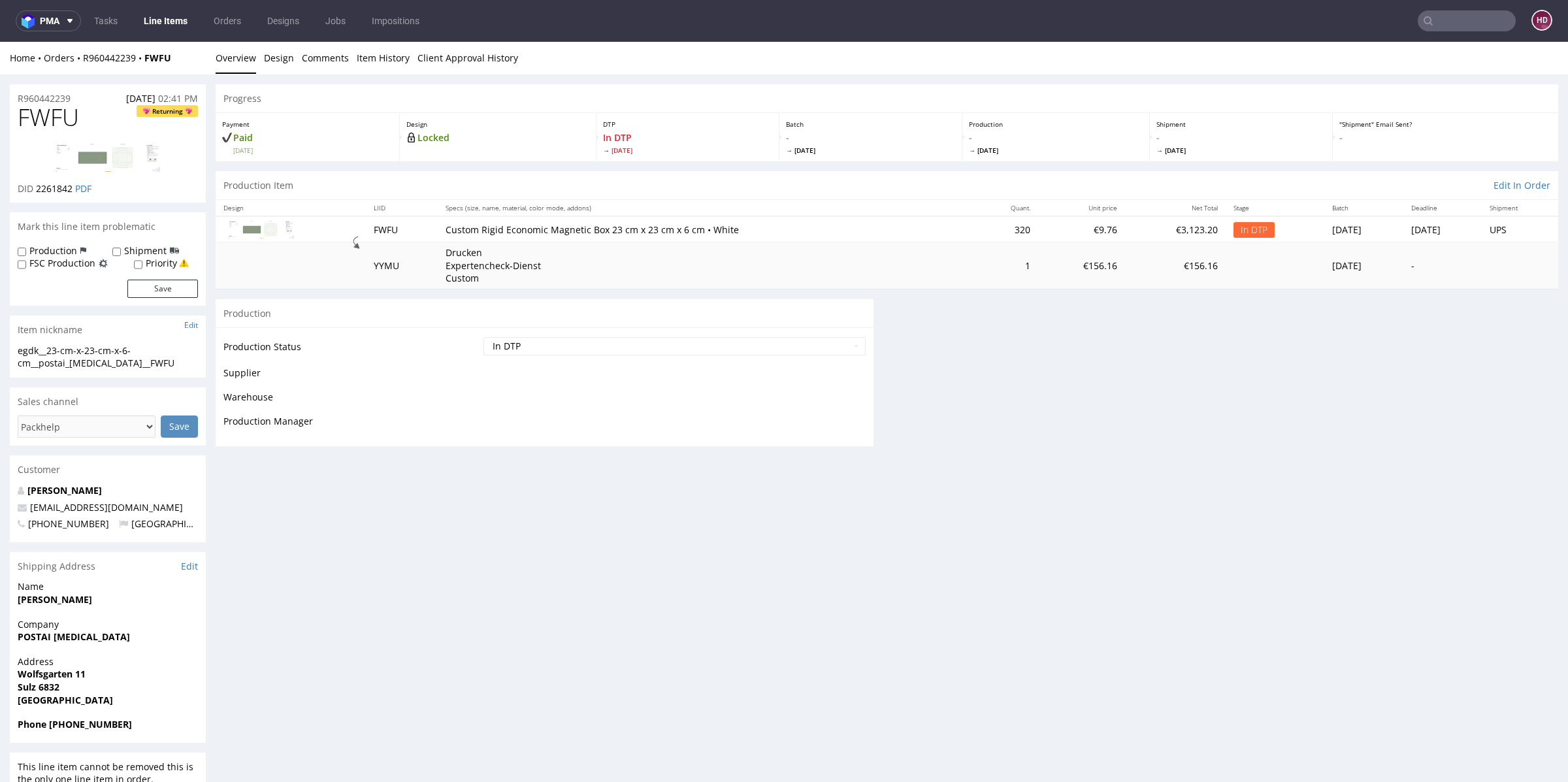
scroll to position [325, 0]
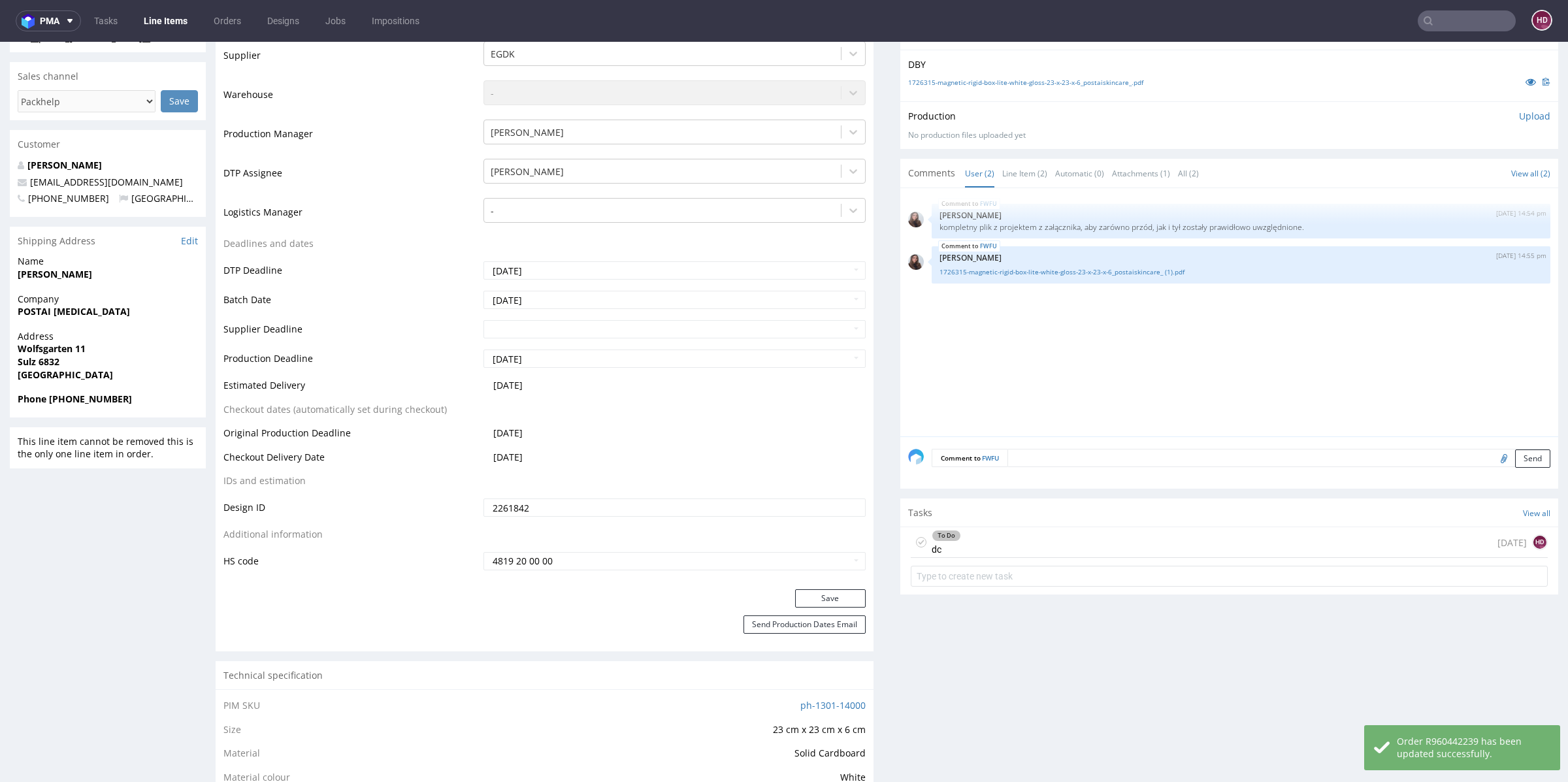
click at [935, 540] on div "To Do dc" at bounding box center [946, 542] width 29 height 30
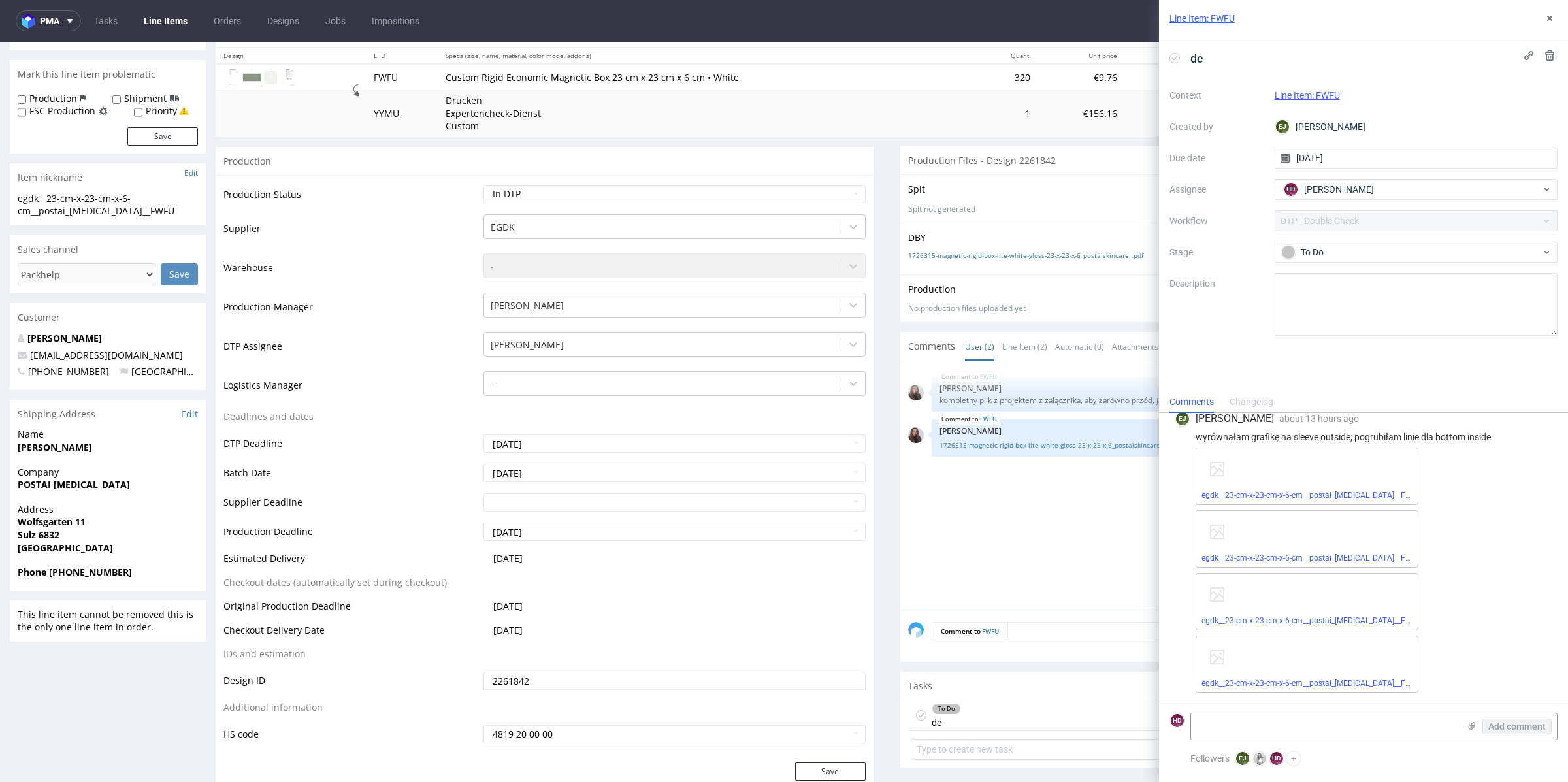
scroll to position [145, 0]
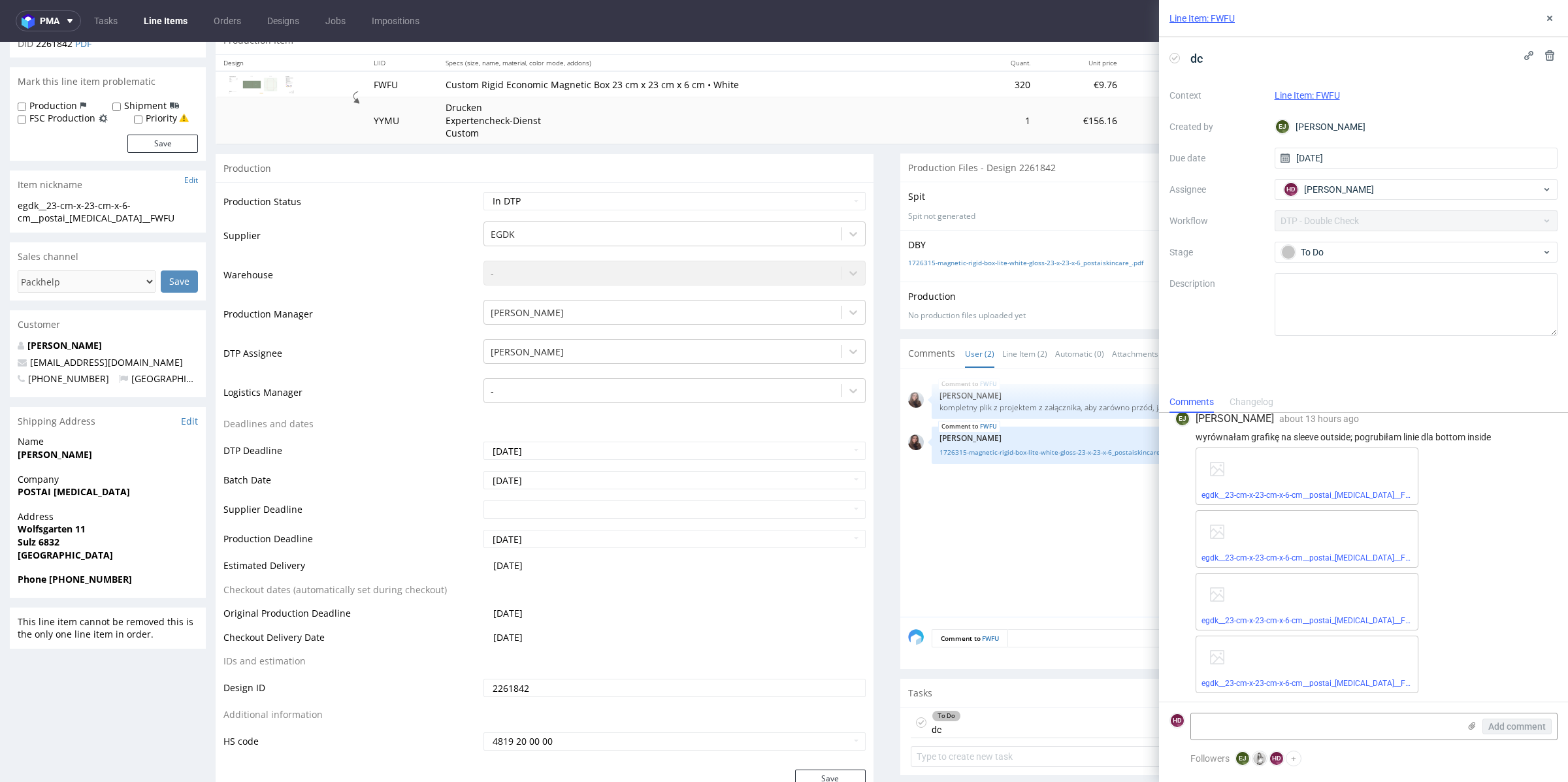
click at [1334, 270] on div "Context Line Item: FWFU Created by [PERSON_NAME] Due date [DATE] Assignee HD [P…" at bounding box center [1364, 210] width 388 height 251
click at [1337, 246] on div "To Do" at bounding box center [1411, 252] width 260 height 15
click at [1350, 299] on div "In progress" at bounding box center [1417, 295] width 262 height 15
click at [1349, 494] on link "egdk__23-cm-x-23-cm-x-6-cm__postai_[MEDICAL_DATA]__FWFU__d2261842__oR960442239_…" at bounding box center [1395, 495] width 388 height 9
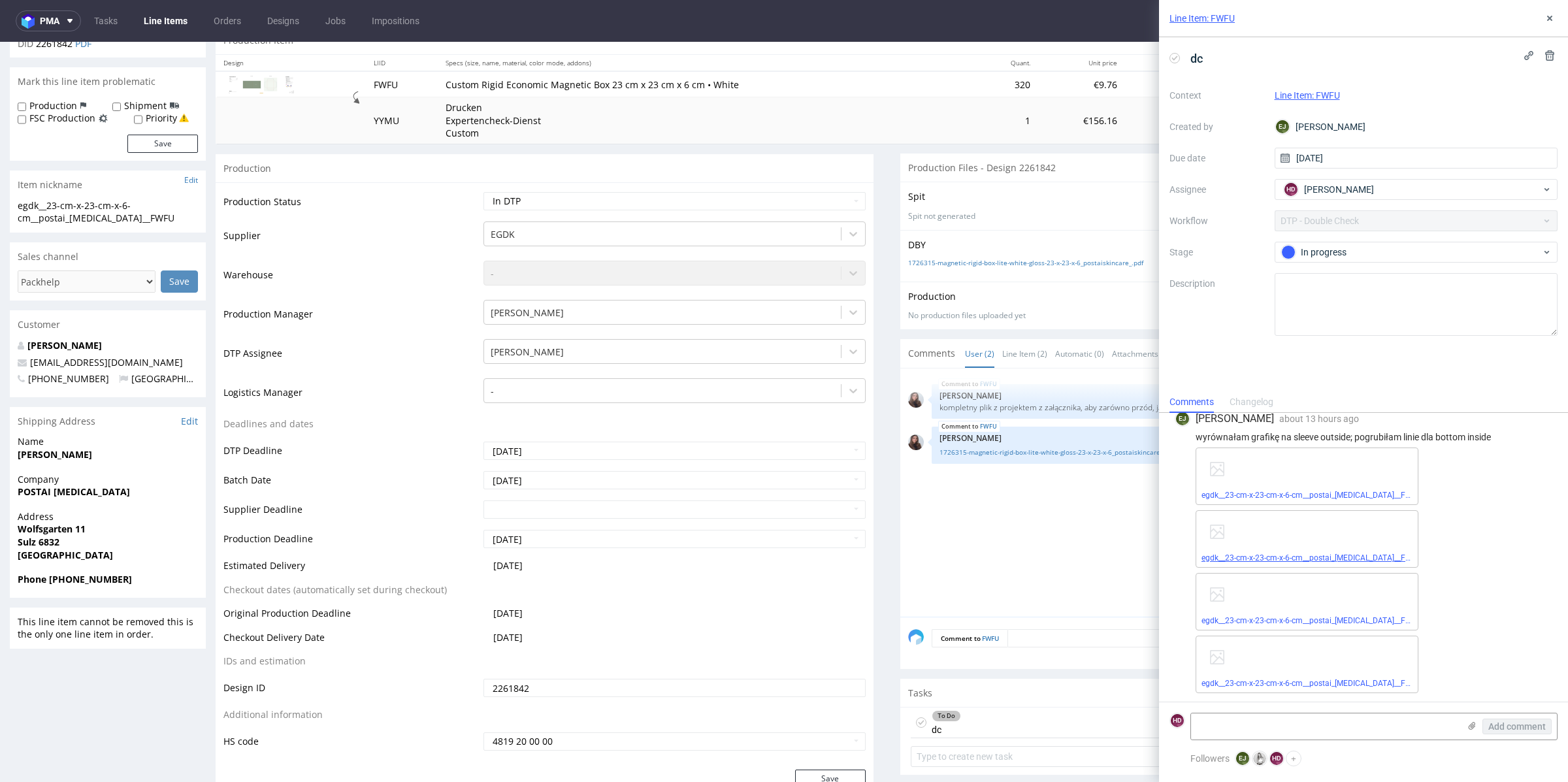
click at [1291, 556] on link "egdk__23-cm-x-23-cm-x-6-cm__postai_[MEDICAL_DATA]__FWFU__d2261842__oR960442239_…" at bounding box center [1397, 558] width 392 height 9
click at [1383, 622] on link "egdk__23-cm-x-23-cm-x-6-cm__postai_[MEDICAL_DATA]__FWFU__d2261842__oR960442239_…" at bounding box center [1401, 621] width 400 height 9
click at [1369, 682] on link "egdk__23-cm-x-23-cm-x-6-cm__postai_[MEDICAL_DATA]__FWFU__d2261842__oR960442239_…" at bounding box center [1399, 684] width 394 height 9
click at [1024, 550] on div "FWFU [DATE] 14:54 pm [PERSON_NAME] kompletny plik z projektem z załącznika, aby…" at bounding box center [1233, 497] width 650 height 240
click at [1546, 22] on icon at bounding box center [1549, 19] width 11 height 11
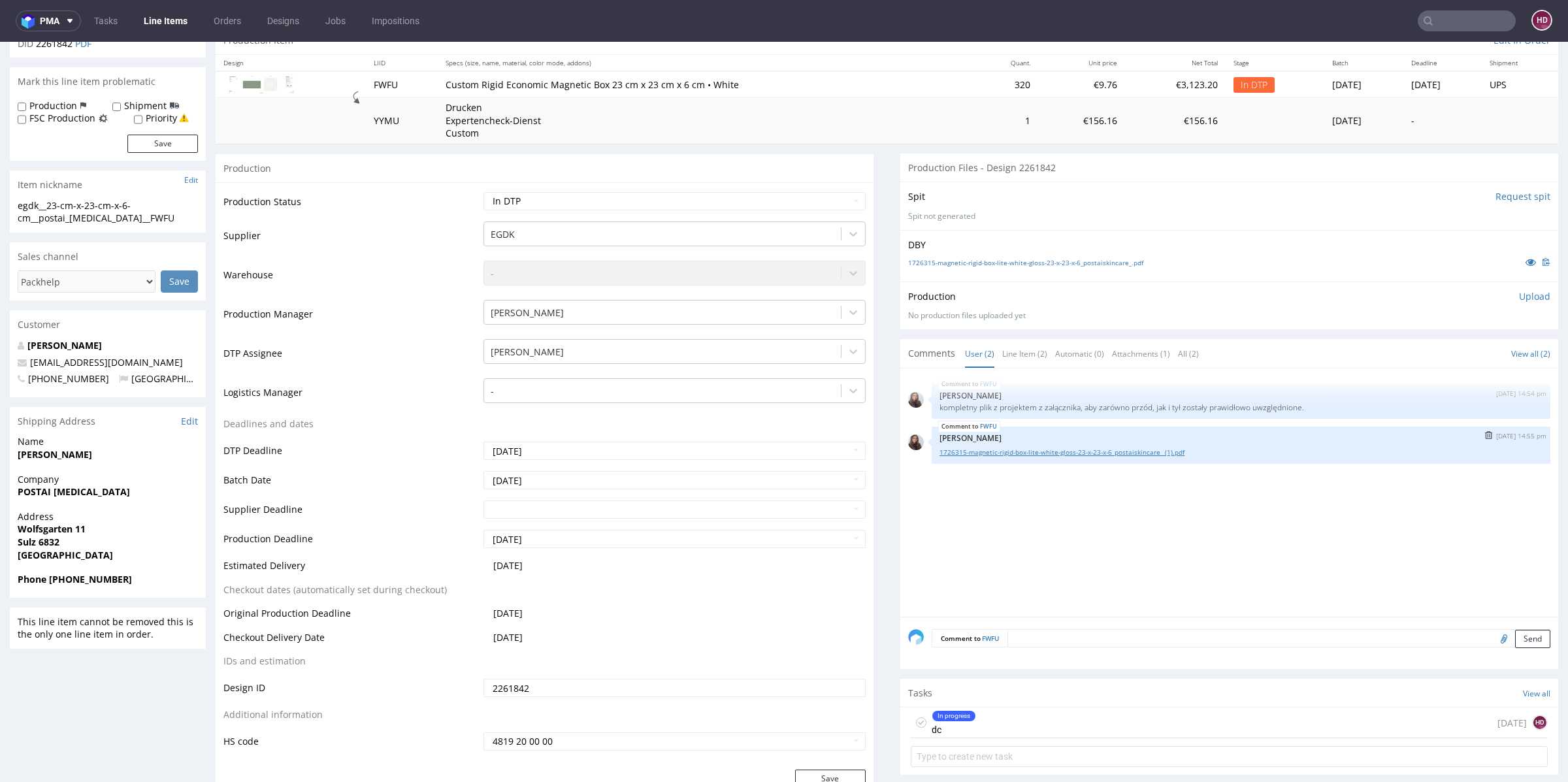
click at [1166, 450] on link "1726315-magnetic-rigid-box-lite-white-gloss-23-x-23-x-6_postaiskincare_ (1).pdf" at bounding box center [1241, 452] width 603 height 10
click at [704, 200] on select "Waiting for Artwork Waiting for Diecut Waiting for Mockup Waiting for DTP Waiti…" at bounding box center [674, 201] width 382 height 19
select select "dtp_waiting_for_check"
click at [483, 192] on select "Waiting for Artwork Waiting for Diecut Waiting for Mockup Waiting for DTP Waiti…" at bounding box center [674, 201] width 382 height 19
click at [1037, 710] on div "In progress dc [DATE] HD" at bounding box center [1229, 723] width 637 height 31
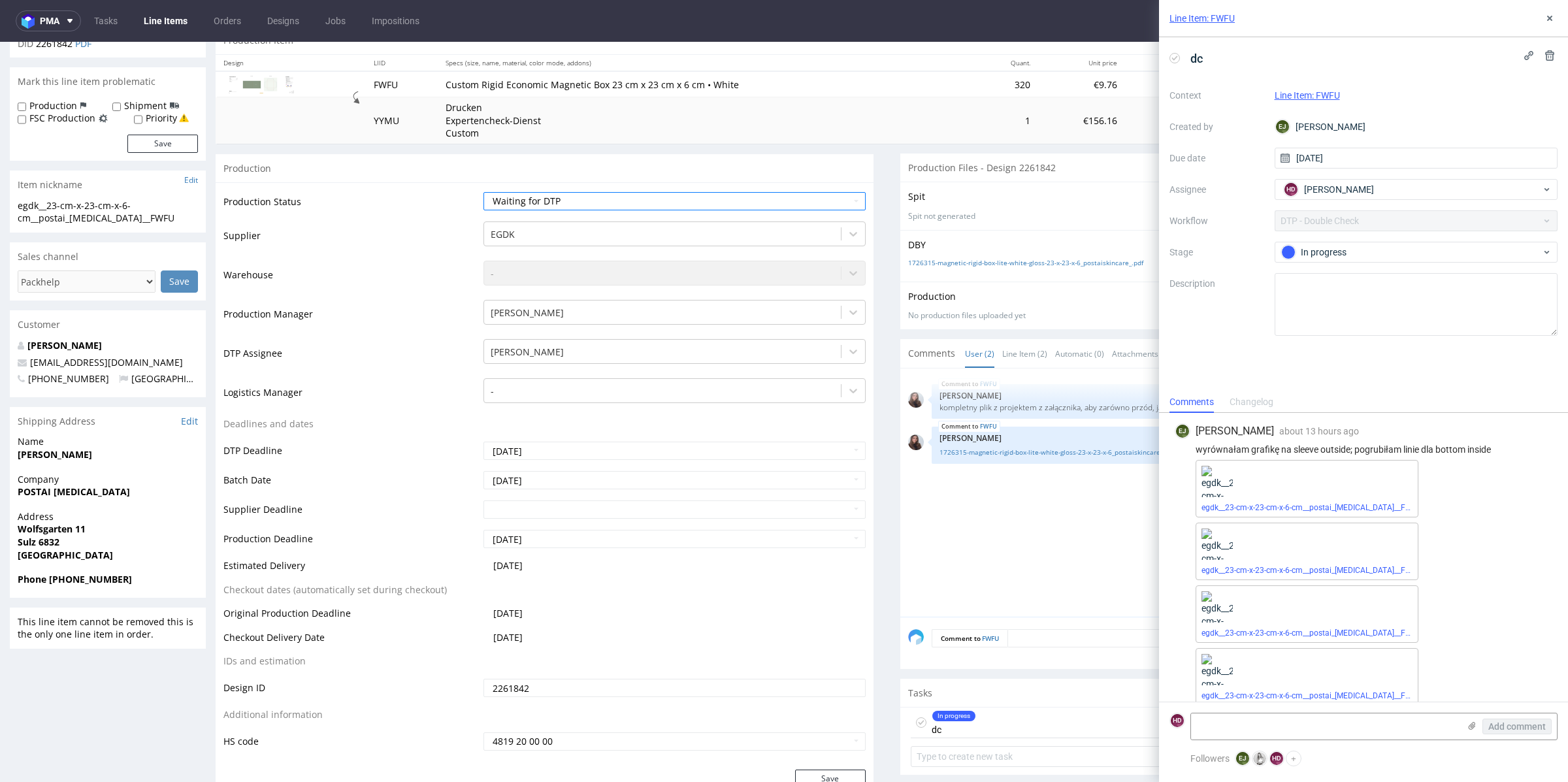
scroll to position [13, 0]
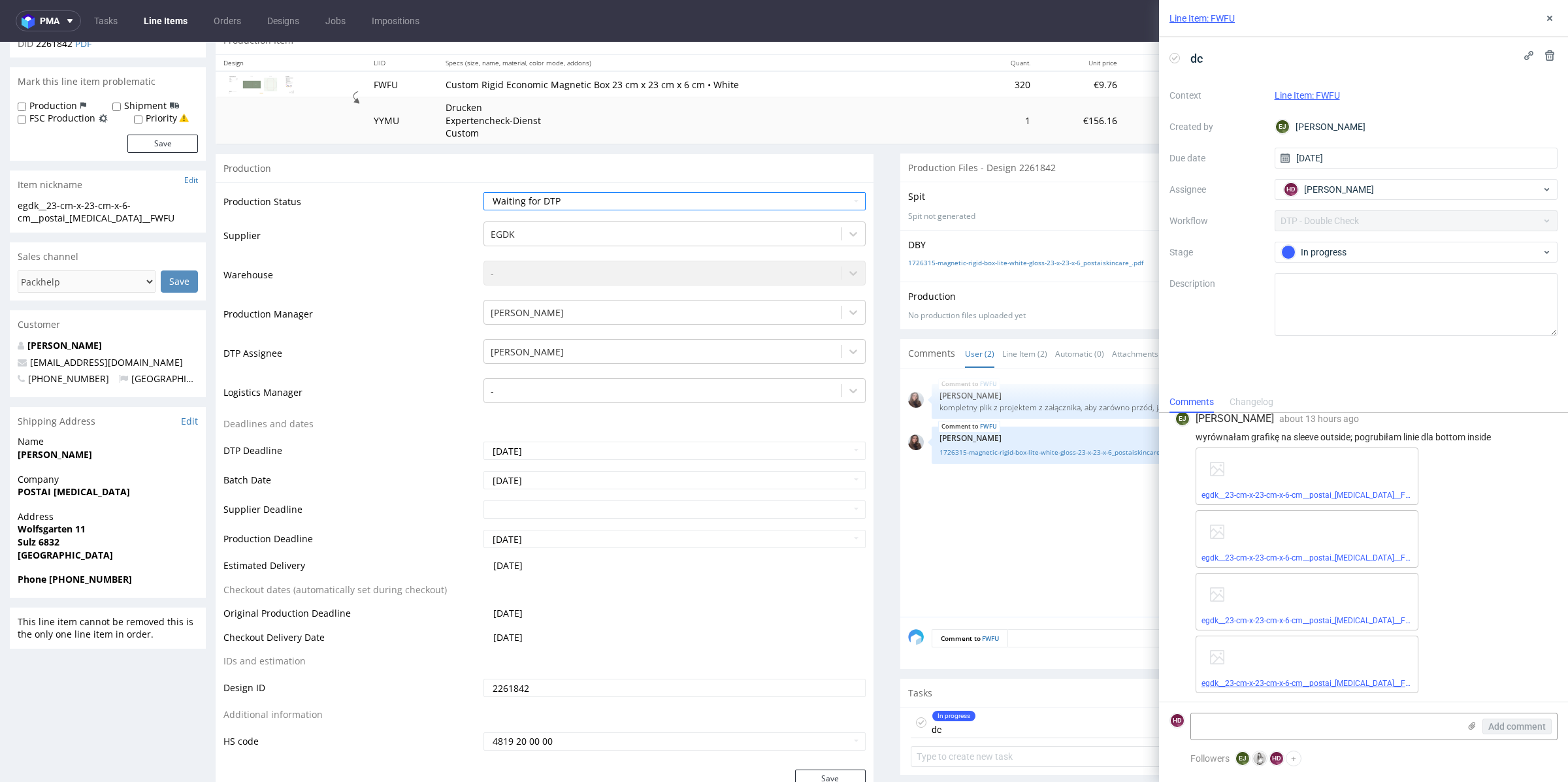
click at [1361, 682] on link "egdk__23-cm-x-23-cm-x-6-cm__postai_[MEDICAL_DATA]__FWFU__d2261842__oR960442239_…" at bounding box center [1399, 684] width 394 height 9
